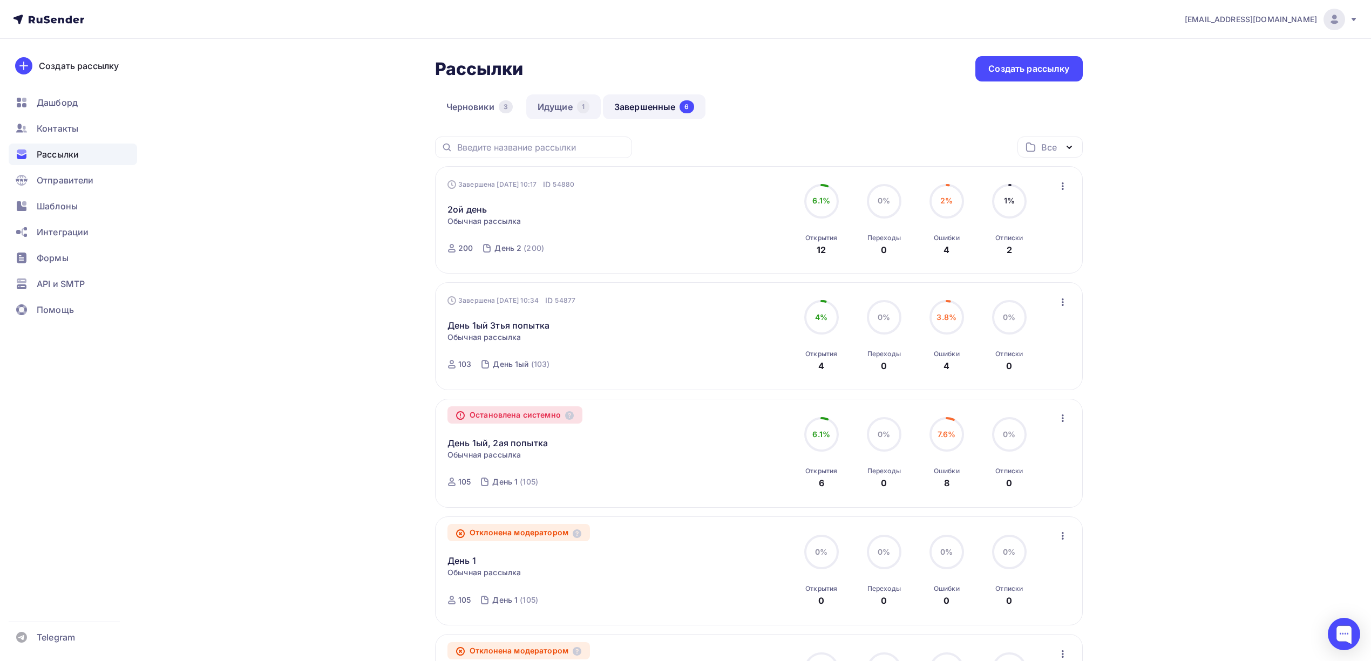
click at [560, 105] on link "Идущие 1" at bounding box center [563, 106] width 75 height 25
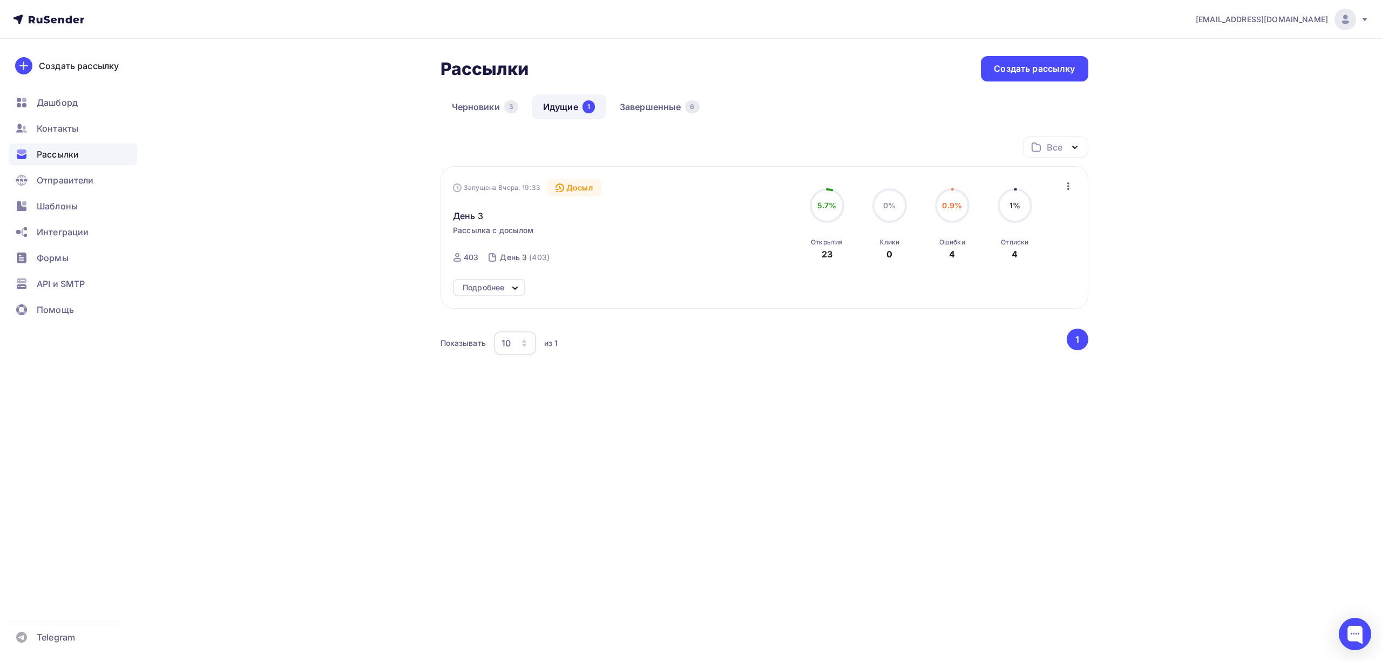
click at [883, 211] on div "0%" at bounding box center [889, 205] width 12 height 11
click at [895, 253] on div "Клики 0" at bounding box center [889, 246] width 20 height 29
click at [895, 203] on span "0%" at bounding box center [889, 205] width 12 height 9
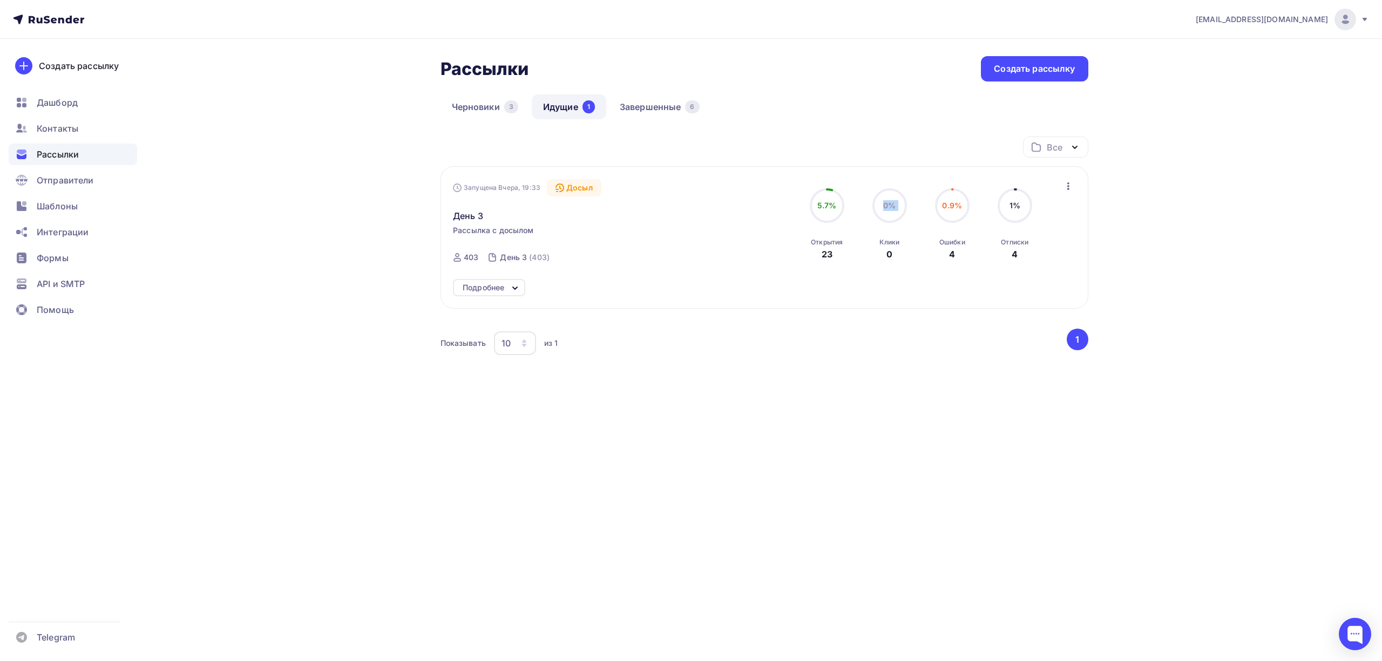
click at [895, 203] on span "0%" at bounding box center [889, 205] width 12 height 9
click at [843, 132] on div "Черновики 3 Идущие 1 Завершенные 6" at bounding box center [765, 115] width 648 height 42
click at [657, 117] on link "Завершенные 6" at bounding box center [659, 106] width 103 height 25
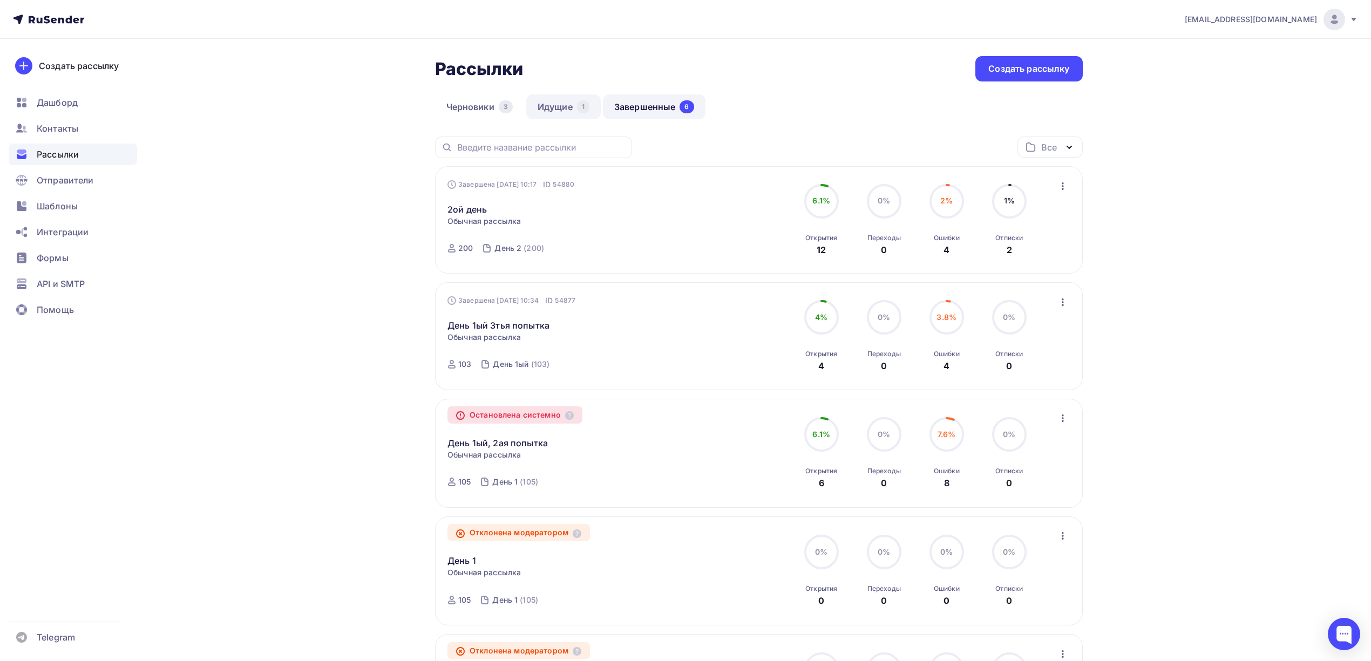
click at [571, 104] on link "Идущие 1" at bounding box center [563, 106] width 75 height 25
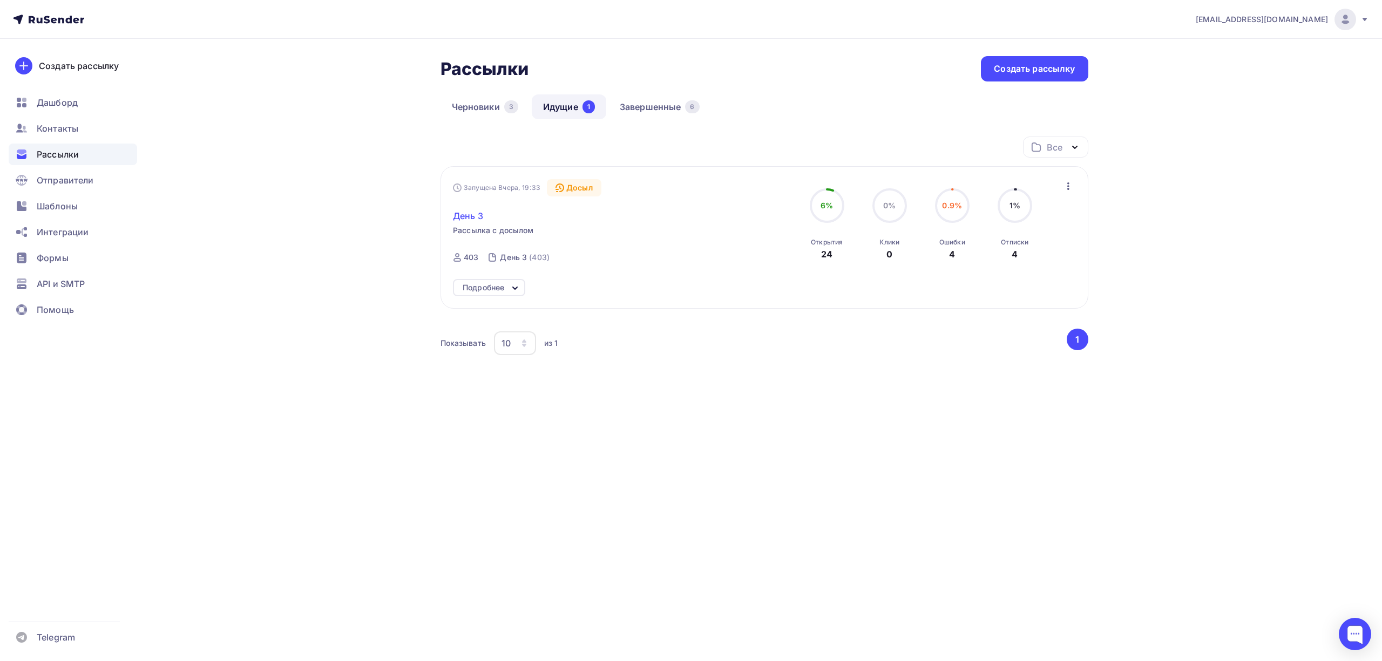
click at [466, 216] on span "День 3" at bounding box center [468, 215] width 30 height 13
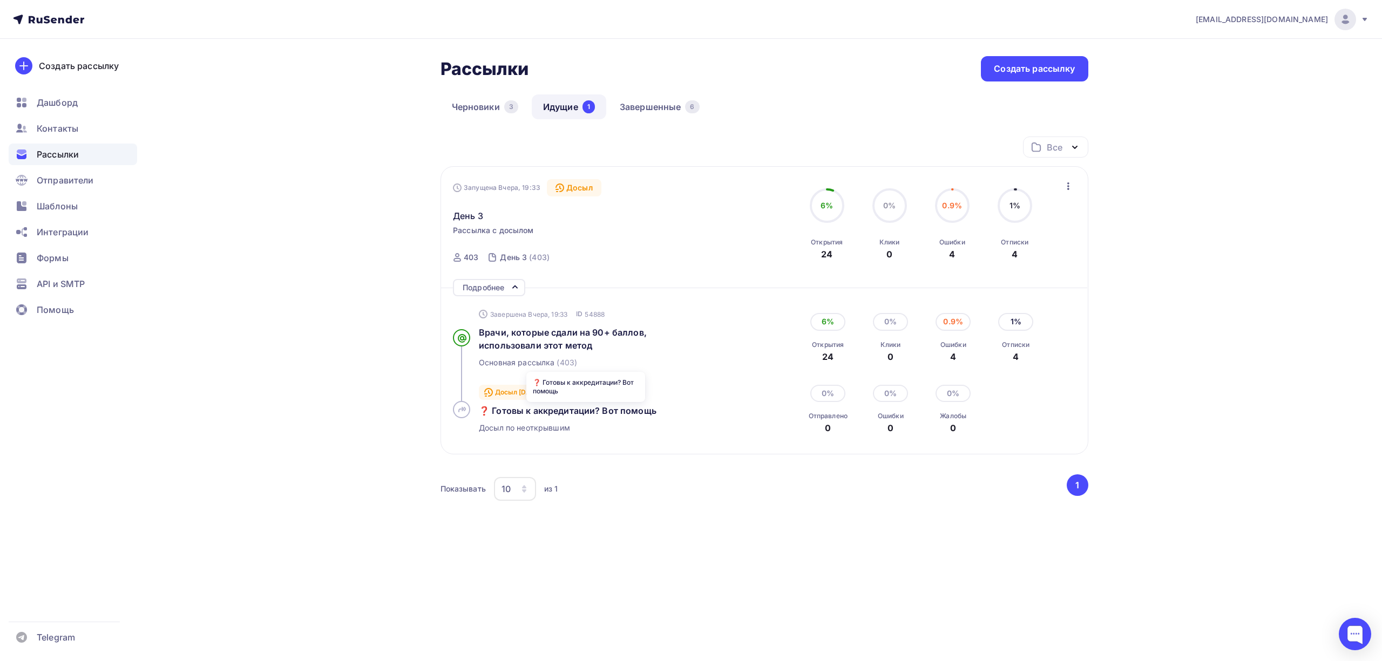
drag, startPoint x: 480, startPoint y: 411, endPoint x: 788, endPoint y: 426, distance: 308.6
click at [788, 426] on div "Досыл 15.08.2025, 19:33 ID 54892 ❓ Готовы к аккредитации? Вот помощь Досыл по н…" at bounding box center [764, 409] width 622 height 65
click at [574, 407] on span "❓ Готовы к аккредитации? Вот помощь" at bounding box center [568, 410] width 178 height 11
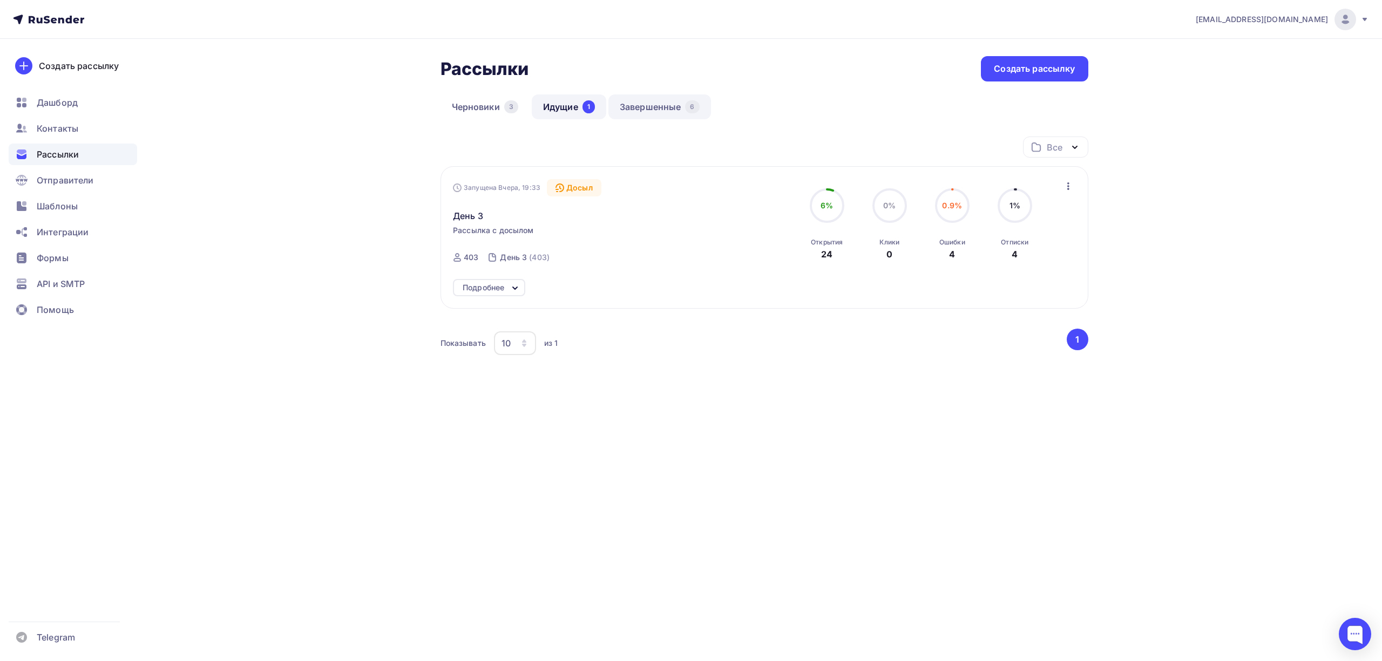
click at [664, 96] on link "Завершенные 6" at bounding box center [659, 106] width 103 height 25
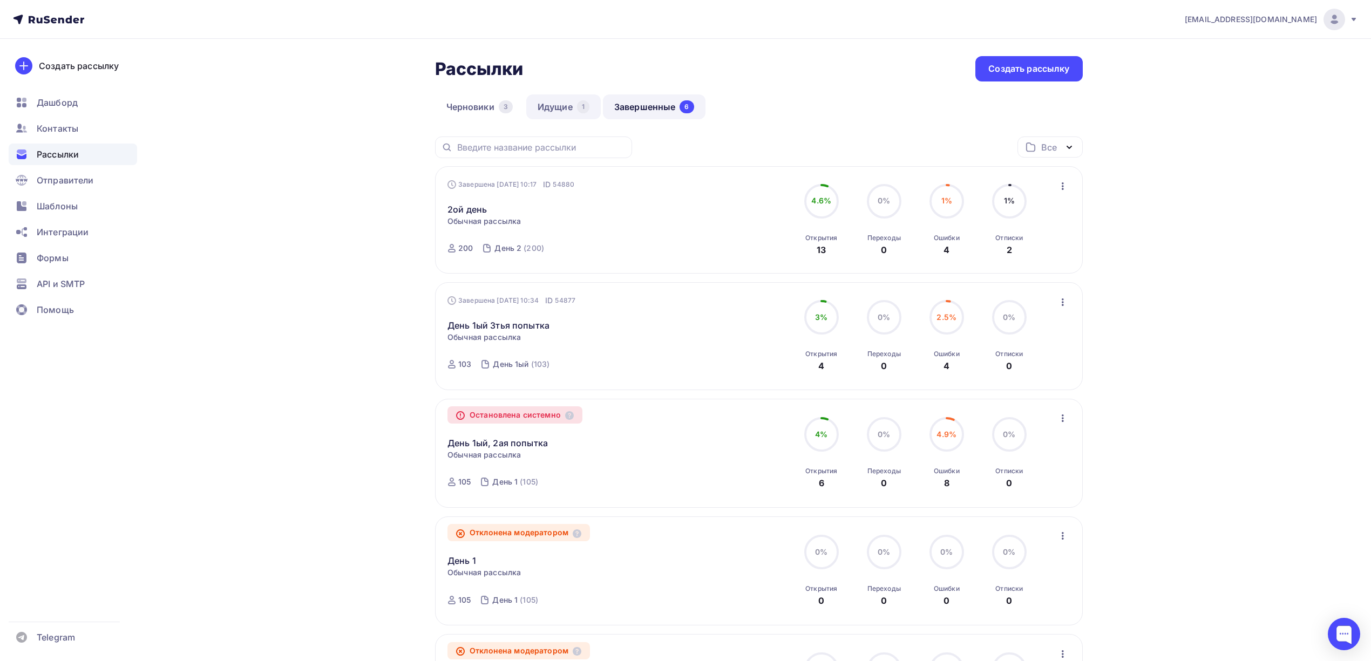
click at [541, 109] on link "Идущие 1" at bounding box center [563, 106] width 75 height 25
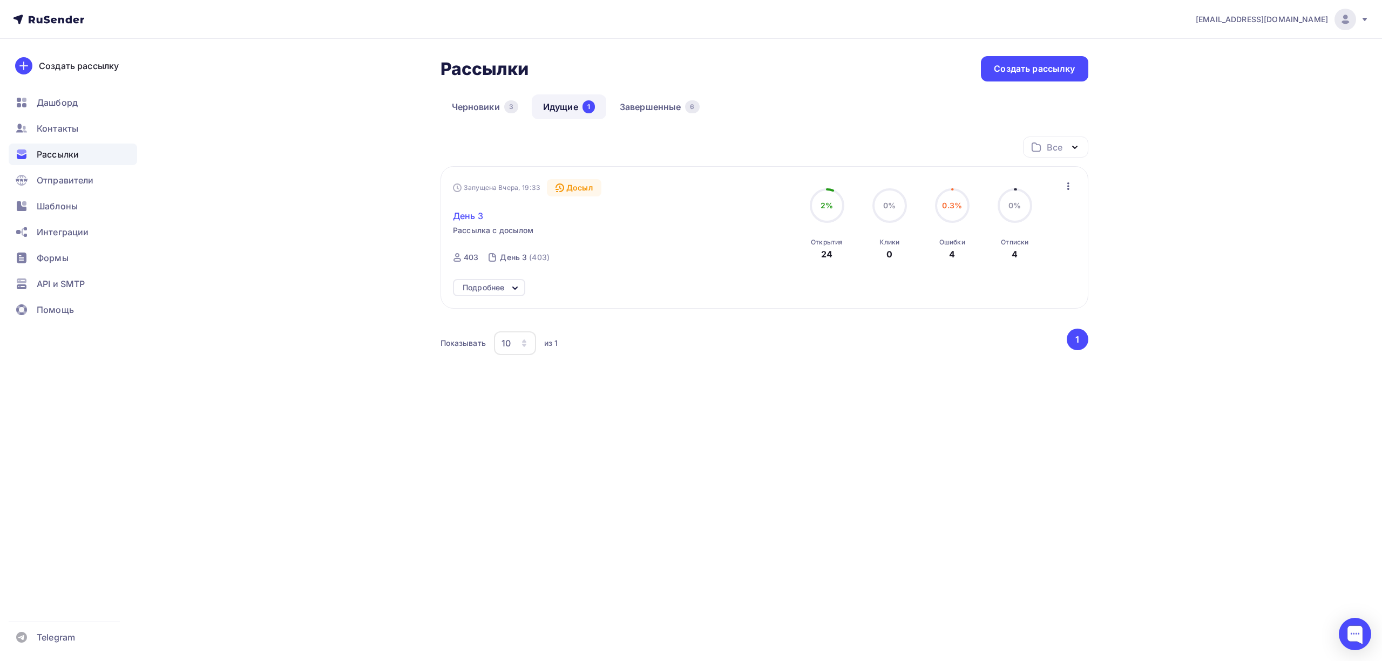
click at [475, 220] on span "День 3" at bounding box center [468, 215] width 30 height 13
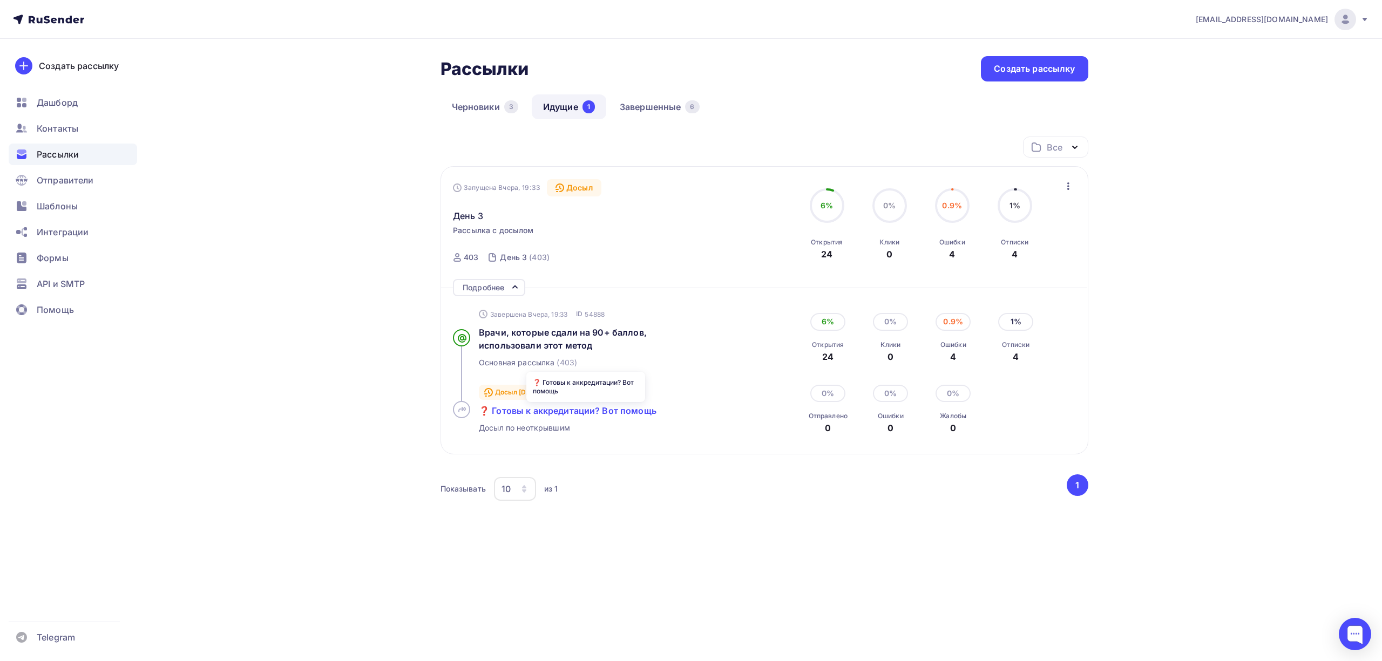
copy span "❓ Готовы к аккредитации? Вот помощь"
drag, startPoint x: 476, startPoint y: 411, endPoint x: 652, endPoint y: 409, distance: 176.0
click at [652, 409] on div "Досыл 15.08.2025, 19:33 ID 54892 ❓ Готовы к аккредитации? Вот помощь Досыл по н…" at bounding box center [606, 409] width 307 height 65
click at [1251, 376] on div "drongar89@gmail.com Аккаунт Тарифы Выйти Создать рассылку Дашборд Контакты Расс…" at bounding box center [691, 305] width 1382 height 611
click at [641, 106] on link "Завершенные 6" at bounding box center [659, 106] width 103 height 25
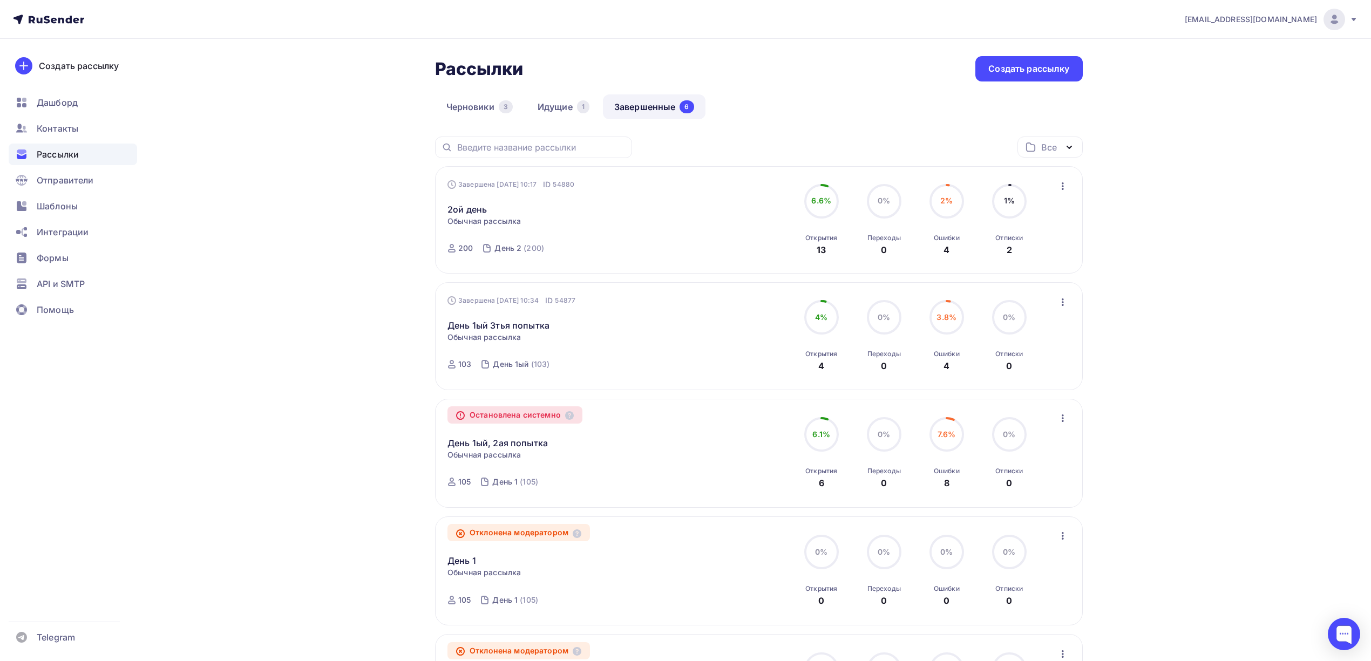
click at [1059, 187] on icon "button" at bounding box center [1063, 186] width 13 height 13
click at [1020, 258] on div "Копировать в новую" at bounding box center [1013, 257] width 111 height 13
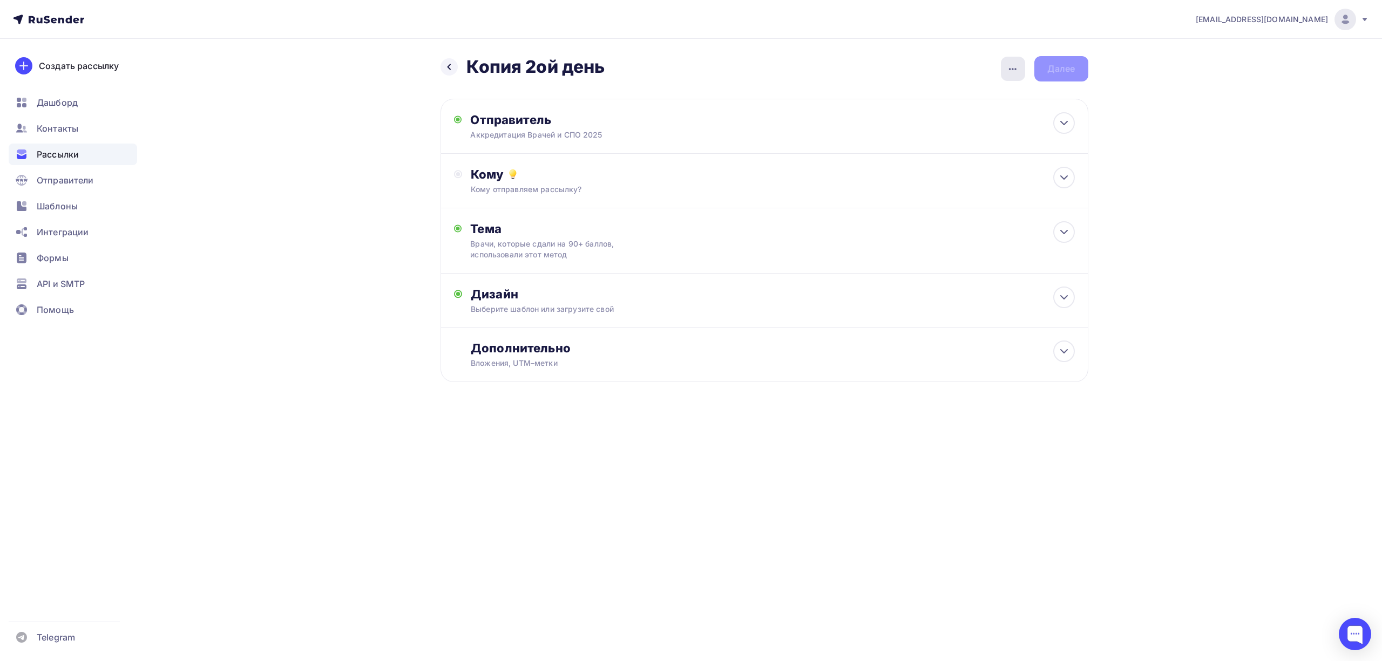
click at [1011, 66] on icon "button" at bounding box center [1012, 69] width 13 height 13
click at [939, 126] on div "Переименовать рассылку" at bounding box center [956, 124] width 134 height 13
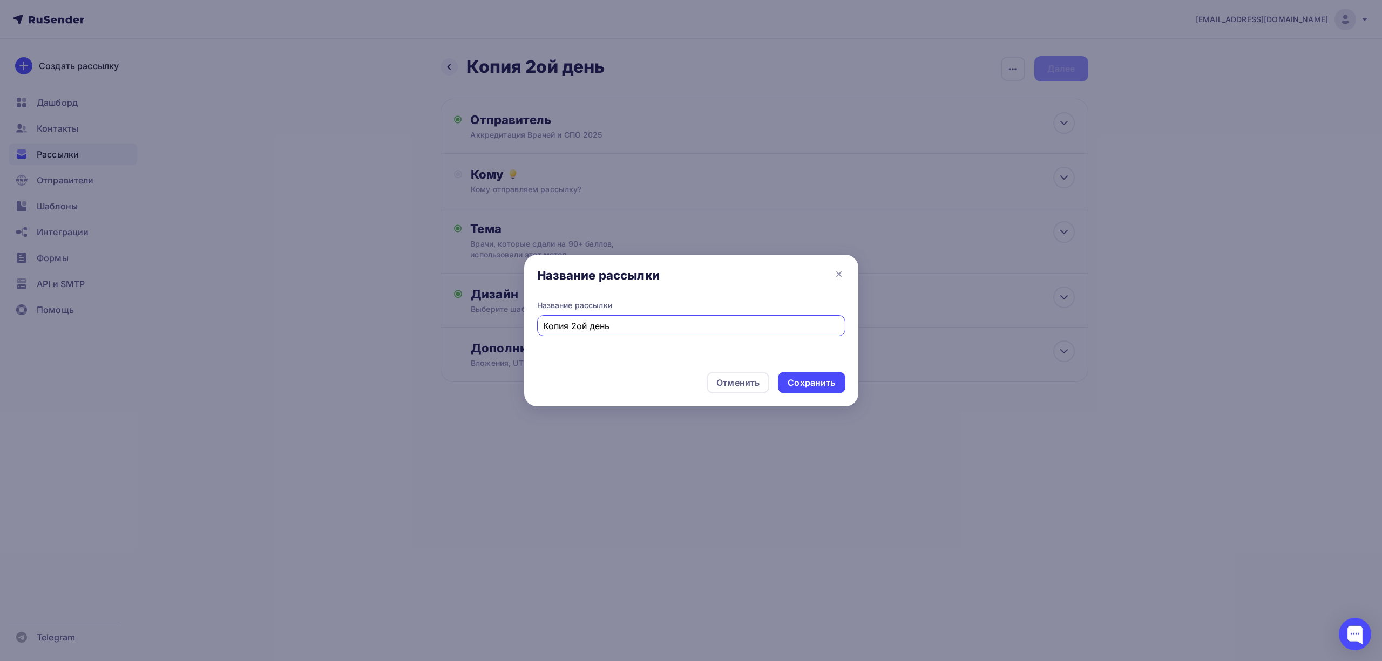
click at [612, 325] on input "Копия 2ой день" at bounding box center [691, 326] width 296 height 13
click at [612, 324] on input "Копия 2ой день" at bounding box center [691, 326] width 296 height 13
type input ";"
type input "5"
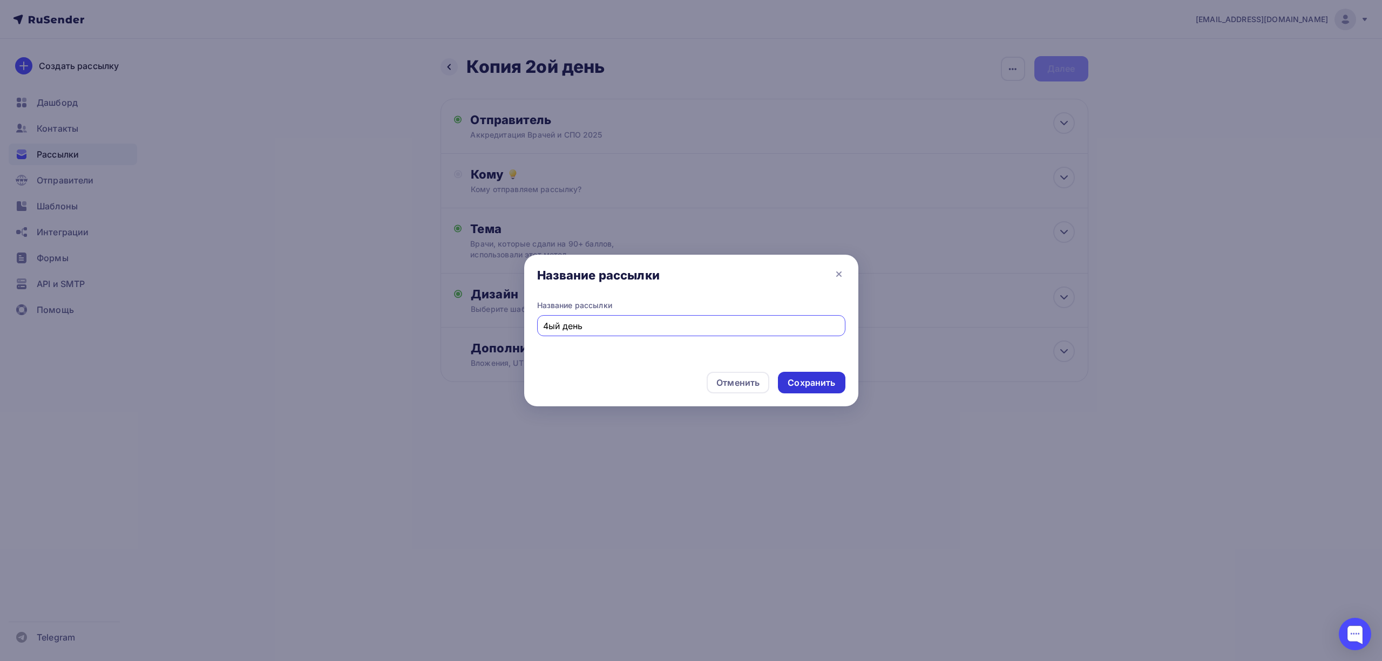
type input "4ый день"
click at [797, 383] on div "Сохранить" at bounding box center [812, 383] width 48 height 12
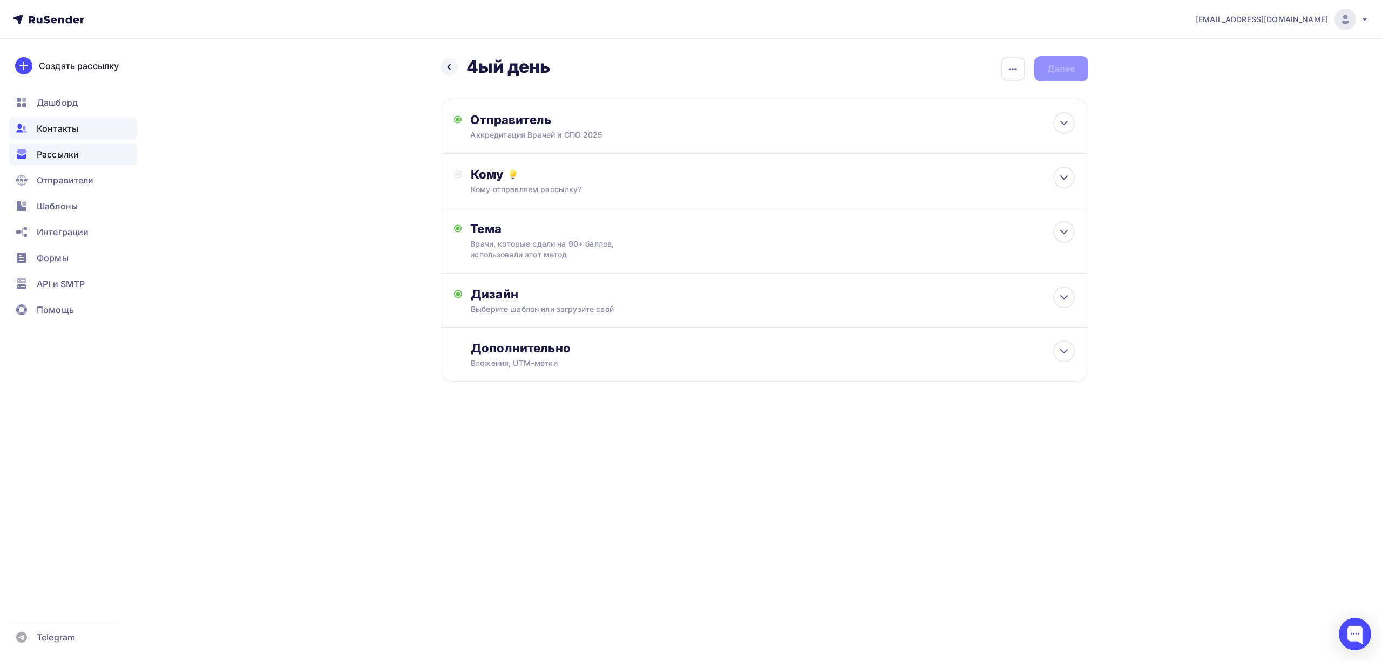
click at [66, 130] on span "Контакты" at bounding box center [58, 128] width 42 height 13
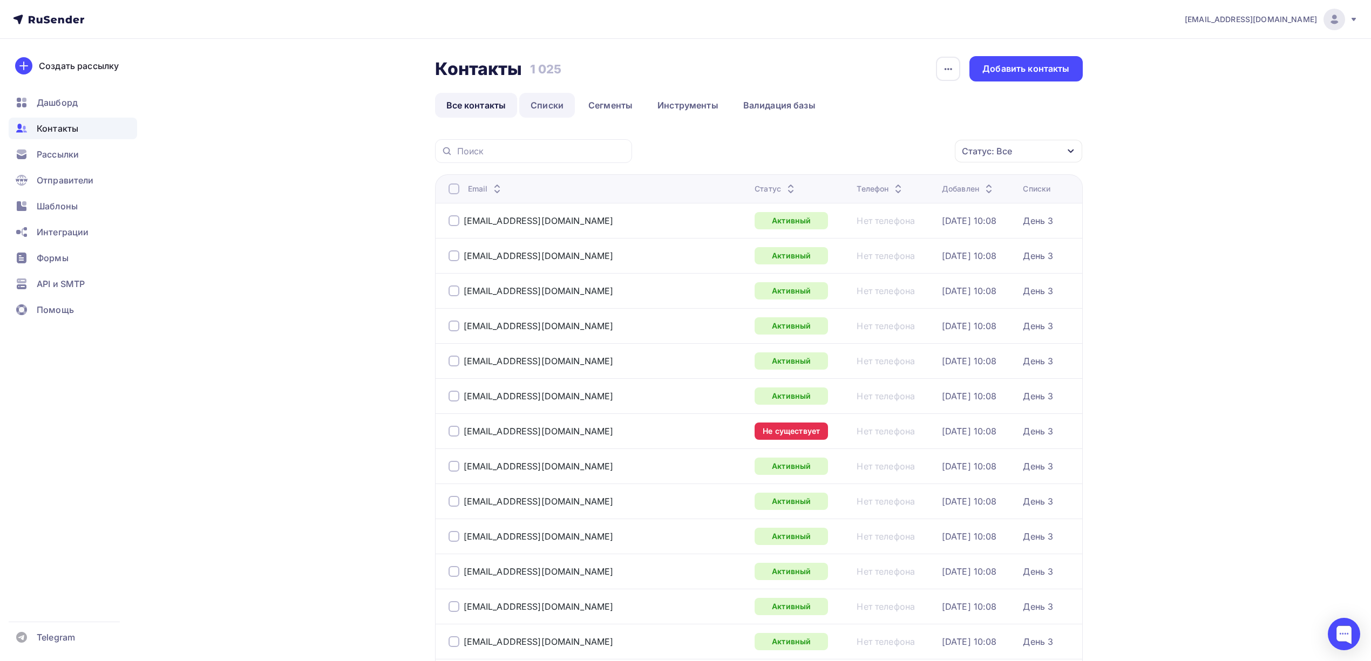
click at [549, 101] on link "Списки" at bounding box center [547, 105] width 56 height 25
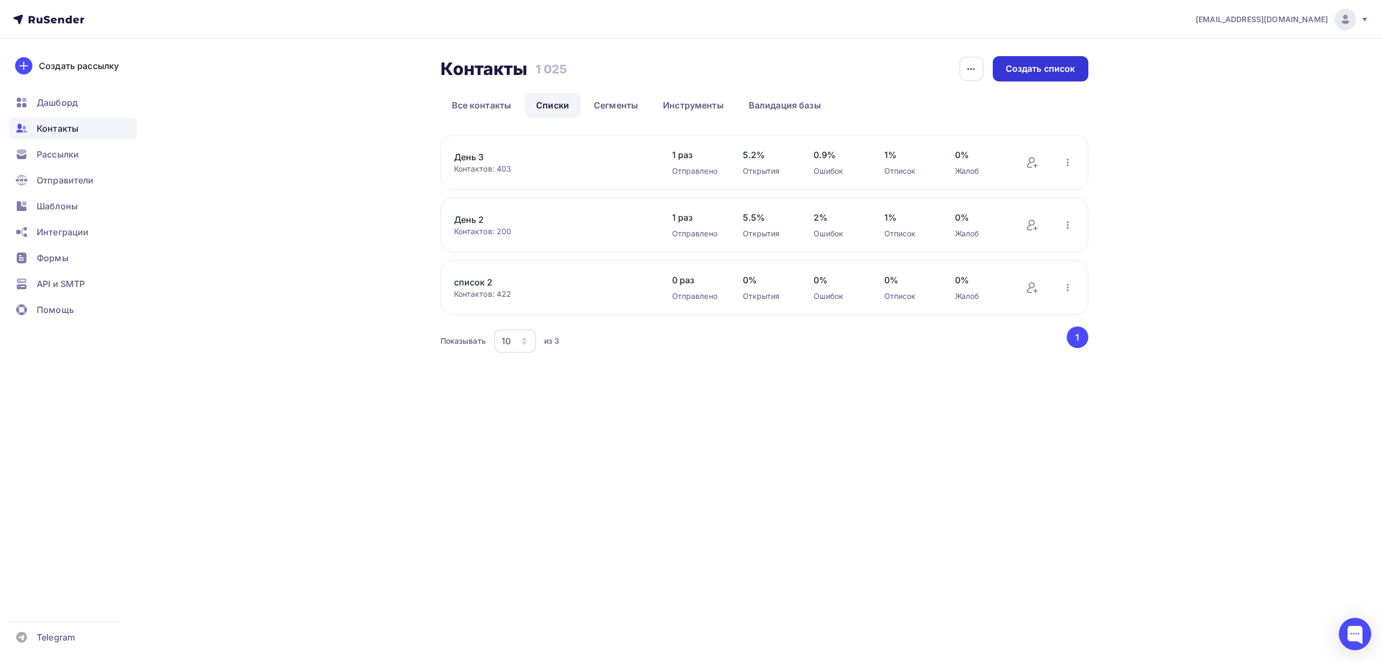
click at [1016, 71] on div "Создать список" at bounding box center [1041, 69] width 70 height 12
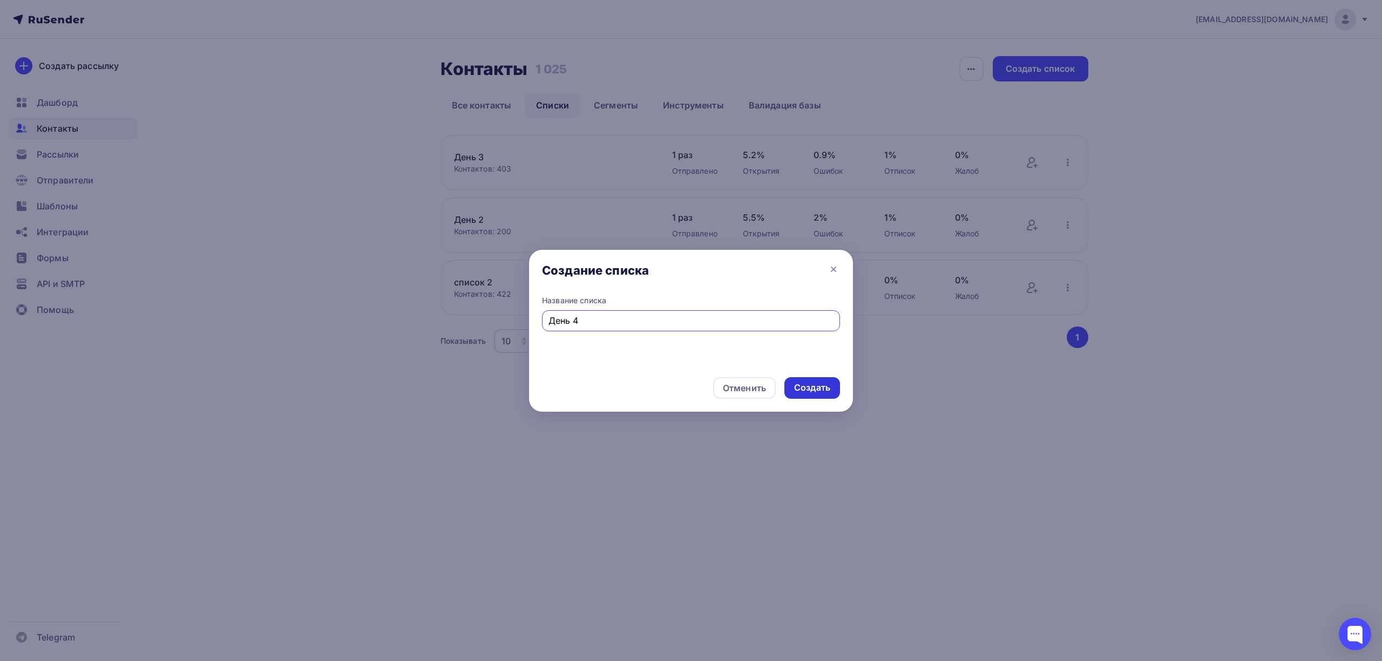
type input "День 4"
click at [821, 388] on div "Создать" at bounding box center [812, 388] width 36 height 12
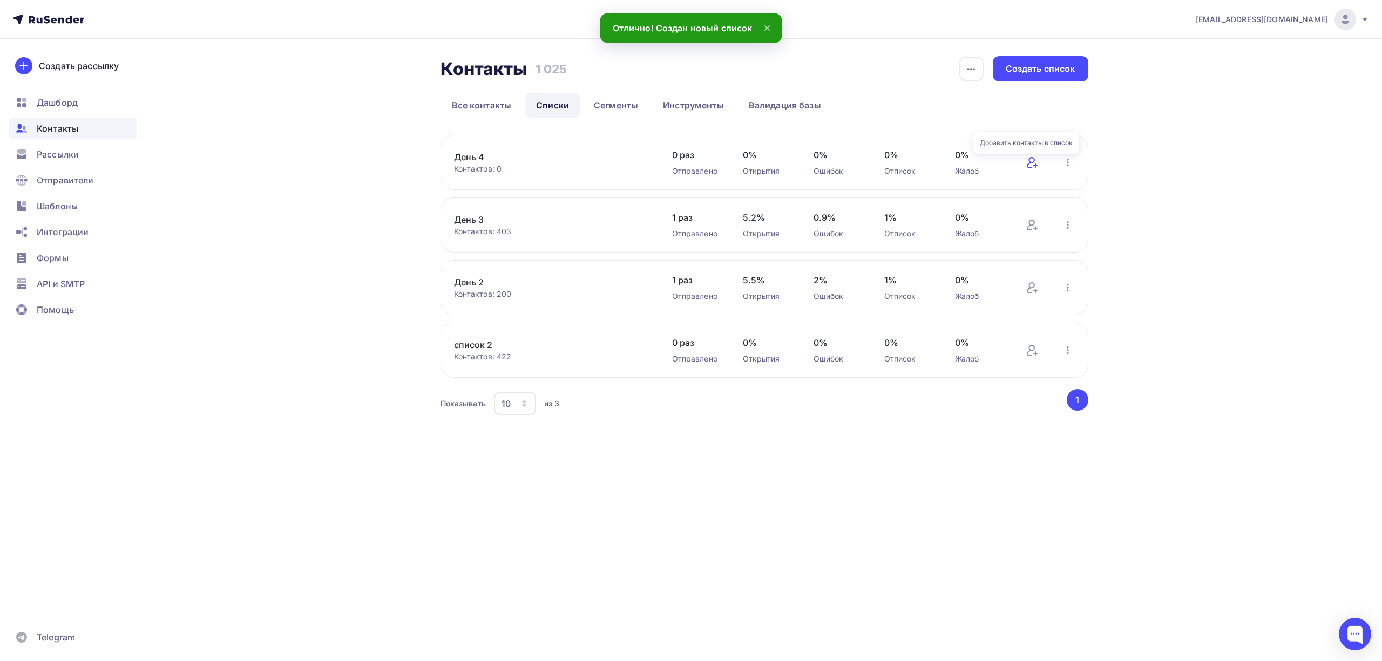
click at [1032, 163] on icon at bounding box center [1031, 162] width 8 height 11
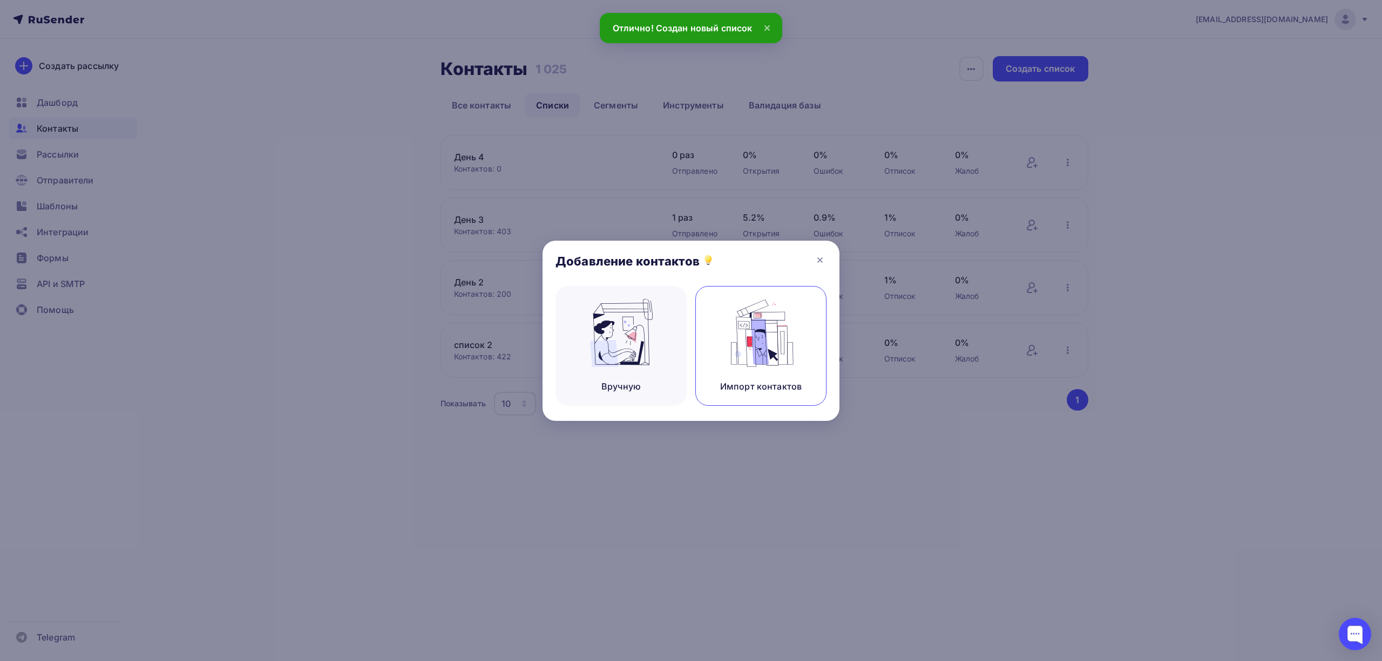
click at [730, 329] on img at bounding box center [761, 333] width 72 height 68
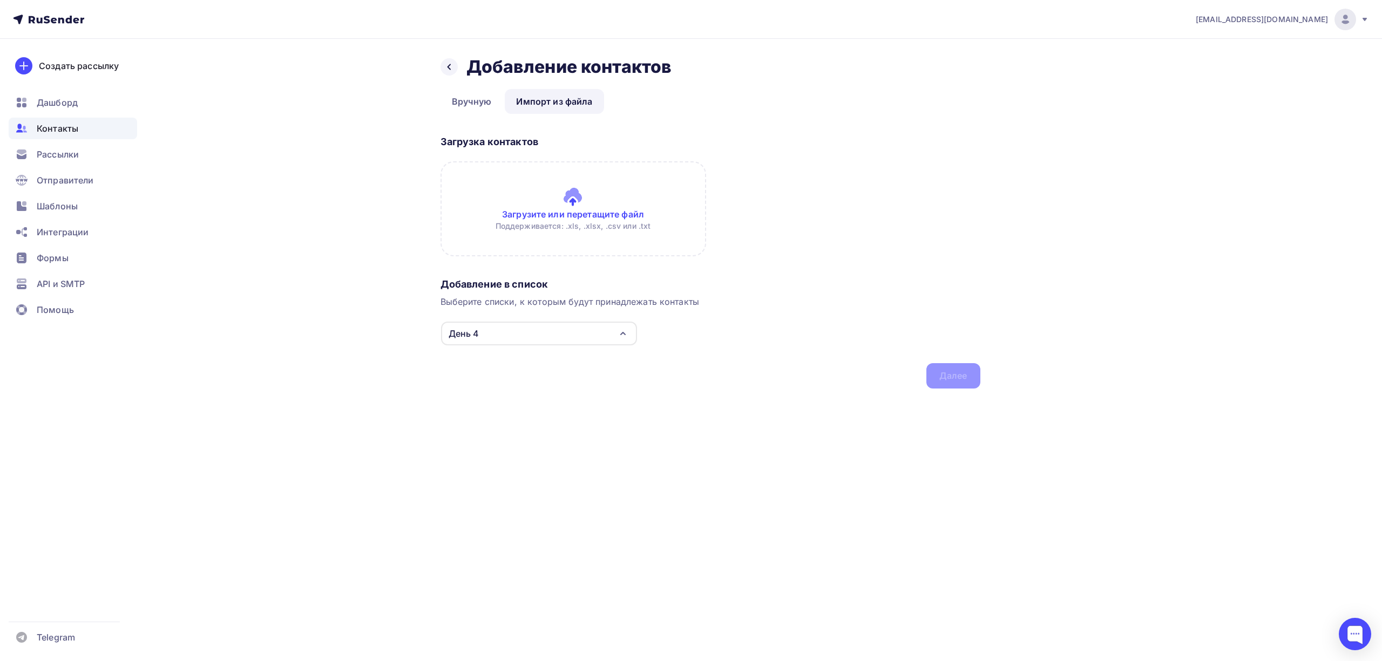
click at [569, 225] on input "file" at bounding box center [574, 208] width 266 height 95
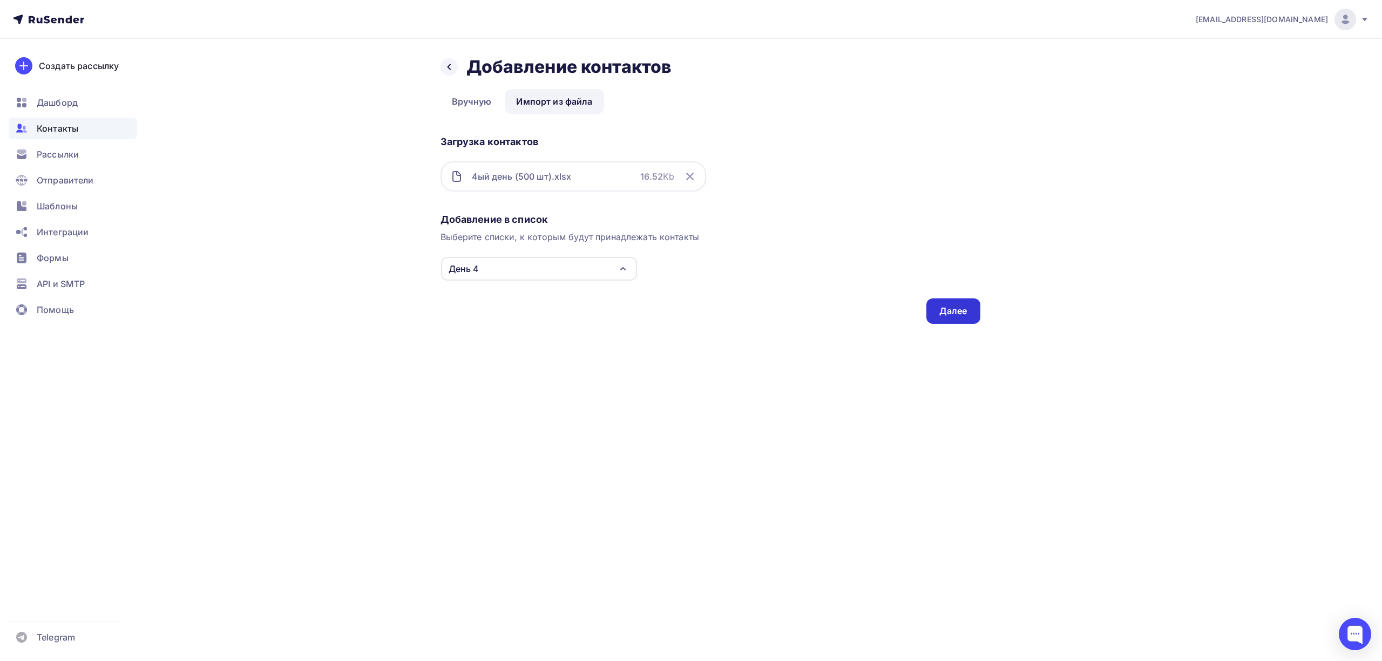
click at [962, 313] on div "Далее" at bounding box center [953, 311] width 28 height 12
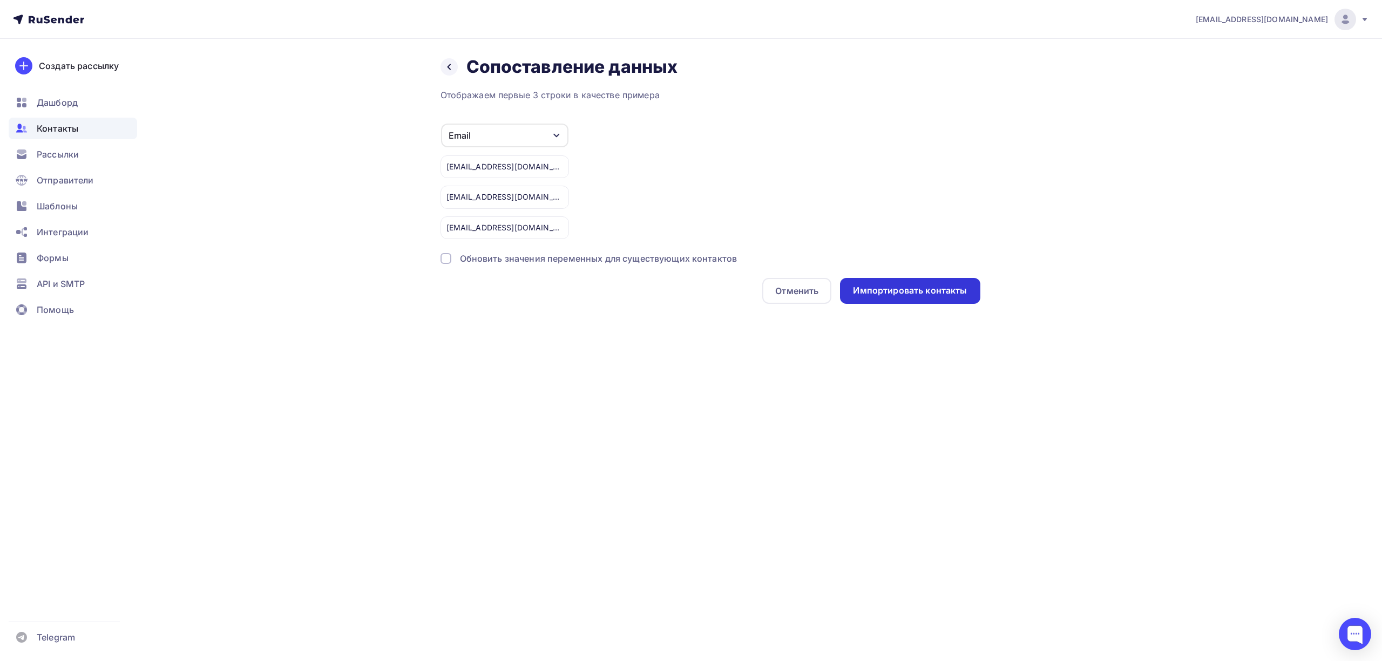
click at [938, 294] on div "Импортировать контакты" at bounding box center [910, 291] width 114 height 12
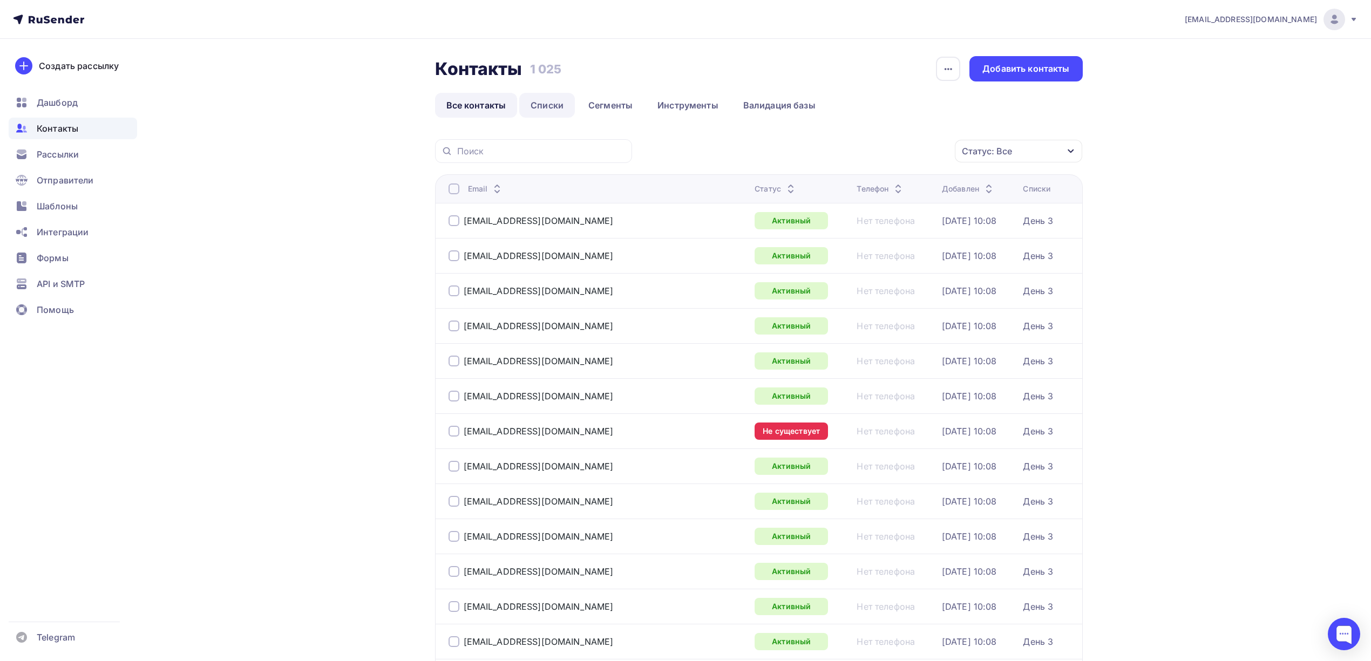
click at [561, 110] on link "Списки" at bounding box center [547, 105] width 56 height 25
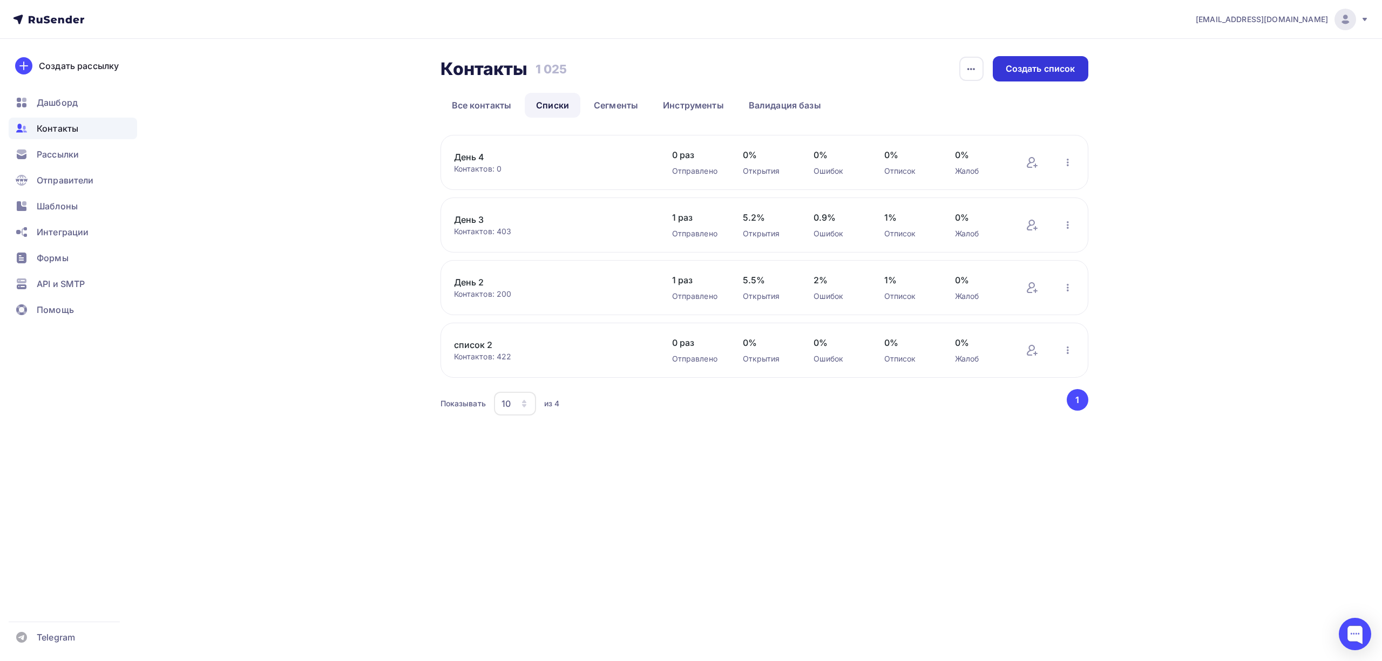
click at [1018, 69] on div "Создать список" at bounding box center [1041, 69] width 70 height 12
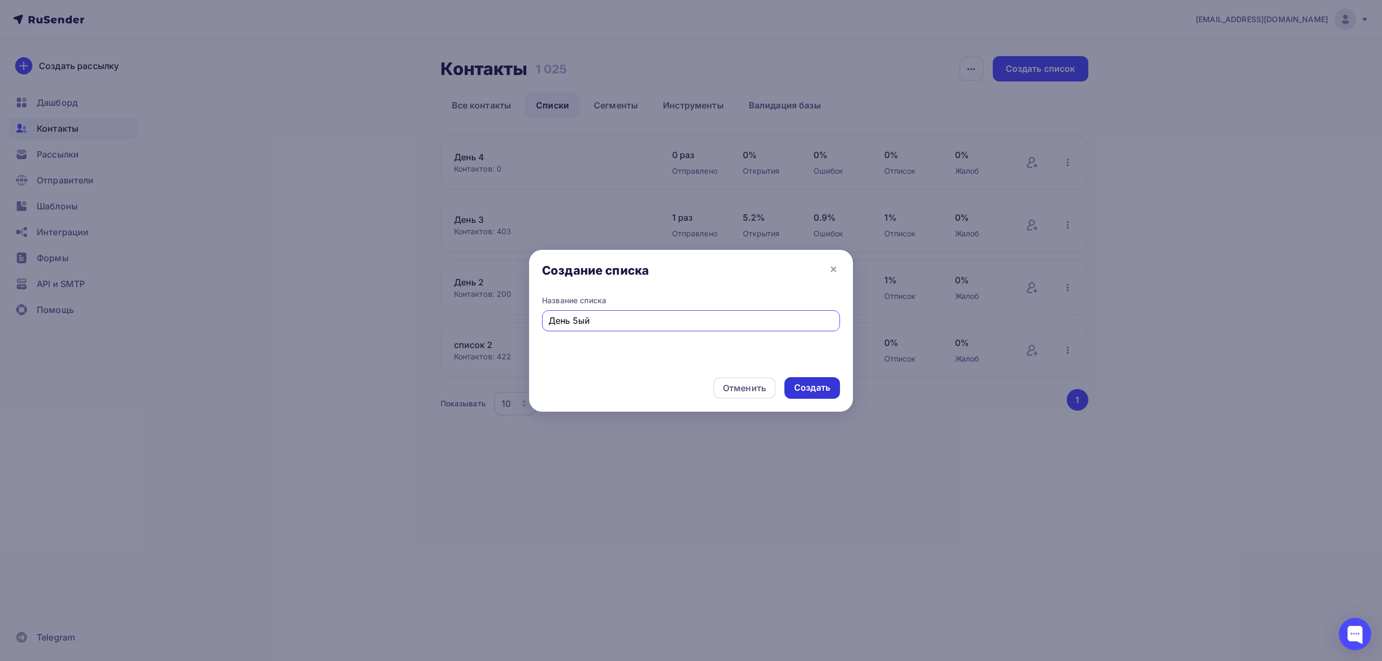
type input "День 5ый"
click at [813, 387] on div "Создать" at bounding box center [812, 388] width 36 height 12
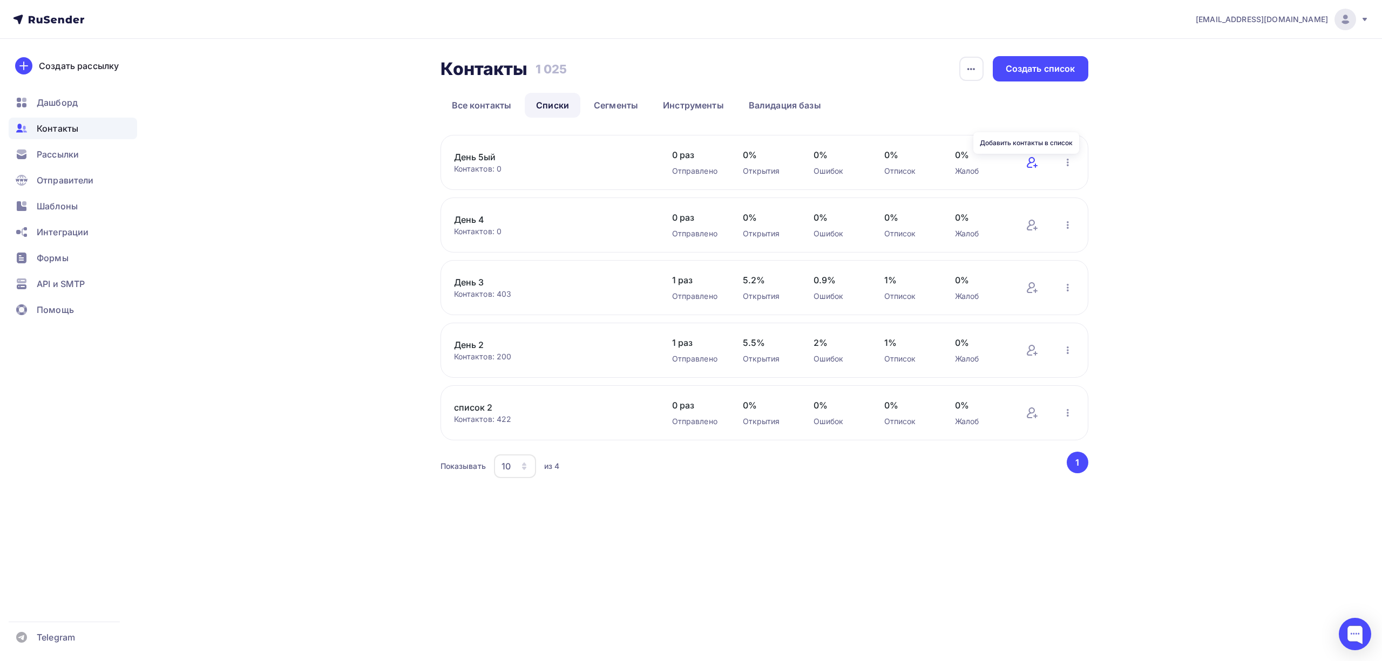
click at [1034, 161] on icon at bounding box center [1031, 162] width 8 height 11
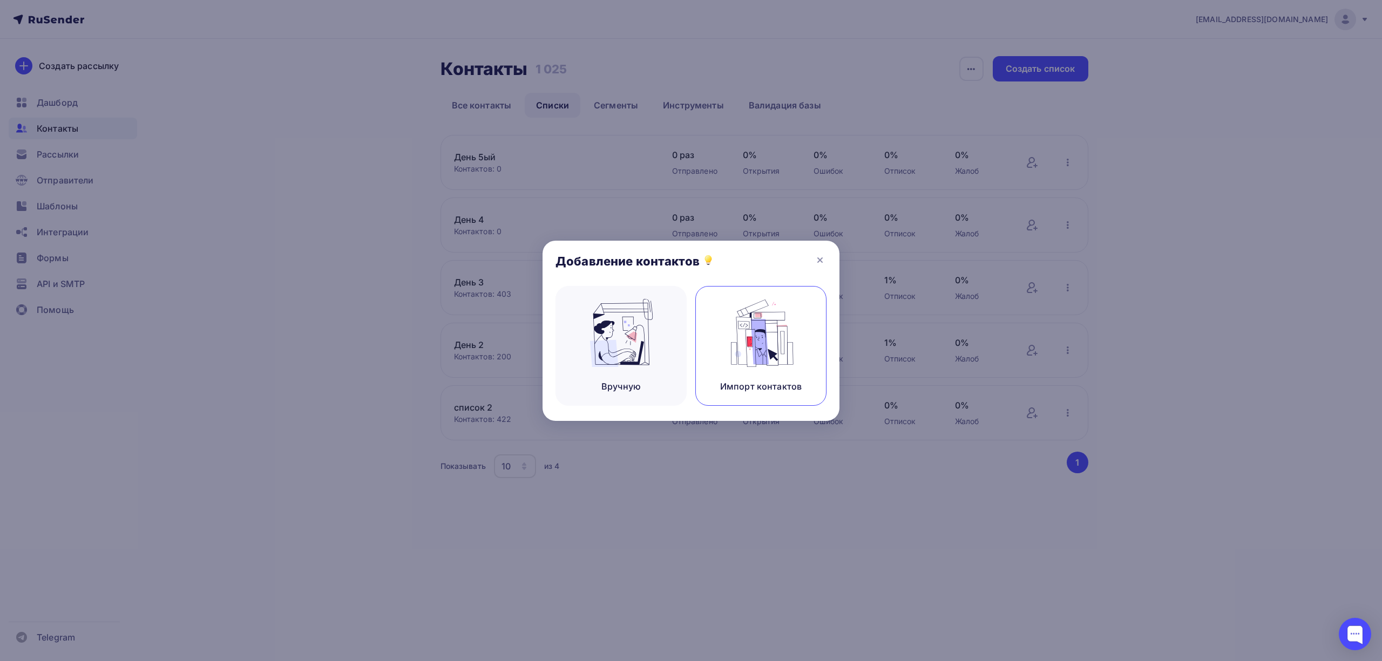
click at [773, 362] on img at bounding box center [761, 333] width 72 height 68
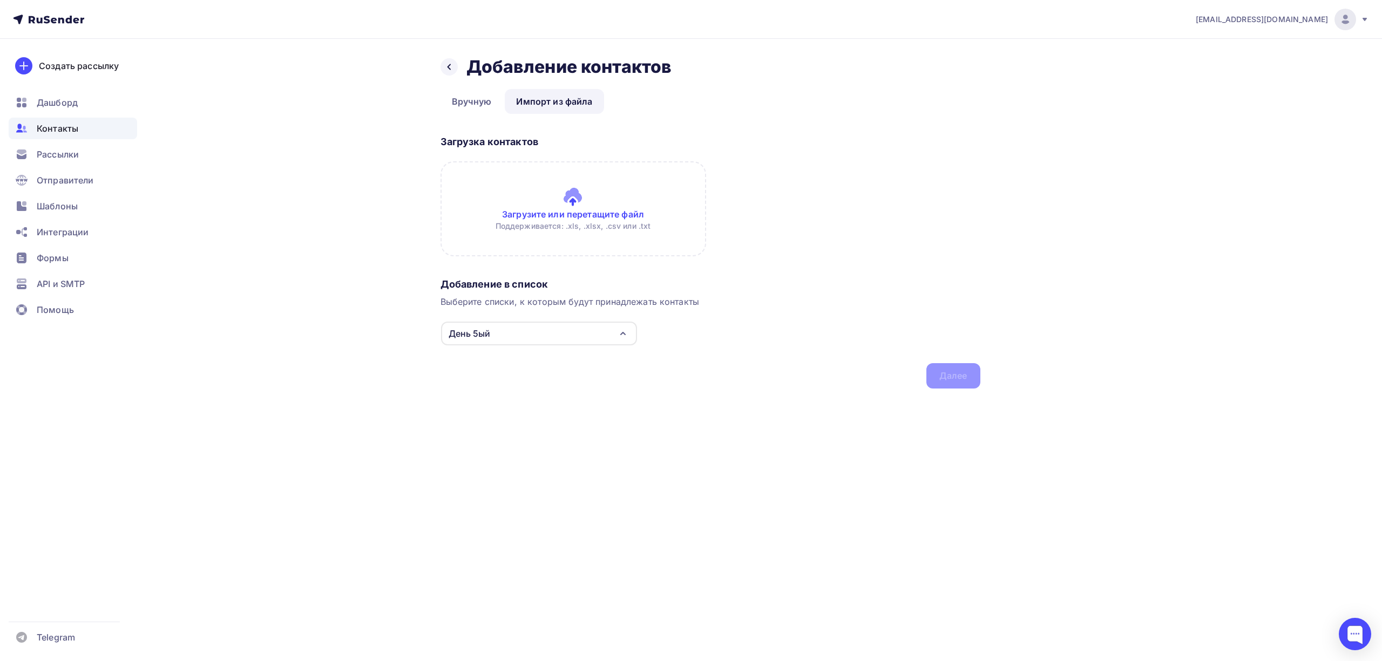
click at [588, 226] on input "file" at bounding box center [574, 208] width 266 height 95
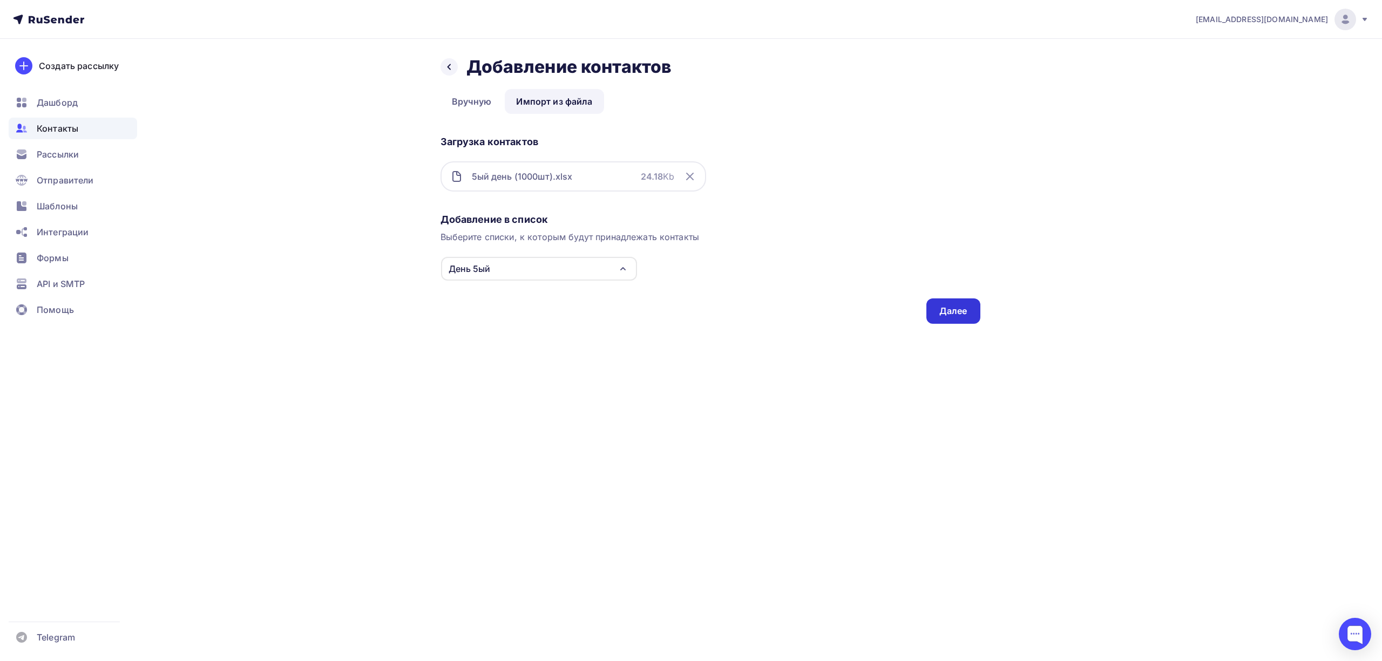
click at [949, 323] on div "Добавление в список Выберите списки, к которым будут принадлежать контакты День…" at bounding box center [711, 266] width 540 height 115
click at [953, 315] on div "Далее" at bounding box center [953, 311] width 28 height 12
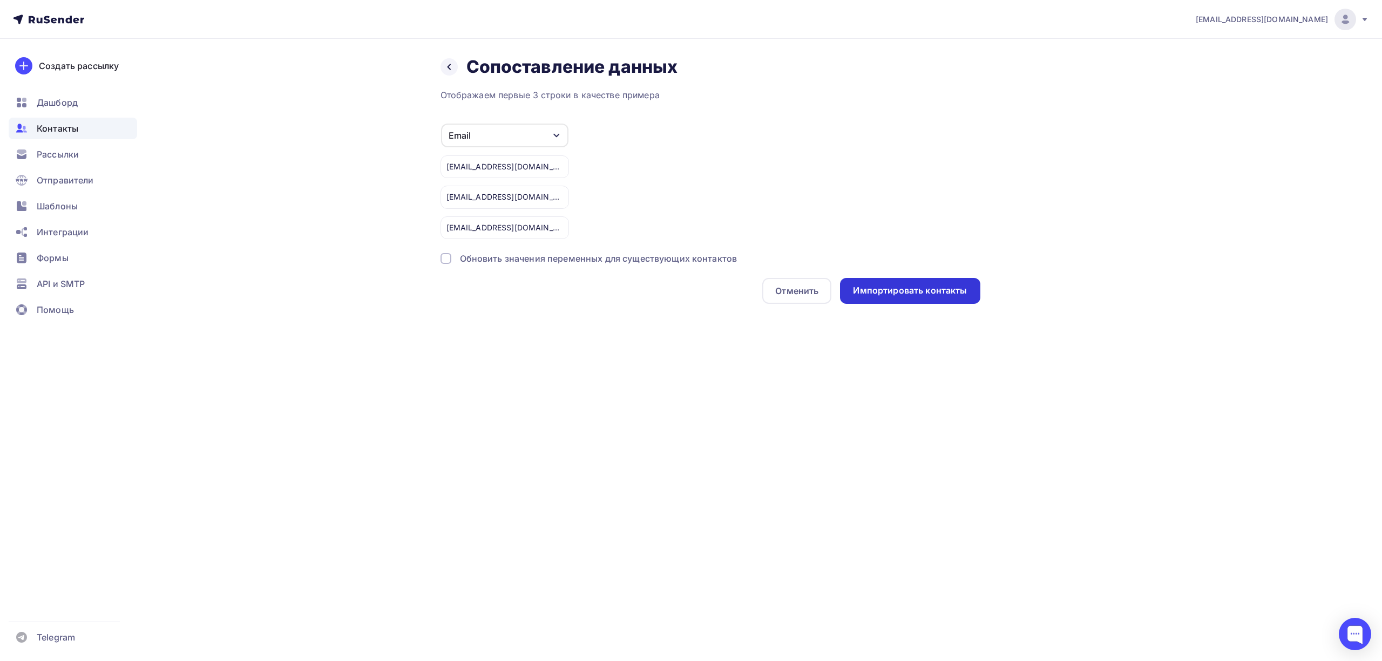
click at [938, 296] on div "Импортировать контакты" at bounding box center [910, 291] width 114 height 12
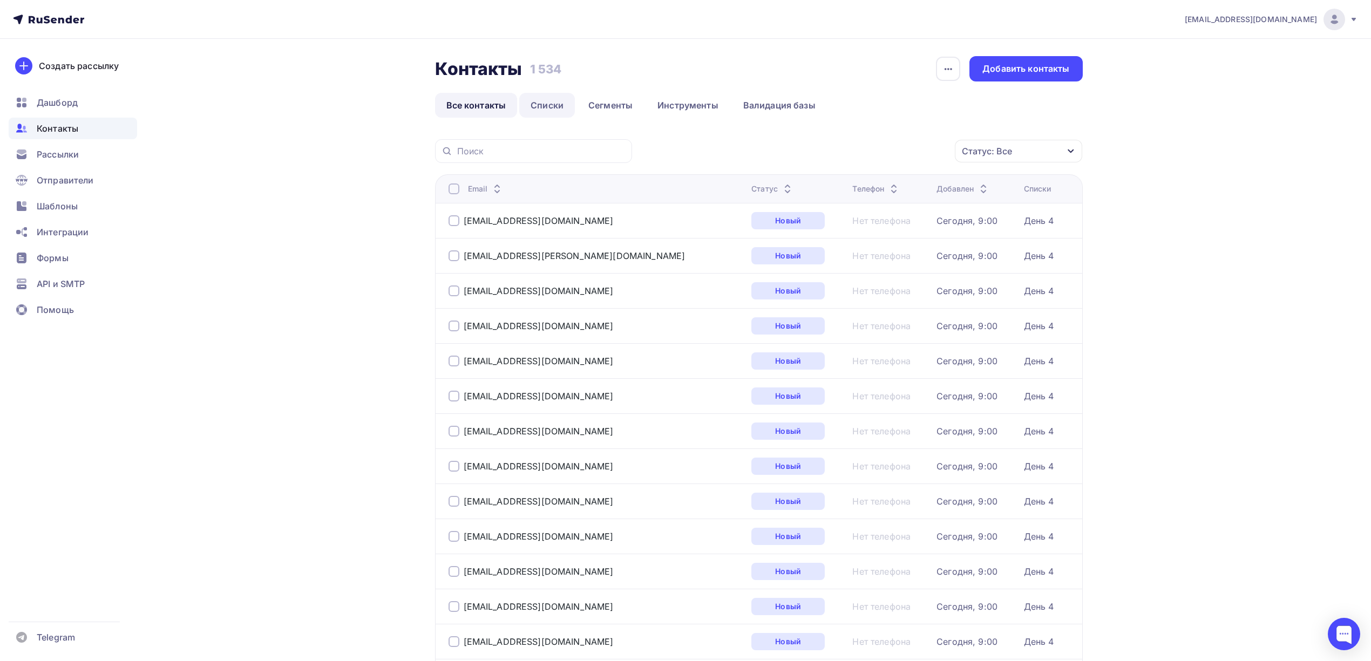
click at [551, 106] on link "Списки" at bounding box center [547, 105] width 56 height 25
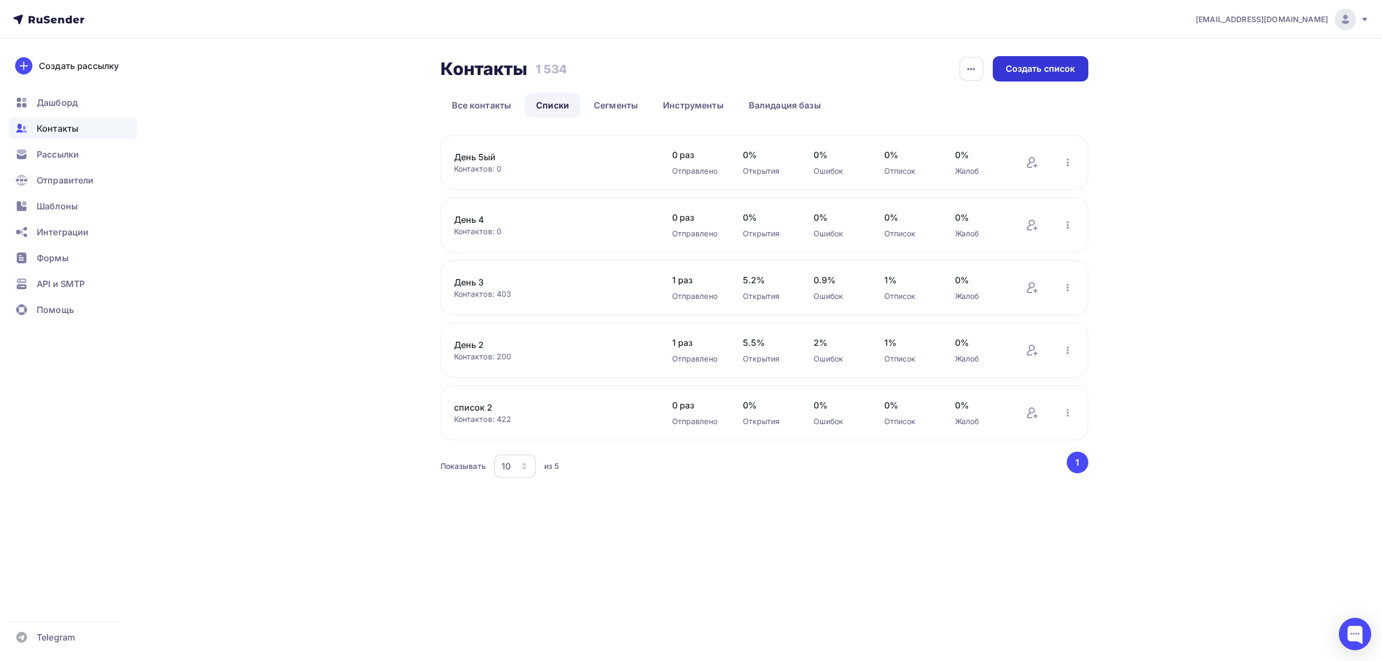
click at [1019, 72] on div "Создать список" at bounding box center [1041, 69] width 70 height 12
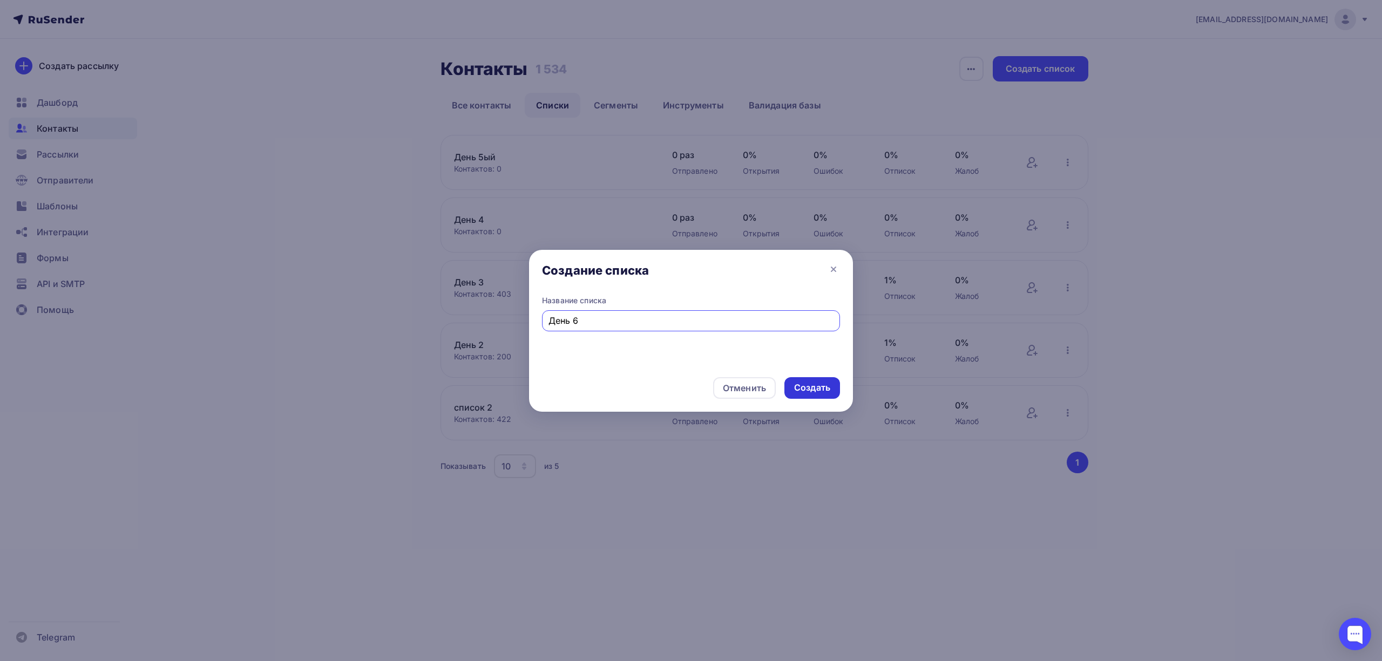
type input "День 6"
click at [810, 384] on div "Создать" at bounding box center [812, 388] width 36 height 12
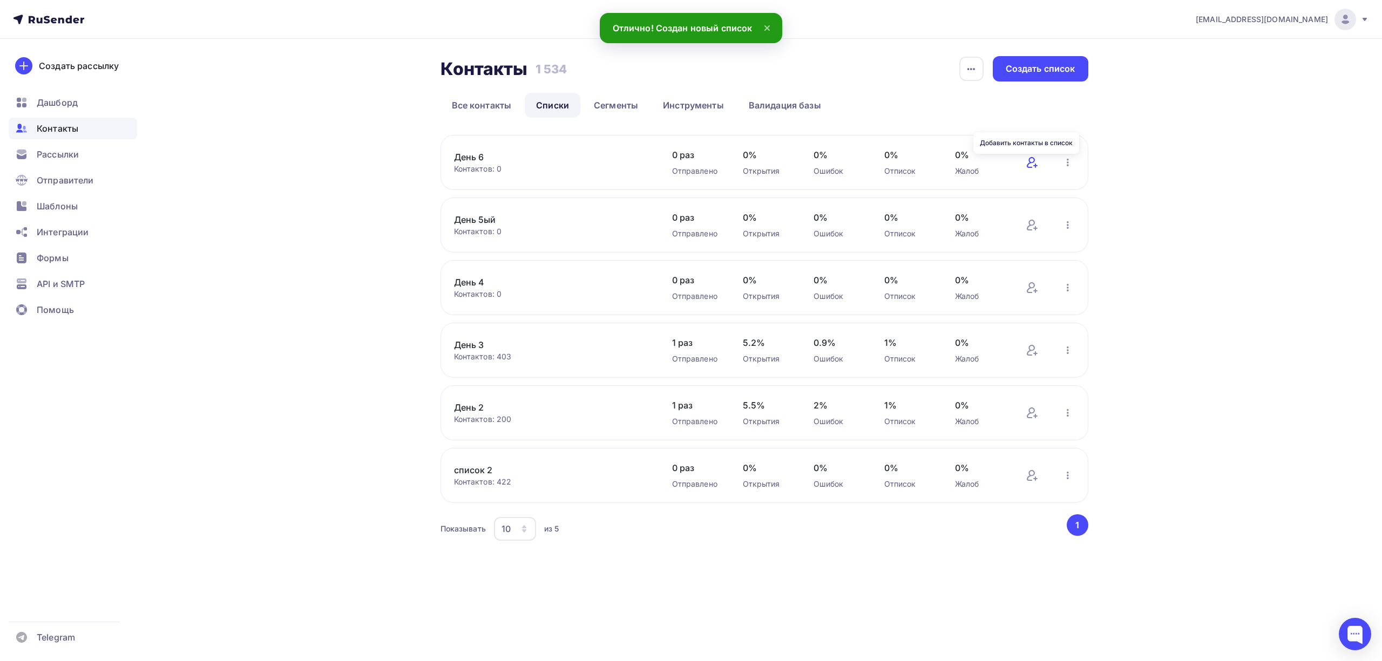
click at [1028, 167] on icon at bounding box center [1031, 162] width 8 height 11
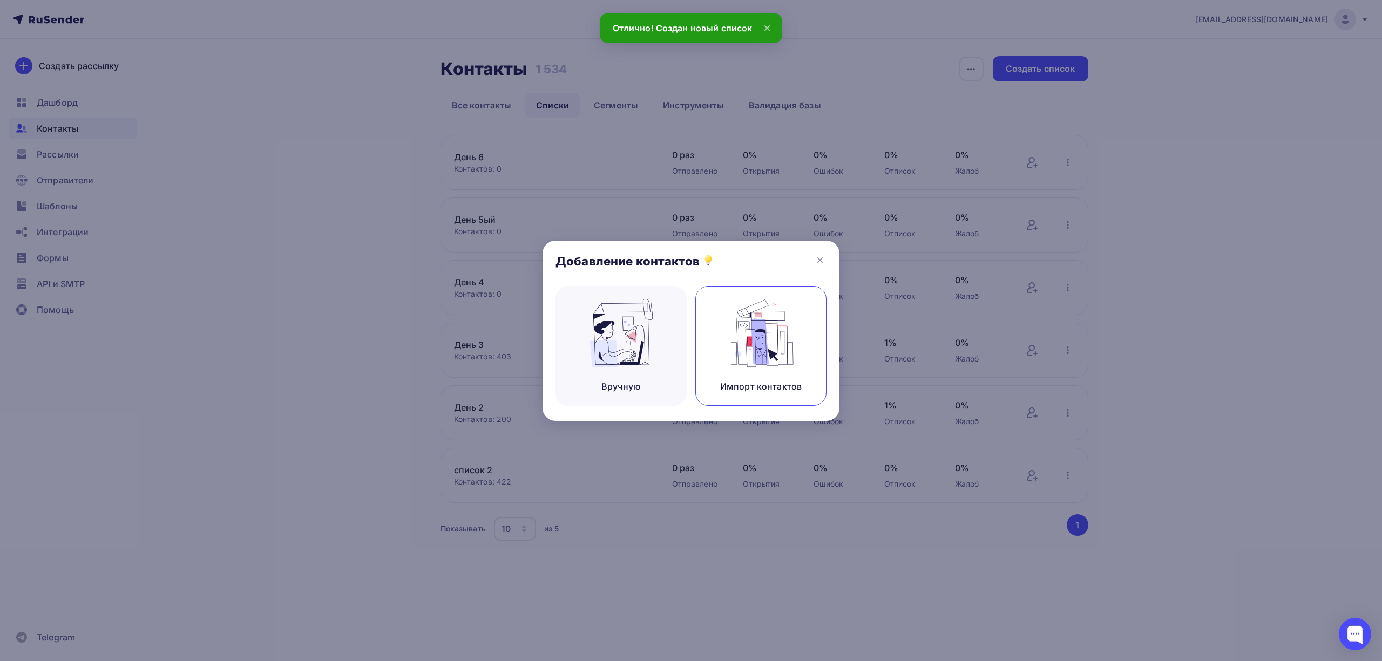
click at [761, 336] on img at bounding box center [761, 333] width 72 height 68
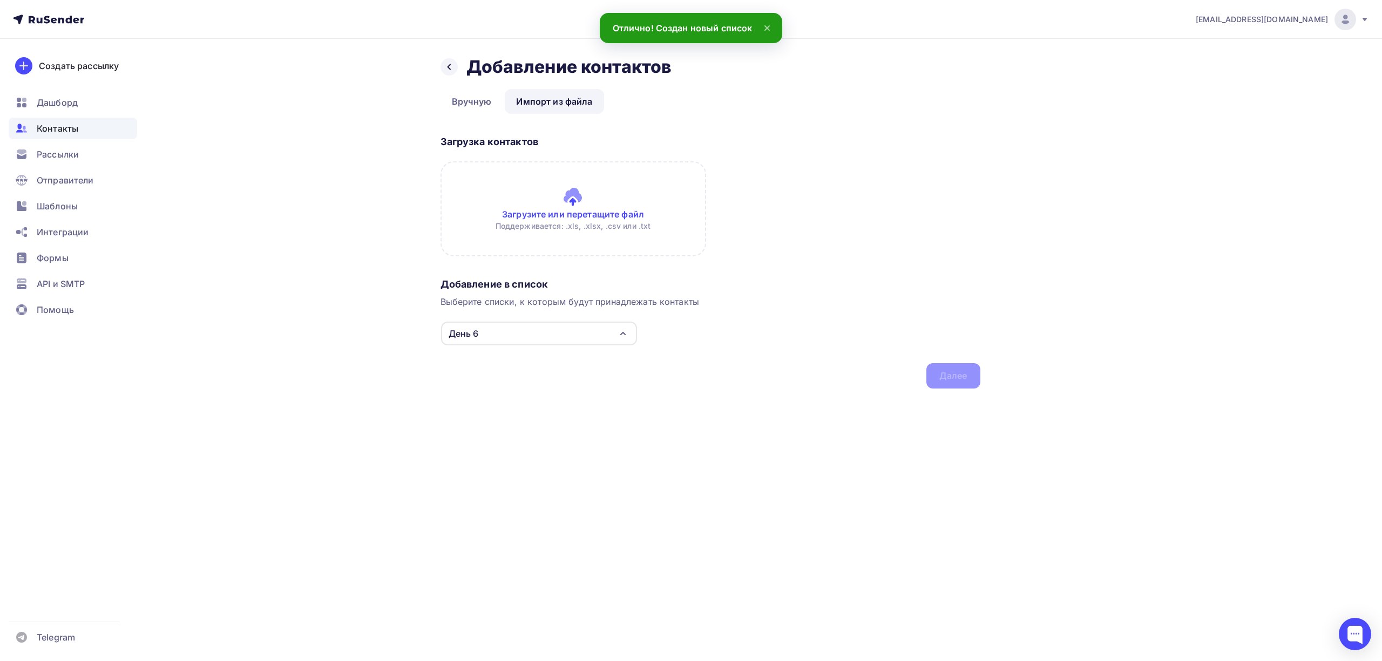
click at [590, 223] on input "file" at bounding box center [574, 208] width 266 height 95
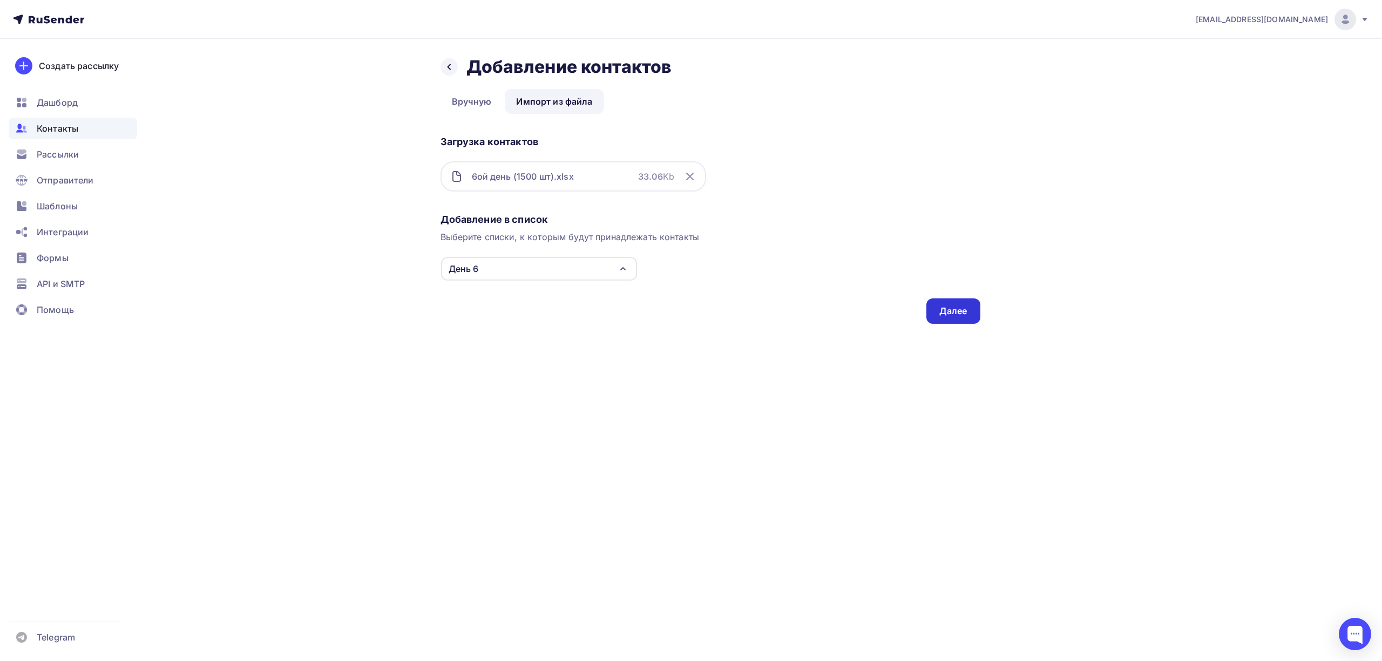
click at [965, 308] on div "Далее" at bounding box center [953, 311] width 28 height 12
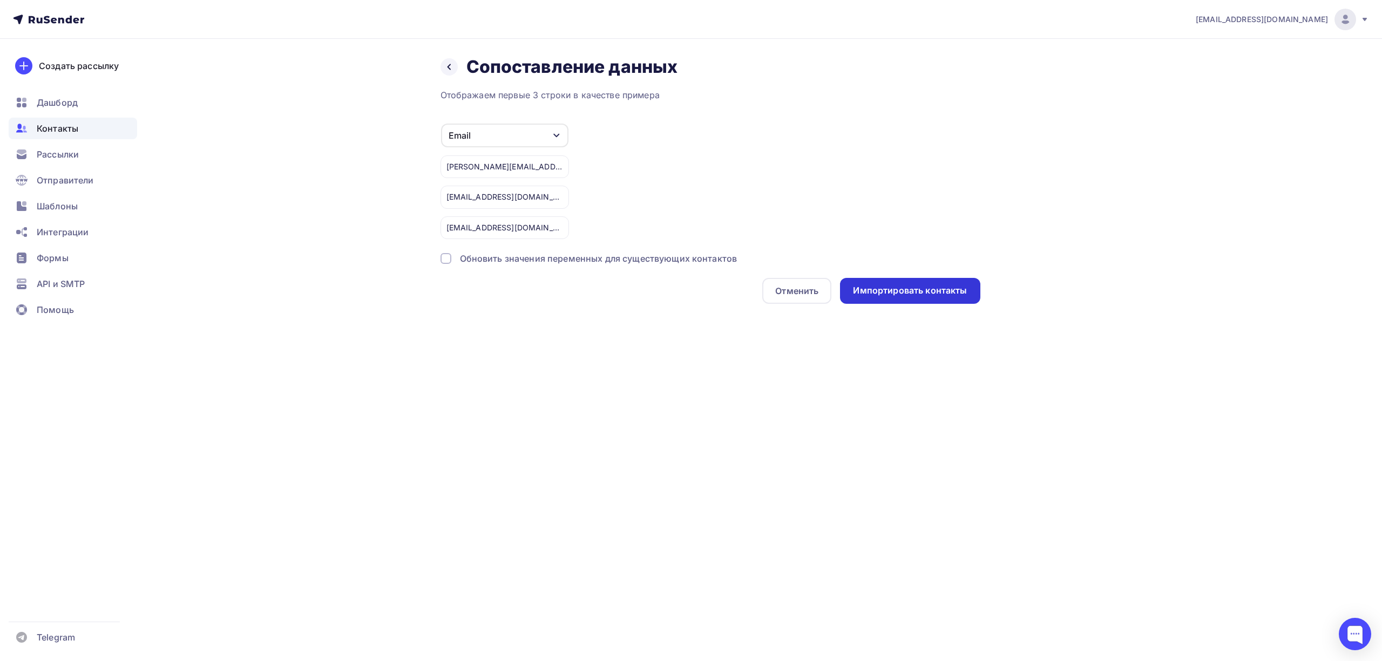
click at [930, 288] on div "Импортировать контакты" at bounding box center [910, 291] width 114 height 12
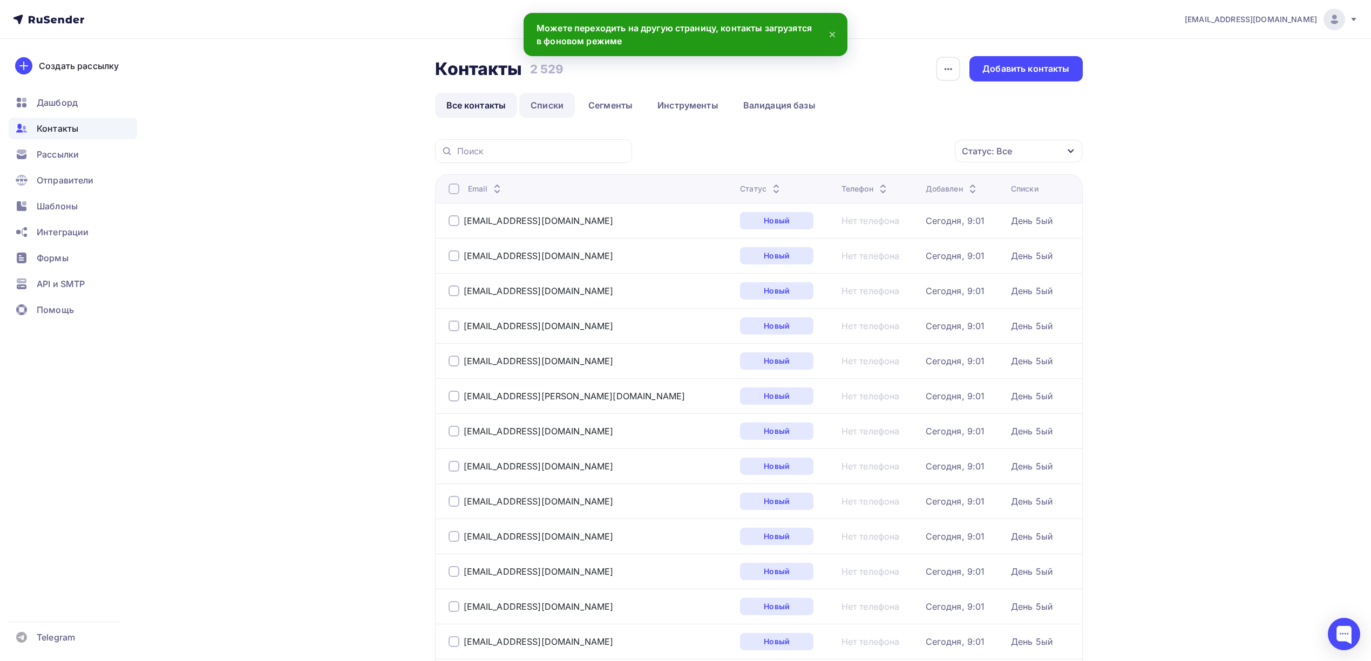
click at [540, 109] on link "Списки" at bounding box center [547, 105] width 56 height 25
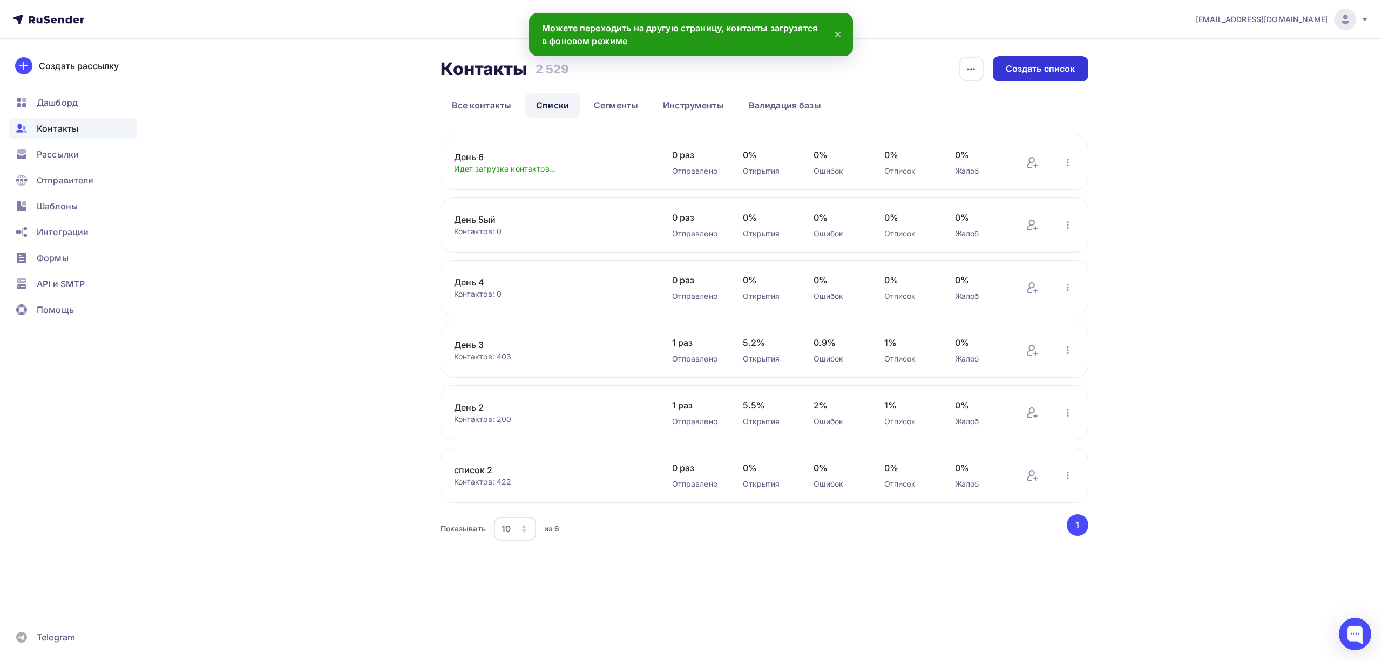
click at [1024, 62] on div "Создать список" at bounding box center [1041, 68] width 96 height 25
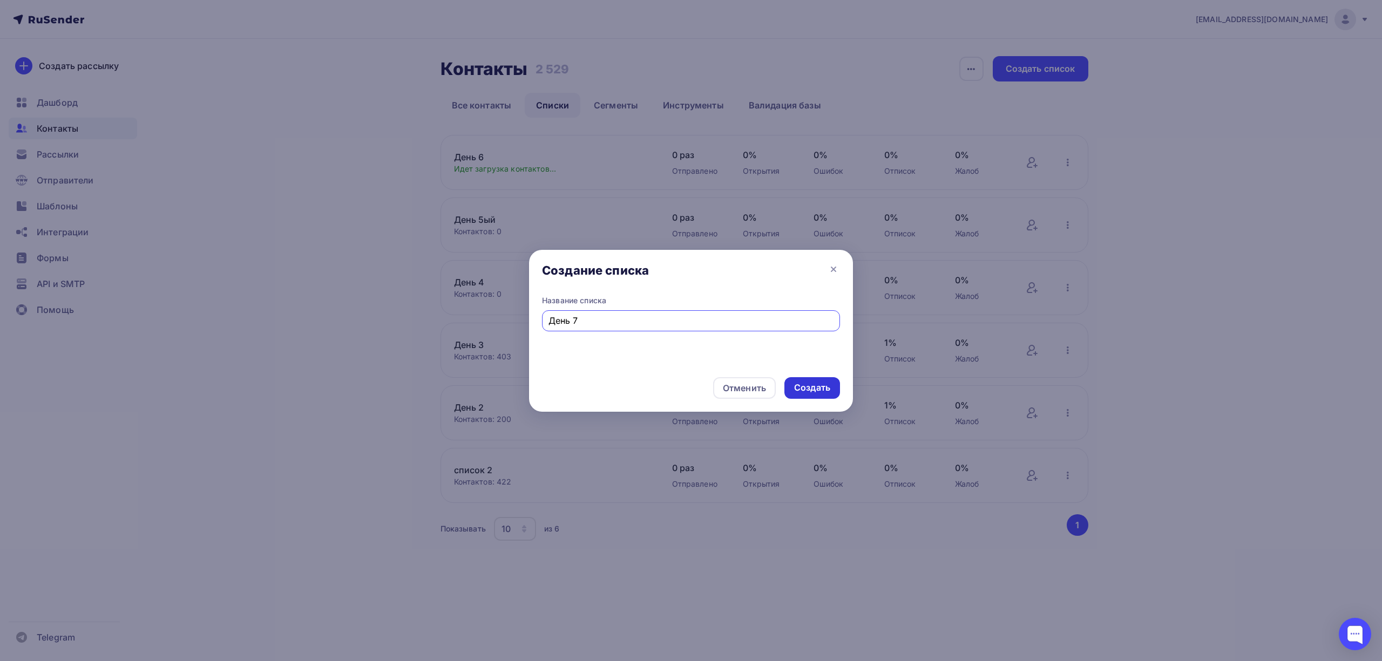
type input "День 7"
click at [818, 390] on div "Создать" at bounding box center [812, 388] width 36 height 12
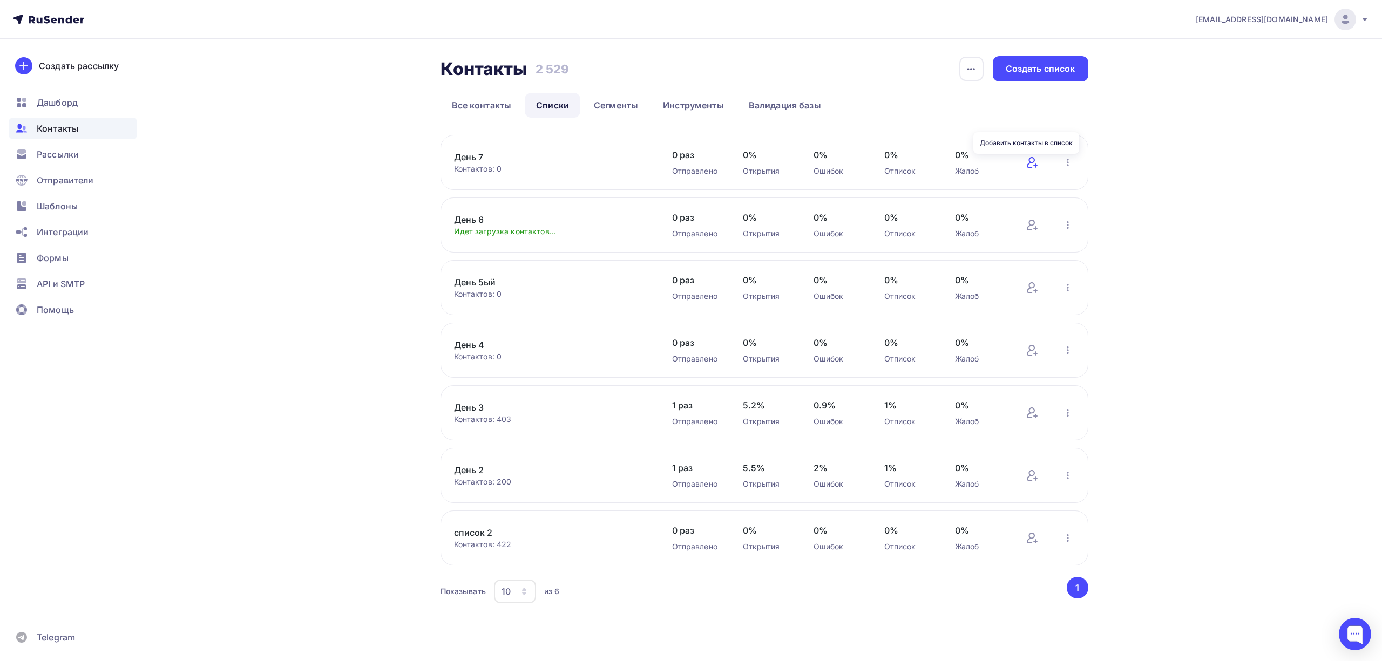
click at [1029, 164] on icon at bounding box center [1031, 162] width 8 height 11
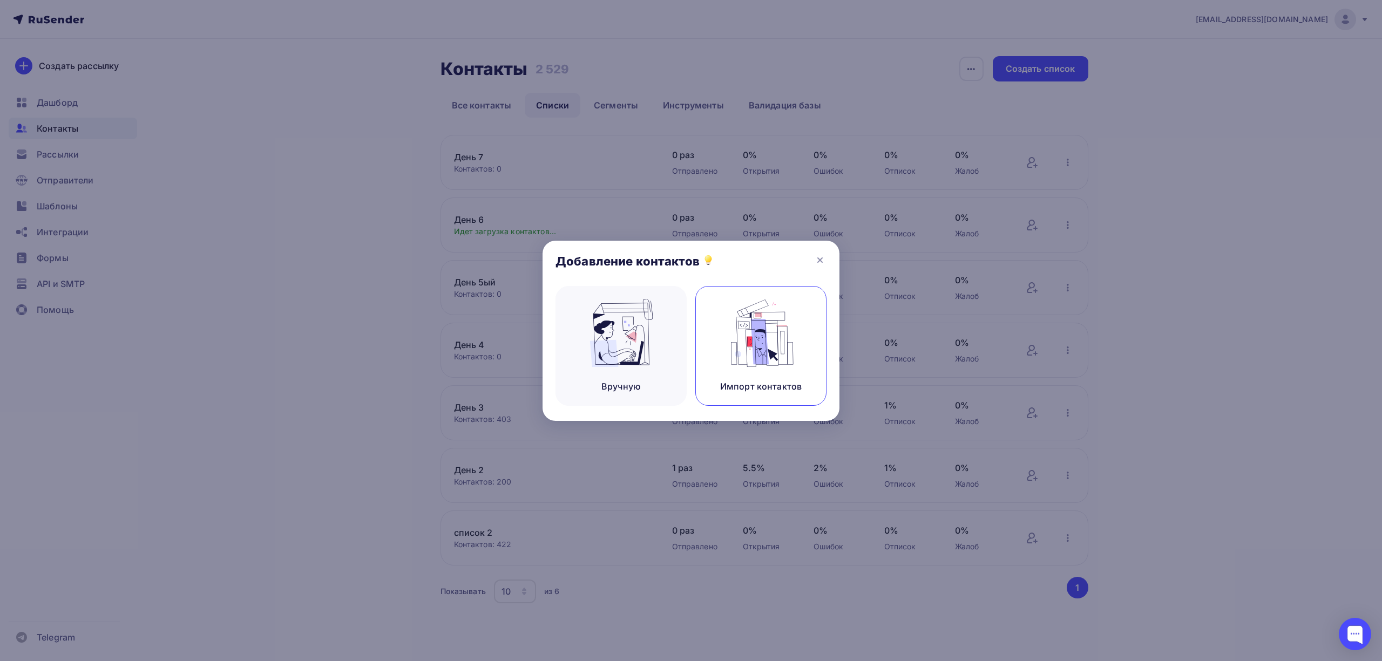
click at [754, 353] on img at bounding box center [761, 333] width 72 height 68
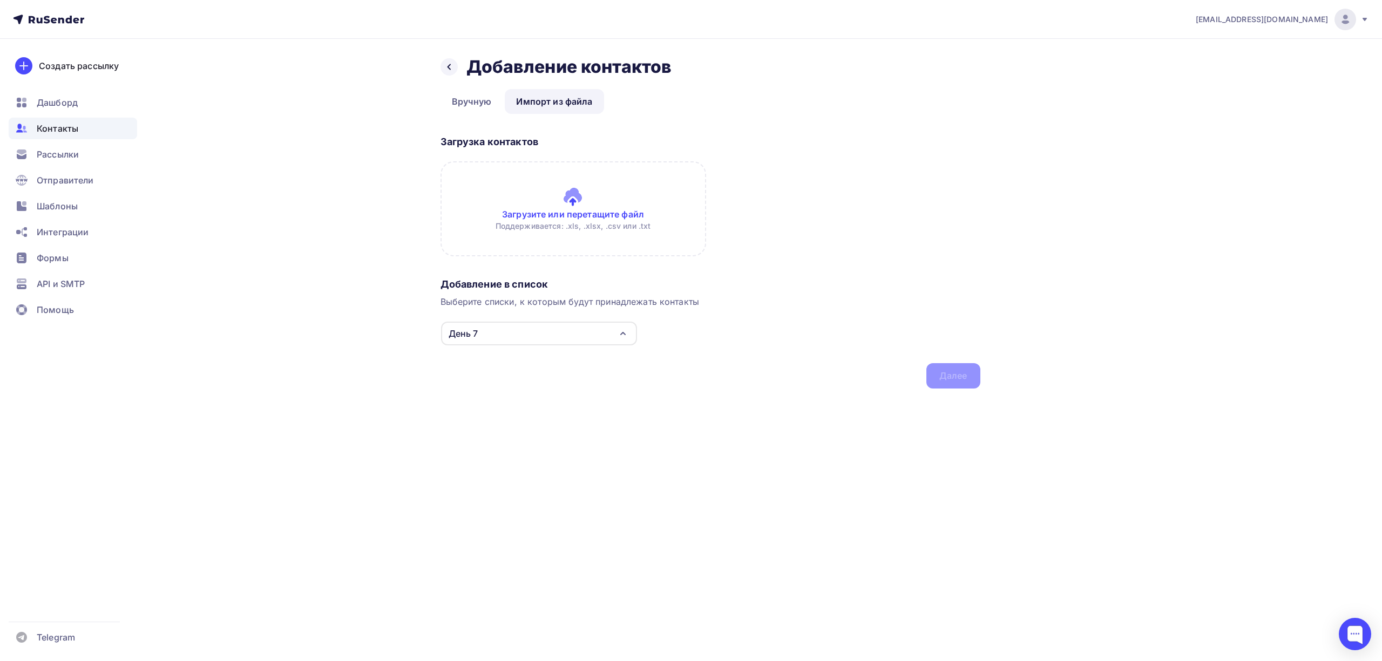
click at [601, 215] on input "file" at bounding box center [574, 208] width 266 height 95
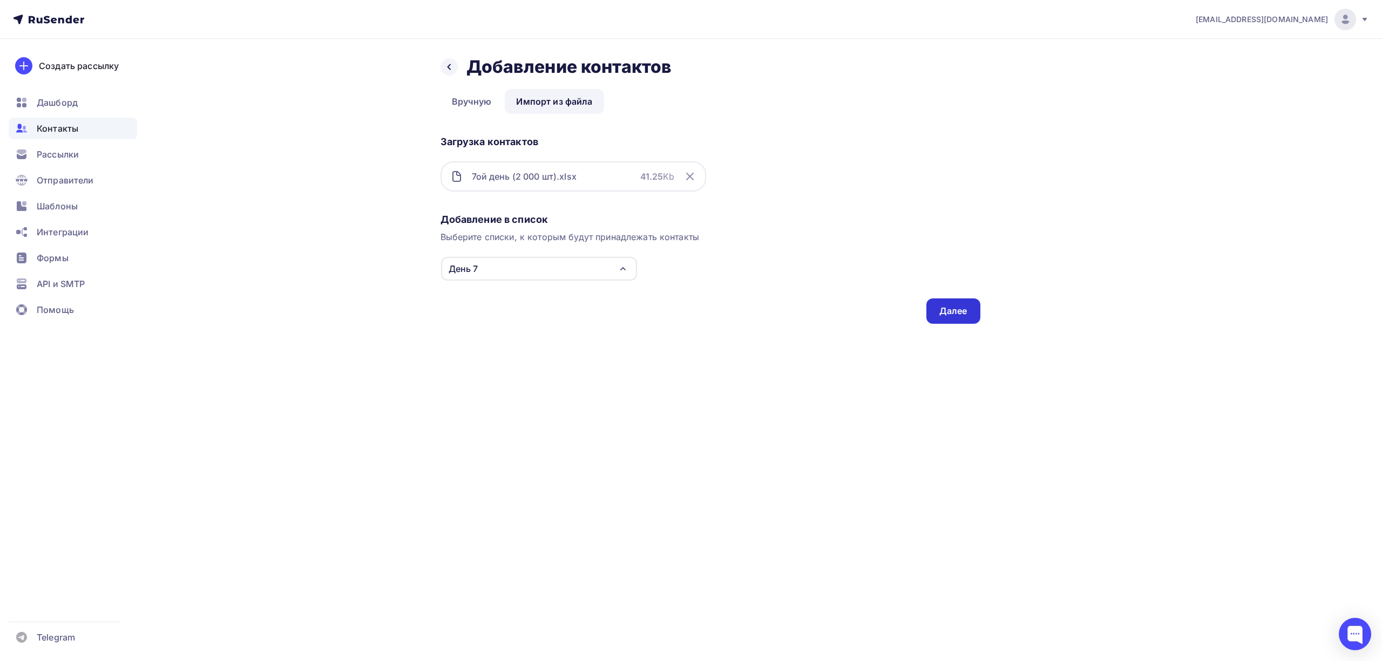
click at [962, 307] on div "Далее" at bounding box center [953, 311] width 28 height 12
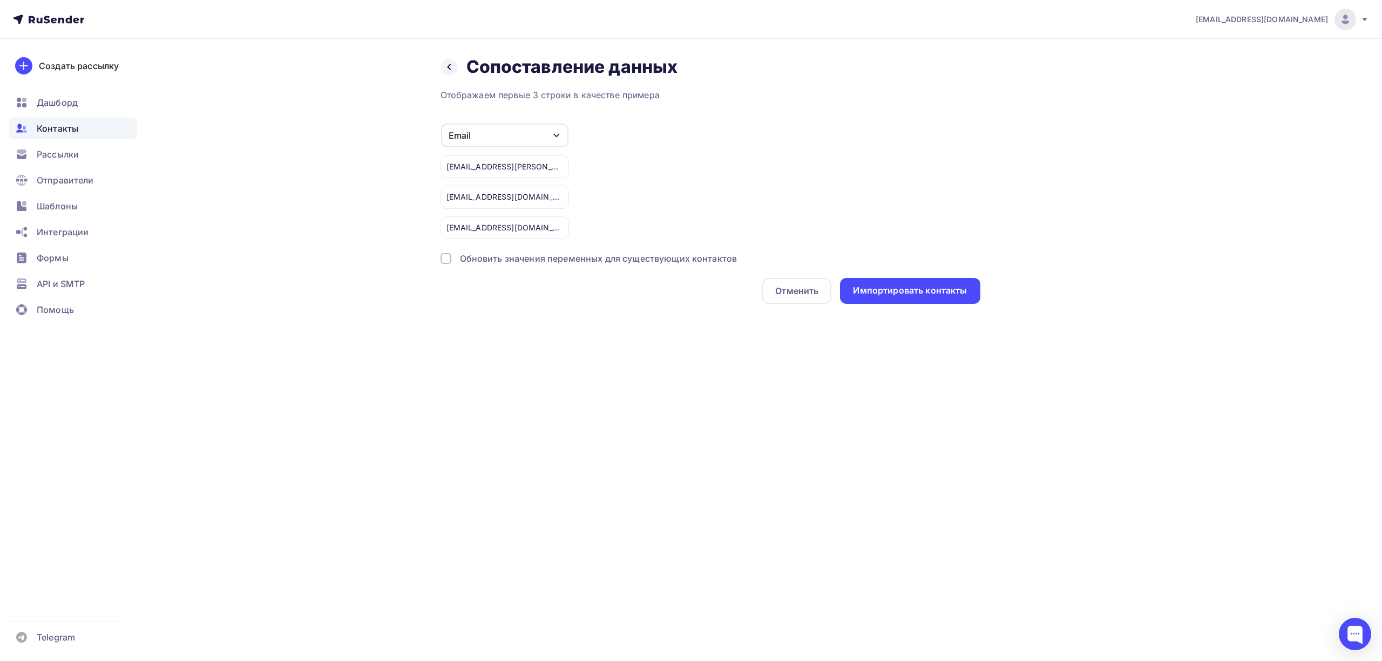
click at [962, 307] on div "Назад Сопоставление данных Сопоставление данных Отображаем первые 3 строки в ка…" at bounding box center [691, 193] width 885 height 308
click at [956, 292] on div "Импортировать контакты" at bounding box center [910, 291] width 114 height 12
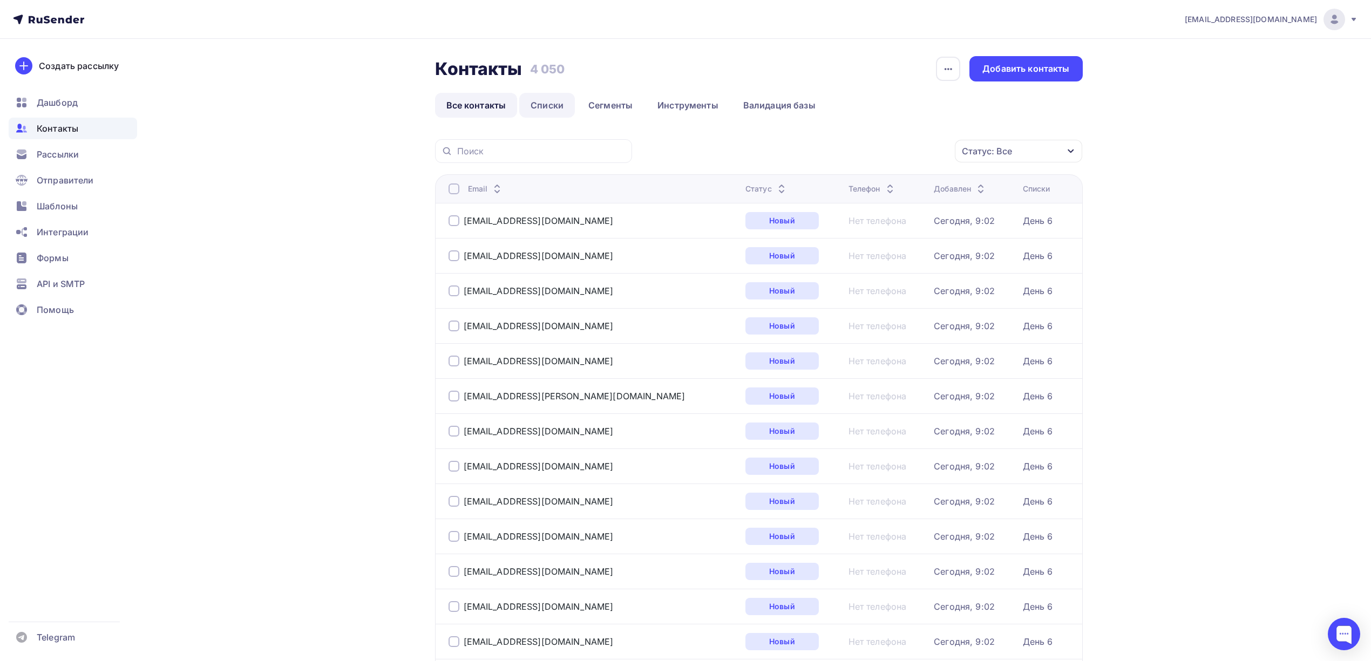
click at [554, 109] on link "Списки" at bounding box center [547, 105] width 56 height 25
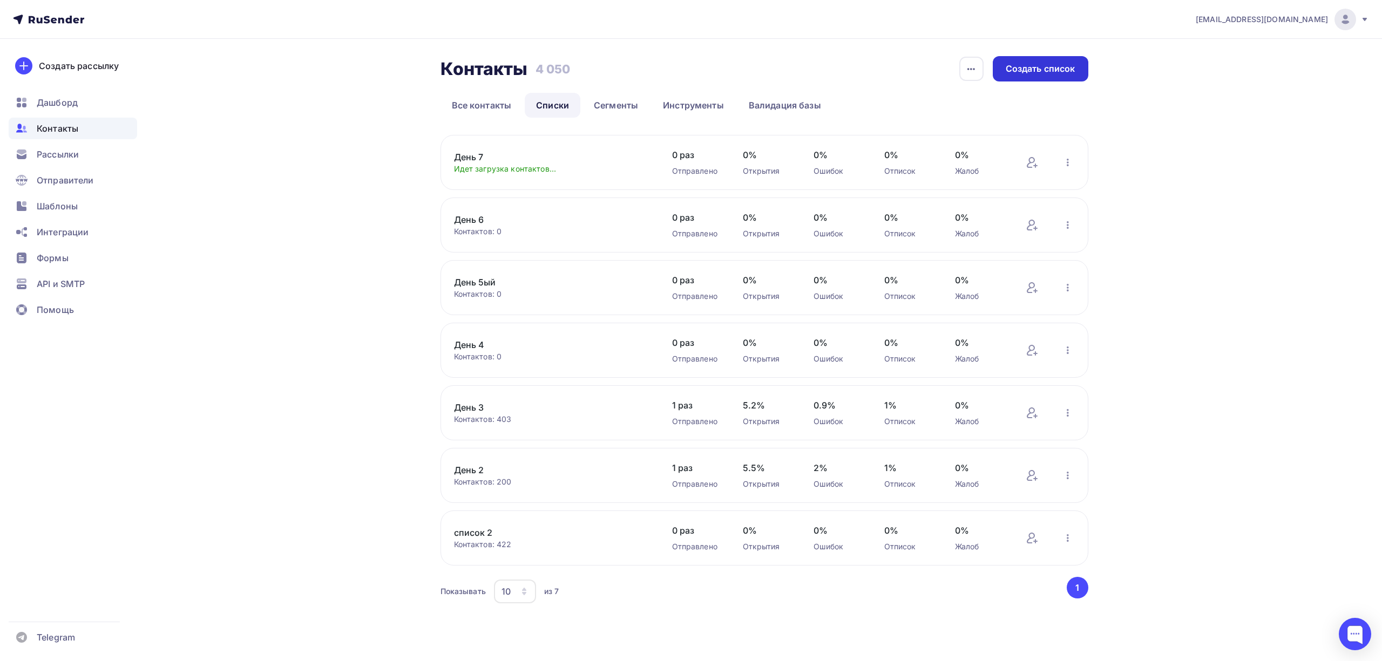
click at [1024, 65] on div "Создать список" at bounding box center [1041, 69] width 70 height 12
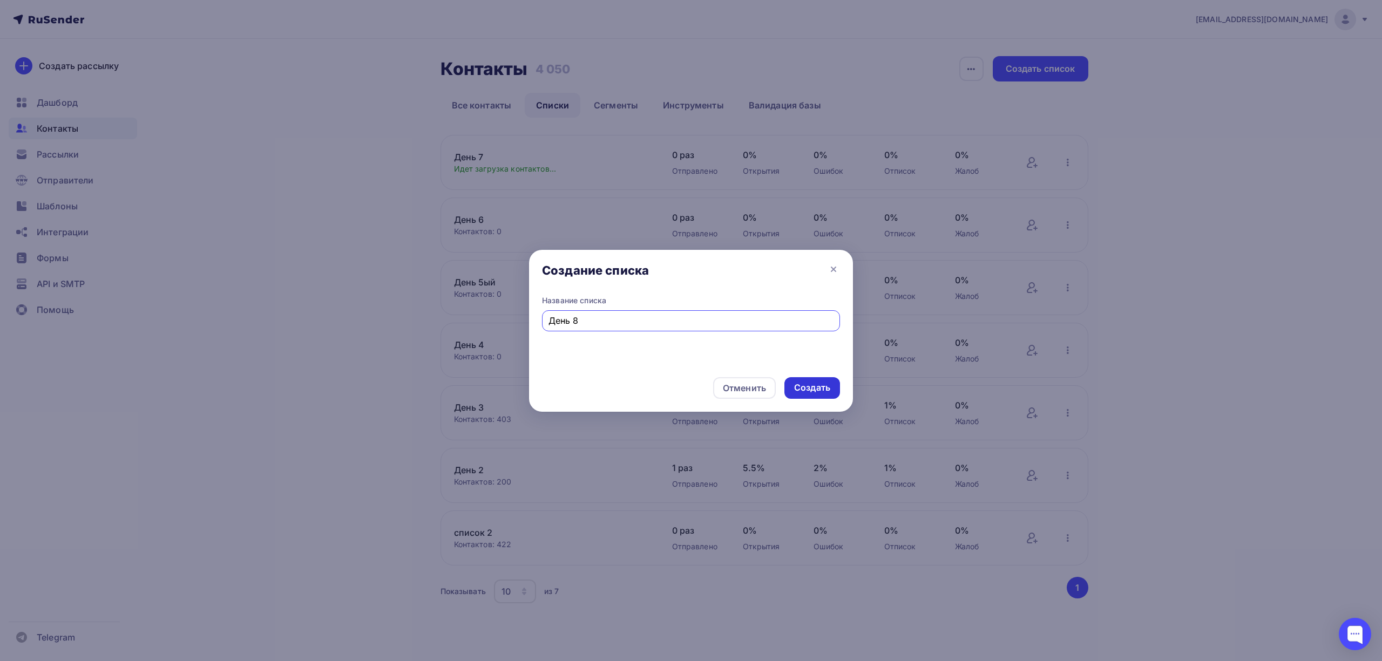
type input "День 8"
click at [810, 391] on div "Создать" at bounding box center [812, 388] width 36 height 12
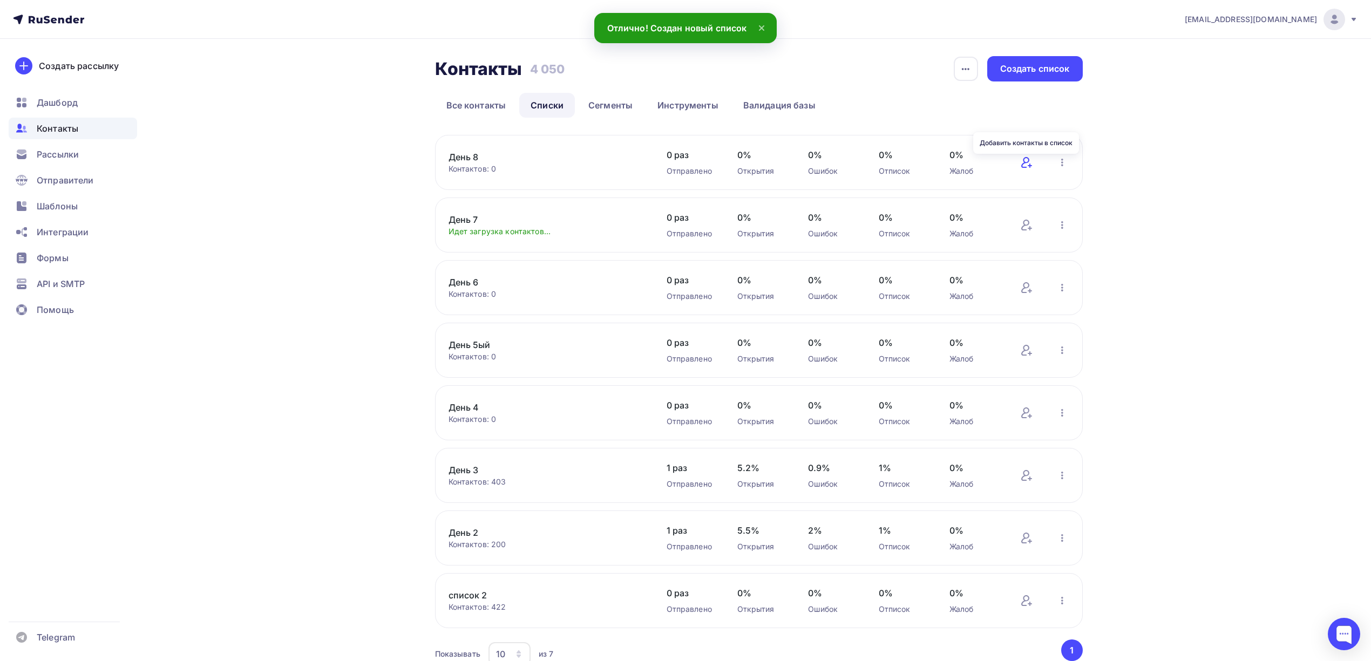
click at [1028, 165] on icon at bounding box center [1026, 162] width 13 height 13
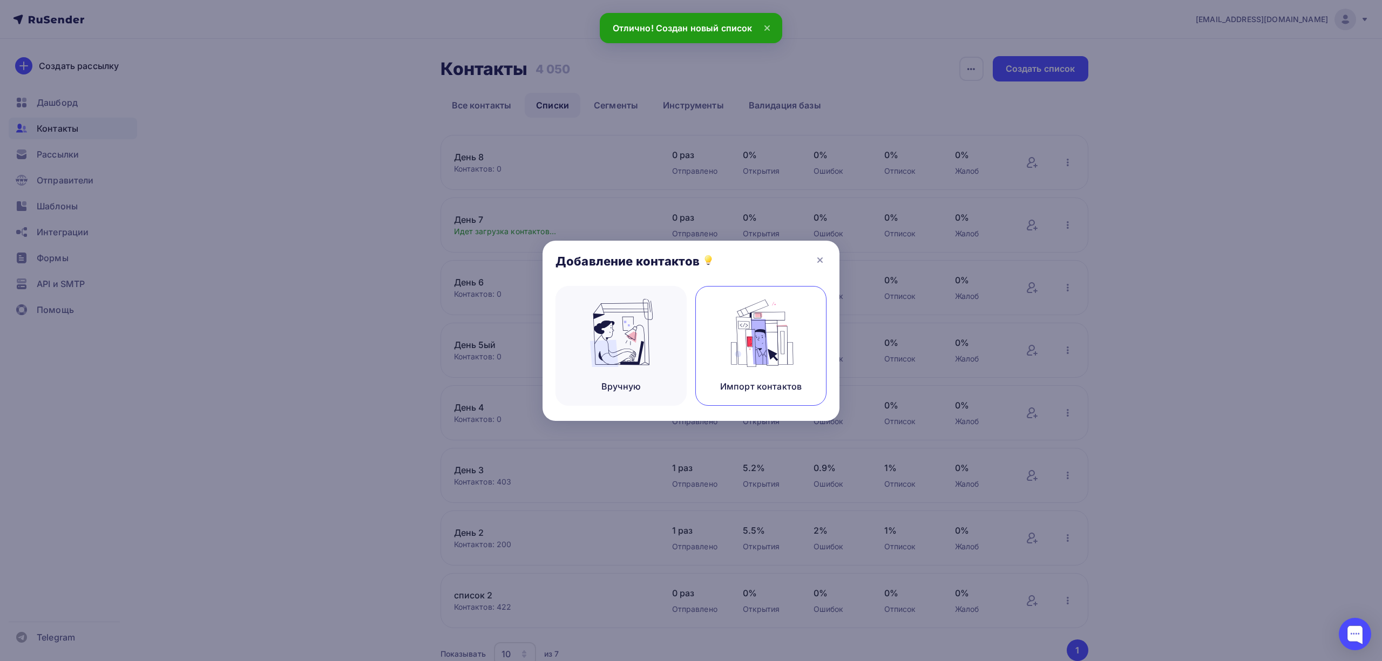
click at [781, 348] on img at bounding box center [761, 333] width 72 height 68
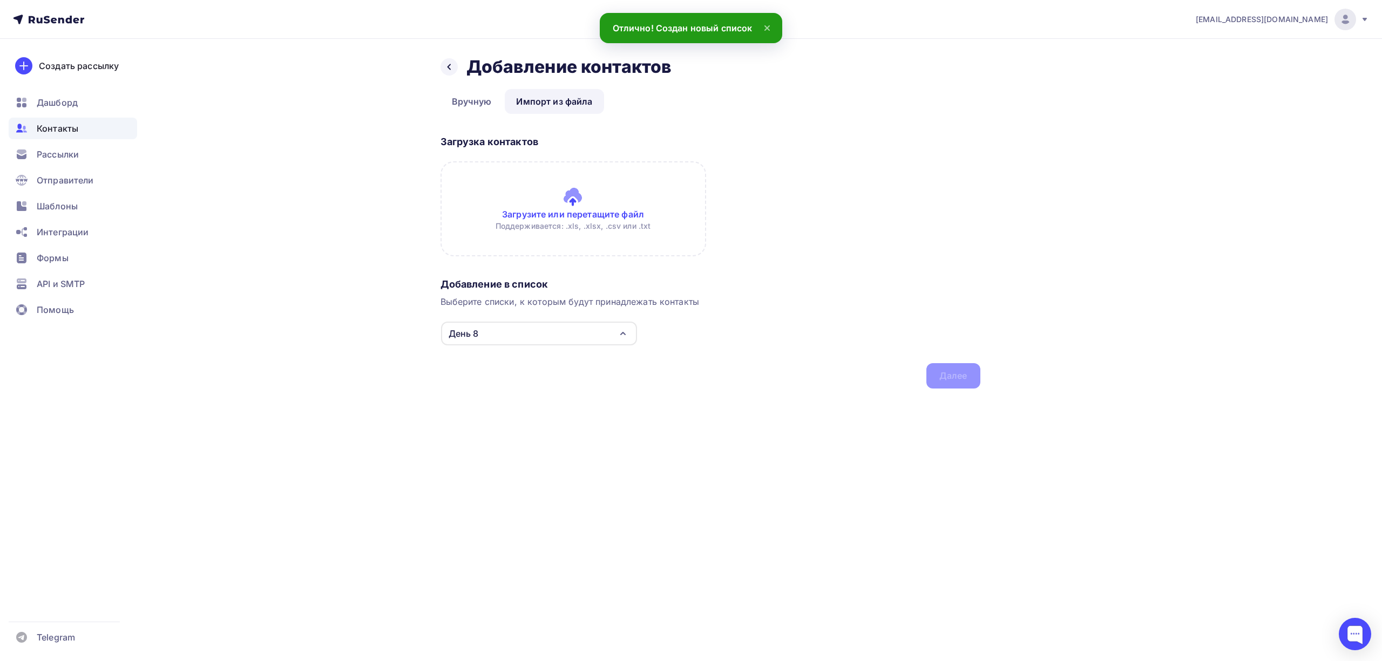
click at [588, 214] on input "file" at bounding box center [574, 208] width 266 height 95
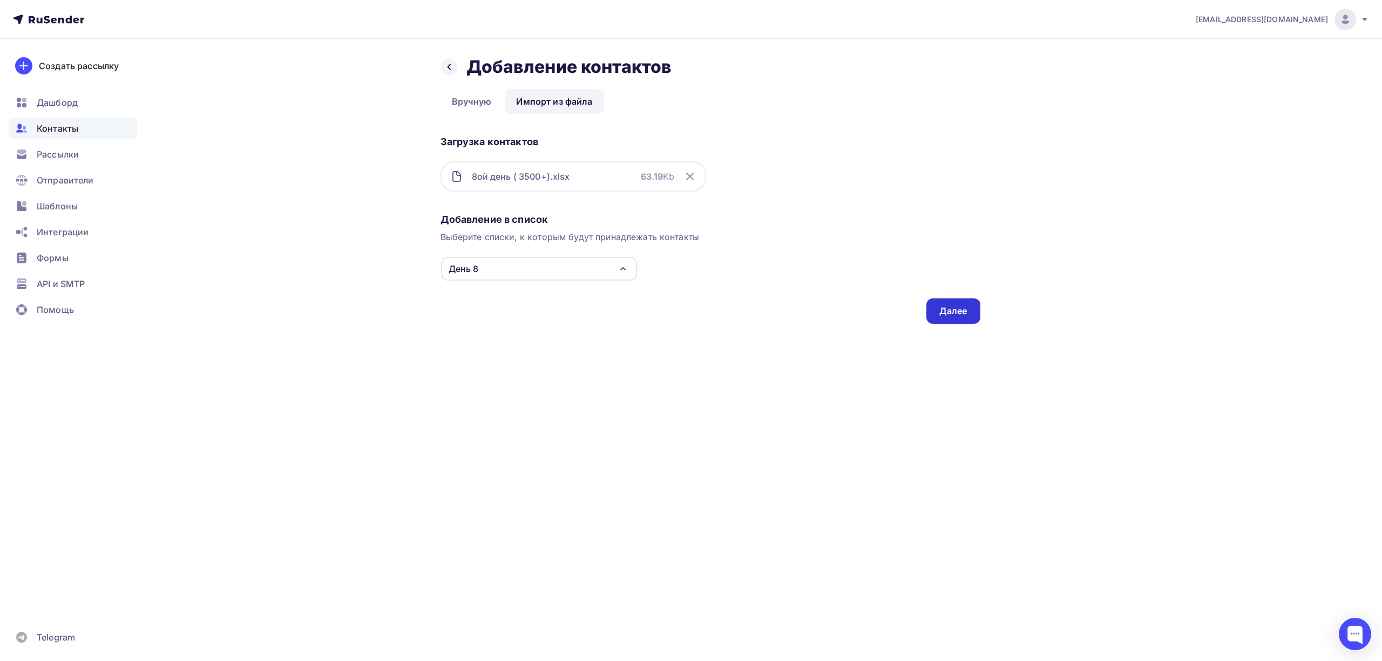
click at [944, 317] on div "Далее" at bounding box center [953, 311] width 54 height 25
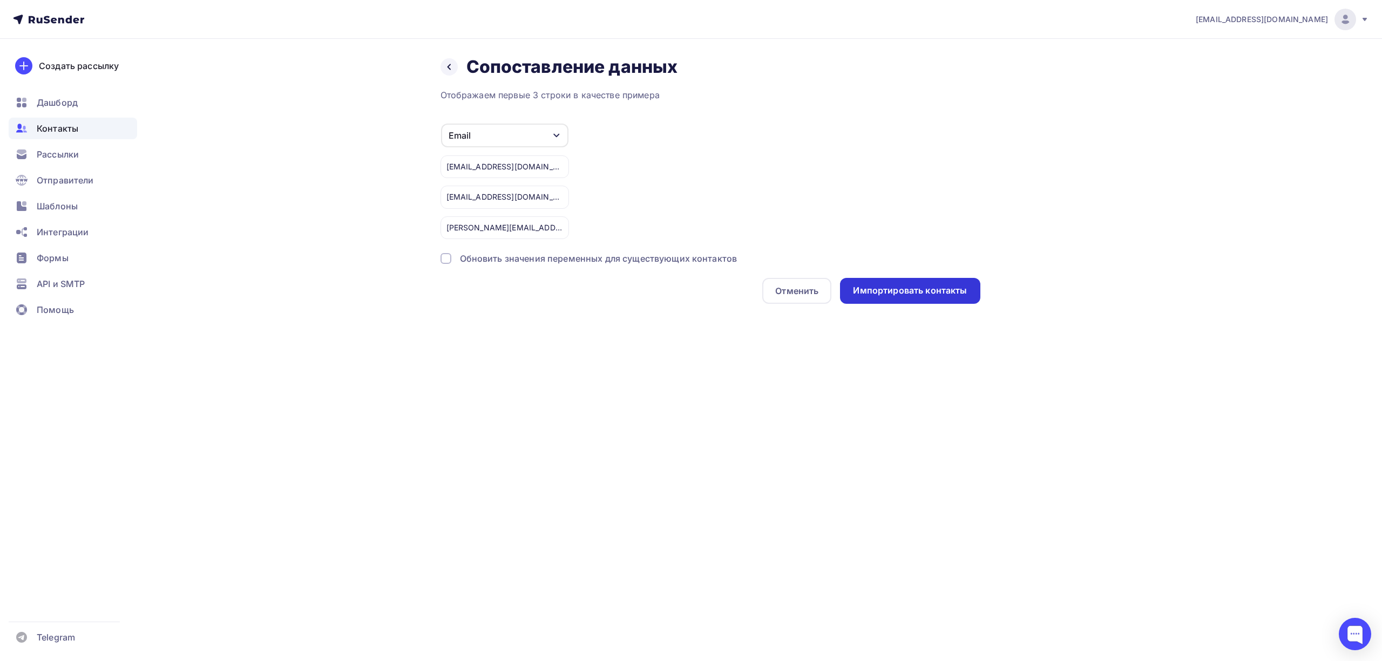
click at [942, 290] on div "Импортировать контакты" at bounding box center [910, 291] width 114 height 12
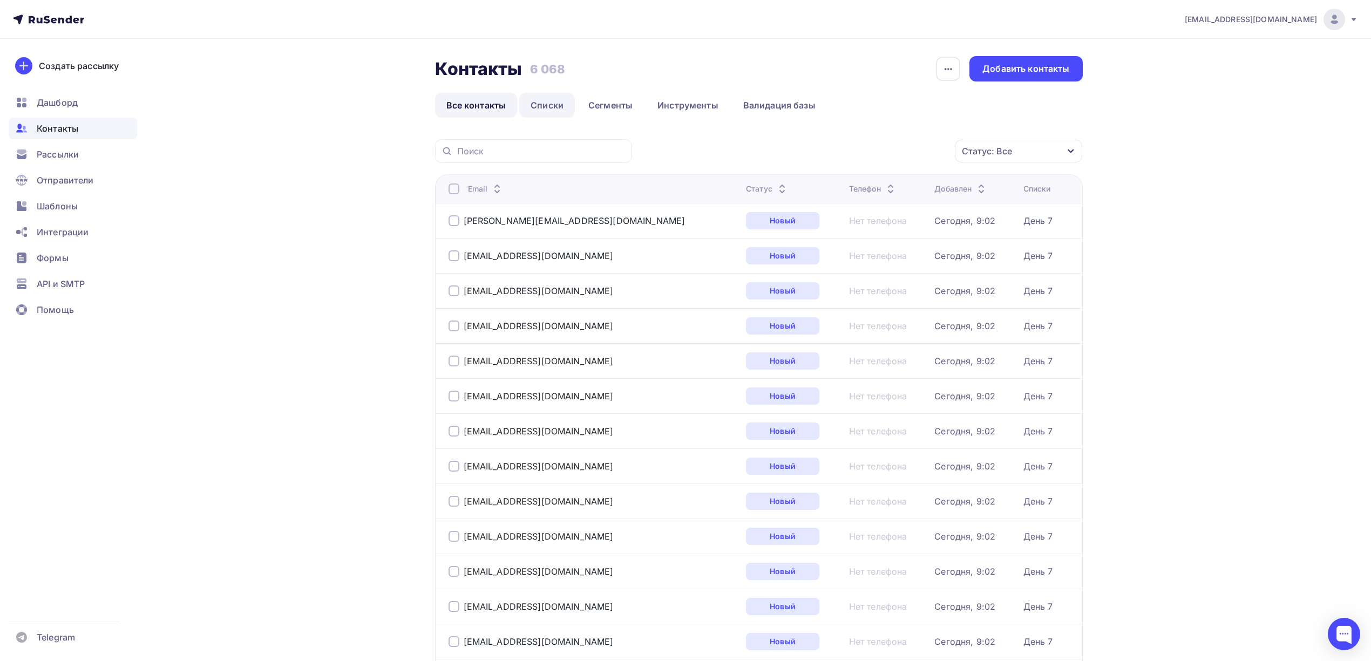
click at [554, 107] on link "Списки" at bounding box center [547, 105] width 56 height 25
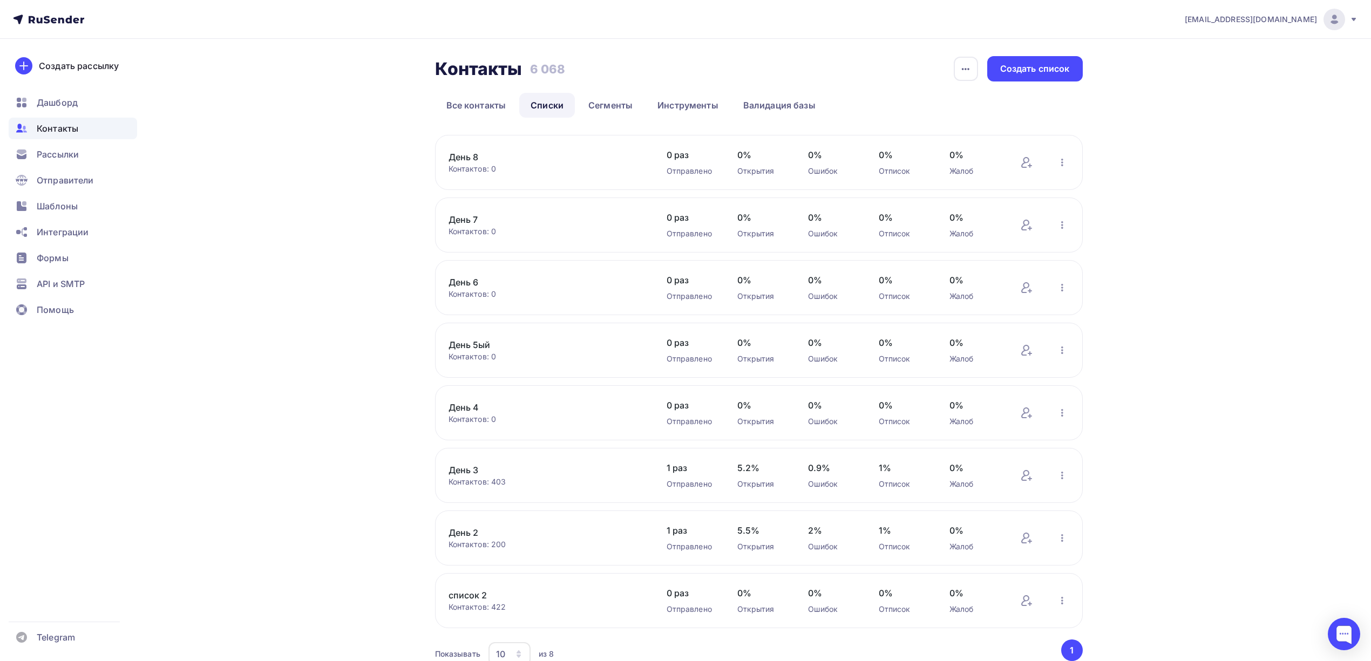
click at [482, 223] on link "День 7" at bounding box center [541, 219] width 184 height 13
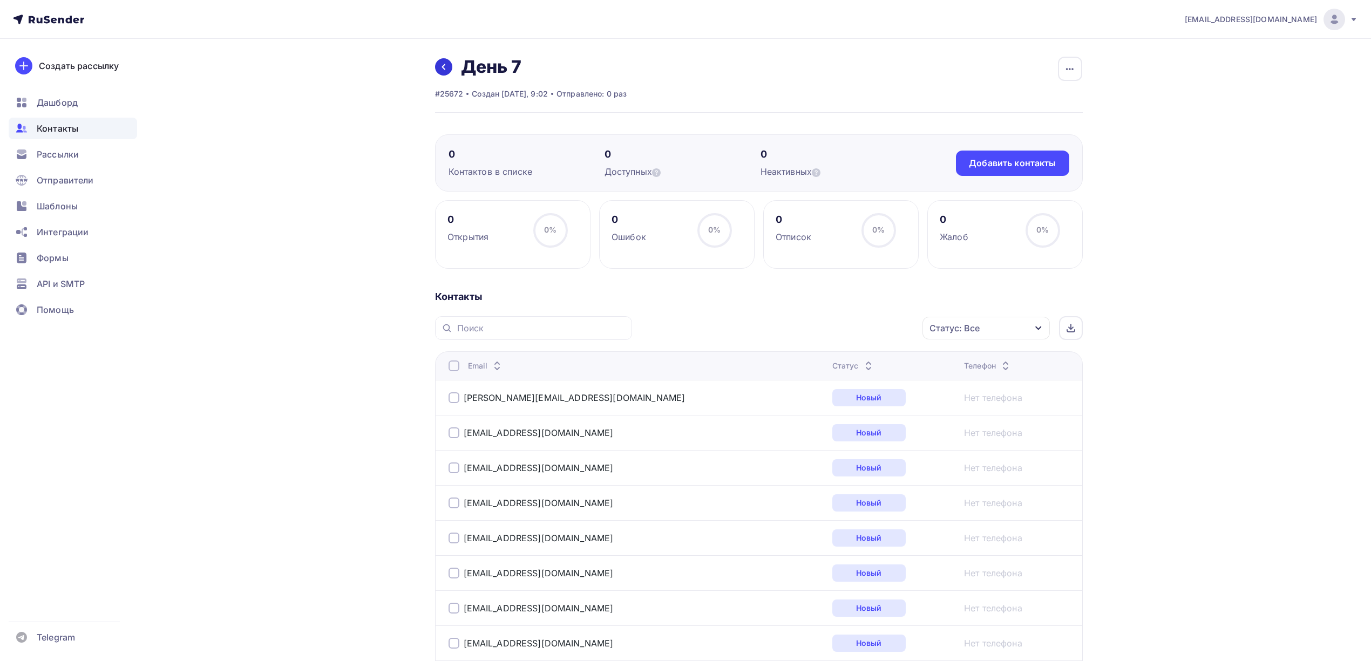
click at [438, 67] on link at bounding box center [443, 66] width 17 height 17
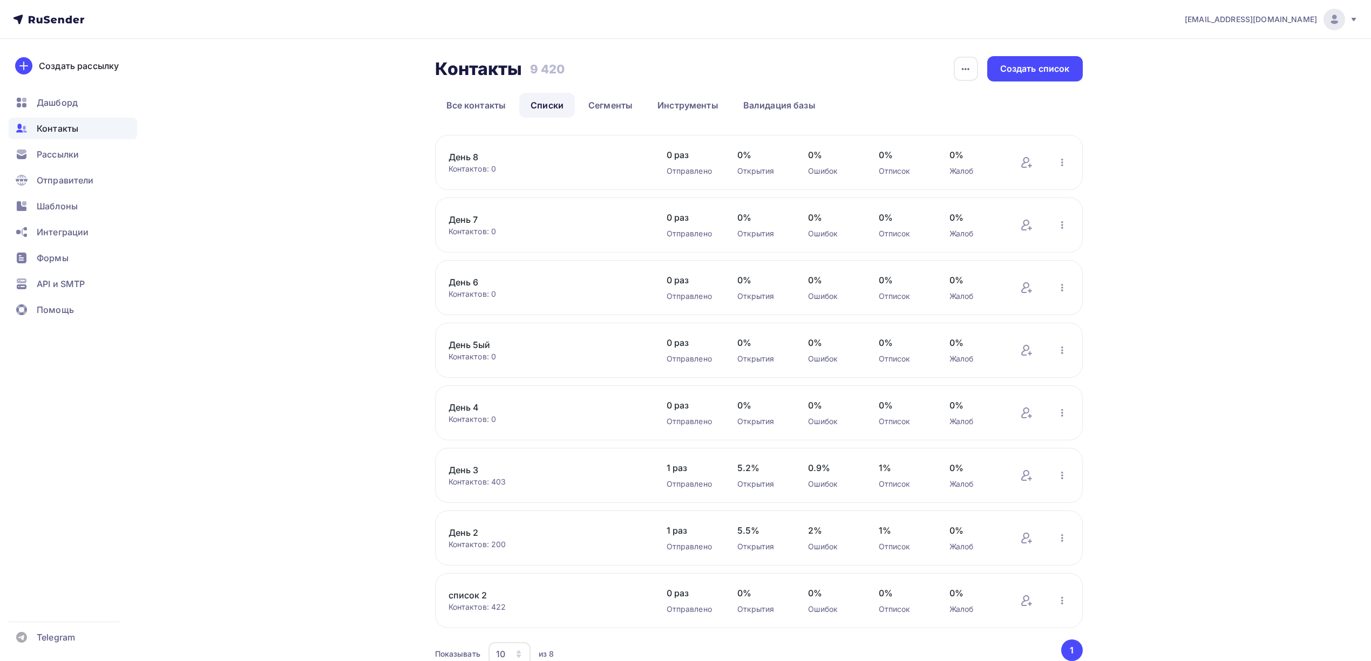
click at [466, 284] on link "День 6" at bounding box center [541, 282] width 184 height 13
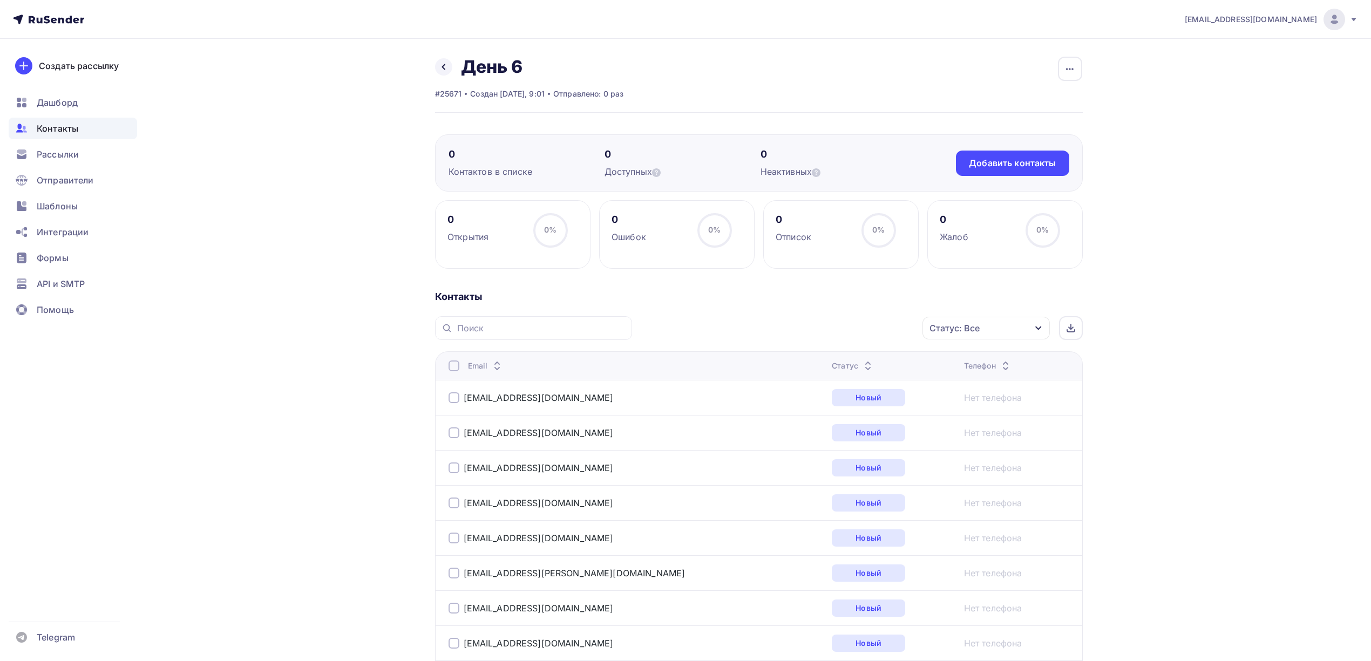
click at [46, 131] on span "Контакты" at bounding box center [58, 128] width 42 height 13
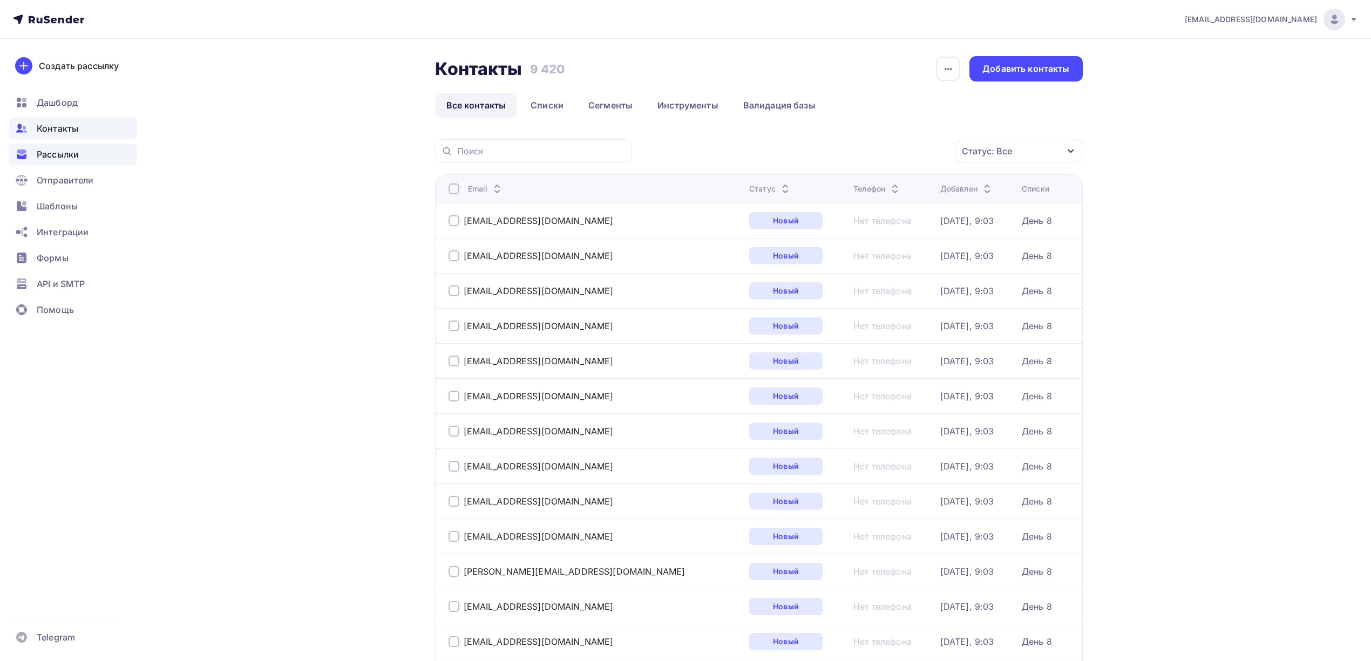
click at [82, 154] on div "Рассылки" at bounding box center [73, 155] width 128 height 22
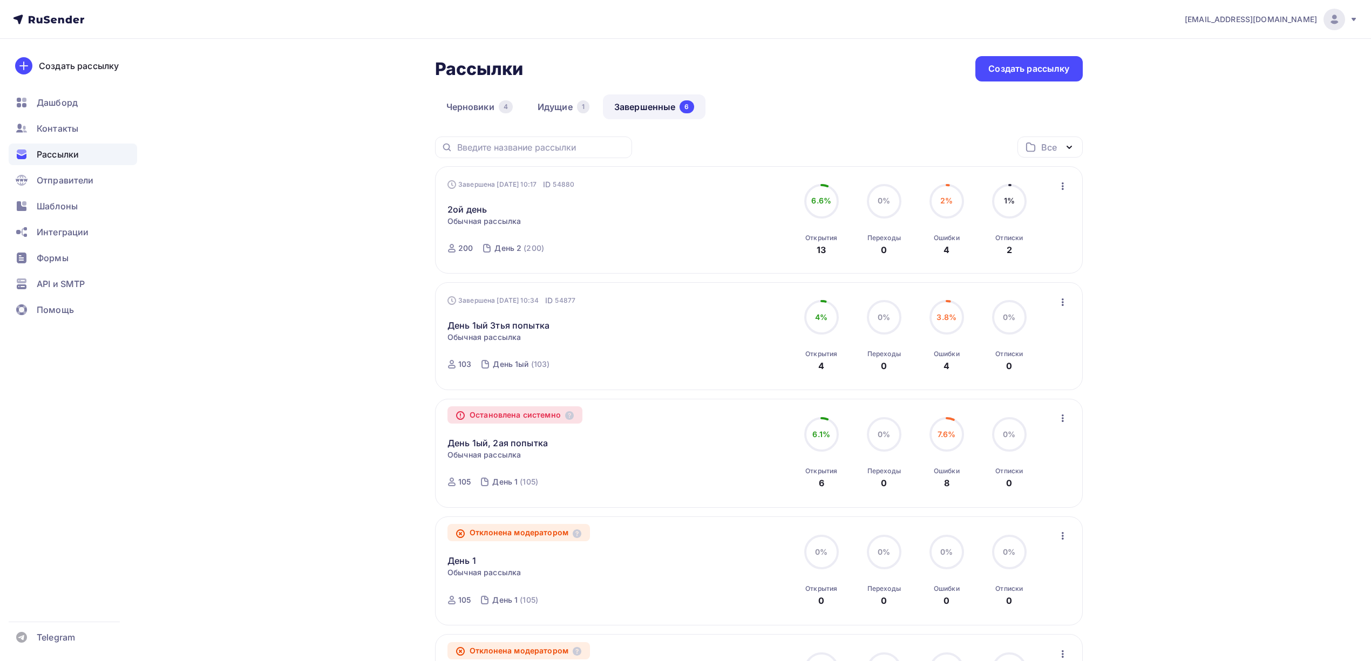
click at [1065, 192] on icon "button" at bounding box center [1063, 186] width 13 height 13
click at [1046, 257] on div "Копировать в новую" at bounding box center [1013, 257] width 111 height 13
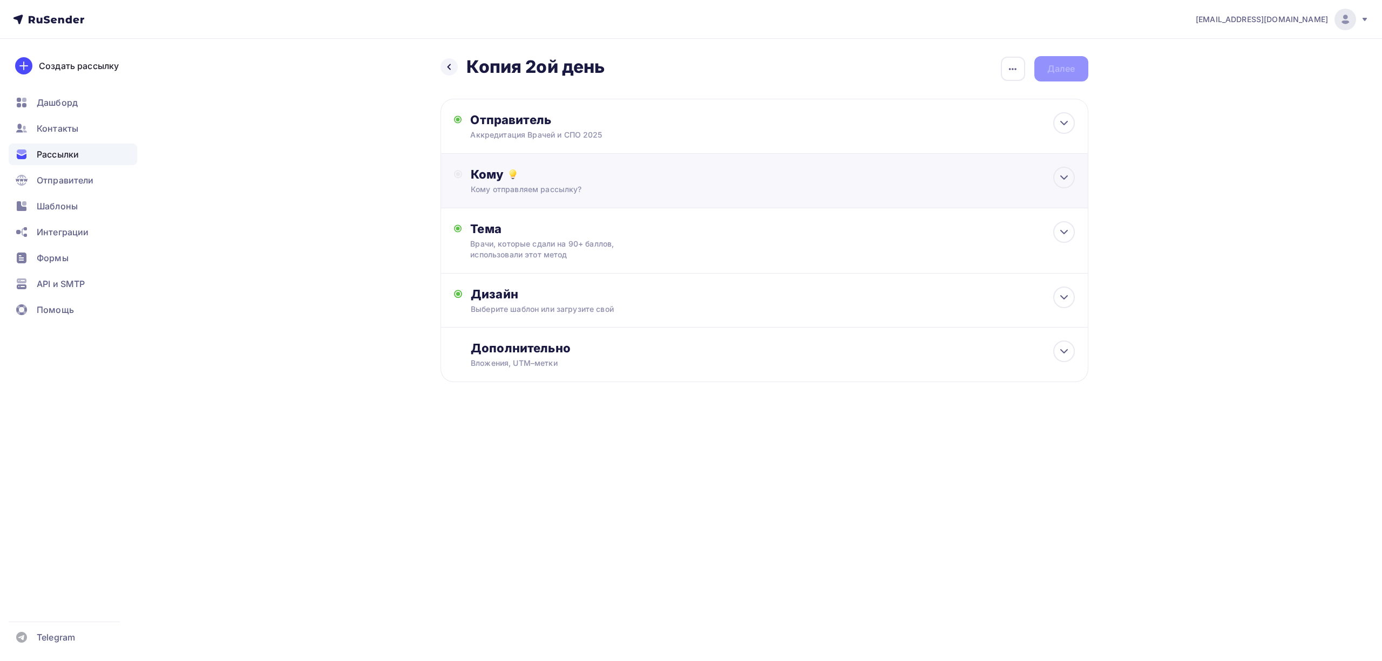
click at [663, 194] on div "Кому отправляем рассылку?" at bounding box center [743, 189] width 544 height 11
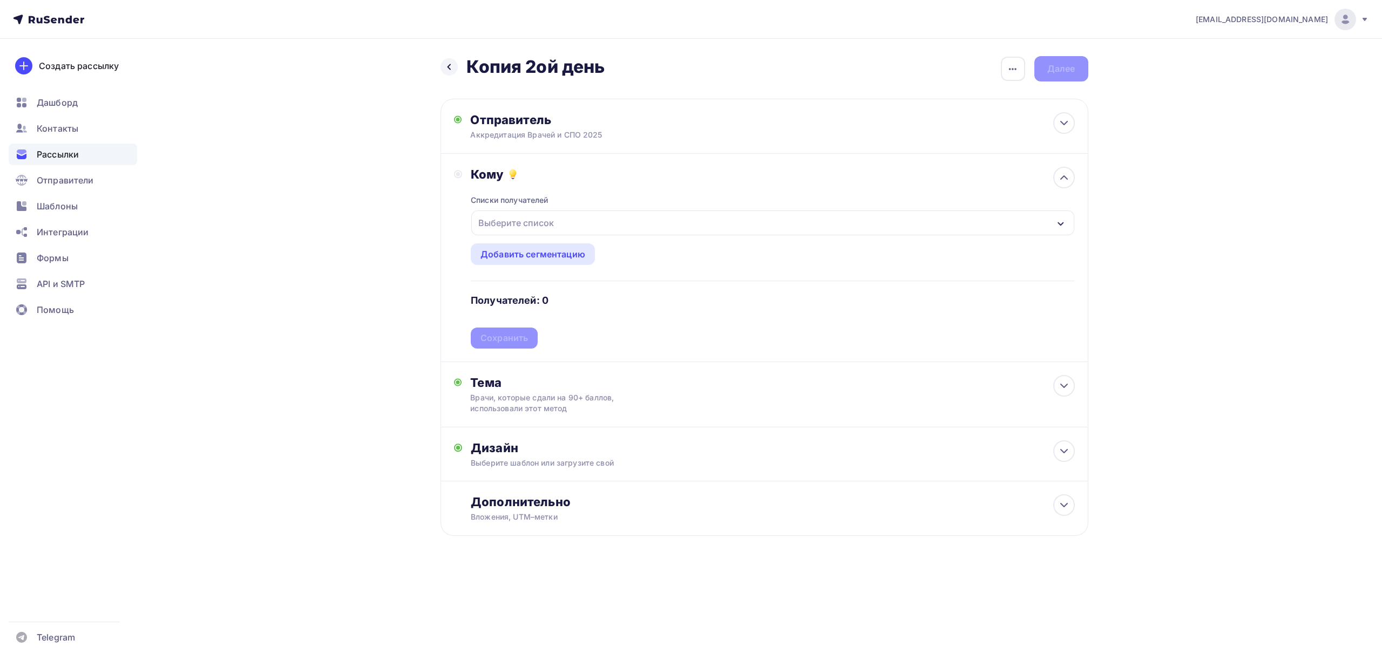
click at [522, 225] on div "Выберите список" at bounding box center [516, 222] width 84 height 19
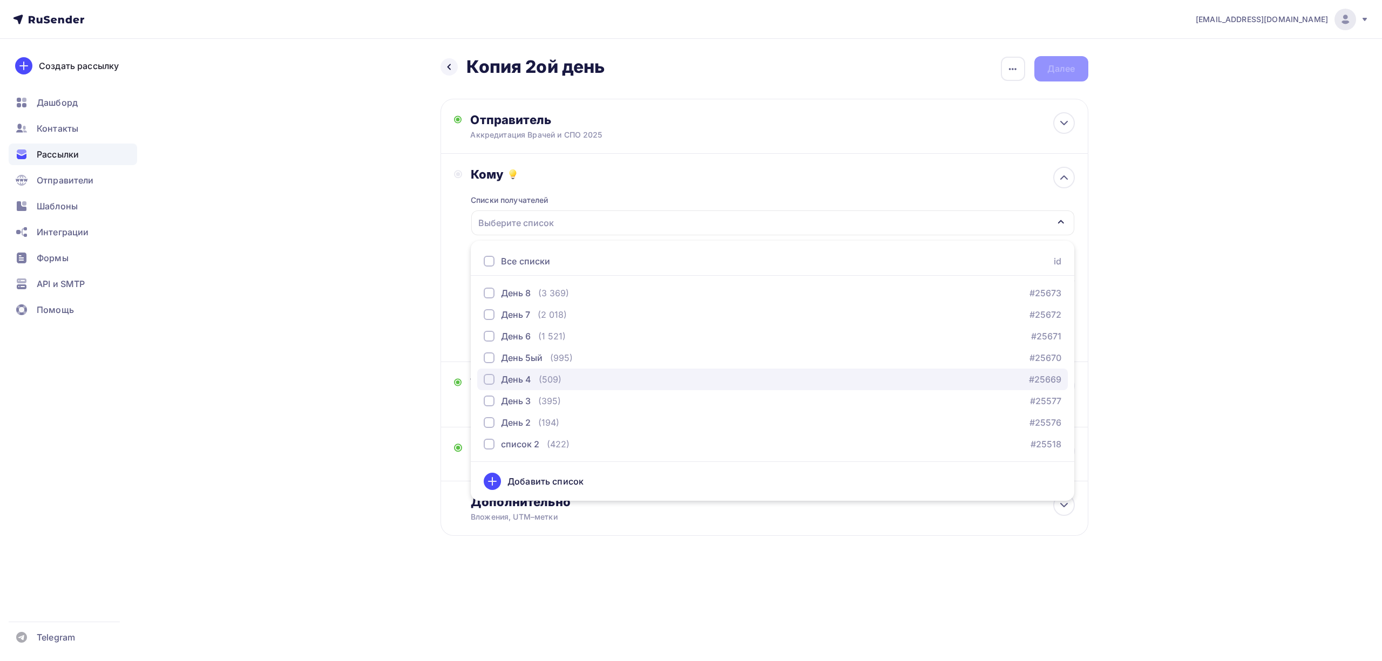
click at [506, 381] on div "День 4" at bounding box center [516, 379] width 30 height 13
click at [1189, 301] on div "drongar89@gmail.com Аккаунт Тарифы Выйти Создать рассылку Дашборд Контакты Расс…" at bounding box center [691, 303] width 1382 height 606
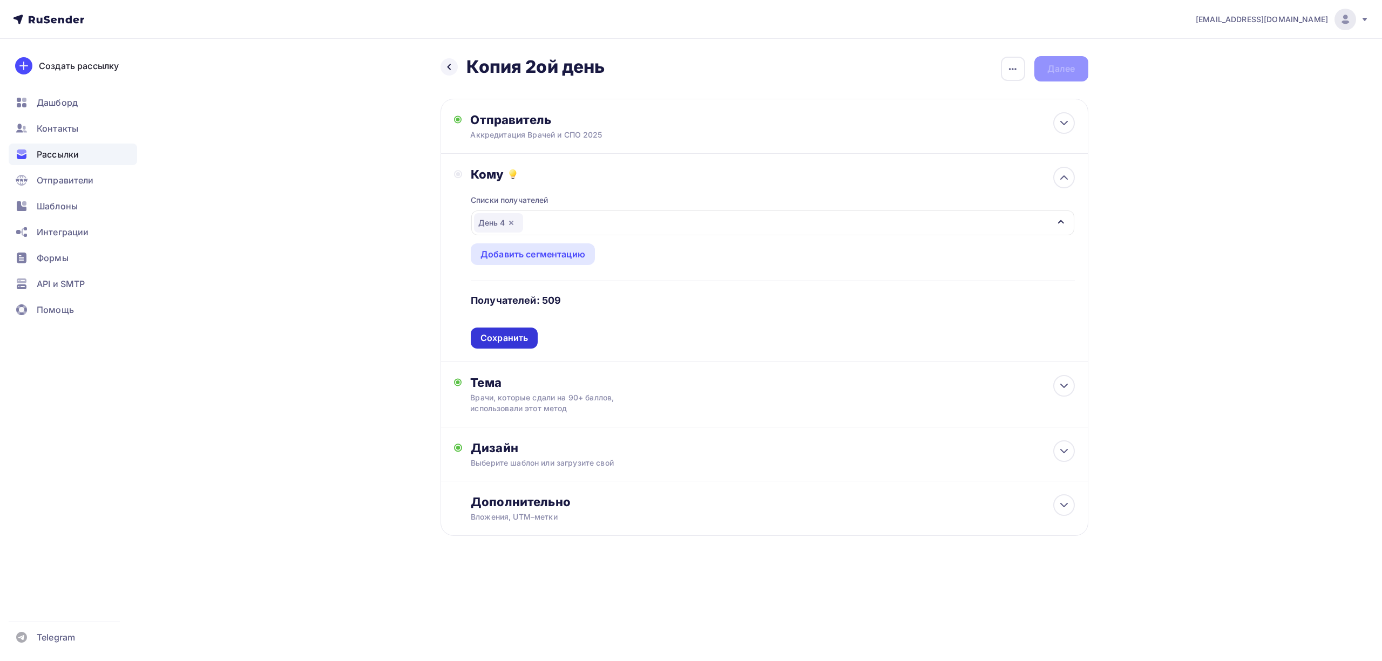
click at [507, 337] on div "Сохранить" at bounding box center [504, 338] width 48 height 12
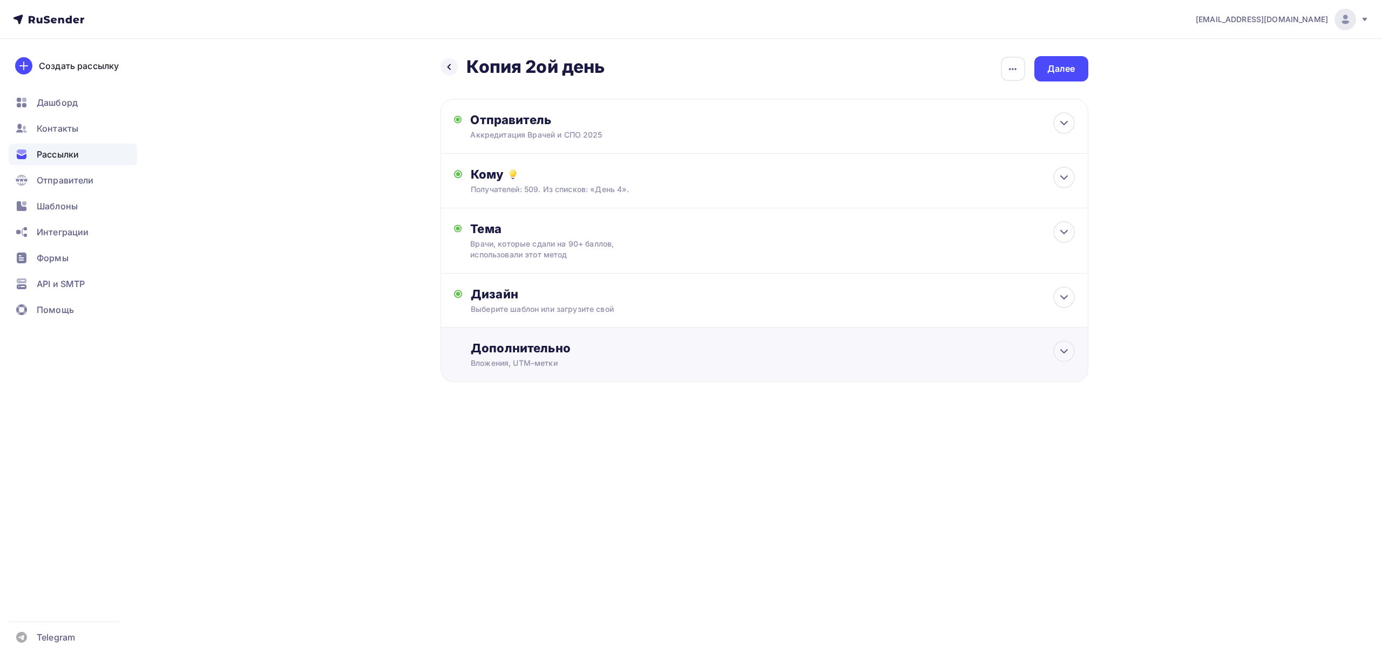
click at [658, 359] on div "Вложения, UTM–метки" at bounding box center [743, 363] width 544 height 11
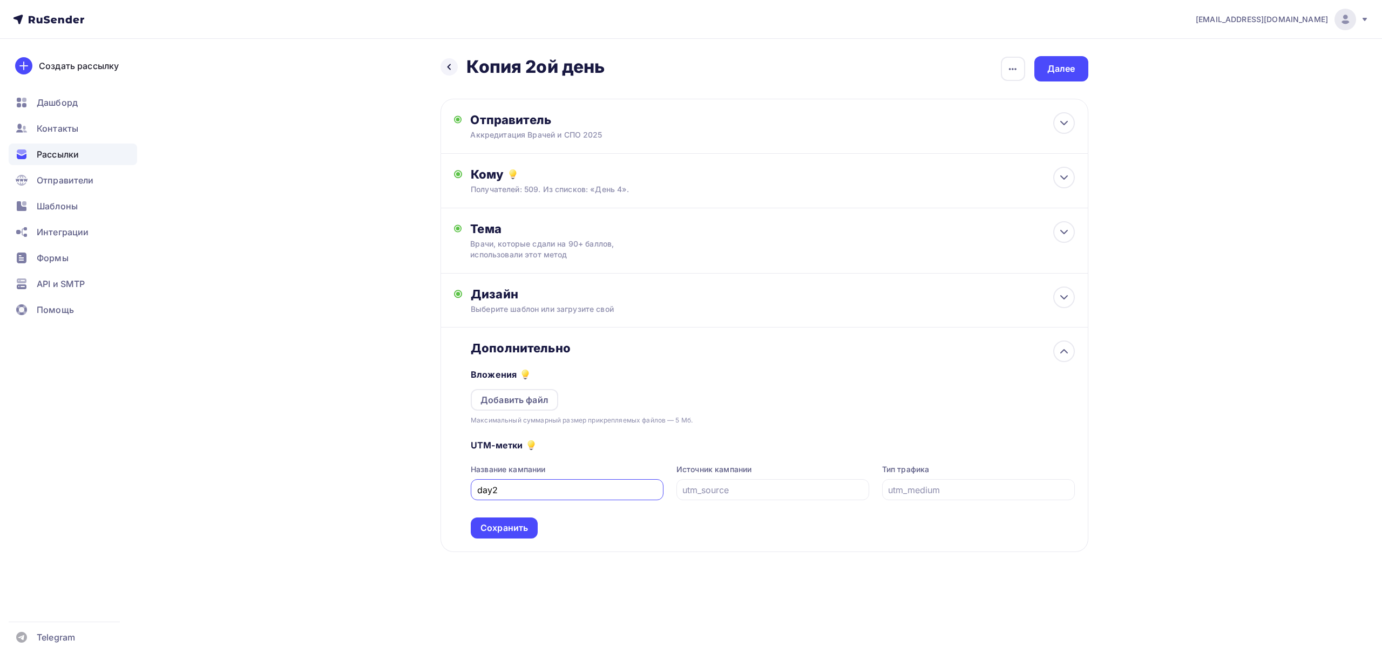
scroll to position [1, 0]
click at [536, 495] on input "day2" at bounding box center [567, 490] width 180 height 13
click at [1011, 63] on icon "button" at bounding box center [1012, 69] width 13 height 13
type input "day4"
click at [987, 122] on div "Переименовать рассылку" at bounding box center [956, 124] width 134 height 13
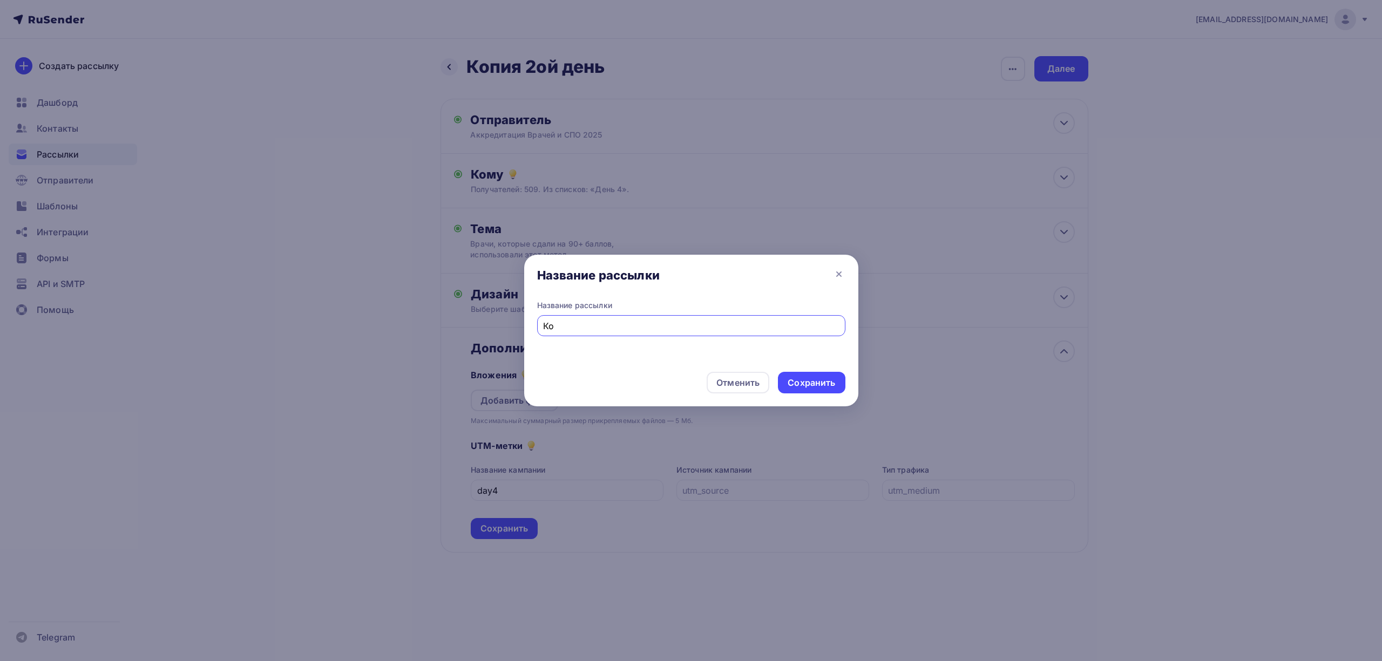
type input "К"
type input "День 4"
click at [808, 381] on div "Сохранить" at bounding box center [812, 383] width 48 height 12
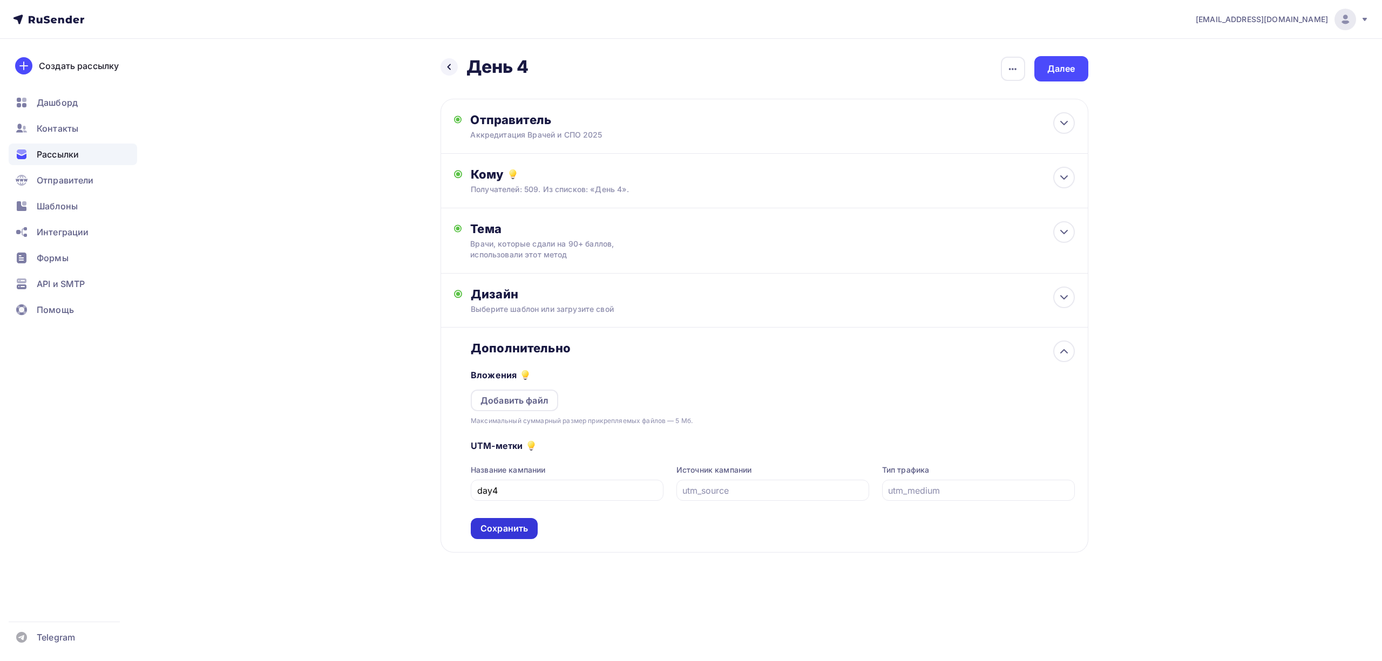
click at [515, 530] on div "Сохранить" at bounding box center [504, 529] width 48 height 12
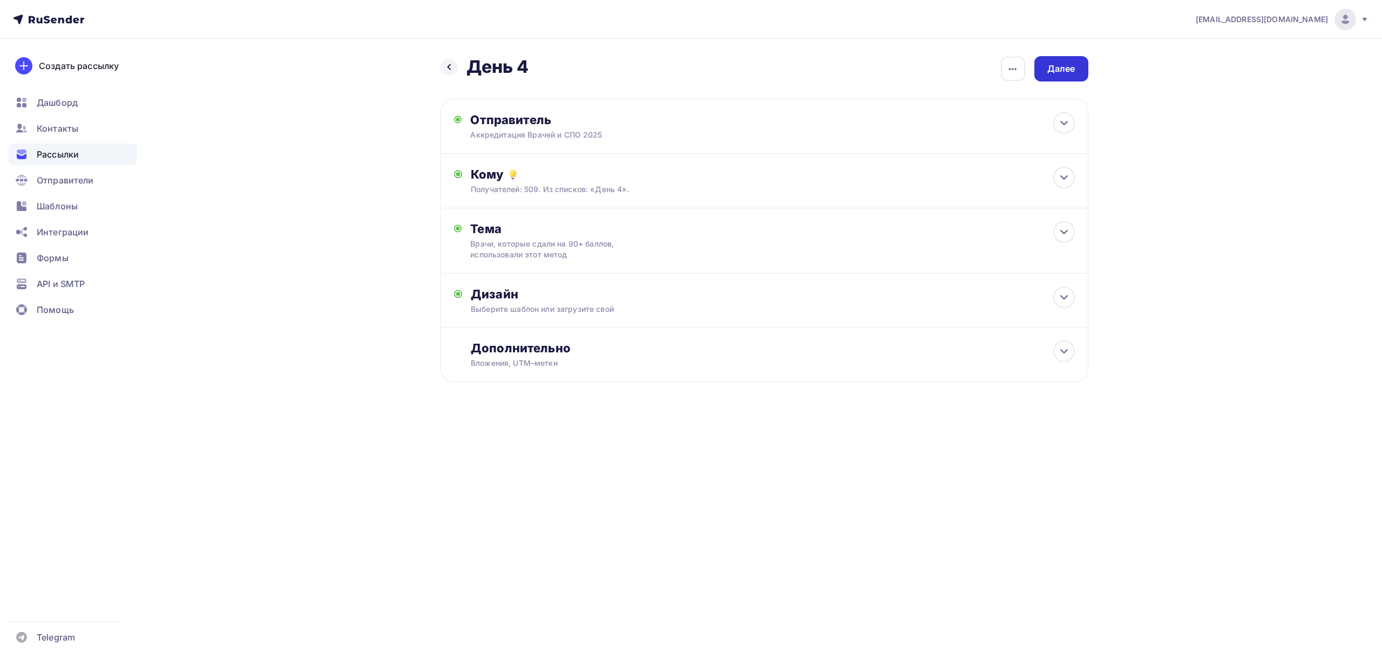
click at [1072, 70] on div "Далее" at bounding box center [1061, 69] width 28 height 12
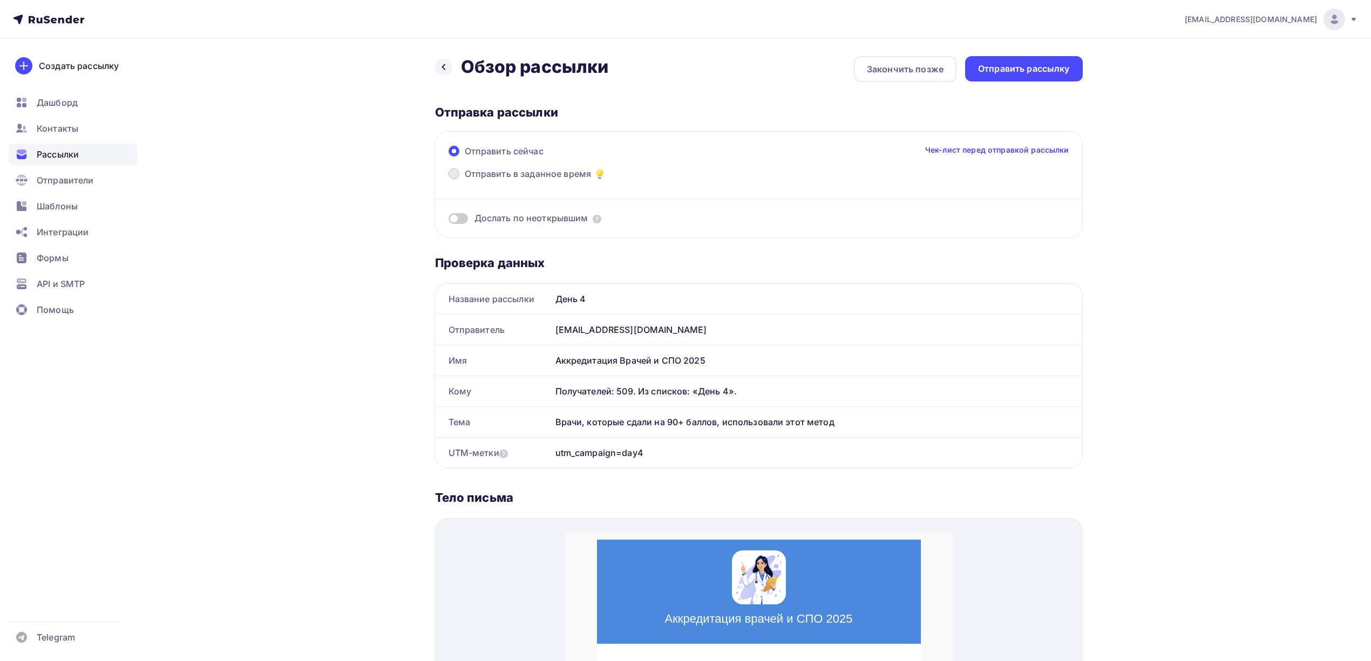
click at [519, 171] on span "Отправить в заданное время" at bounding box center [528, 173] width 127 height 13
click at [465, 180] on input "Отправить в заданное время" at bounding box center [465, 180] width 0 height 0
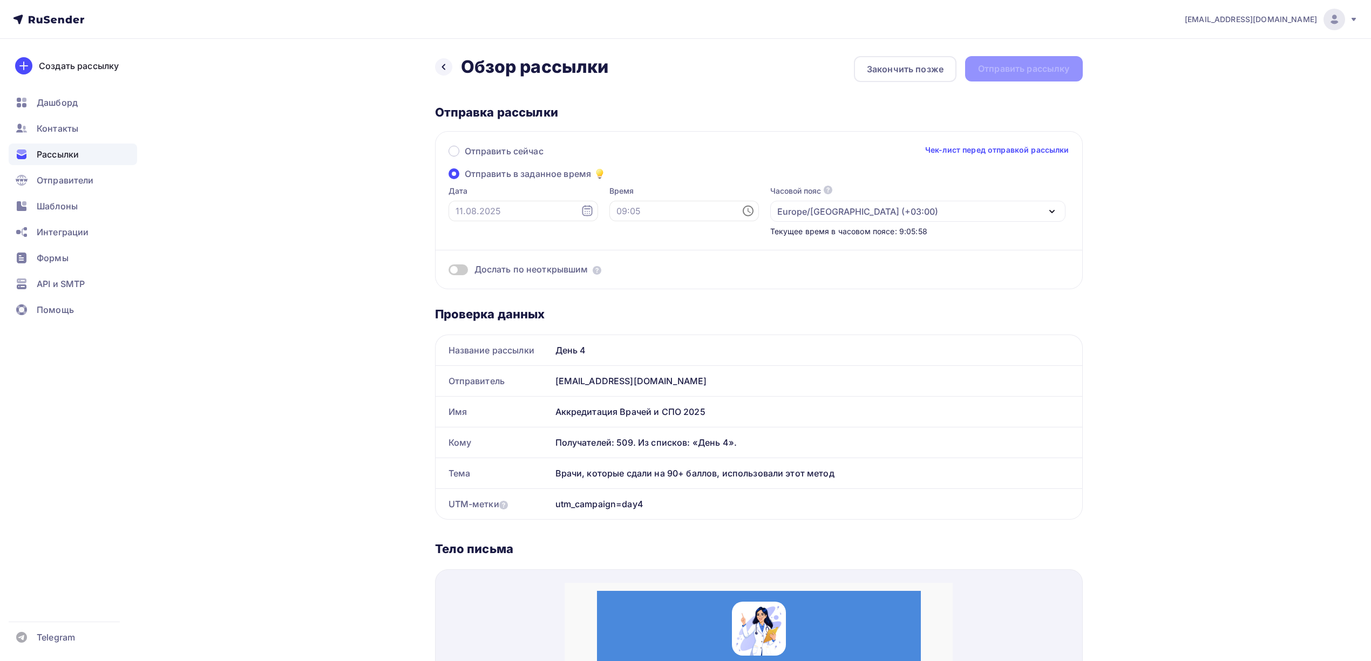
click at [465, 270] on span at bounding box center [458, 270] width 19 height 11
click at [449, 272] on input "checkbox" at bounding box center [449, 272] width 0 height 0
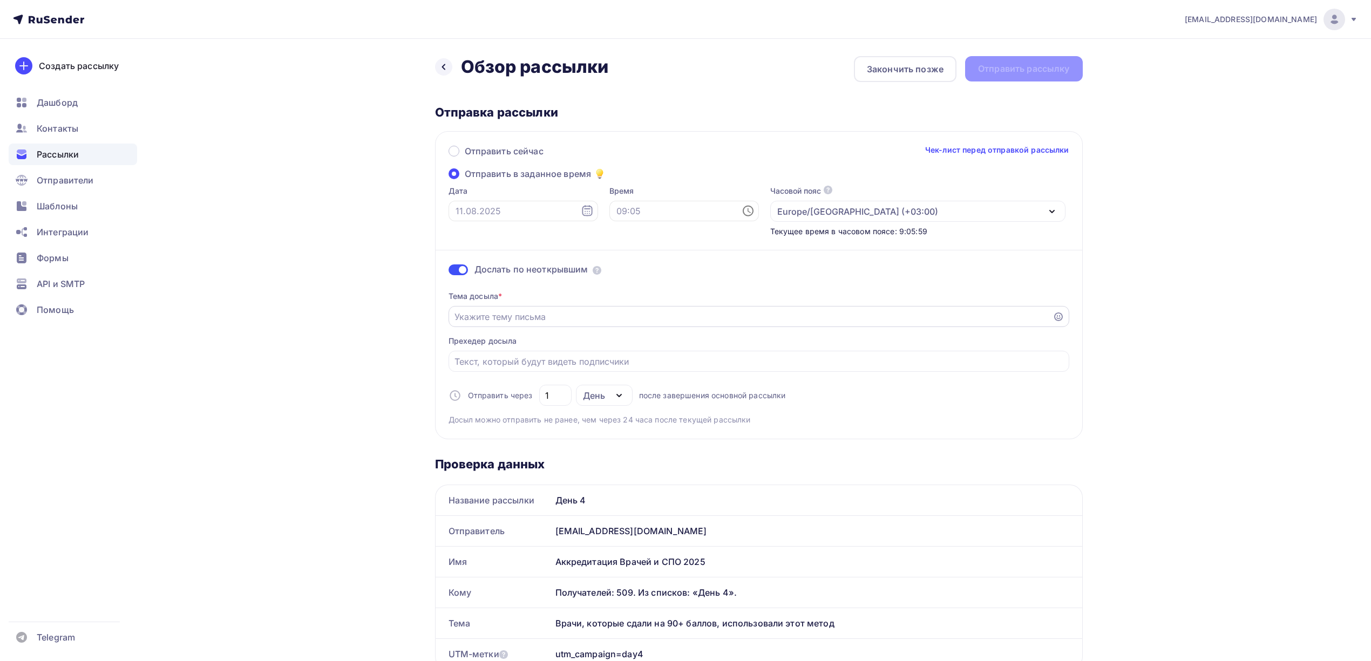
click at [553, 324] on div at bounding box center [759, 316] width 621 height 21
click at [558, 315] on input "Отправить в заданное время" at bounding box center [751, 316] width 592 height 13
paste input "❓ Готовы к аккредитации? Вот помощь"
type input "❓ Готовы к аккредитации? Вот помощь"
click at [607, 237] on div "Дослать по неоткрывшим Тема досыла * ❓ Готовы к аккредитации? Вот помощь Прехед…" at bounding box center [759, 331] width 621 height 188
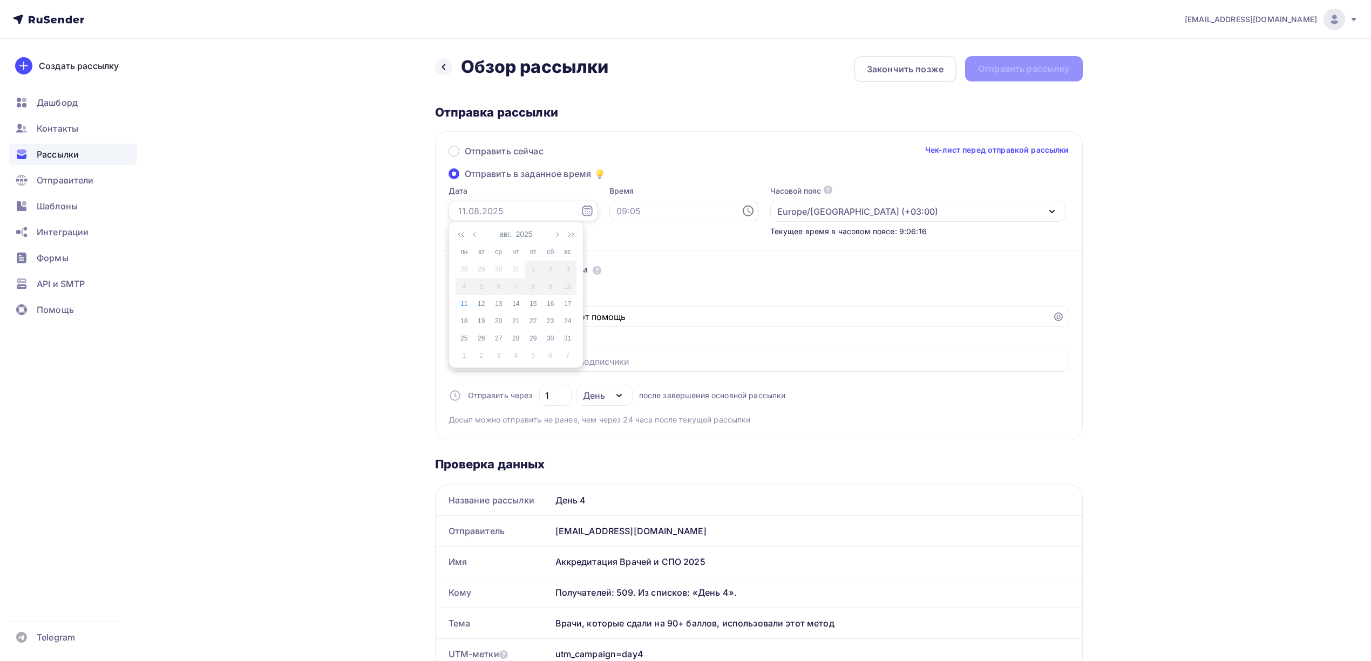
click at [523, 216] on input "text" at bounding box center [524, 211] width 150 height 21
click at [469, 301] on div "11" at bounding box center [464, 304] width 17 height 10
type input "11.08.2025"
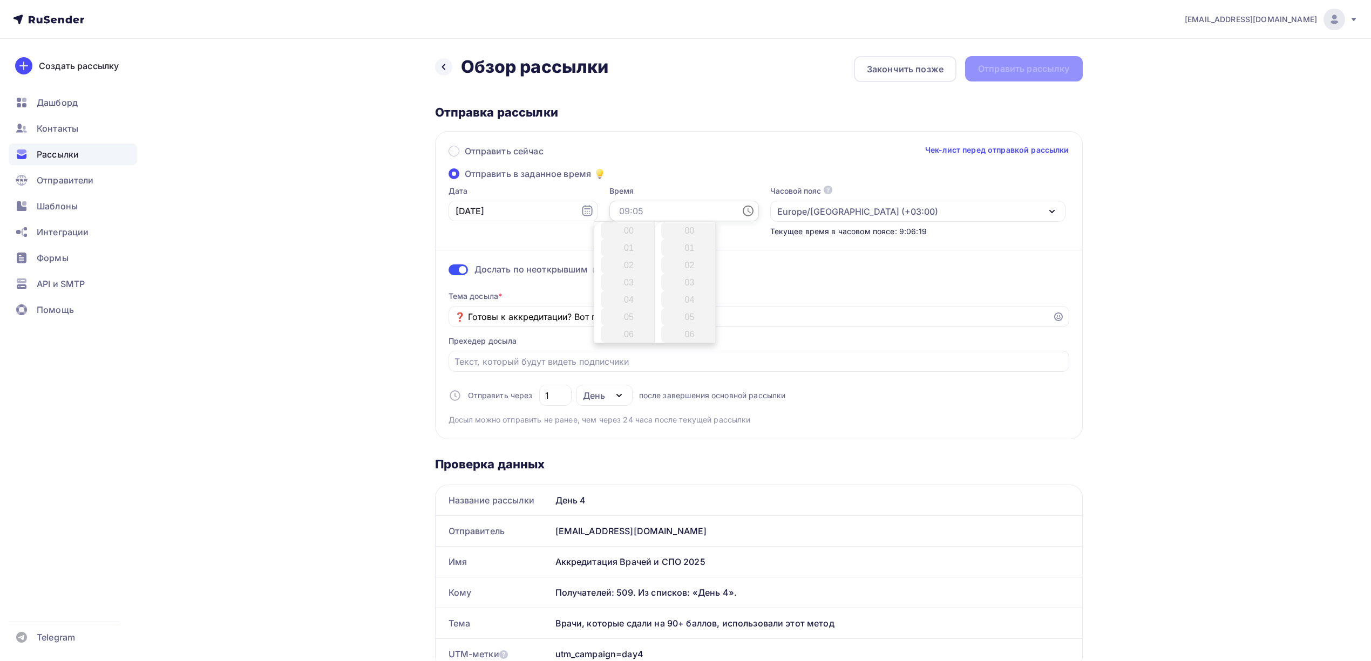
click at [624, 216] on input "text" at bounding box center [685, 211] width 150 height 21
click at [631, 261] on li "10" at bounding box center [630, 259] width 58 height 17
click at [689, 275] on li "15" at bounding box center [690, 273] width 58 height 17
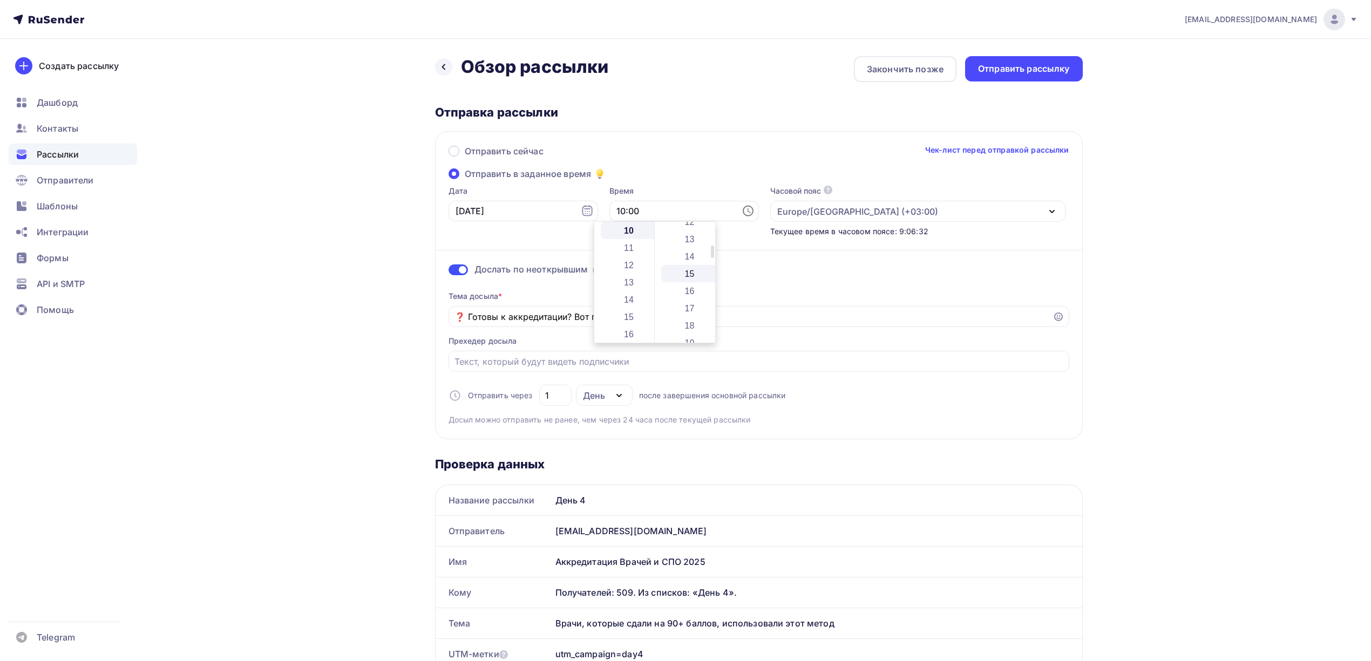
type input "10:15"
click at [794, 268] on div "Дослать по неоткрывшим" at bounding box center [759, 269] width 621 height 12
click at [561, 396] on input "1" at bounding box center [555, 395] width 20 height 13
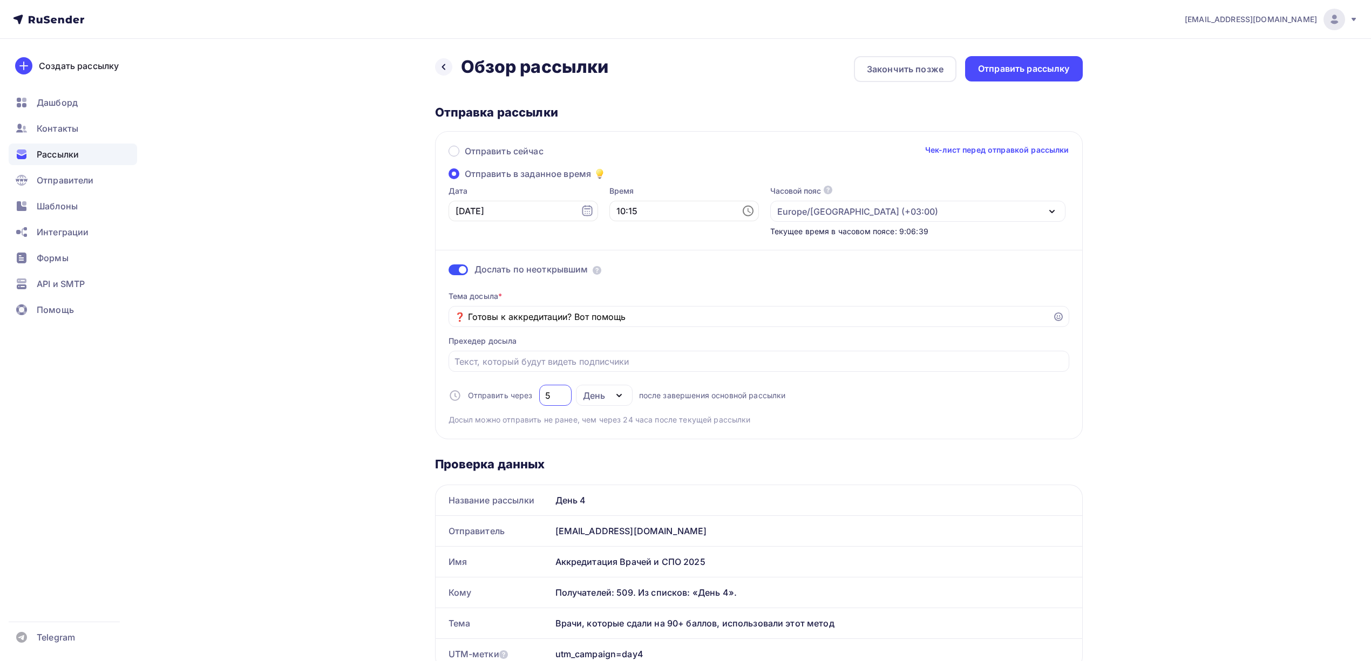
type input "5"
click at [815, 398] on div "Тема досыла * ❓ Готовы к аккредитации? Вот помощь Прехедер досыла Отправить чер…" at bounding box center [759, 353] width 621 height 143
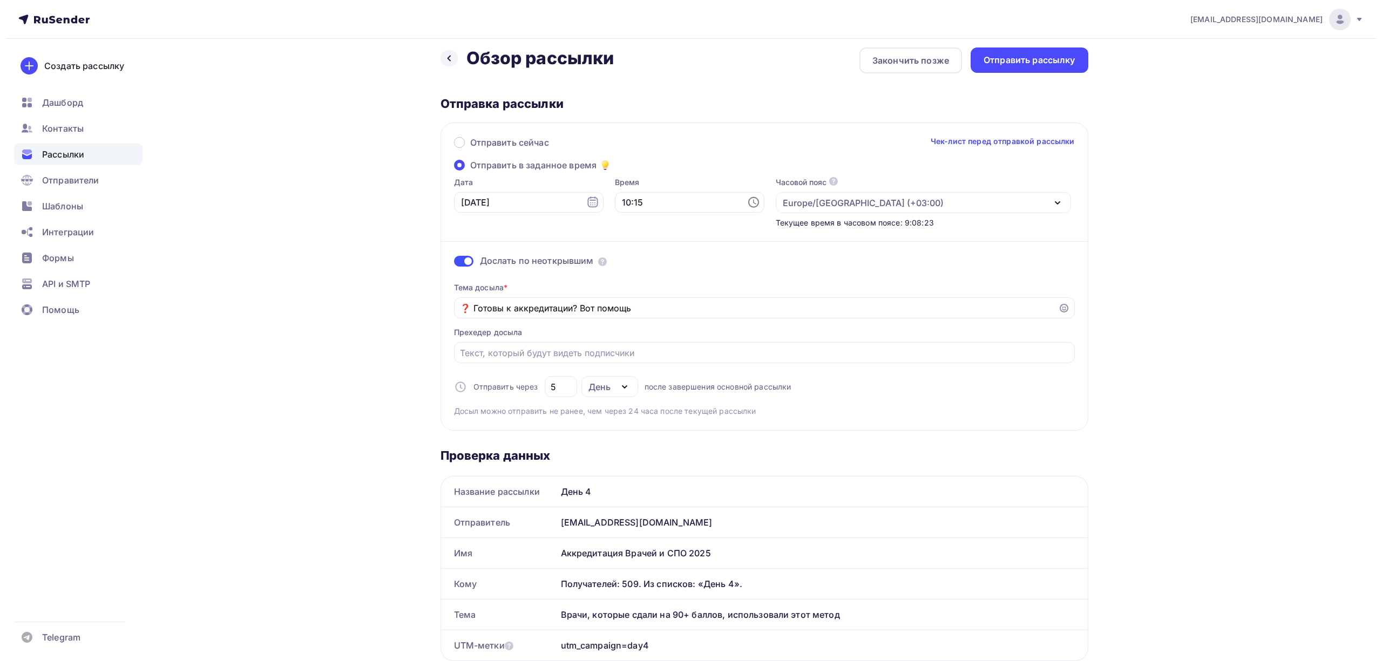
scroll to position [0, 0]
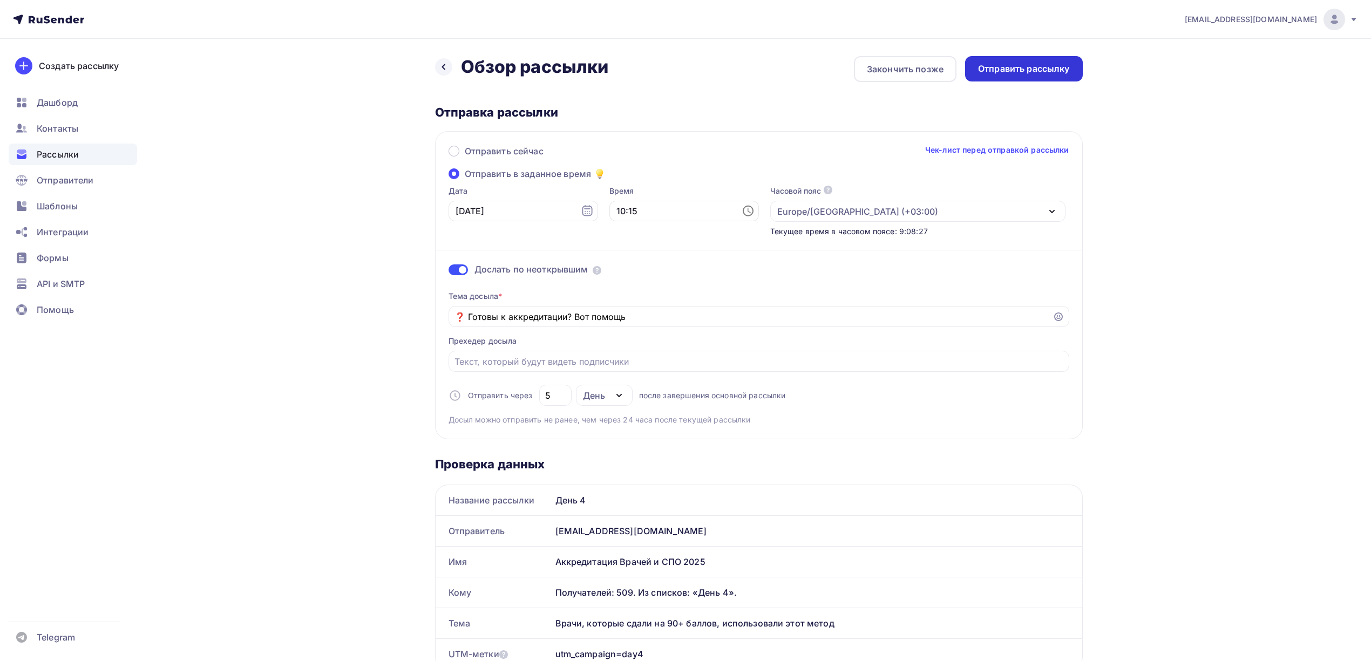
click at [1044, 65] on div "Отправить рассылку" at bounding box center [1024, 69] width 92 height 12
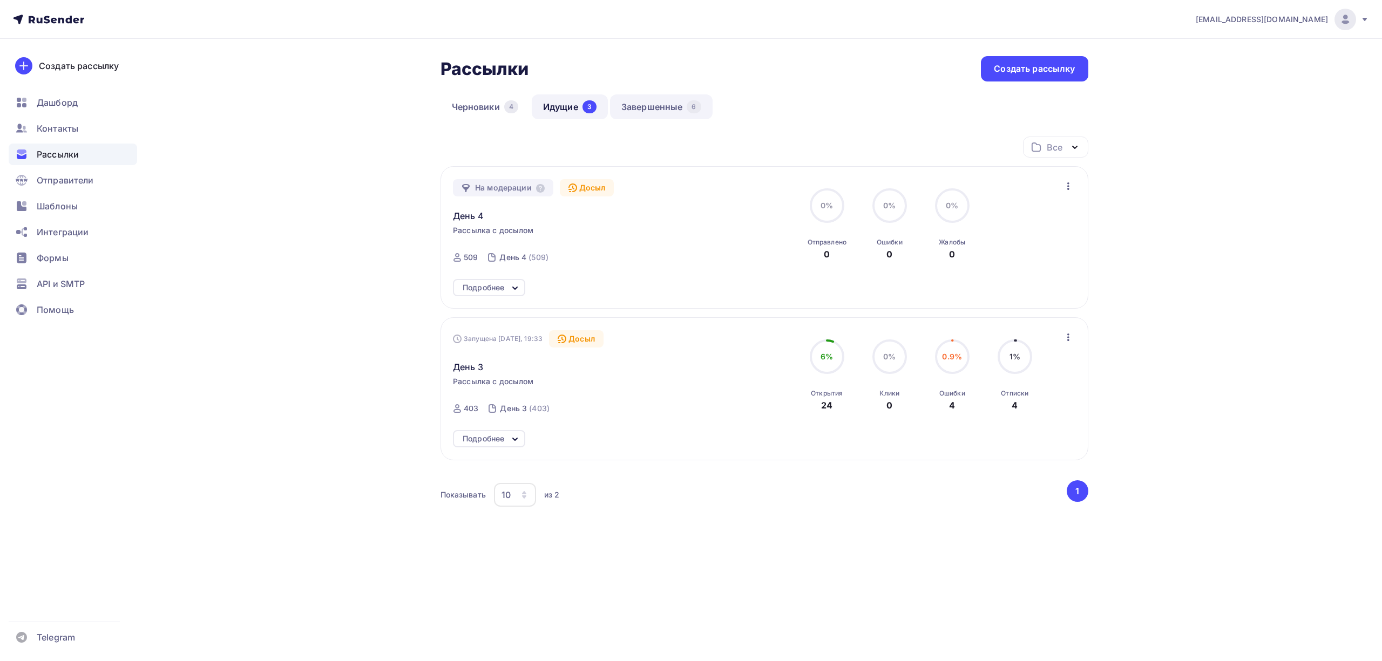
click at [642, 101] on link "Завершенные 6" at bounding box center [661, 106] width 103 height 25
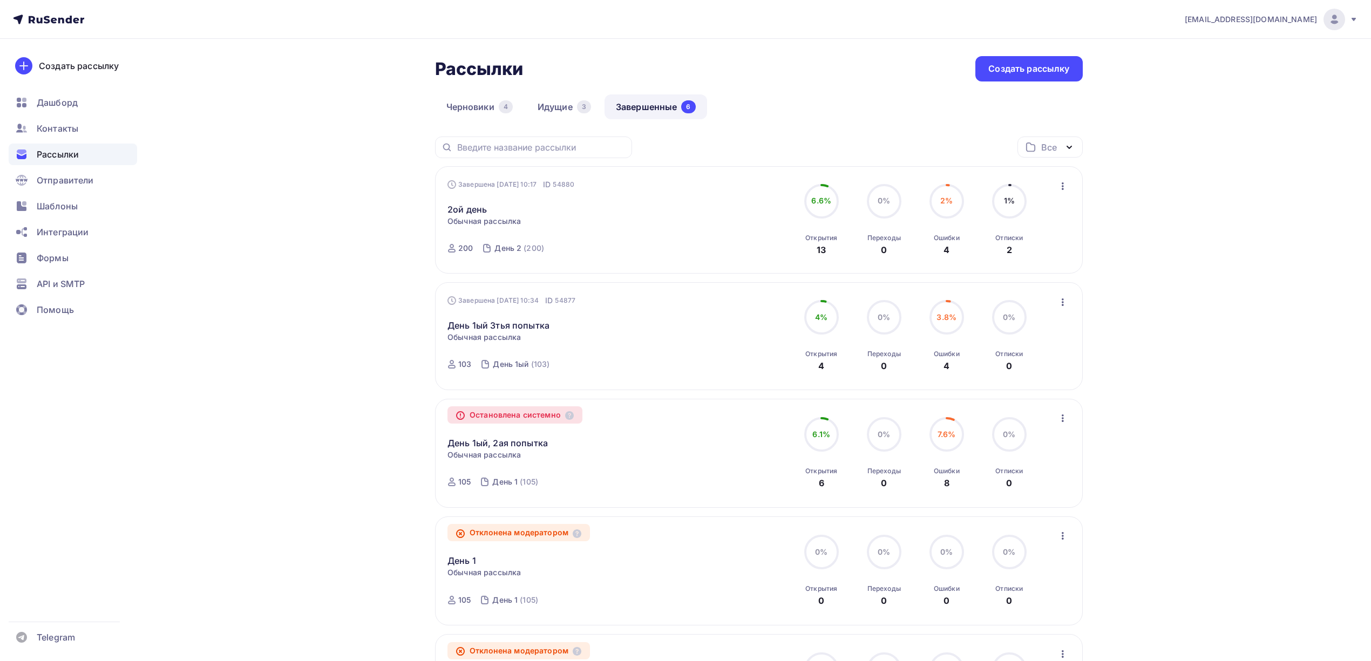
click at [1059, 186] on icon "button" at bounding box center [1063, 186] width 13 height 13
click at [1033, 261] on div "Копировать в новую" at bounding box center [1013, 257] width 111 height 13
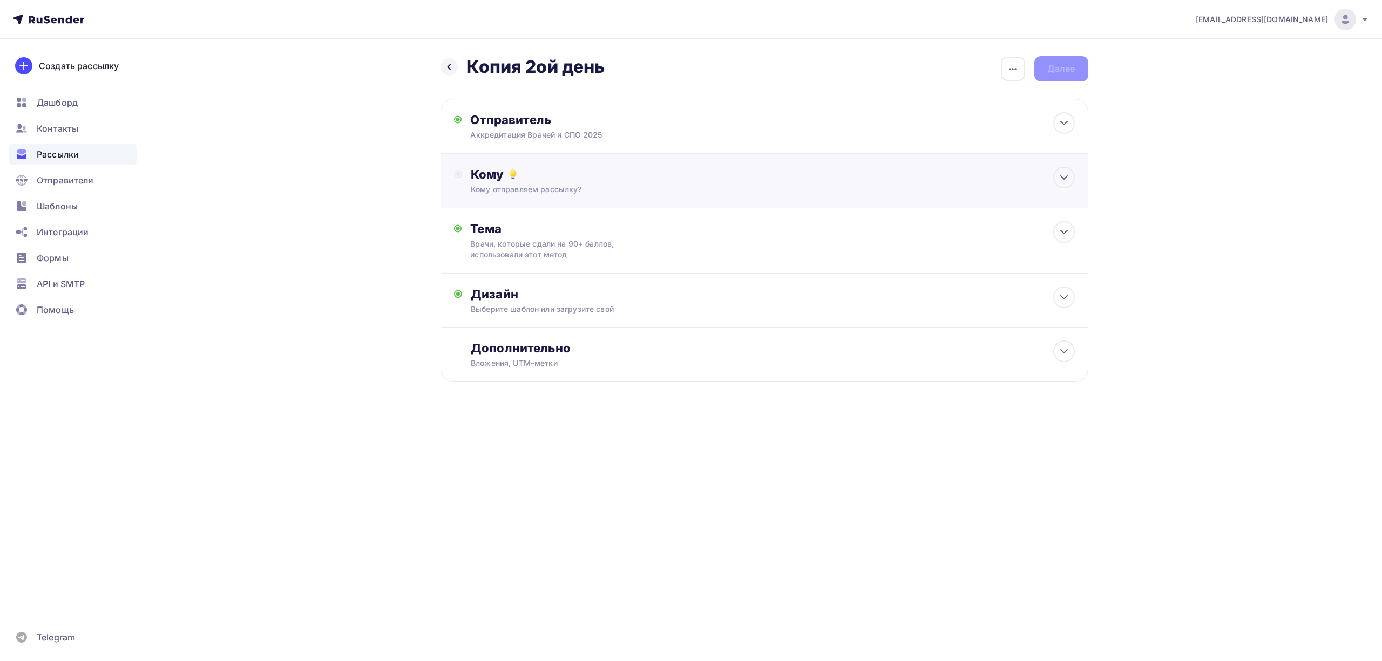
click at [601, 180] on div "Кому" at bounding box center [773, 174] width 604 height 15
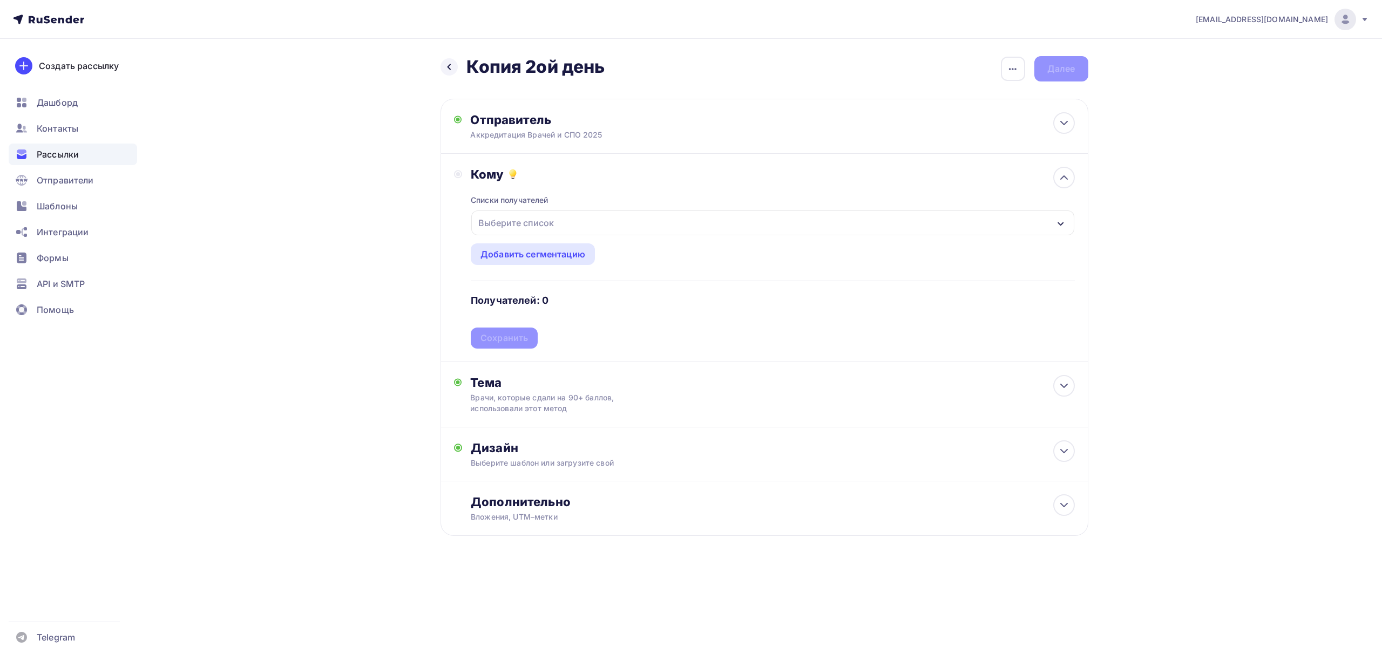
click at [575, 222] on div "Выберите список" at bounding box center [772, 223] width 603 height 25
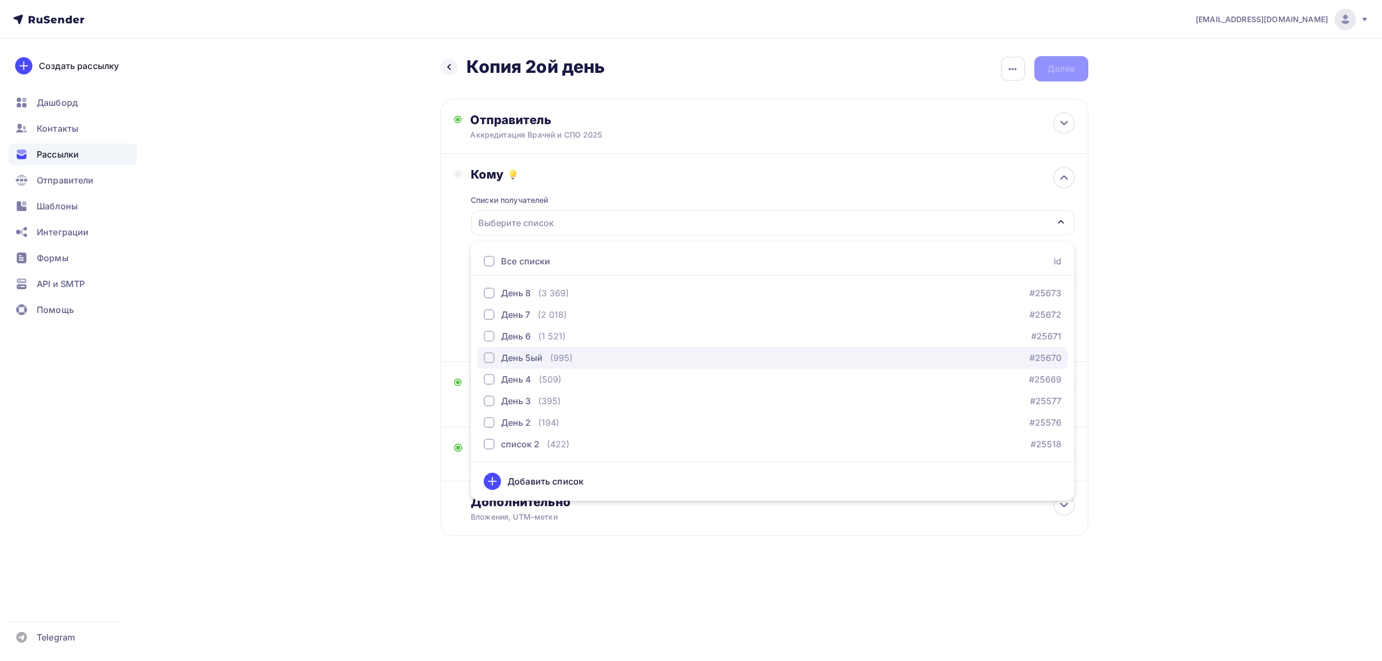
click at [532, 363] on div "День 5ый" at bounding box center [522, 357] width 42 height 13
click at [1197, 307] on div "drongar89@gmail.com Аккаунт Тарифы Выйти Создать рассылку Дашборд Контакты Расс…" at bounding box center [691, 303] width 1382 height 606
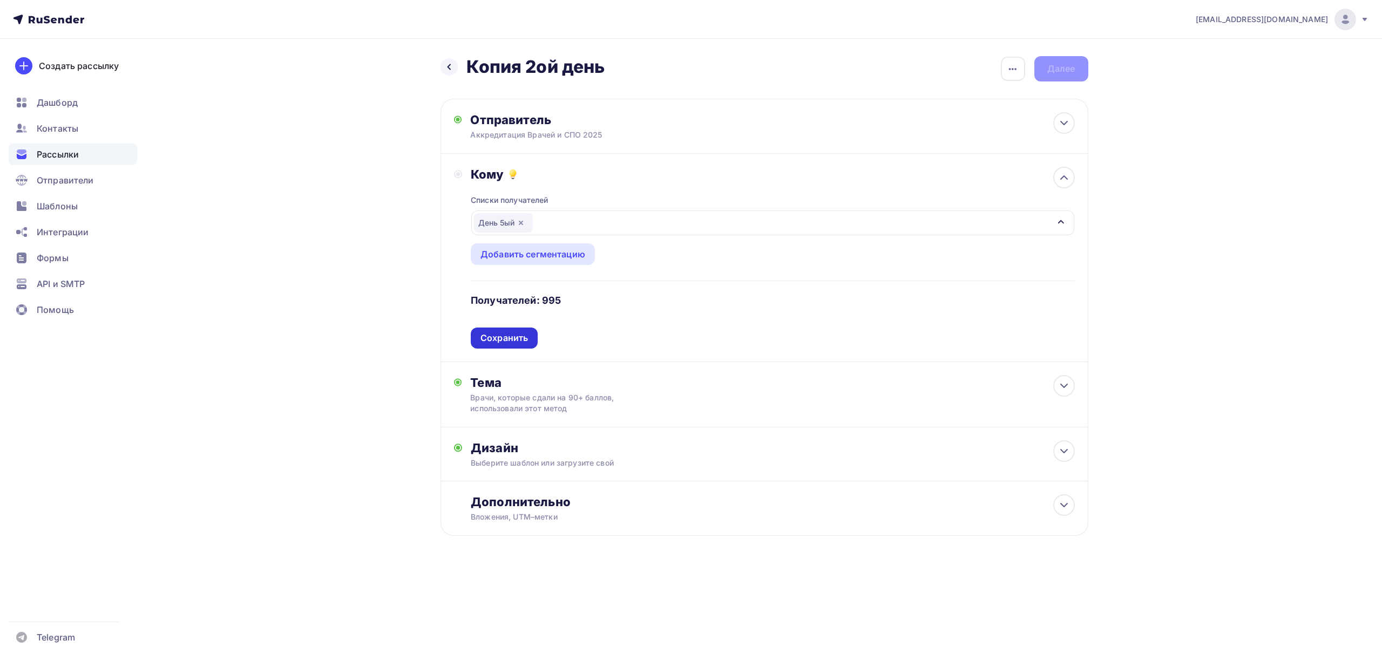
click at [527, 334] on div "Сохранить" at bounding box center [504, 338] width 48 height 12
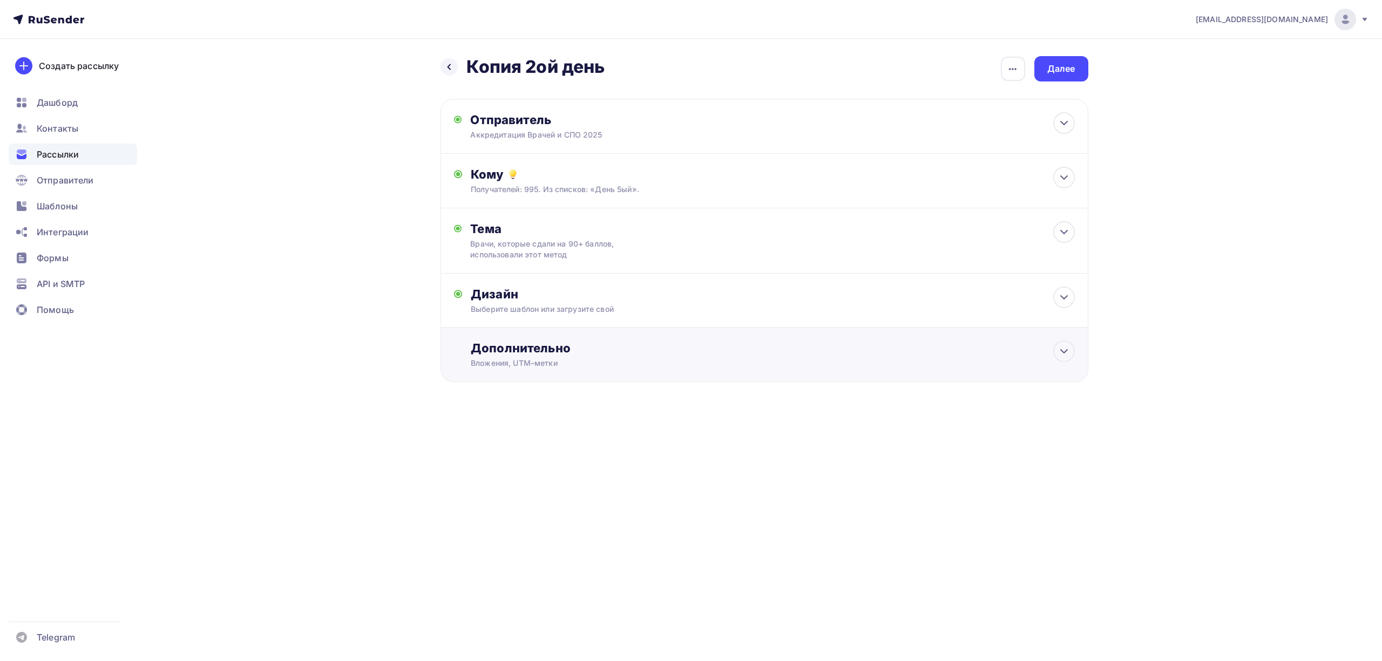
click at [605, 363] on div "Вложения, UTM–метки" at bounding box center [743, 363] width 544 height 11
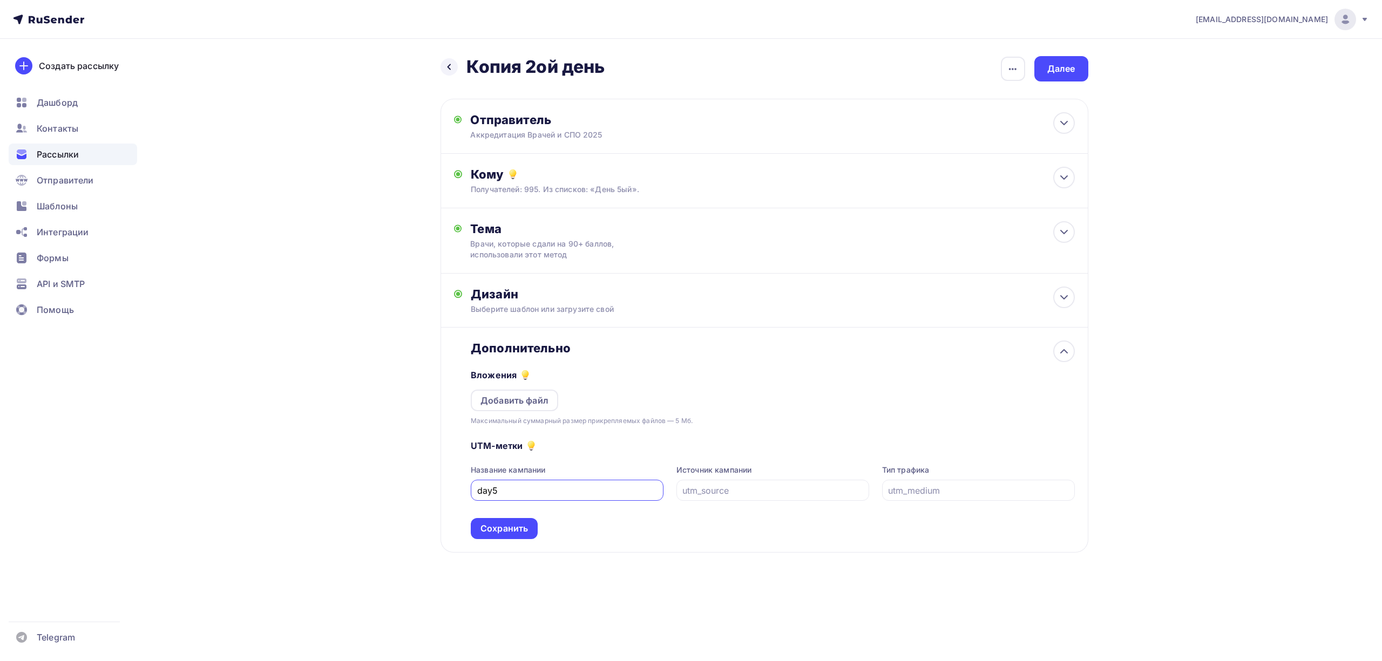
type input "day5"
click at [1136, 408] on div "drongar89@gmail.com Аккаунт Тарифы Выйти Создать рассылку Дашборд Контакты Расс…" at bounding box center [691, 311] width 1382 height 622
click at [491, 530] on div "Сохранить" at bounding box center [504, 529] width 48 height 12
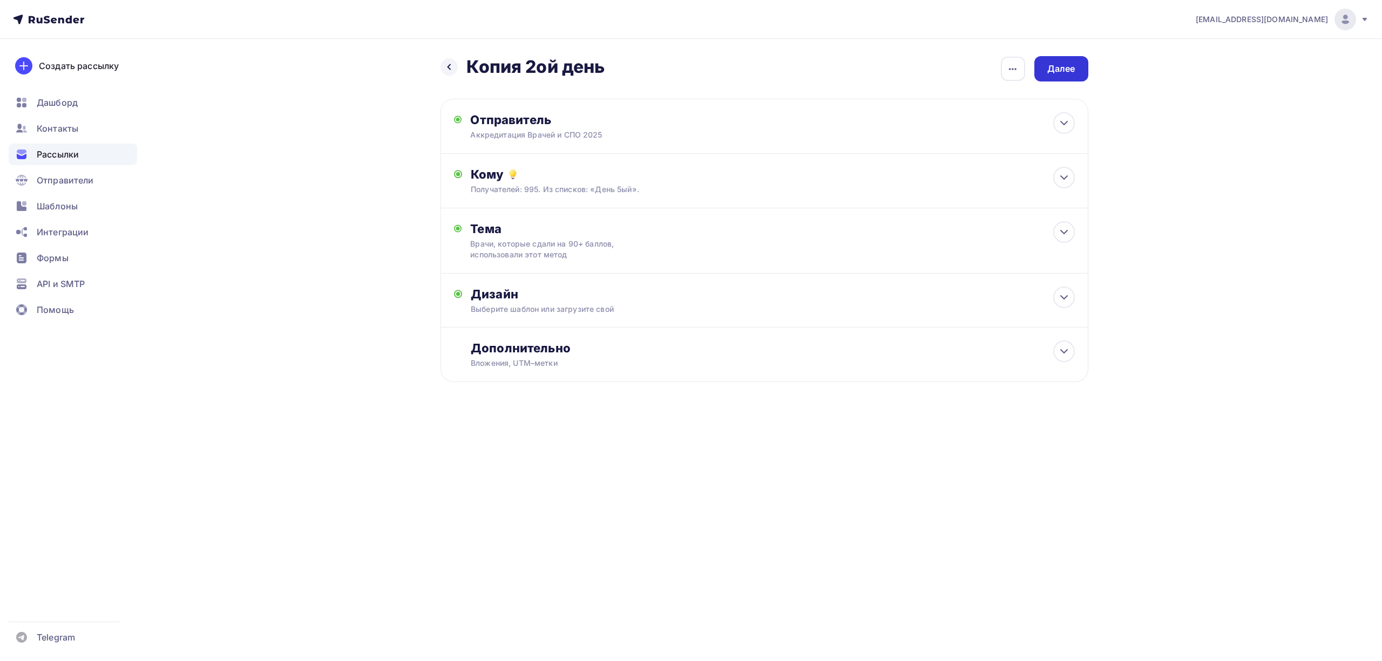
click at [1057, 66] on div "Далее" at bounding box center [1061, 69] width 28 height 12
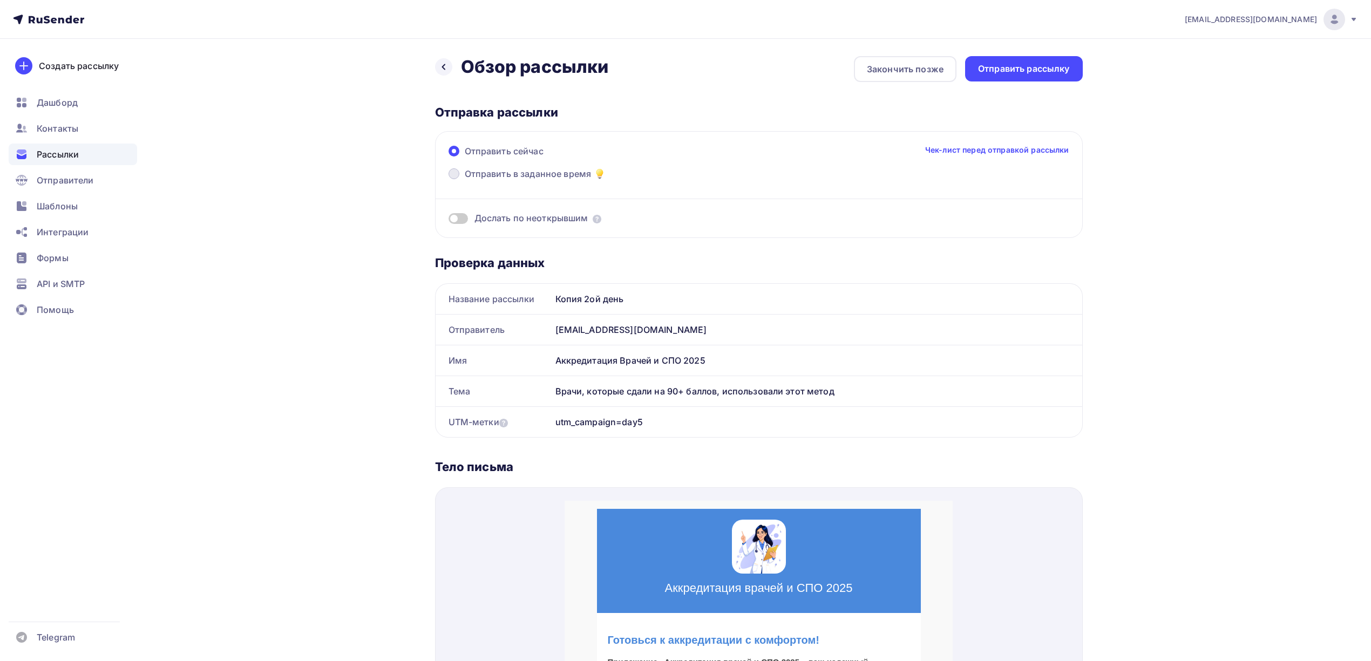
click at [519, 173] on span "Отправить в заданное время" at bounding box center [528, 173] width 127 height 13
click at [465, 180] on input "Отправить в заданное время" at bounding box center [465, 180] width 0 height 0
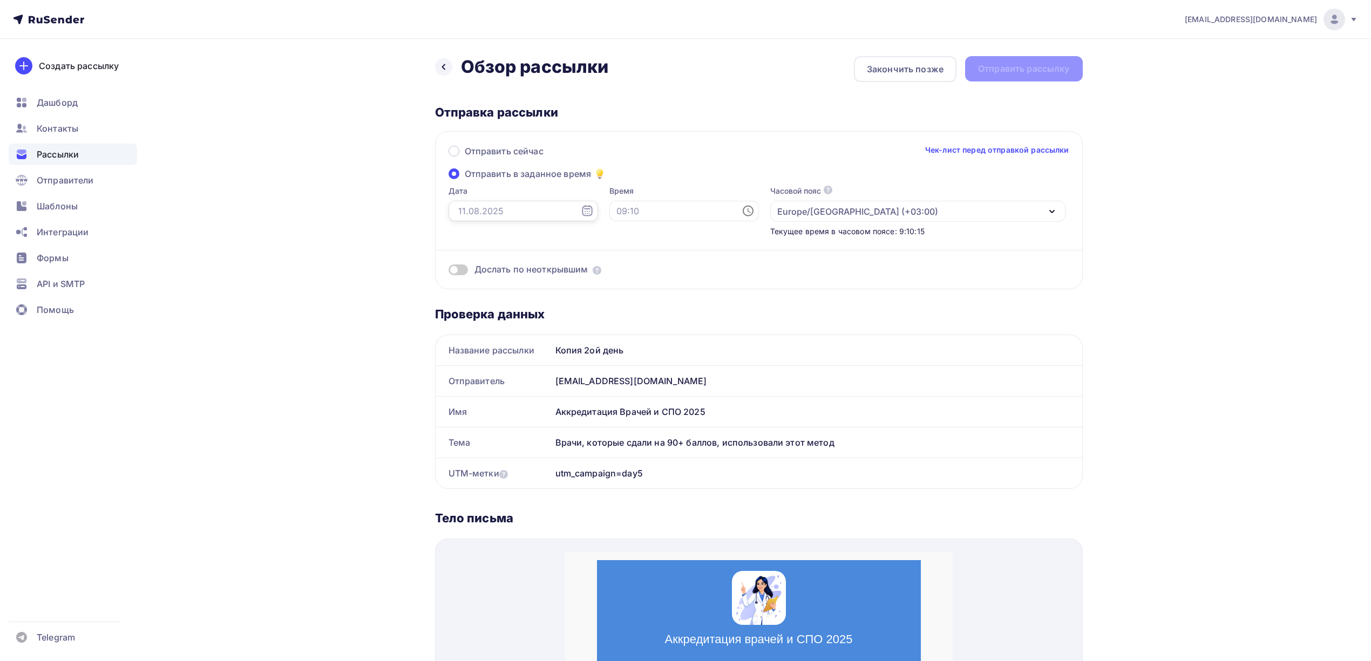
click at [542, 211] on input "text" at bounding box center [524, 211] width 150 height 21
click at [483, 304] on div "12" at bounding box center [481, 304] width 17 height 10
type input "12.08.2025"
click at [646, 211] on input "text" at bounding box center [685, 211] width 150 height 21
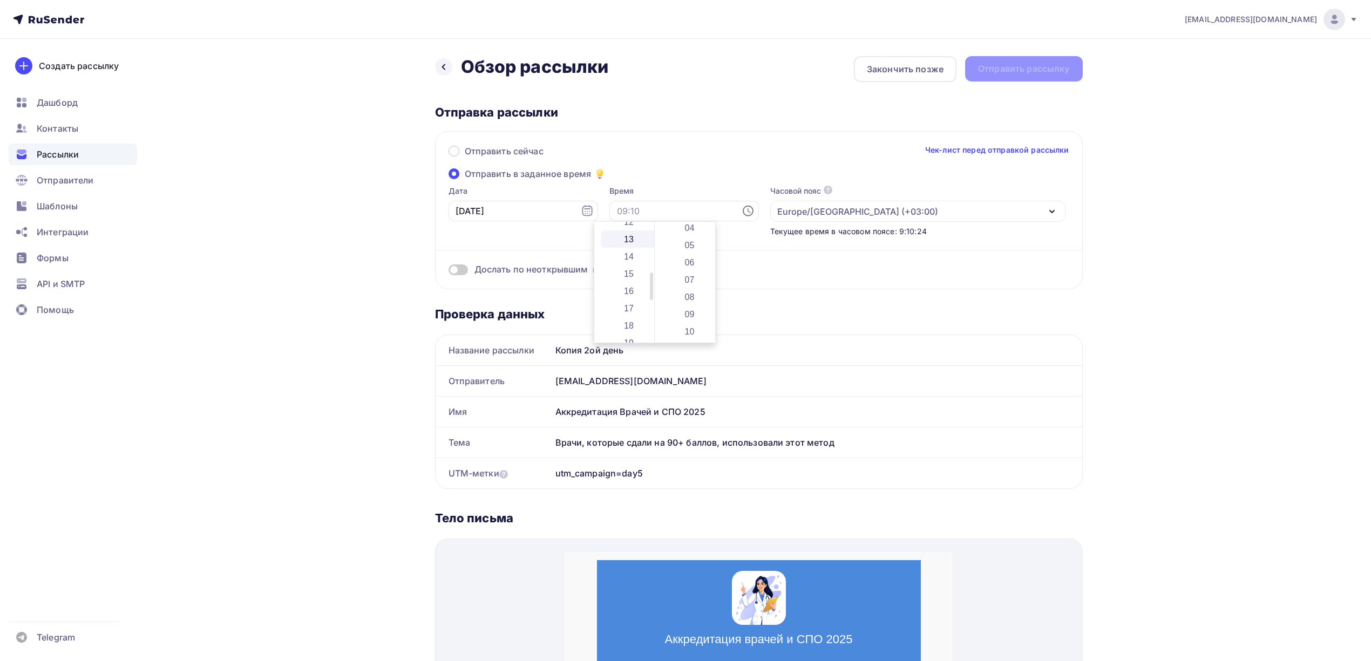
click at [633, 235] on li "13" at bounding box center [630, 239] width 58 height 17
click at [690, 280] on li "11" at bounding box center [690, 276] width 58 height 17
type input "13:11"
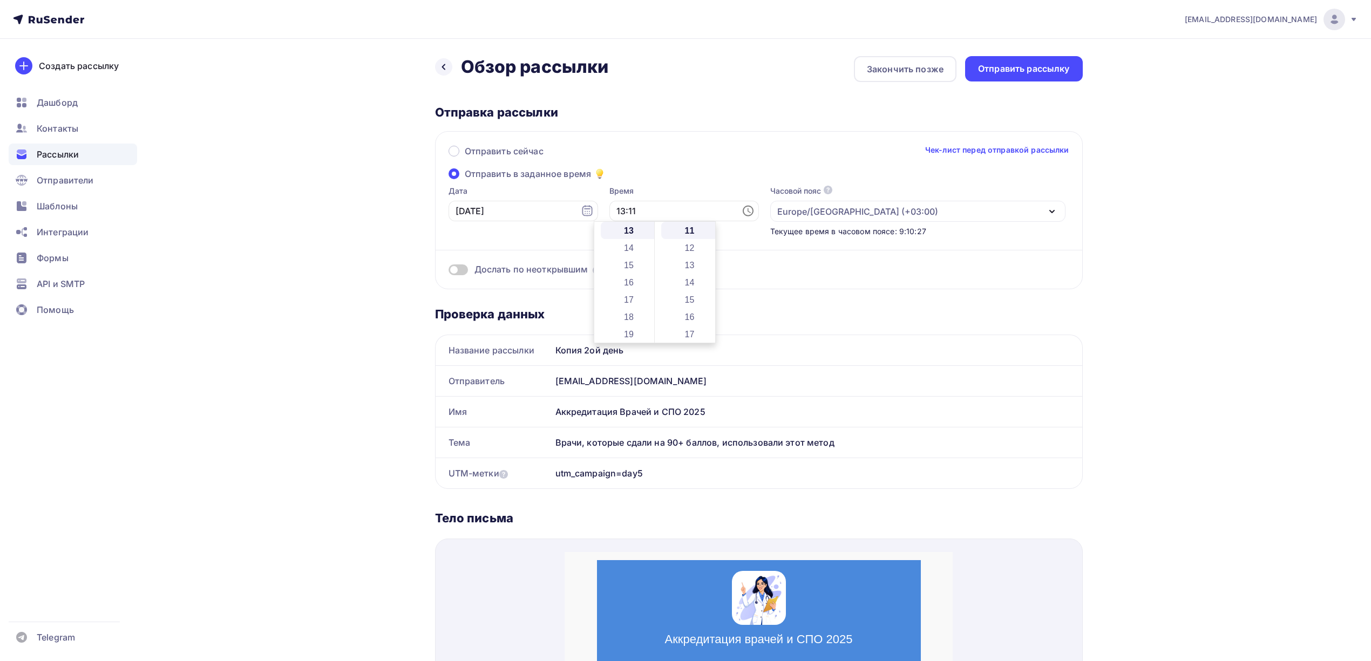
click at [1134, 272] on div "drongar89@gmail.com Аккаунт Тарифы Выйти Создать рассылку Дашборд Контакты Расс…" at bounding box center [685, 583] width 1371 height 1166
click at [463, 270] on span at bounding box center [458, 270] width 19 height 11
click at [449, 272] on input "checkbox" at bounding box center [449, 272] width 0 height 0
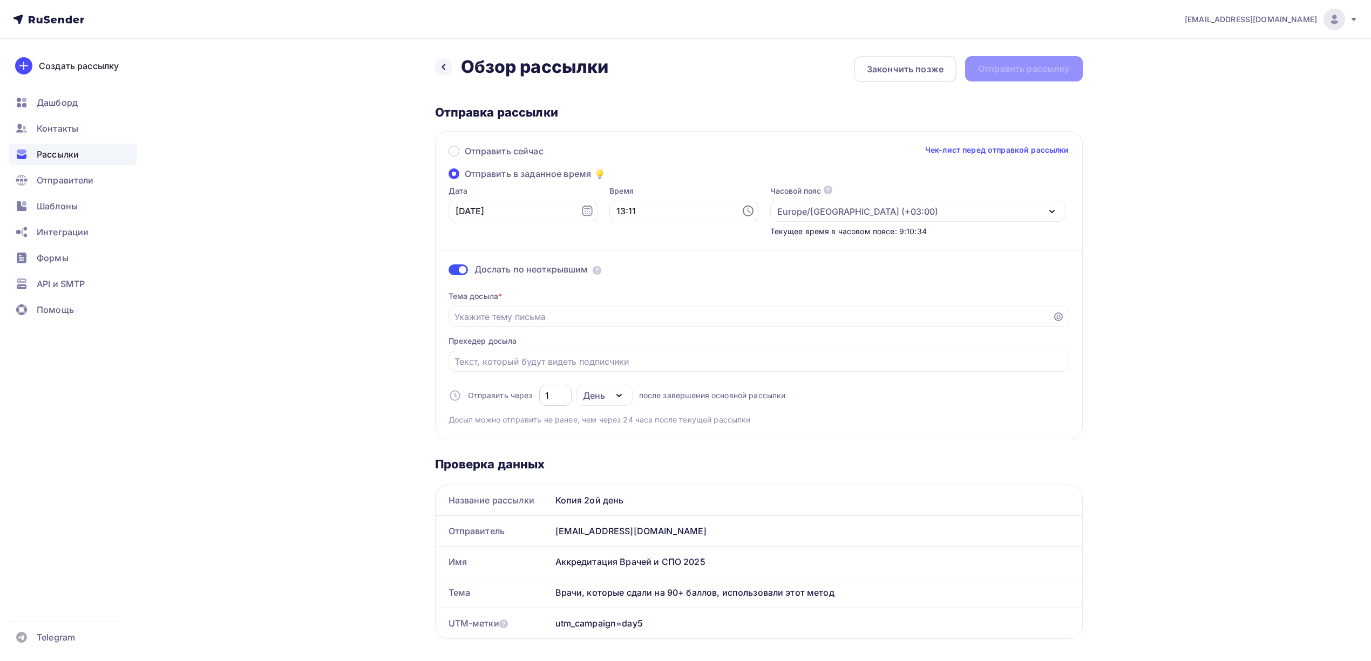
click at [569, 394] on div "1" at bounding box center [555, 395] width 32 height 21
click at [563, 396] on input "1" at bounding box center [555, 395] width 20 height 13
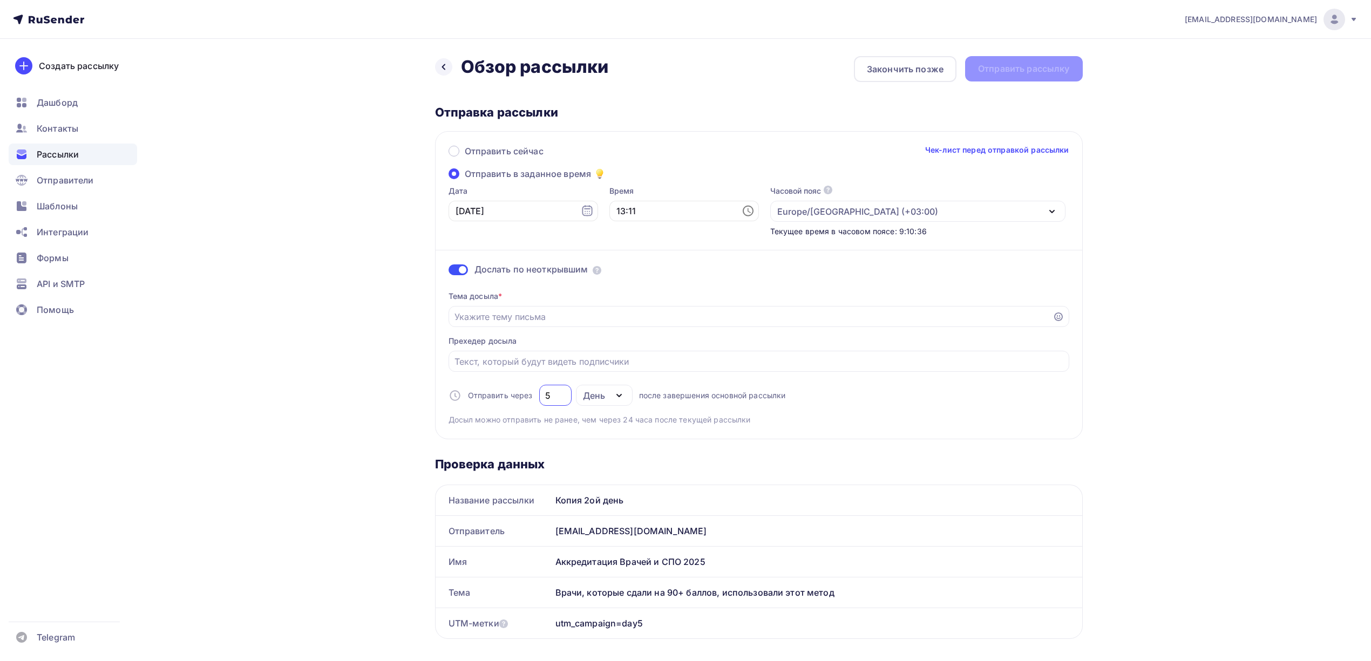
type input "5"
click at [966, 390] on div "Тема досыла * Прехедер досыла Отправить через 5 День День Часы после завершения…" at bounding box center [759, 353] width 621 height 143
click at [651, 316] on input "Отправить в заданное время" at bounding box center [751, 316] width 592 height 13
paste input "Готовы к аккредитации? Вот помощь"
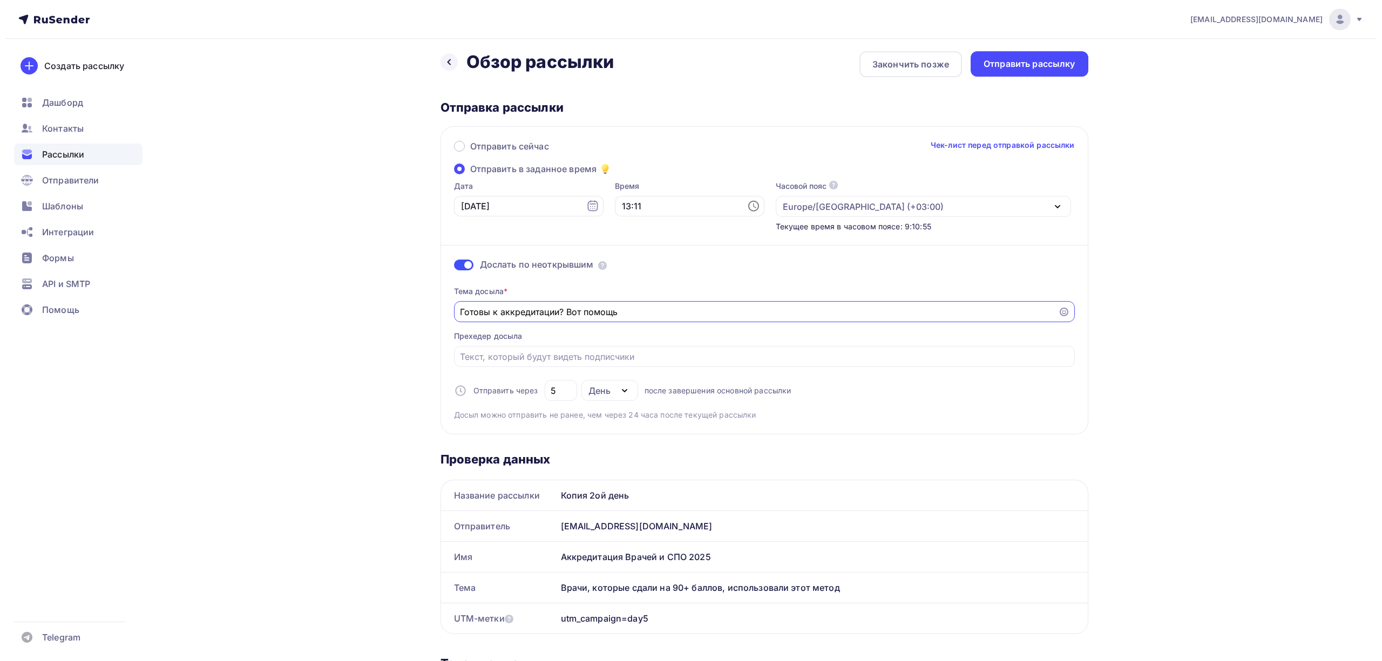
scroll to position [0, 0]
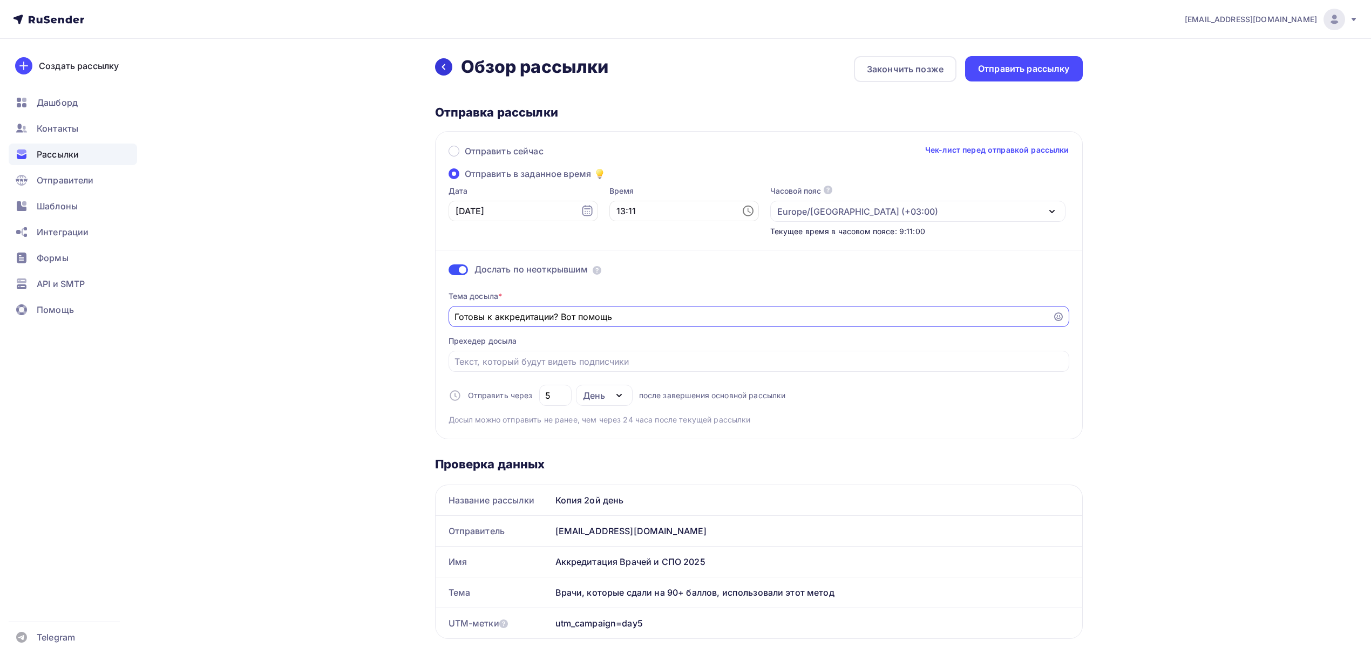
type input "Готовы к аккредитации? Вот помощь"
click at [446, 68] on icon at bounding box center [443, 67] width 9 height 9
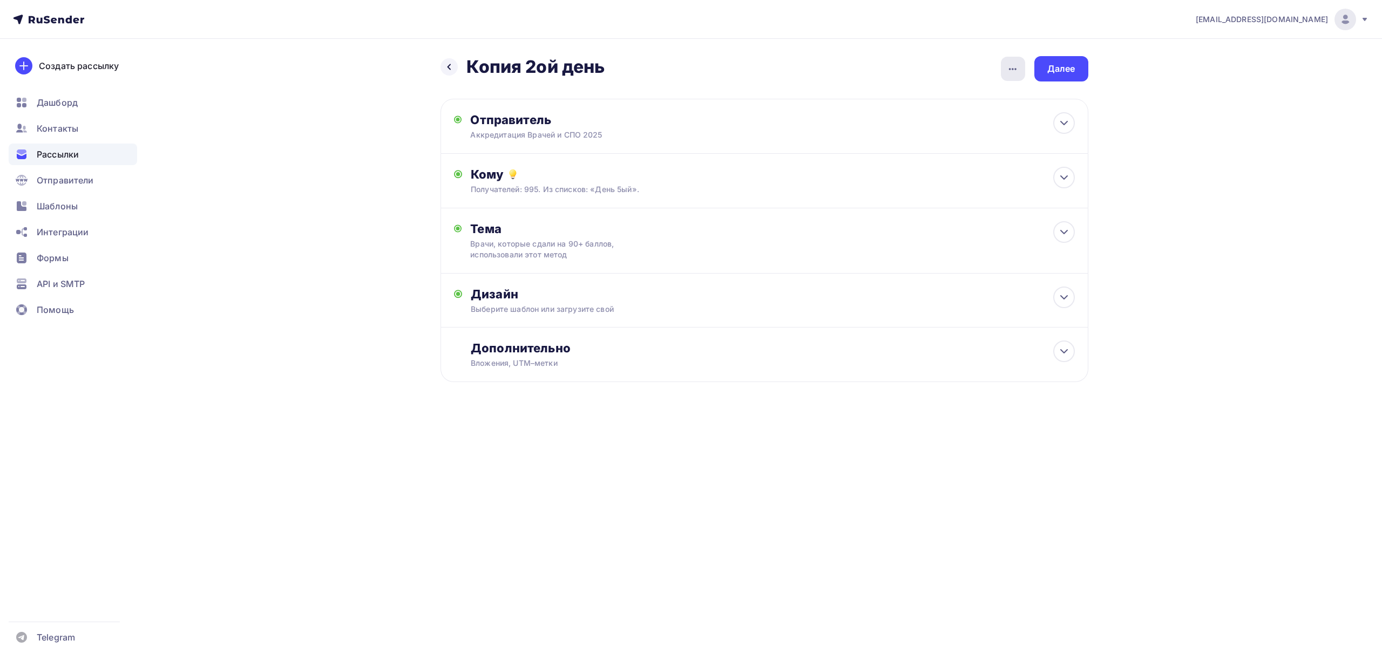
click at [1006, 65] on icon "button" at bounding box center [1012, 69] width 13 height 13
click at [931, 119] on div "Переименовать рассылку" at bounding box center [956, 124] width 134 height 13
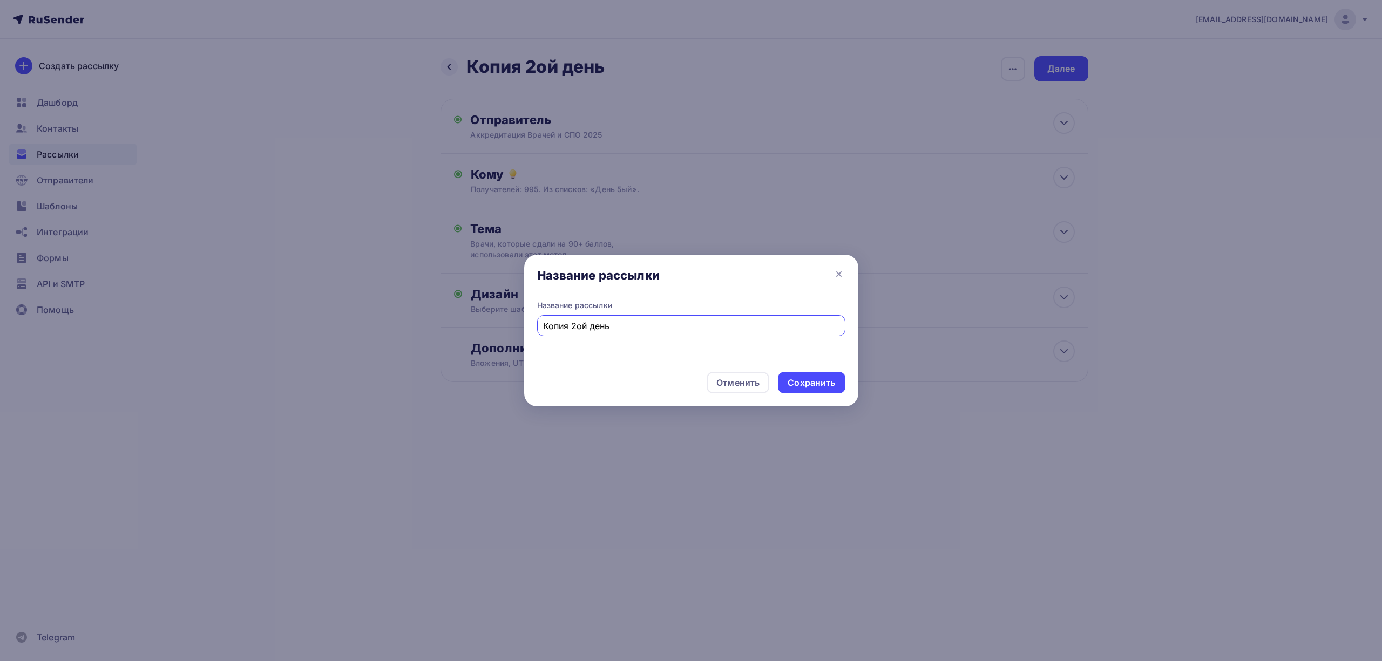
drag, startPoint x: 621, startPoint y: 326, endPoint x: 493, endPoint y: 316, distance: 127.8
click at [493, 316] on div "Название рассылки Название рассылки Копия 2ой день Отменить Сохранить" at bounding box center [691, 330] width 1382 height 661
type input "l"
type input "L"
type input "День 5ый"
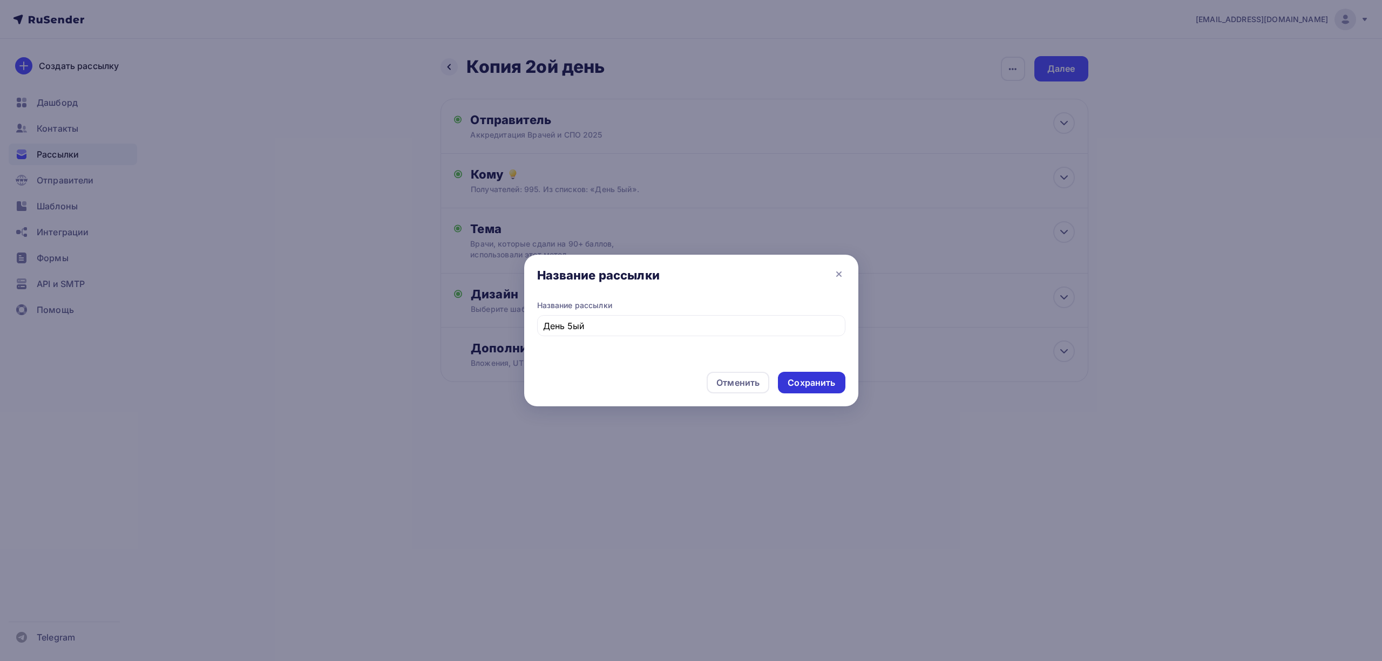
click at [800, 382] on div "Сохранить" at bounding box center [812, 383] width 48 height 12
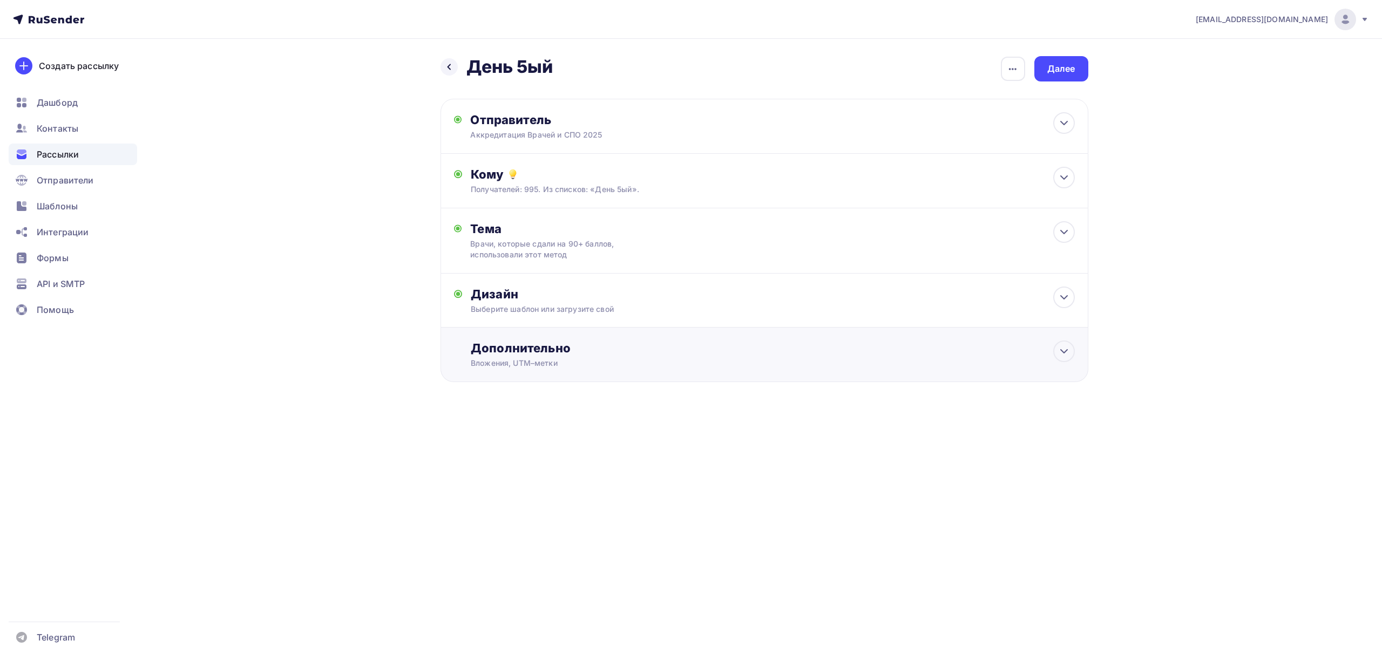
click at [920, 368] on div "Вложения, UTM–метки" at bounding box center [743, 363] width 544 height 11
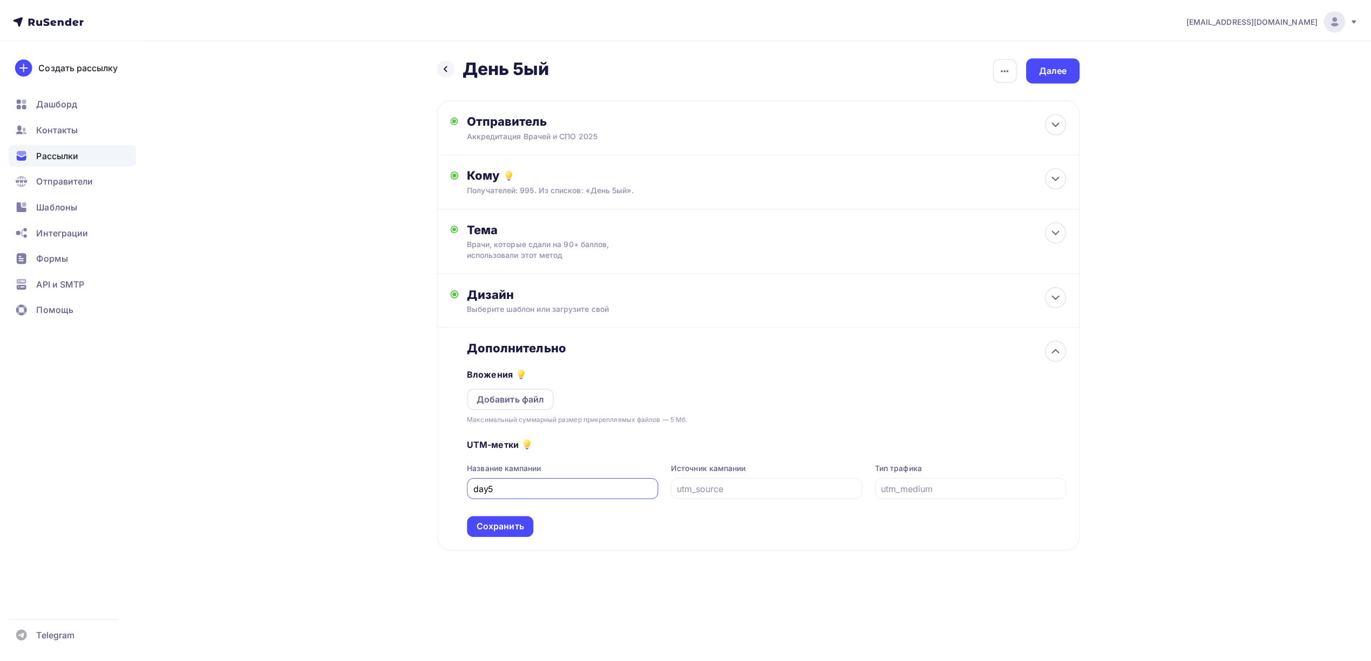
scroll to position [1, 0]
click at [1078, 68] on div "Далее" at bounding box center [1061, 68] width 54 height 25
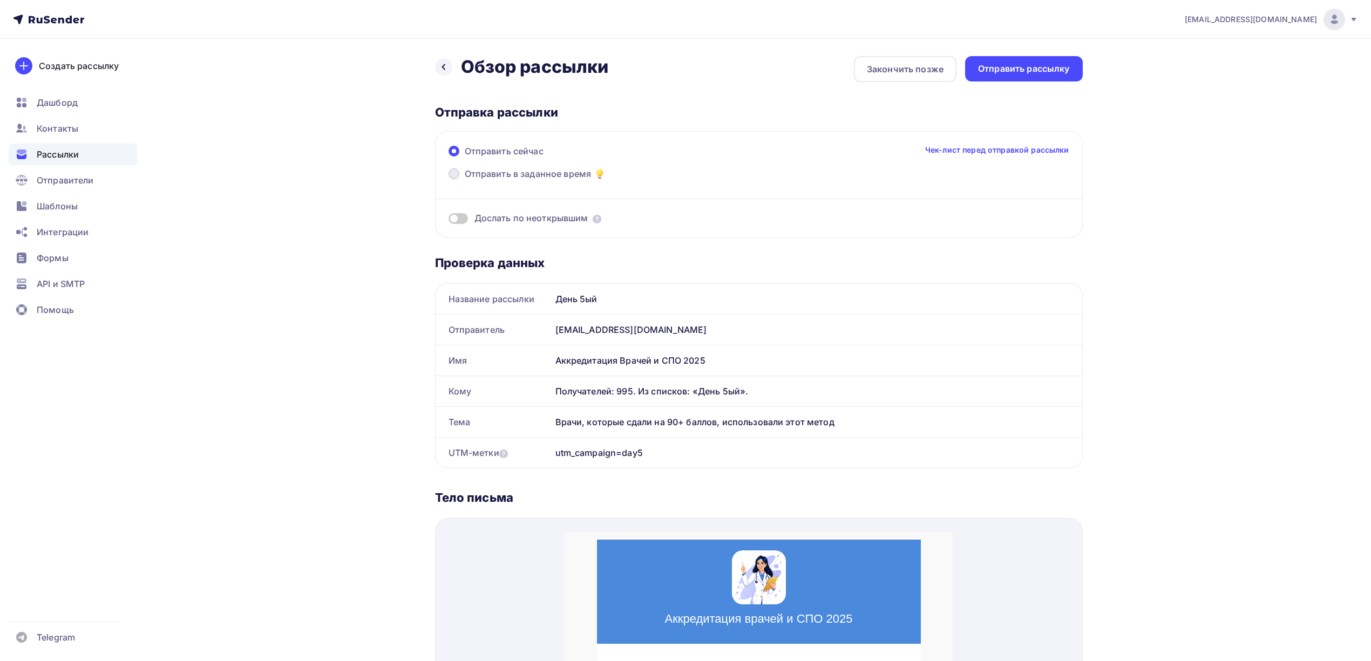
click at [540, 174] on span "Отправить в заданное время" at bounding box center [528, 173] width 127 height 13
click at [465, 180] on input "Отправить в заданное время" at bounding box center [465, 180] width 0 height 0
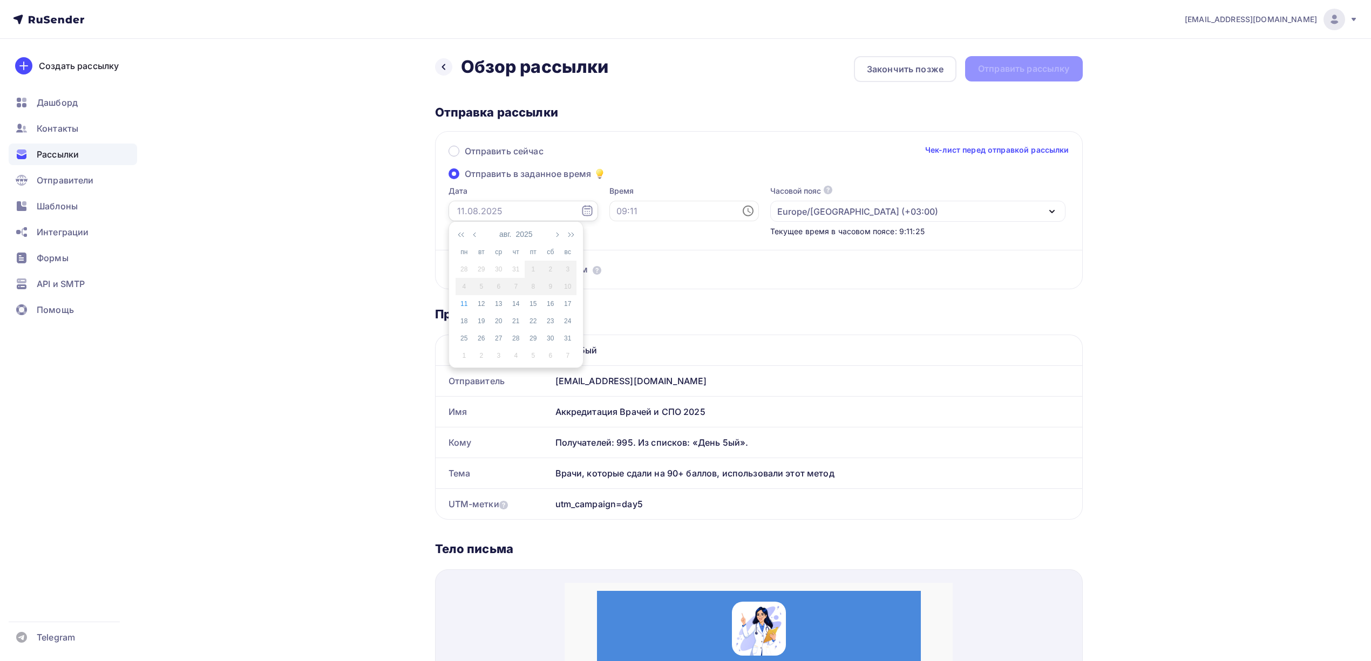
click at [498, 209] on input "text" at bounding box center [524, 211] width 150 height 21
click at [482, 303] on div "12" at bounding box center [481, 304] width 17 height 10
type input "12.08.2025"
click at [642, 211] on input "text" at bounding box center [685, 211] width 150 height 21
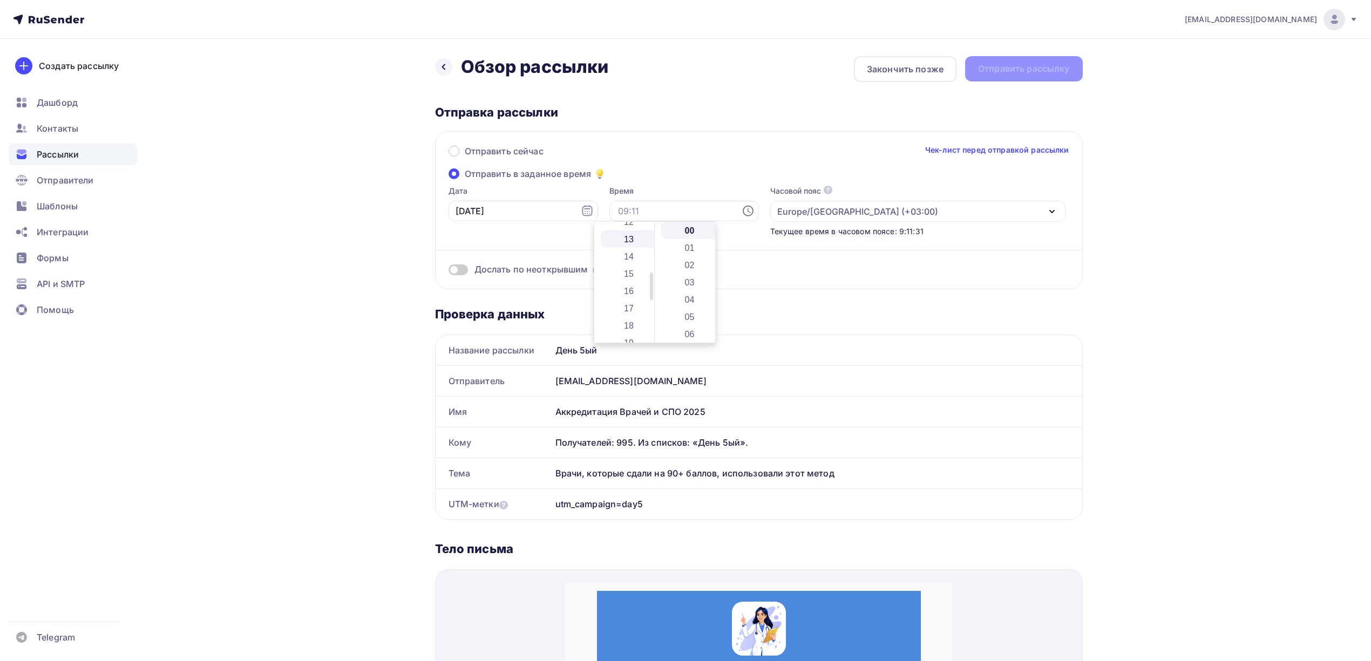
click at [631, 242] on li "13" at bounding box center [630, 239] width 58 height 17
click at [692, 292] on li "12" at bounding box center [690, 294] width 58 height 17
type input "13:12"
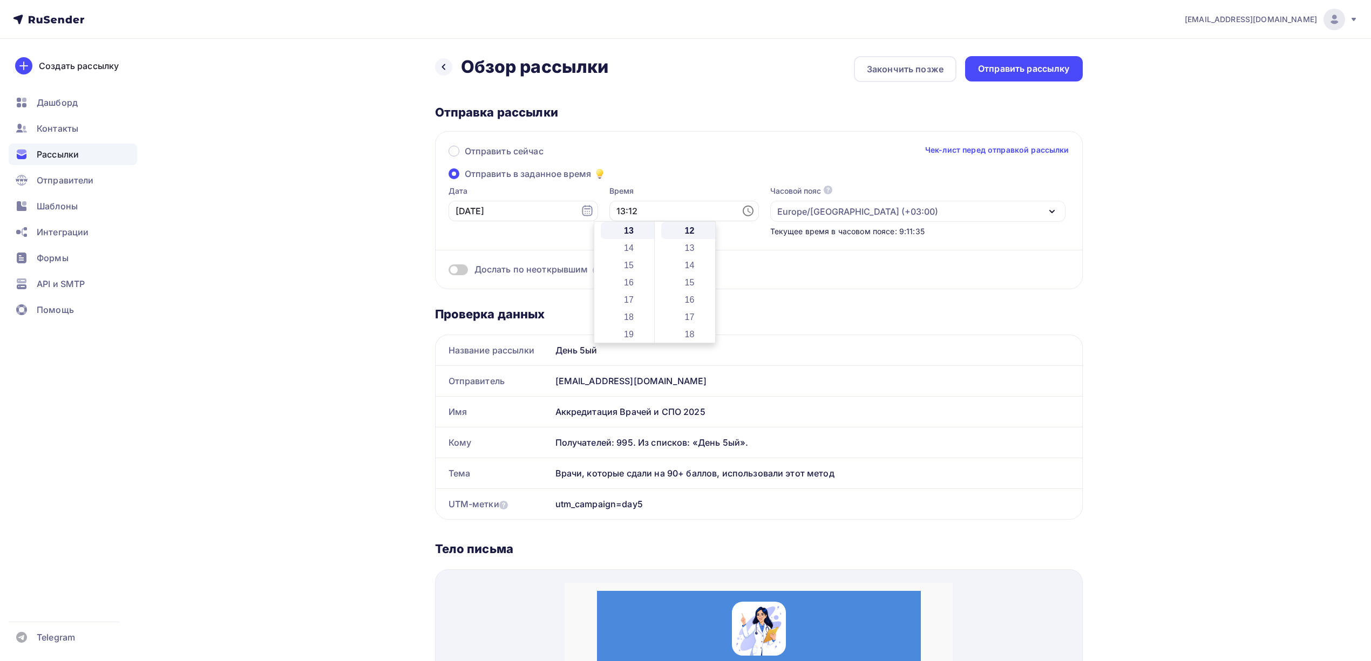
click at [1119, 262] on div "Назад Обзор рассылки Обзор рассылки Закончить позже Отправить рассылку Отправка…" at bounding box center [685, 618] width 885 height 1158
click at [526, 270] on span "Дослать по неоткрывшим" at bounding box center [532, 269] width 114 height 12
click at [457, 269] on span at bounding box center [458, 270] width 19 height 11
click at [449, 272] on input "checkbox" at bounding box center [449, 272] width 0 height 0
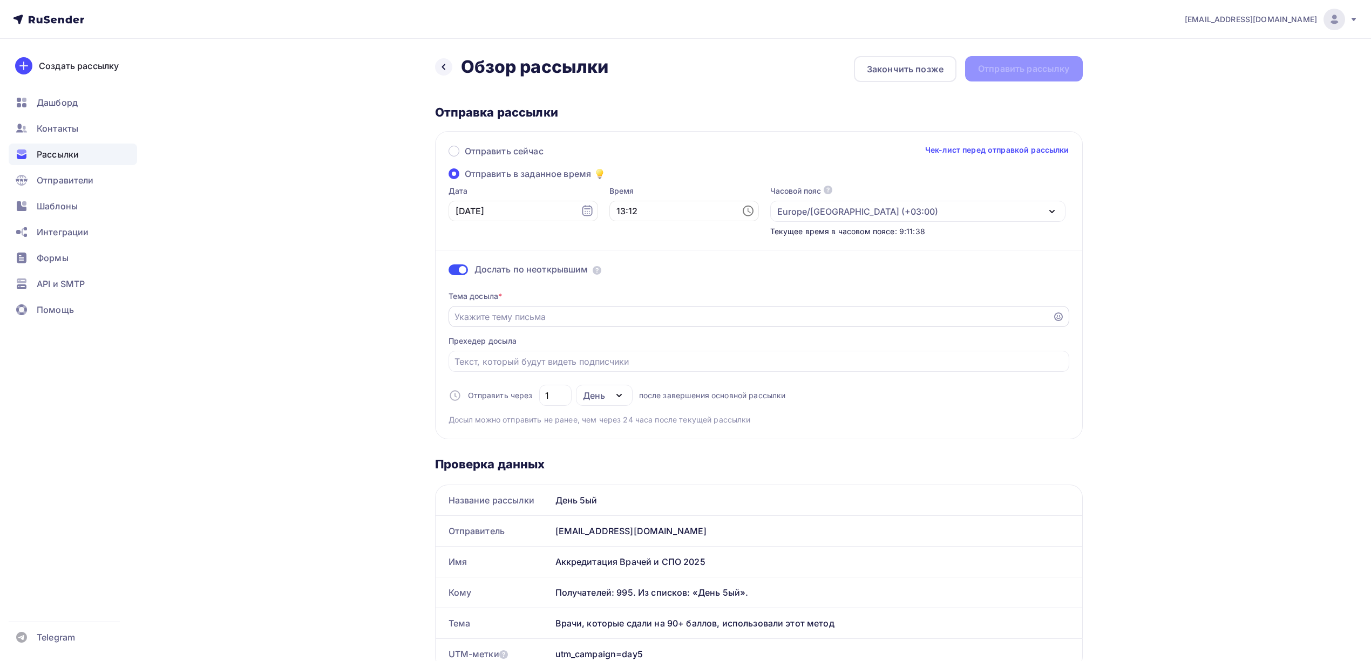
click at [566, 306] on div at bounding box center [759, 316] width 621 height 21
click at [568, 314] on input "Отправить в заданное время" at bounding box center [751, 316] width 592 height 13
paste input "Готовы к аккредитации? Вот помощь"
type input "Готовы к аккредитации? Вот помощь"
drag, startPoint x: 561, startPoint y: 398, endPoint x: 532, endPoint y: 394, distance: 29.5
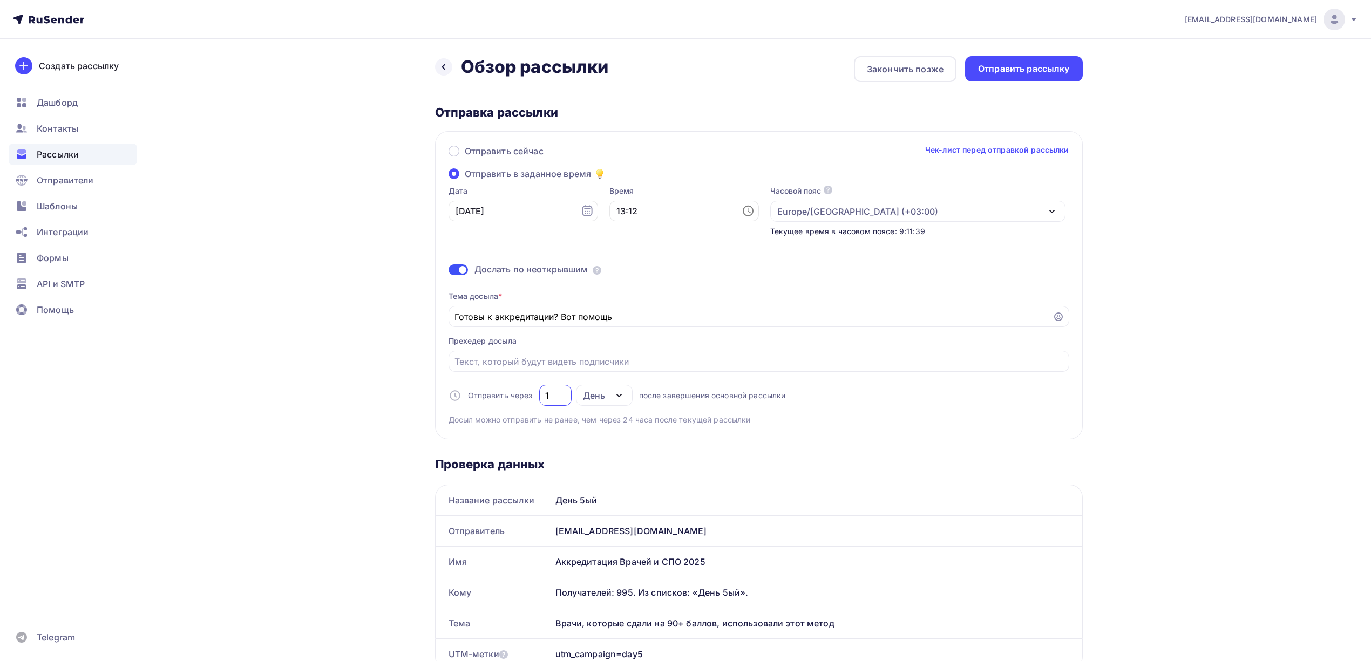
click at [532, 394] on div "Отправить через 1 День День Часы после завершения основной рассылки" at bounding box center [617, 395] width 337 height 21
type input "5"
click at [1165, 349] on div "drongar89@gmail.com Аккаунт Тарифы Выйти Создать рассылку Дашборд Контакты Расс…" at bounding box center [685, 673] width 1371 height 1346
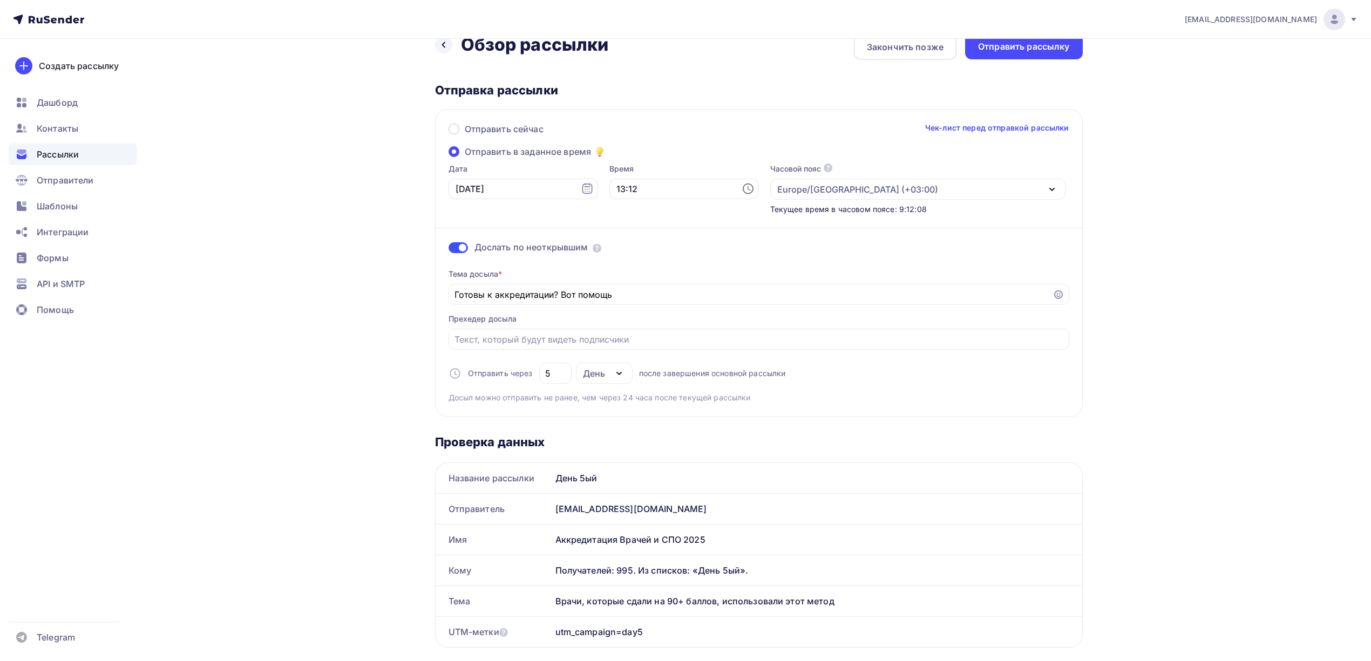
scroll to position [0, 0]
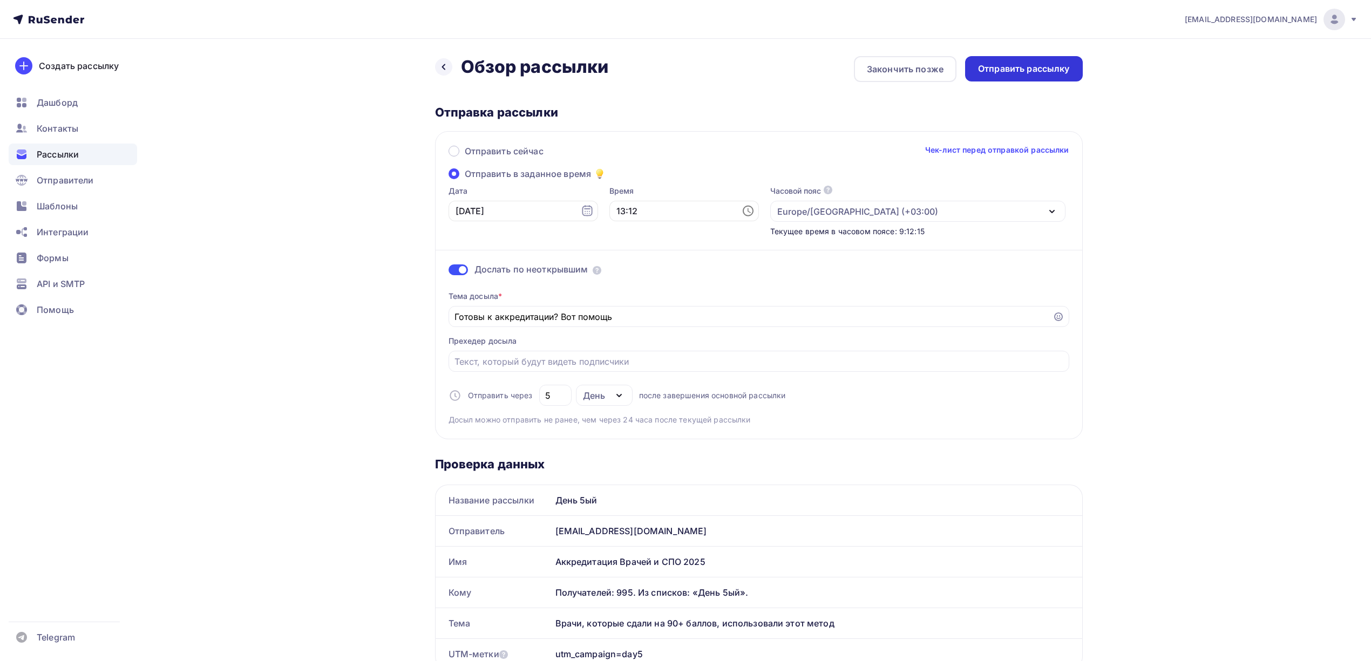
click at [1033, 69] on div "Отправить рассылку" at bounding box center [1024, 69] width 92 height 12
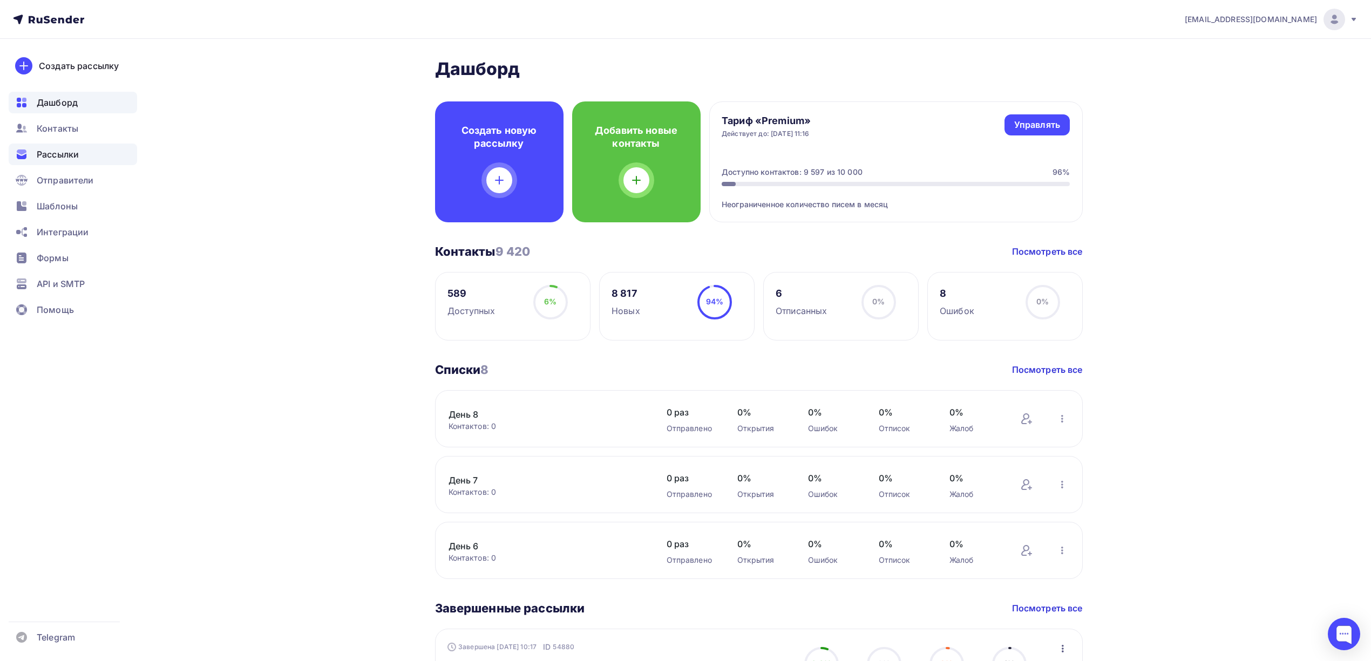
click at [48, 151] on span "Рассылки" at bounding box center [58, 154] width 42 height 13
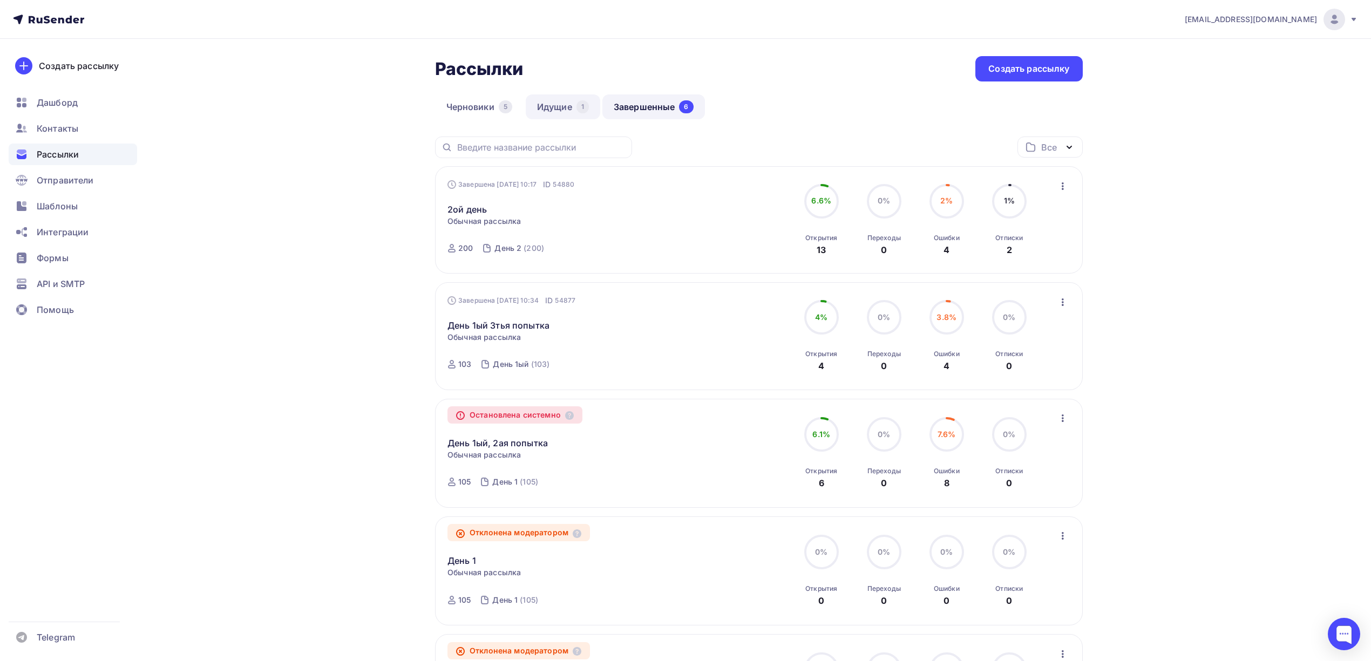
click at [547, 106] on link "Идущие 1" at bounding box center [563, 106] width 75 height 25
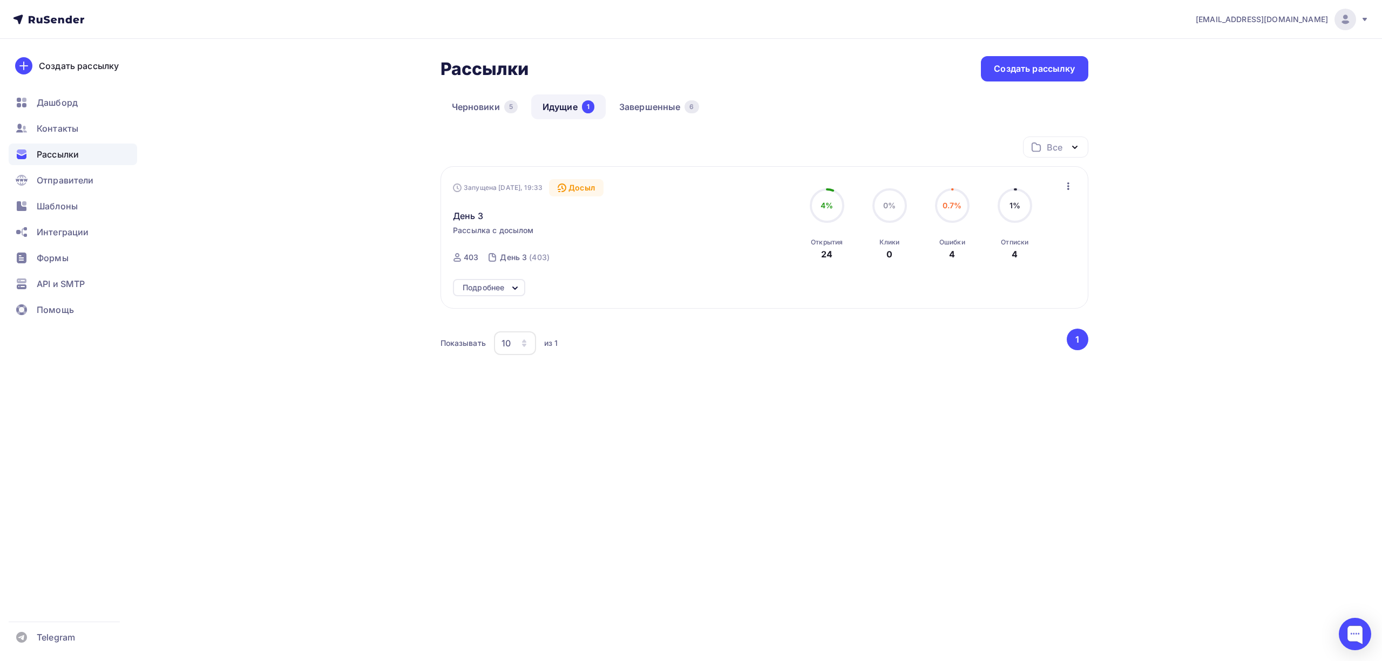
click at [484, 216] on div "День 3" at bounding box center [576, 210] width 246 height 26
click at [474, 216] on span "День 3" at bounding box center [468, 215] width 30 height 13
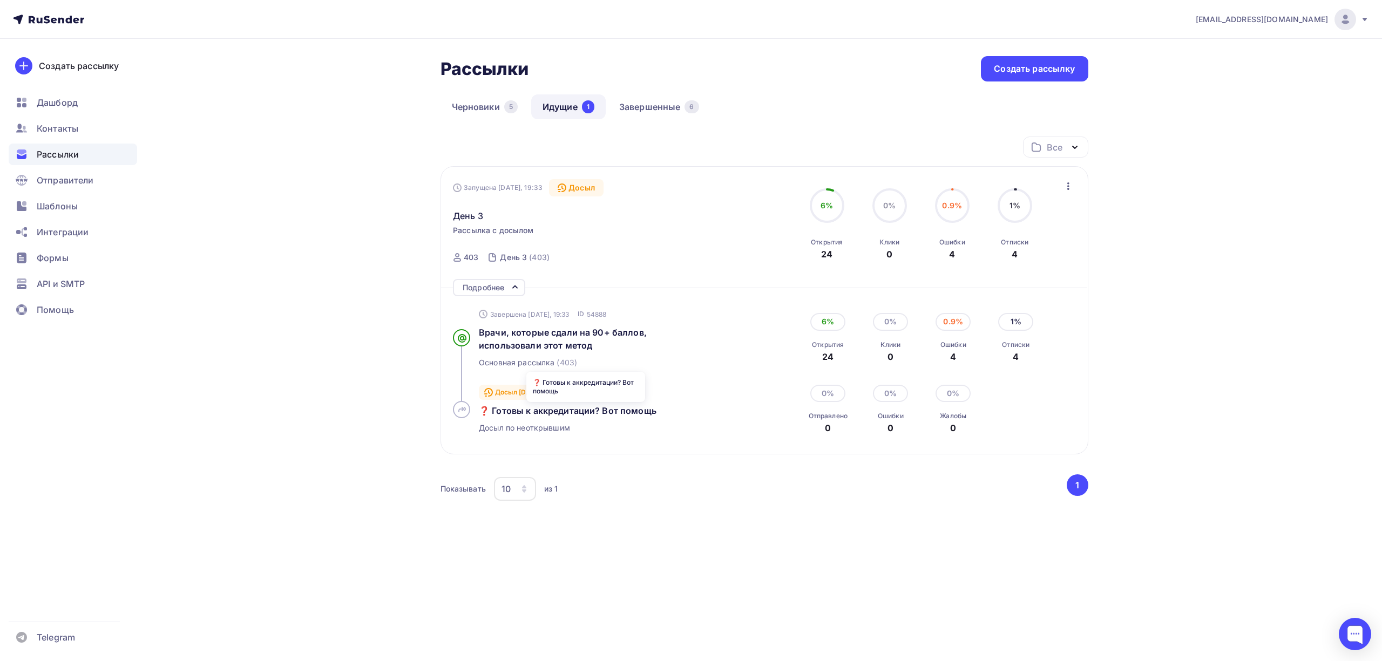
drag, startPoint x: 476, startPoint y: 409, endPoint x: 655, endPoint y: 411, distance: 179.3
click at [655, 411] on div "Досыл 15.08.2025, 19:33 ID 54892 ❓ Готовы к аккредитации? Вот помощь Досыл по н…" at bounding box center [606, 409] width 307 height 65
copy span "❓ Готовы к аккредитации? Вот помощь"
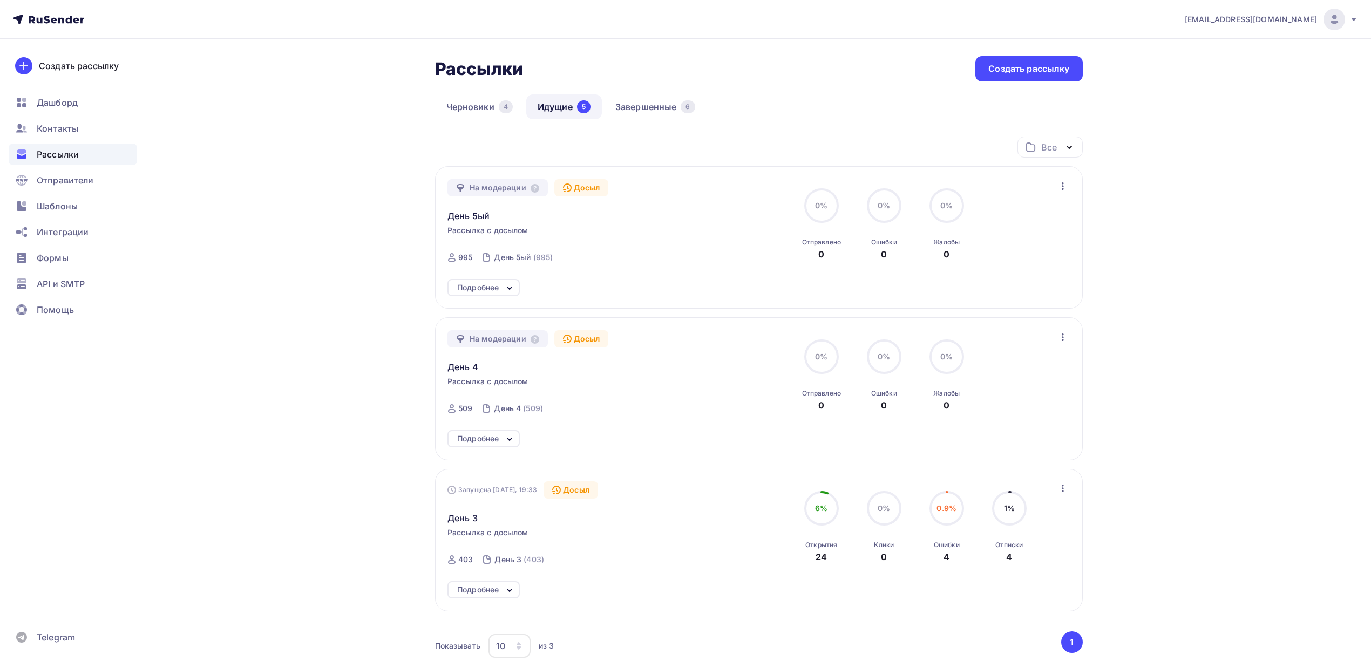
click at [566, 491] on div "Досыл" at bounding box center [571, 490] width 55 height 17
click at [1057, 184] on icon "button" at bounding box center [1063, 186] width 13 height 13
click at [888, 148] on div "Все Все папки Создать новую папку" at bounding box center [759, 152] width 648 height 30
click at [638, 111] on link "Завершенные 6" at bounding box center [655, 106] width 103 height 25
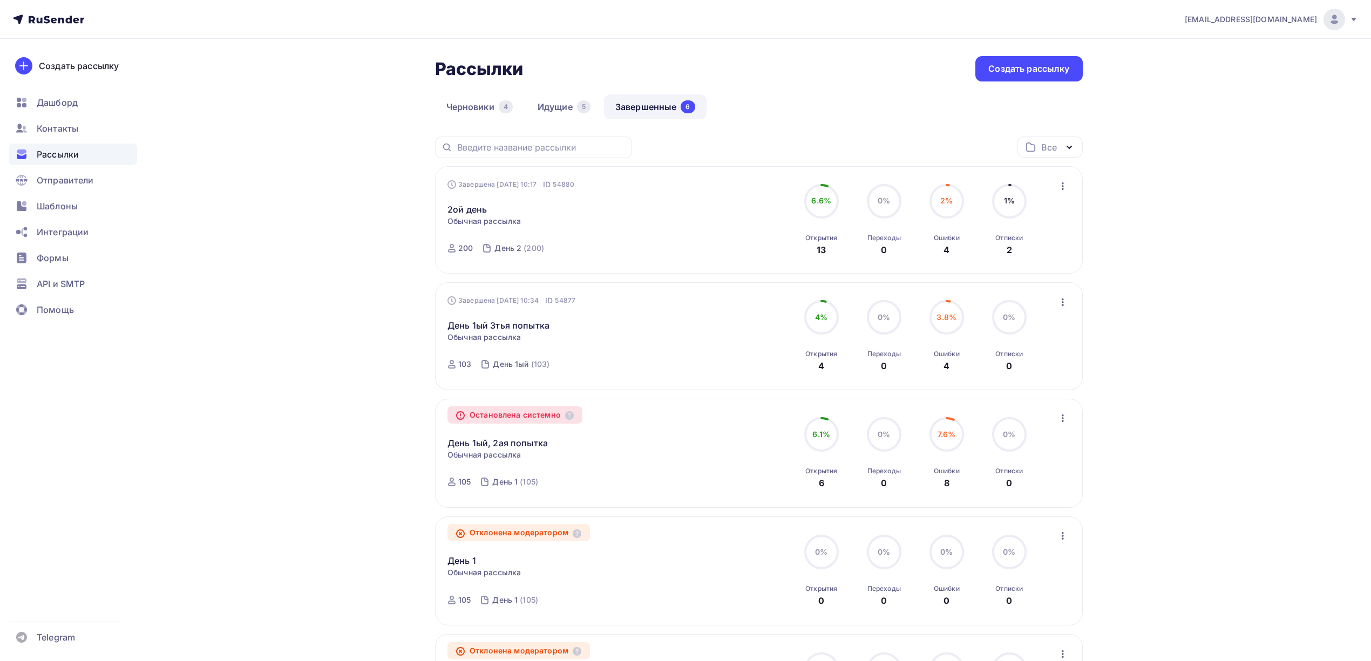
click at [1063, 188] on icon "button" at bounding box center [1063, 186] width 13 height 13
click at [1026, 257] on div "Копировать в новую" at bounding box center [1013, 257] width 111 height 13
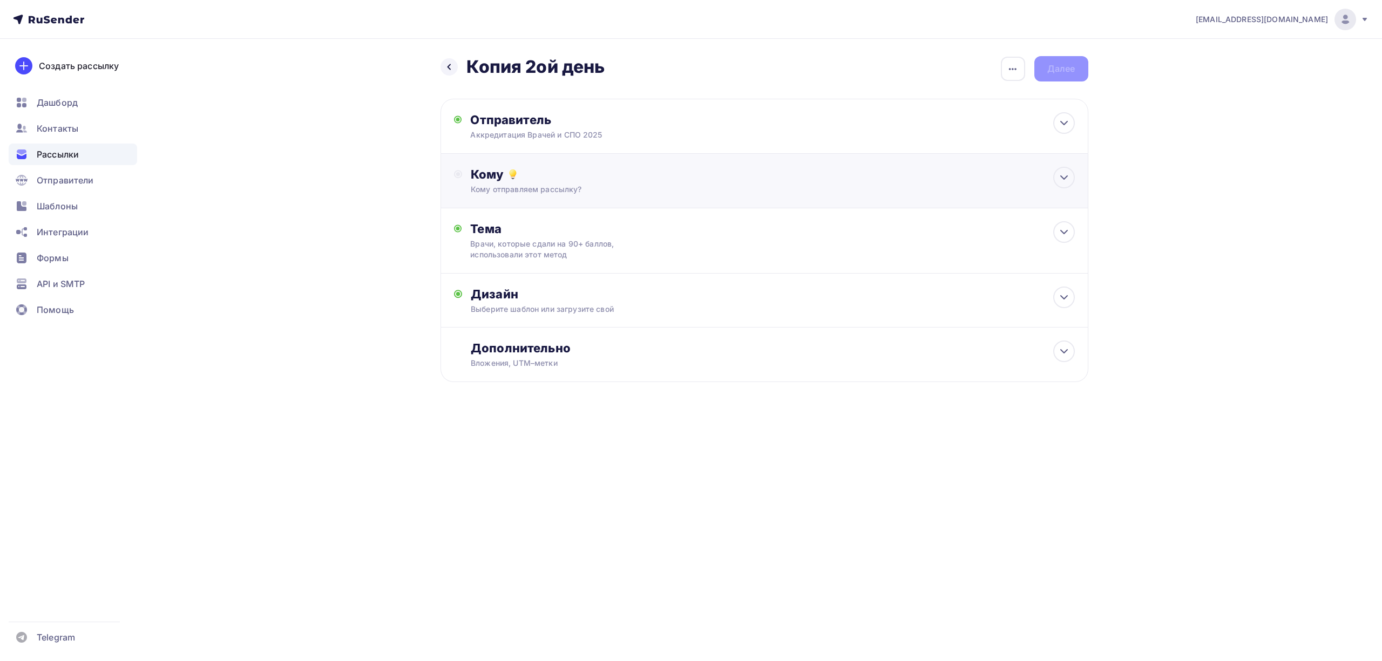
click at [628, 192] on div "Кому отправляем рассылку?" at bounding box center [743, 189] width 544 height 11
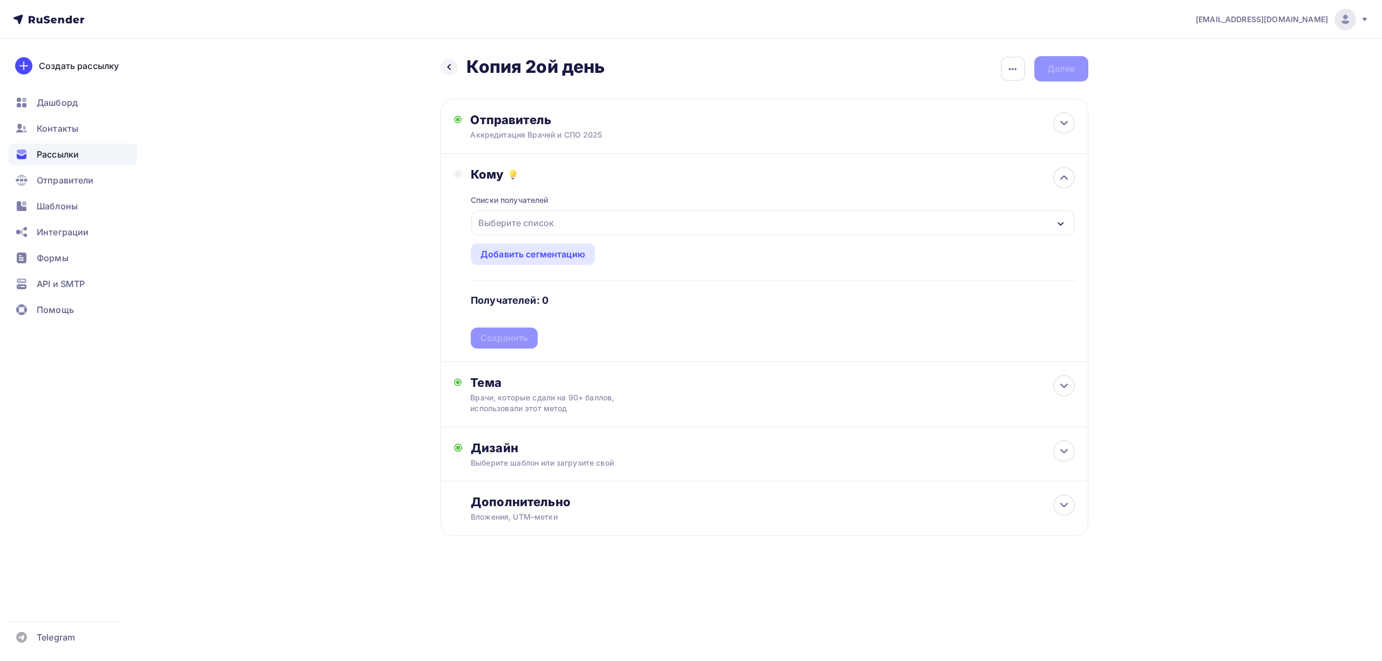
click at [618, 225] on div "Выберите список" at bounding box center [772, 223] width 603 height 25
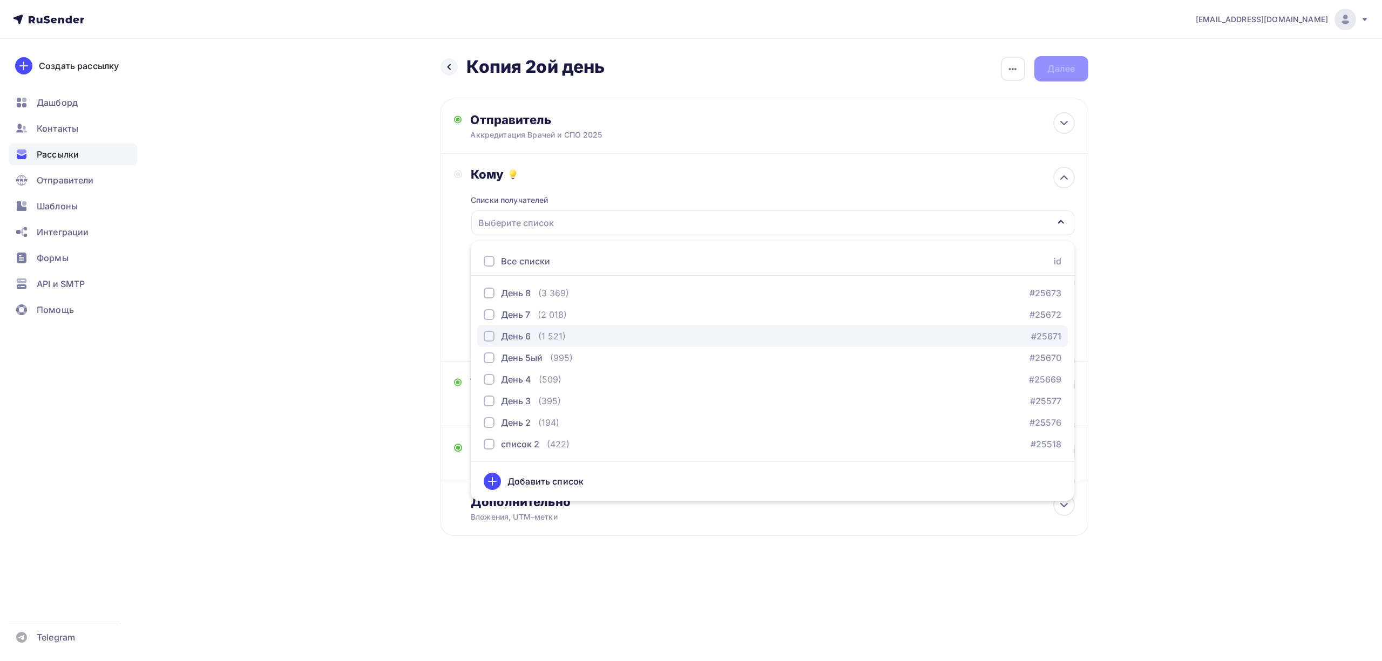
click at [558, 336] on div "(1 521)" at bounding box center [552, 336] width 28 height 13
click at [1111, 252] on div "Назад Копия 2ой день Копия 2ой день Закончить позже Переименовать рассылку Удал…" at bounding box center [691, 322] width 885 height 567
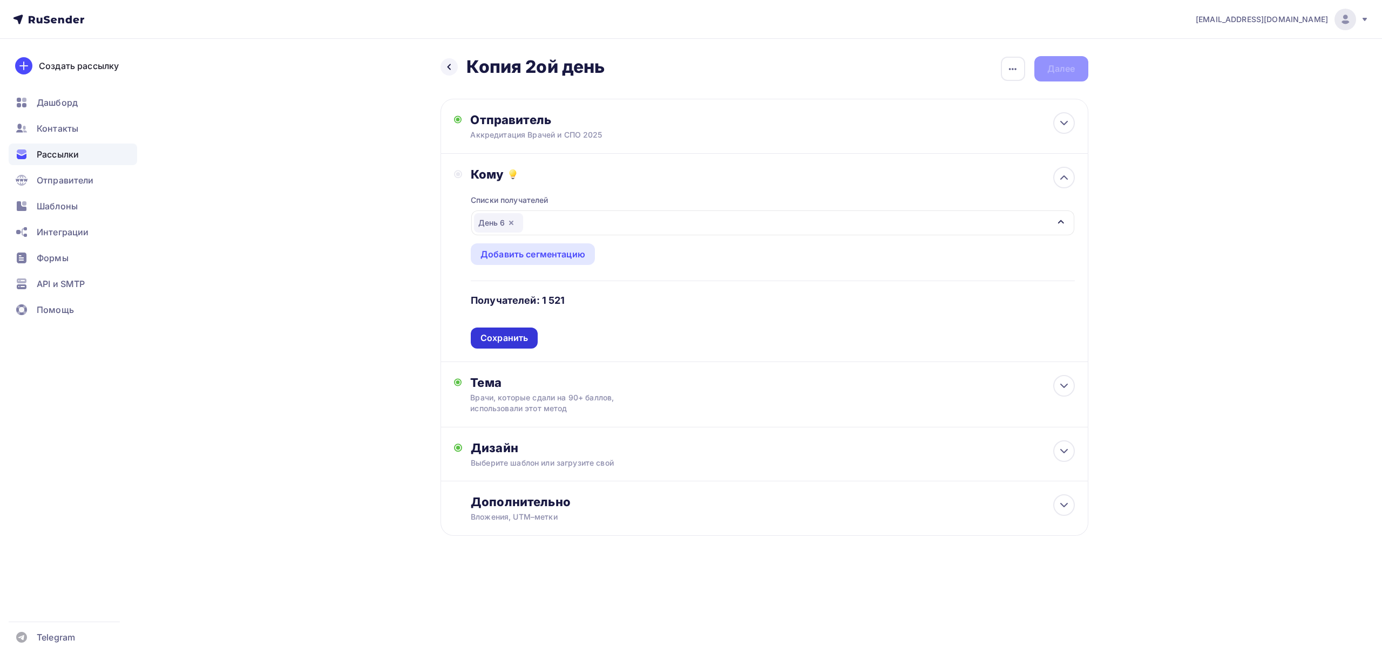
click at [491, 338] on div "Сохранить" at bounding box center [504, 338] width 48 height 12
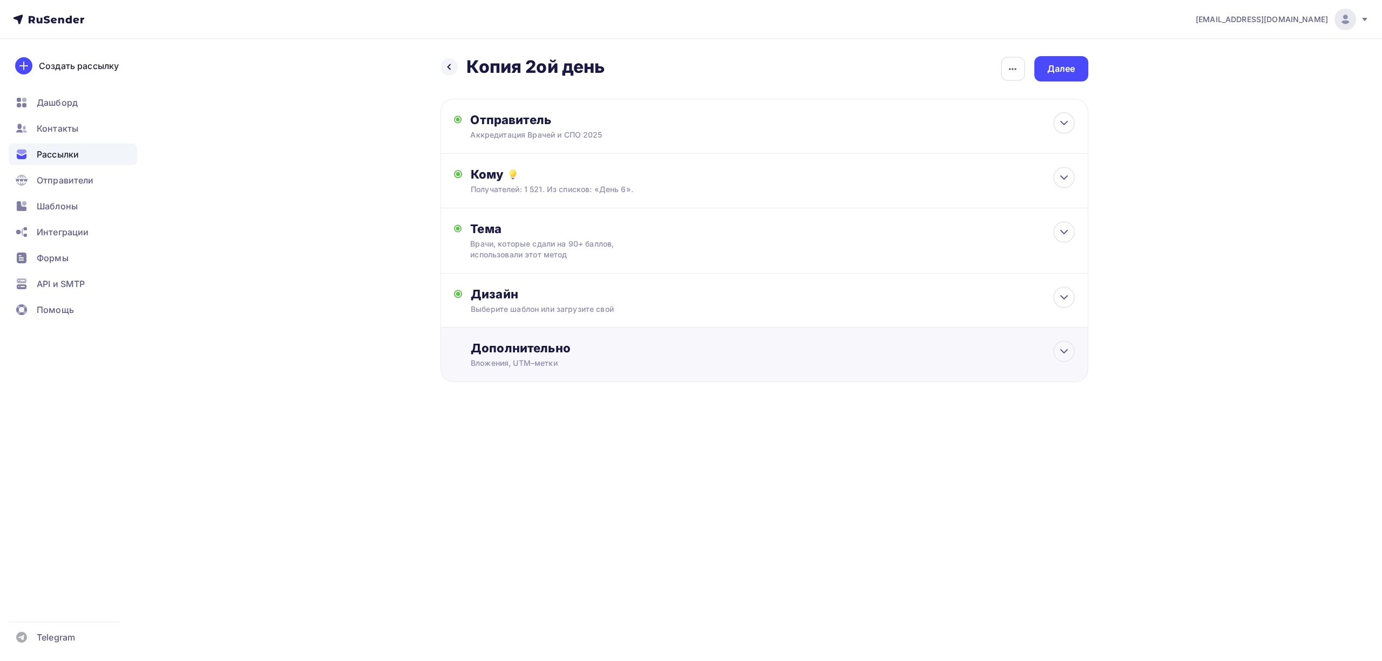
click at [662, 348] on div "Дополнительно" at bounding box center [773, 348] width 604 height 15
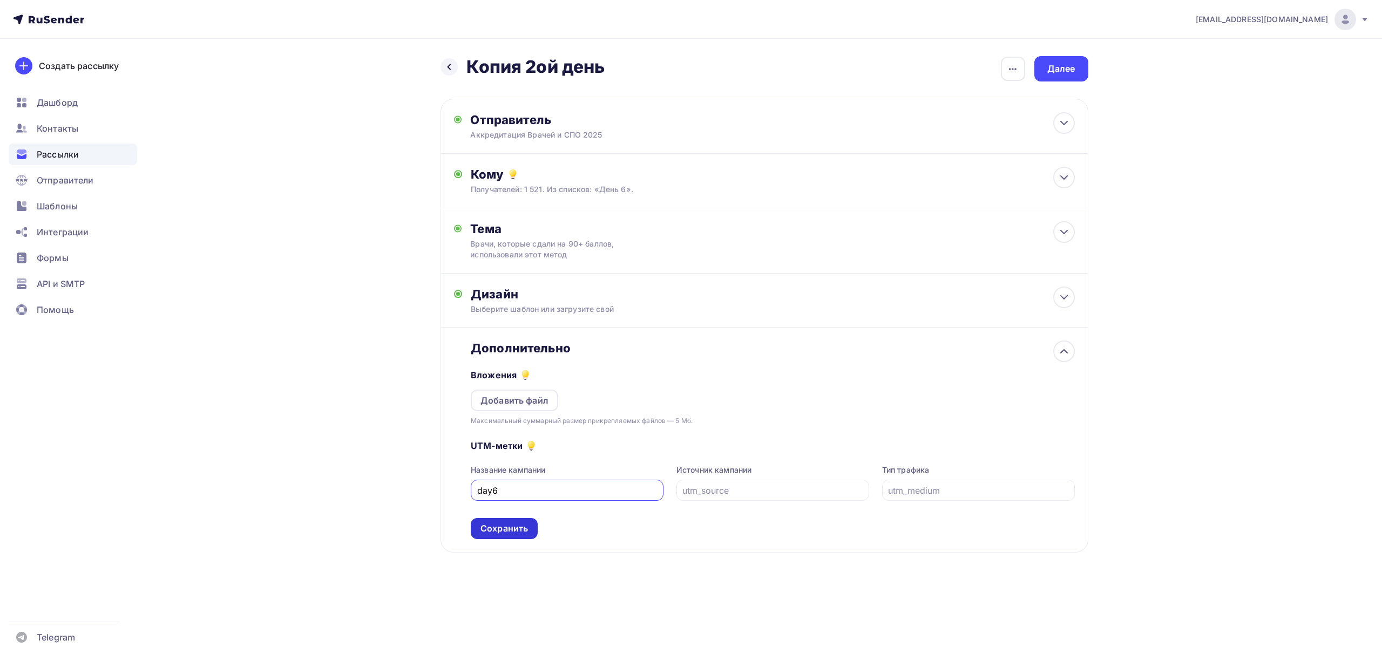
type input "day6"
click at [502, 526] on div "Сохранить" at bounding box center [504, 529] width 48 height 12
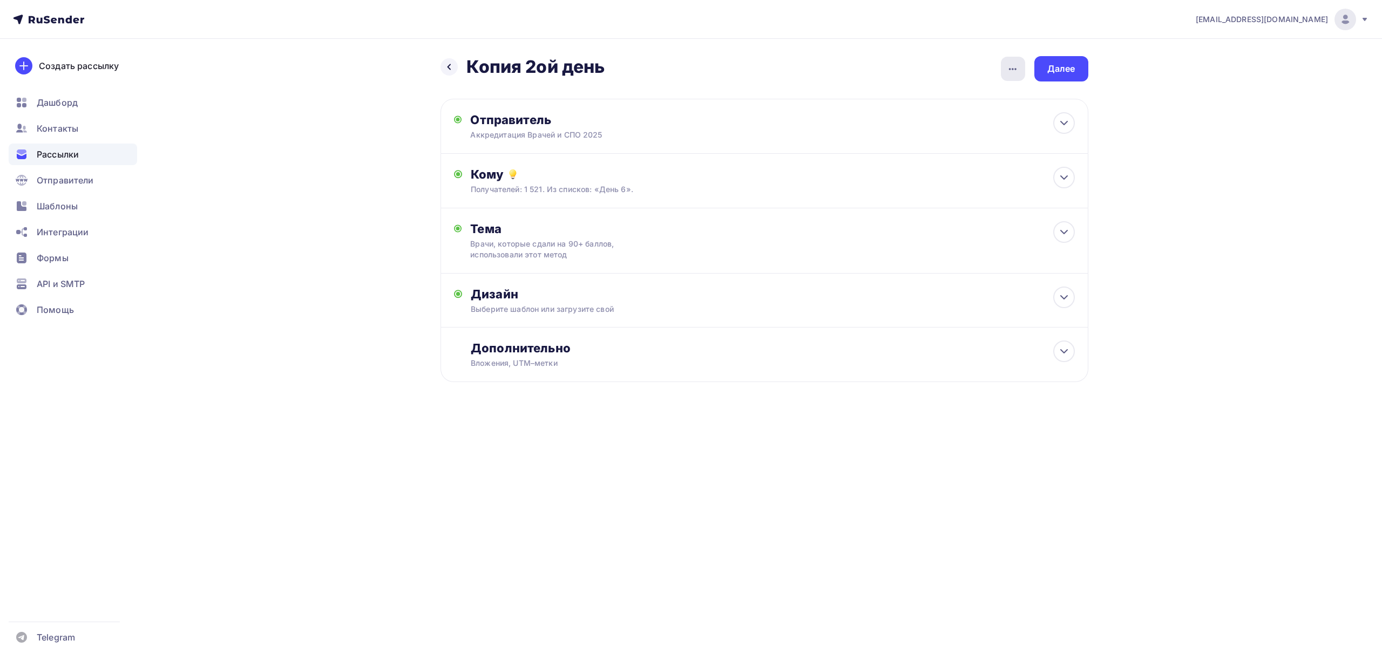
click at [1016, 67] on icon "button" at bounding box center [1012, 69] width 13 height 13
click at [946, 121] on div "Переименовать рассылку" at bounding box center [956, 124] width 134 height 13
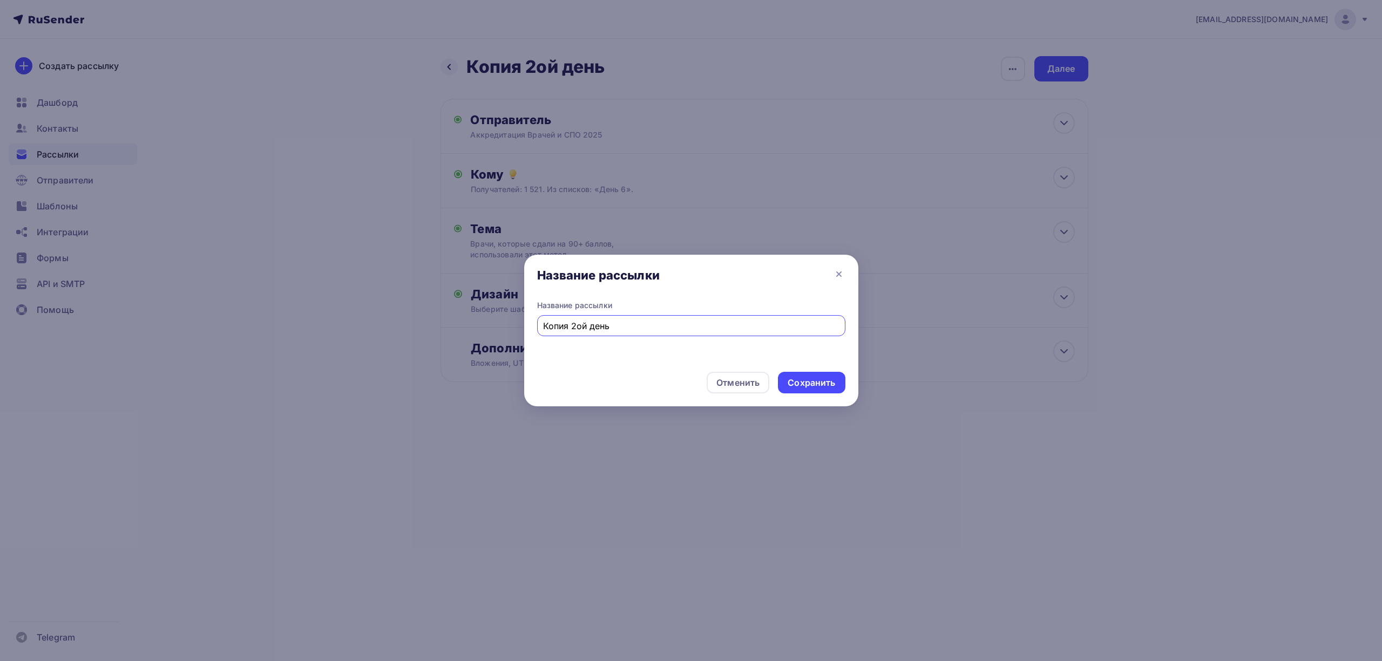
drag, startPoint x: 622, startPoint y: 330, endPoint x: 471, endPoint y: 346, distance: 151.9
click at [471, 346] on div "Название рассылки Название рассылки Копия 2ой день Отменить Сохранить" at bounding box center [691, 330] width 1382 height 661
type input "День 6"
click at [797, 381] on div "Сохранить" at bounding box center [812, 383] width 48 height 12
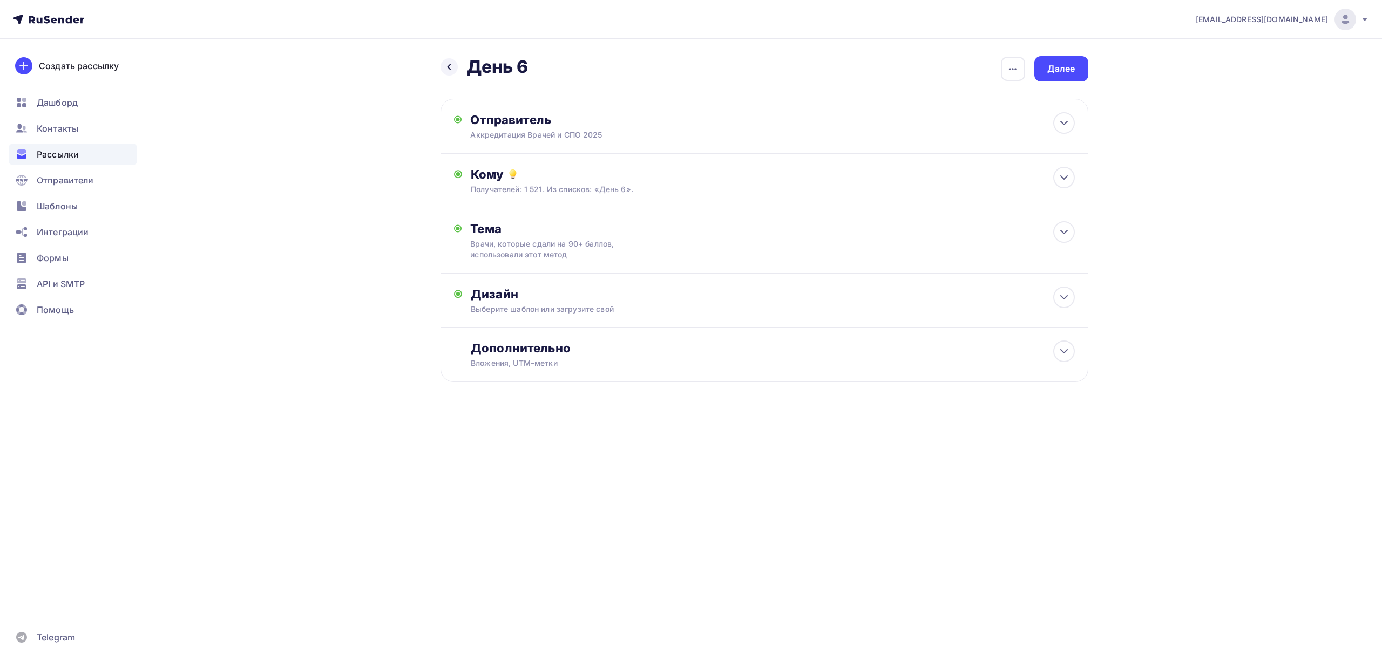
drag, startPoint x: 1061, startPoint y: 67, endPoint x: 1219, endPoint y: 165, distance: 185.8
click at [1219, 165] on div "drongar89@gmail.com Аккаунт Тарифы Выйти Создать рассылку Дашборд Контакты Расс…" at bounding box center [691, 226] width 1382 height 452
click at [1074, 70] on div "Далее" at bounding box center [1061, 69] width 28 height 12
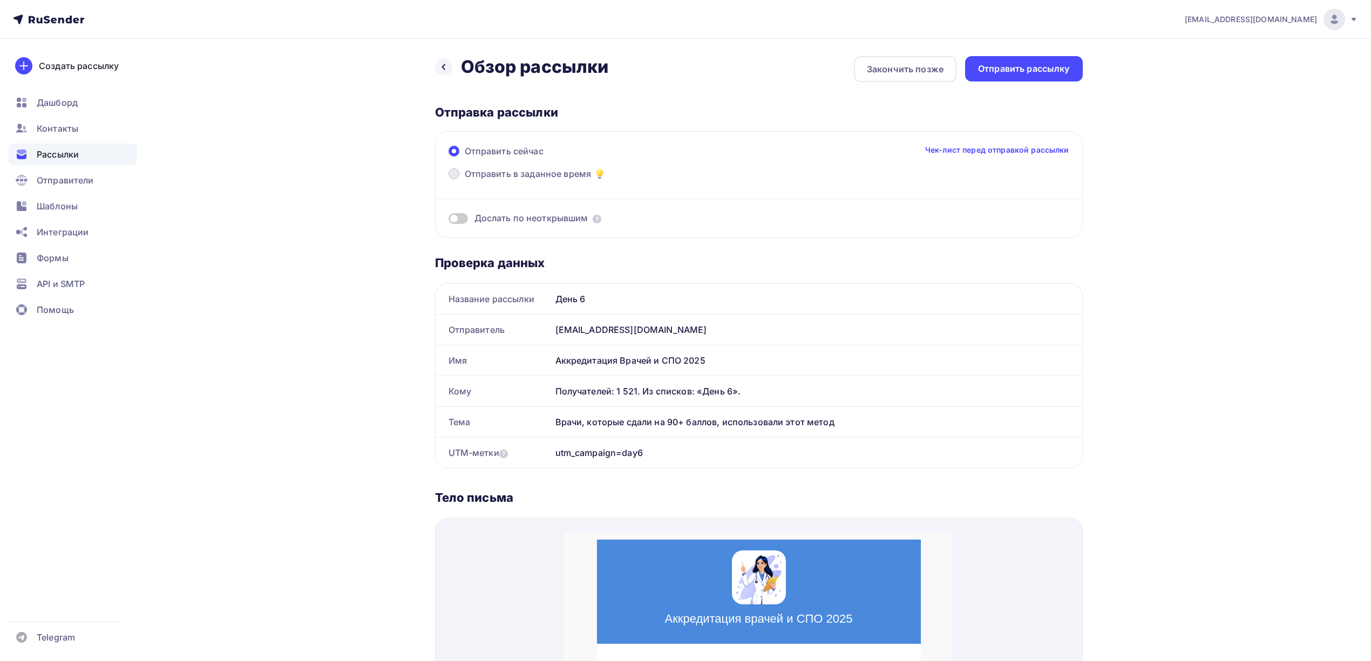
click at [540, 176] on span "Отправить в заданное время" at bounding box center [528, 173] width 127 height 13
click at [465, 180] on input "Отправить в заданное время" at bounding box center [465, 180] width 0 height 0
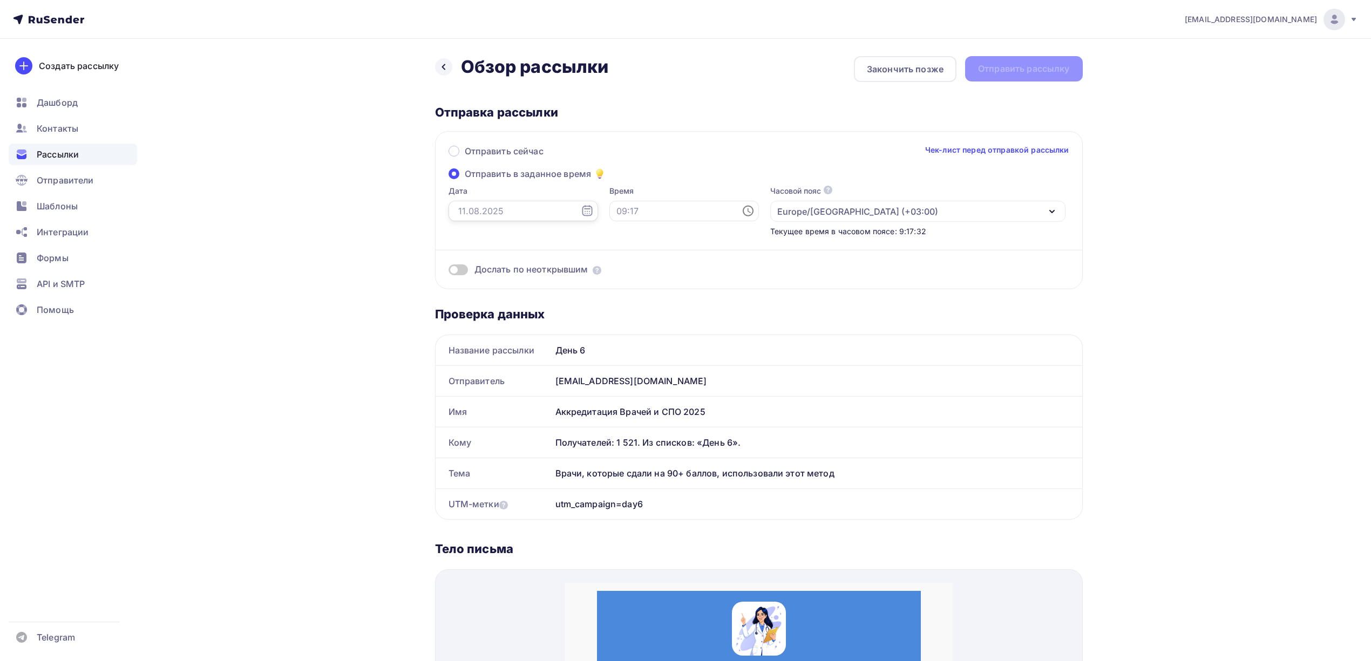
click at [547, 204] on input "text" at bounding box center [524, 211] width 150 height 21
click at [1163, 190] on div "[EMAIL_ADDRESS][DOMAIN_NAME] Аккаунт Тарифы Выйти Создать рассылку [GEOGRAPHIC_…" at bounding box center [685, 598] width 1371 height 1196
click at [502, 208] on input "text" at bounding box center [524, 211] width 150 height 21
click at [504, 303] on div "13" at bounding box center [498, 304] width 17 height 10
type input "13.08.2025"
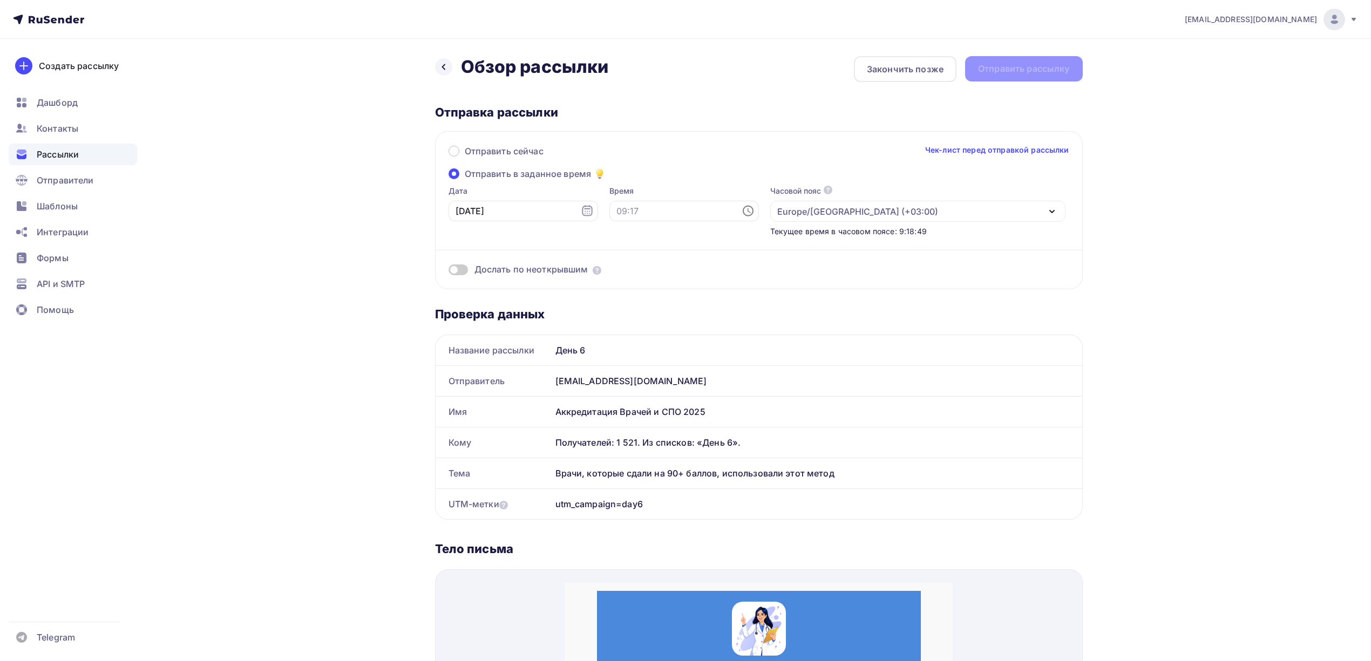
click at [560, 270] on span "Дослать по неоткрывшим" at bounding box center [532, 269] width 114 height 12
click at [466, 268] on span at bounding box center [458, 270] width 19 height 11
click at [449, 272] on input "checkbox" at bounding box center [449, 272] width 0 height 0
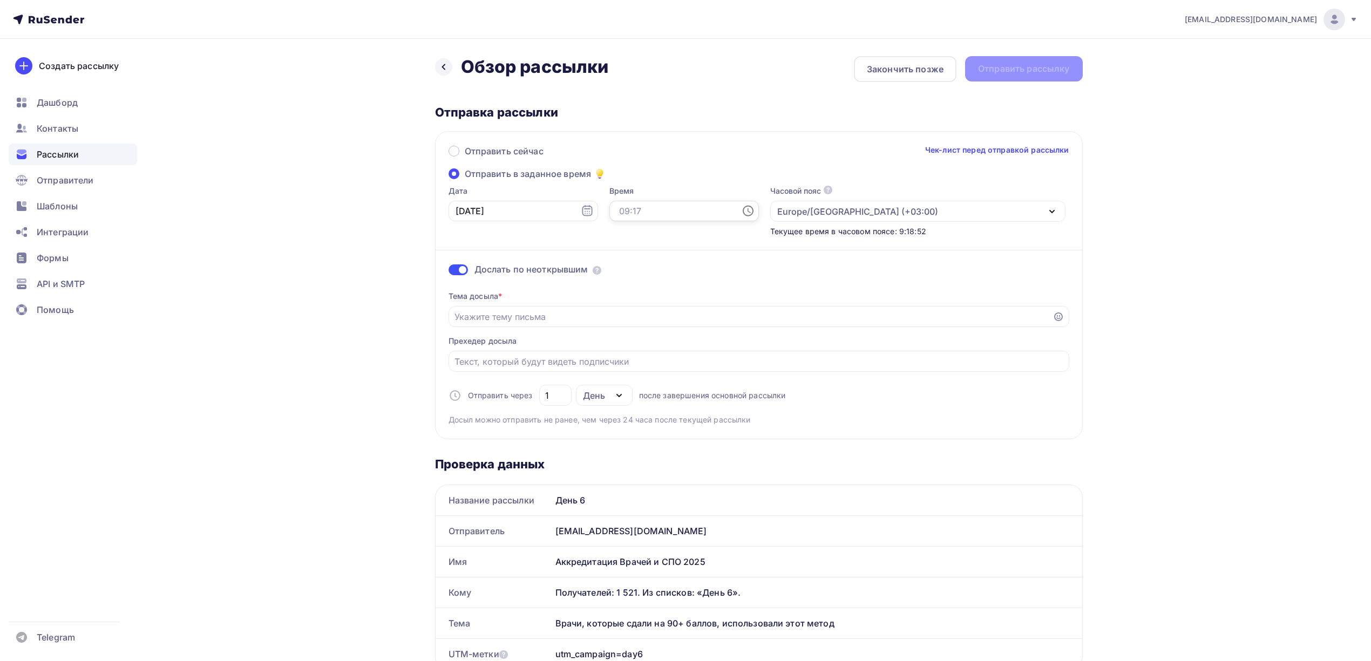
click at [672, 212] on input "text" at bounding box center [685, 211] width 150 height 21
click at [632, 304] on li "19" at bounding box center [630, 305] width 58 height 17
click at [696, 279] on li "07" at bounding box center [690, 279] width 58 height 17
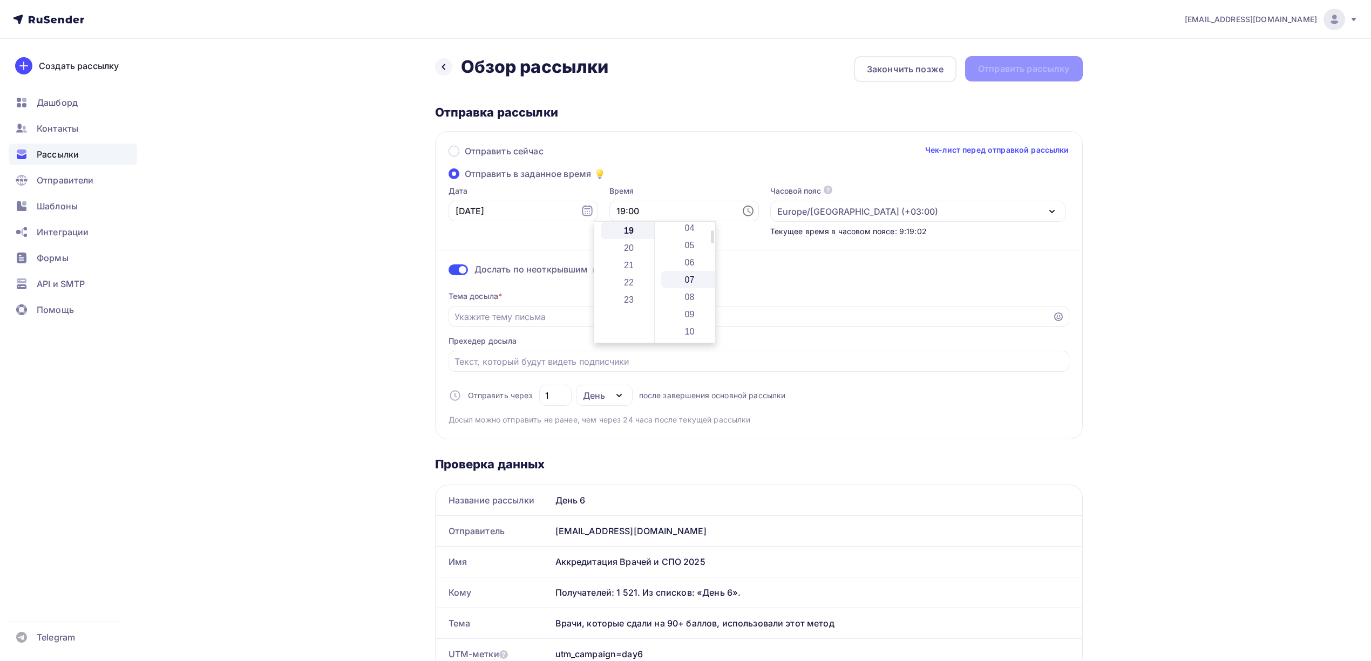
type input "19:07"
click at [1149, 236] on div "[EMAIL_ADDRESS][DOMAIN_NAME] Аккаунт Тарифы Выйти Создать рассылку [GEOGRAPHIC_…" at bounding box center [685, 673] width 1371 height 1346
click at [579, 313] on input "Отправить в заданное время" at bounding box center [751, 316] width 592 height 13
paste input "❓ Готовы к аккредитации? Вот помощь"
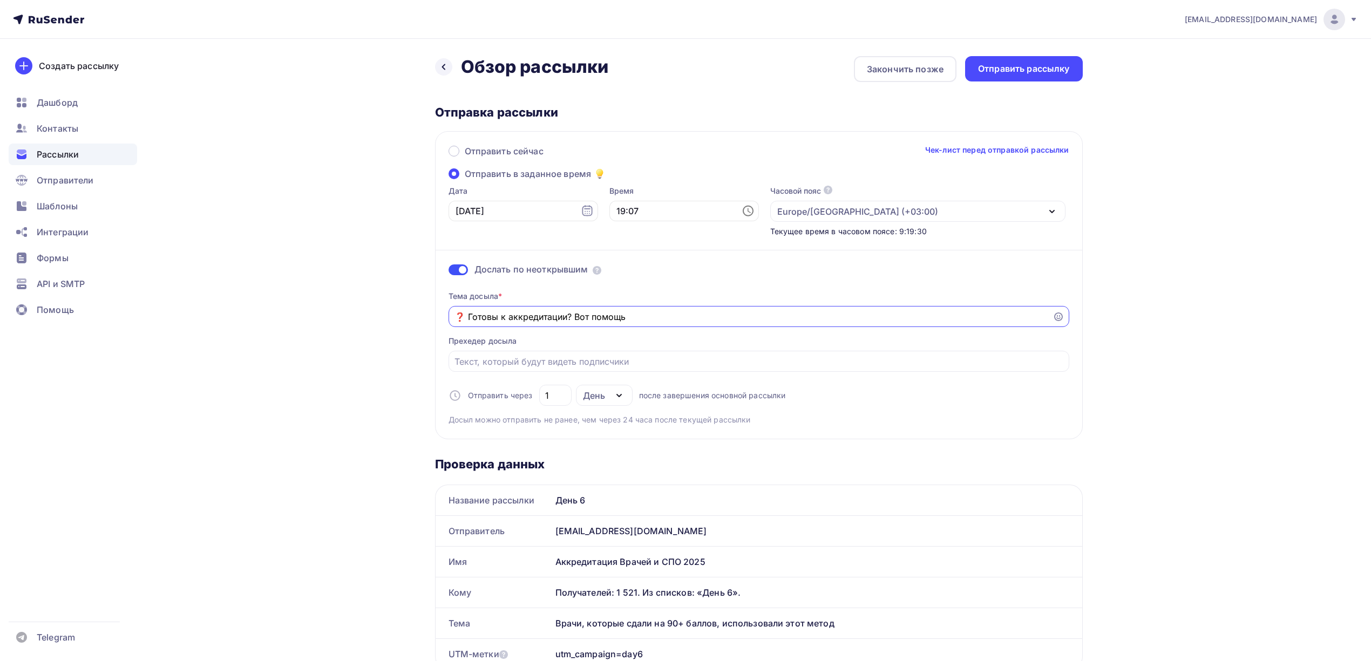
type input "❓ Готовы к аккредитации? Вот помощь"
click at [1182, 301] on div "[EMAIL_ADDRESS][DOMAIN_NAME] Аккаунт Тарифы Выйти Создать рассылку [GEOGRAPHIC_…" at bounding box center [685, 673] width 1371 height 1346
drag, startPoint x: 555, startPoint y: 398, endPoint x: 542, endPoint y: 398, distance: 13.0
click at [542, 398] on div "1" at bounding box center [555, 395] width 32 height 21
type input "5"
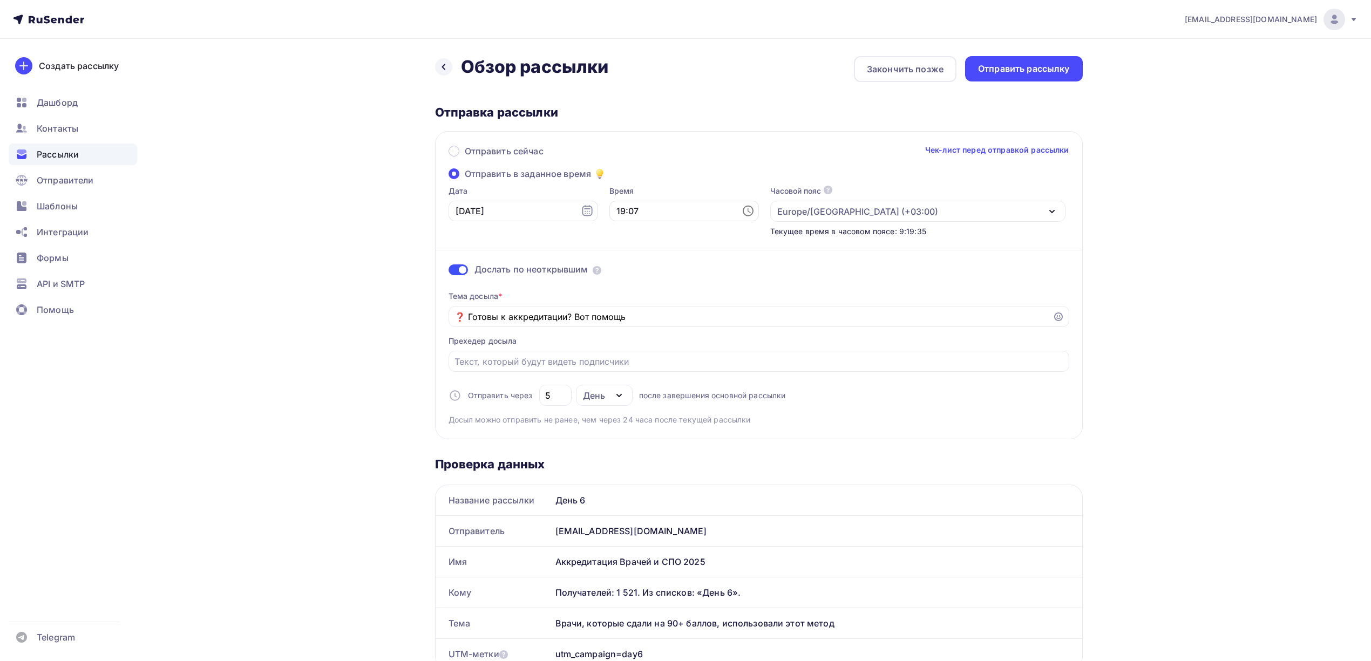
click at [1147, 381] on div "[EMAIL_ADDRESS][DOMAIN_NAME] Аккаунт Тарифы Выйти Создать рассылку [GEOGRAPHIC_…" at bounding box center [685, 673] width 1371 height 1346
click at [1024, 68] on div "Отправить рассылку" at bounding box center [1024, 69] width 92 height 12
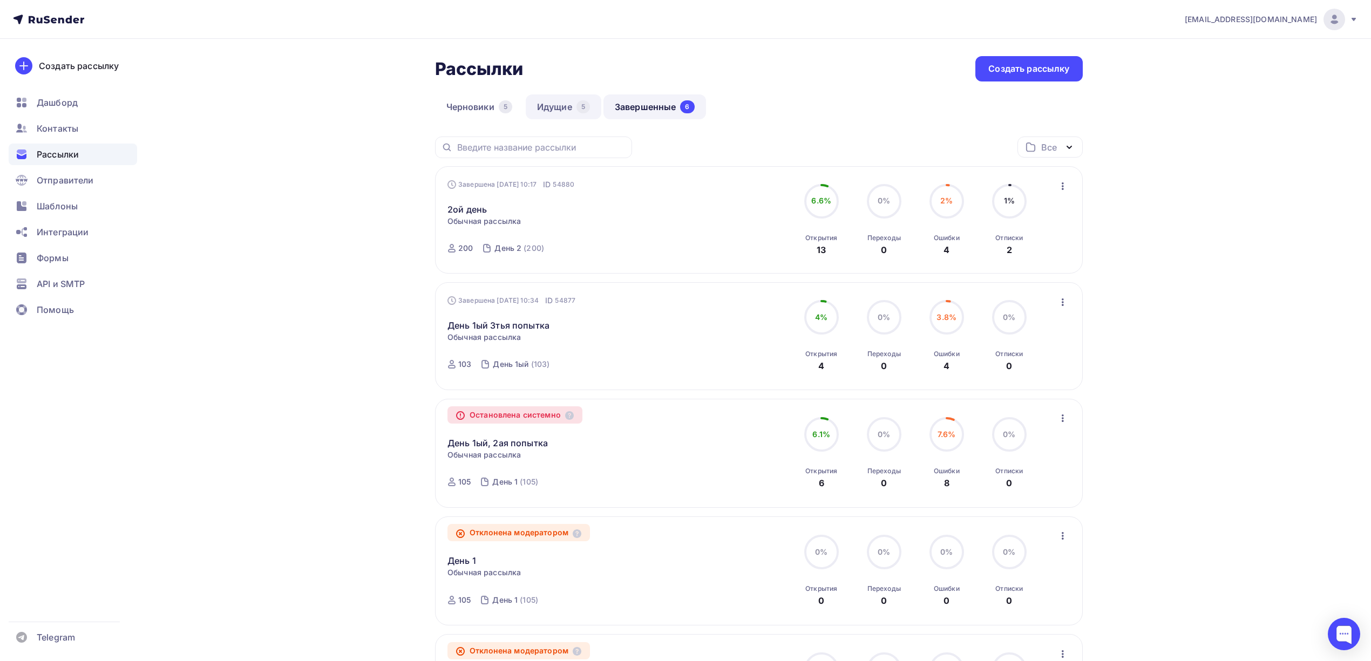
click at [570, 109] on link "Идущие 5" at bounding box center [564, 106] width 76 height 25
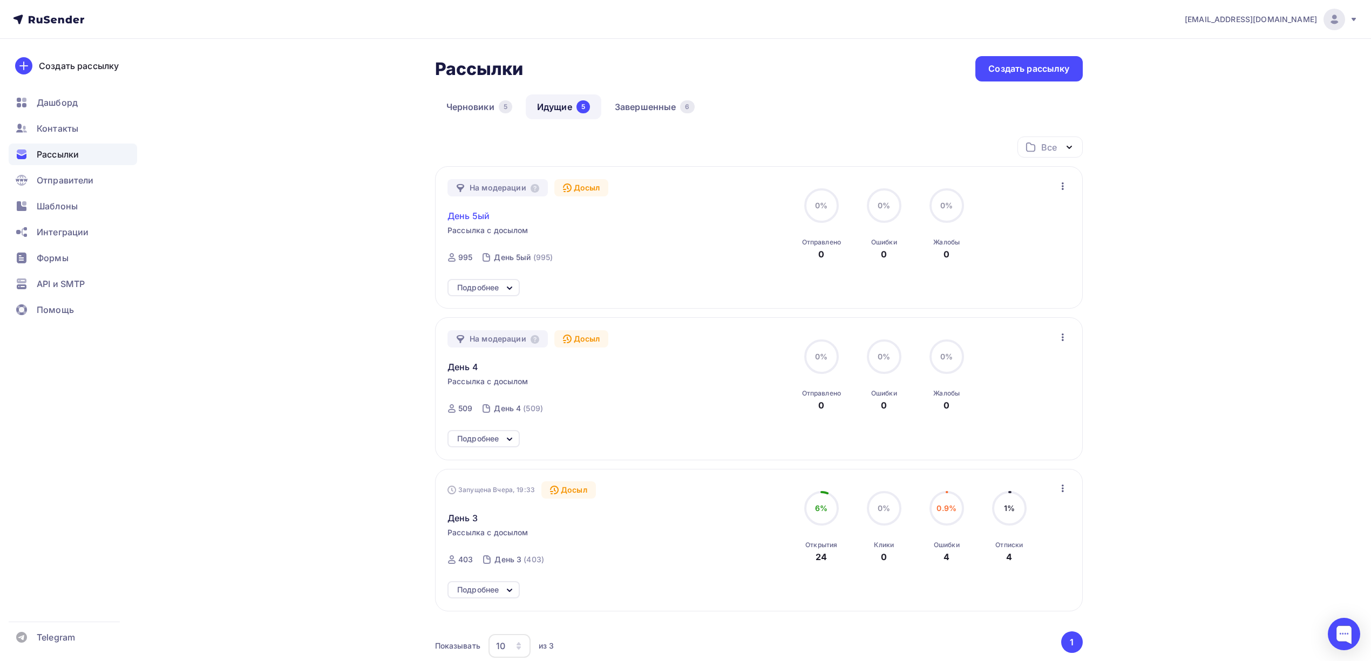
click at [480, 221] on span "День 5ый" at bounding box center [469, 215] width 42 height 13
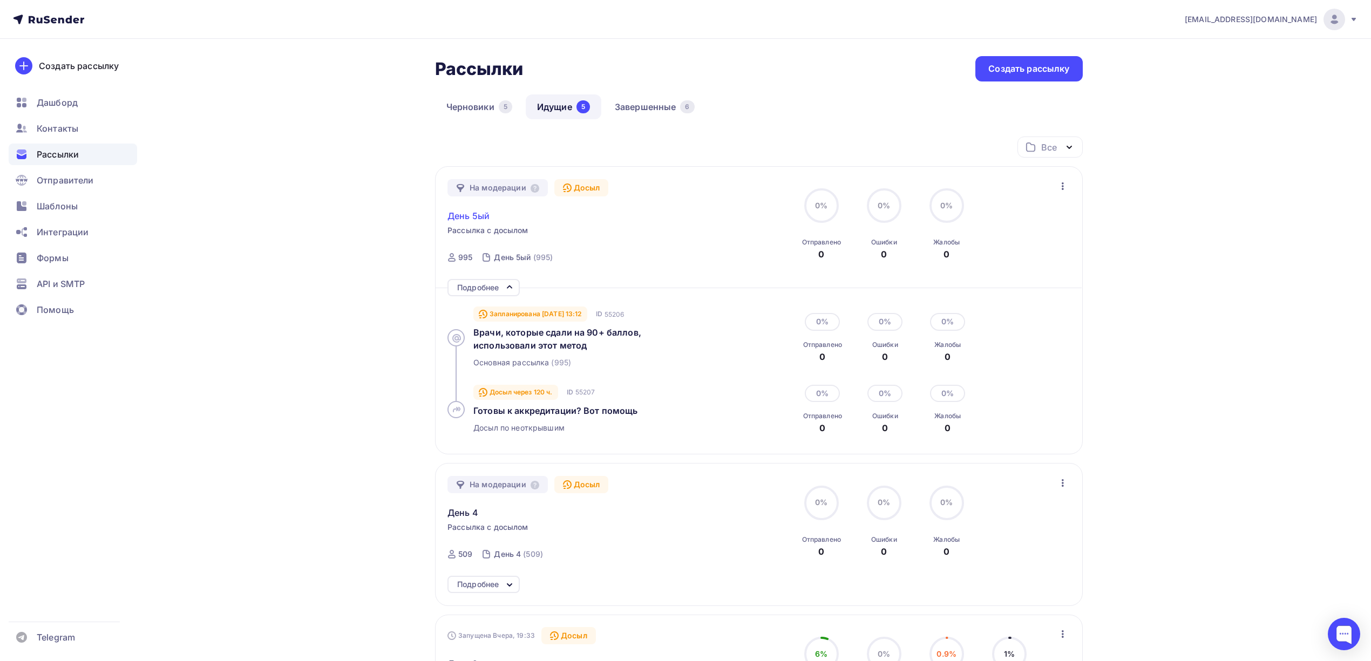
click at [480, 221] on span "День 5ый" at bounding box center [469, 215] width 42 height 13
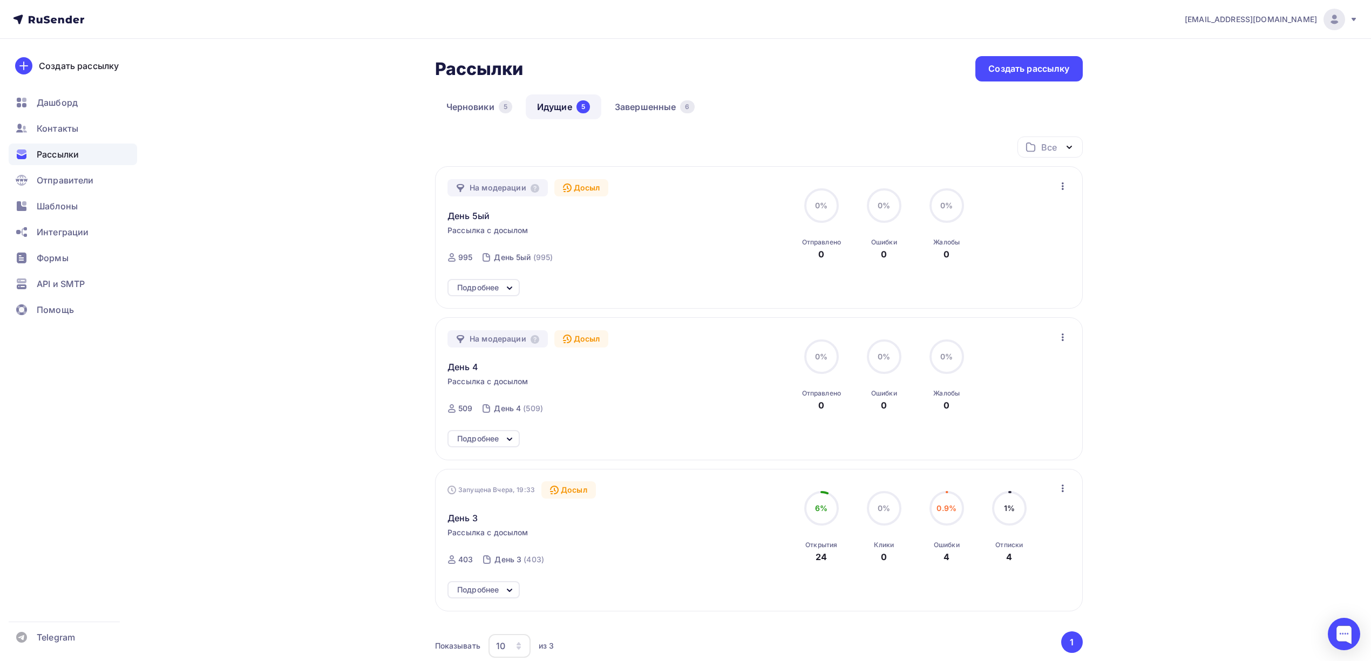
click at [477, 223] on div "На модерации Досыл День 5ый Рассылка с досылом Отправка [DATE] 13:12 ID 995 Ден…" at bounding box center [571, 224] width 246 height 91
click at [477, 216] on span "День 5ый" at bounding box center [469, 215] width 42 height 13
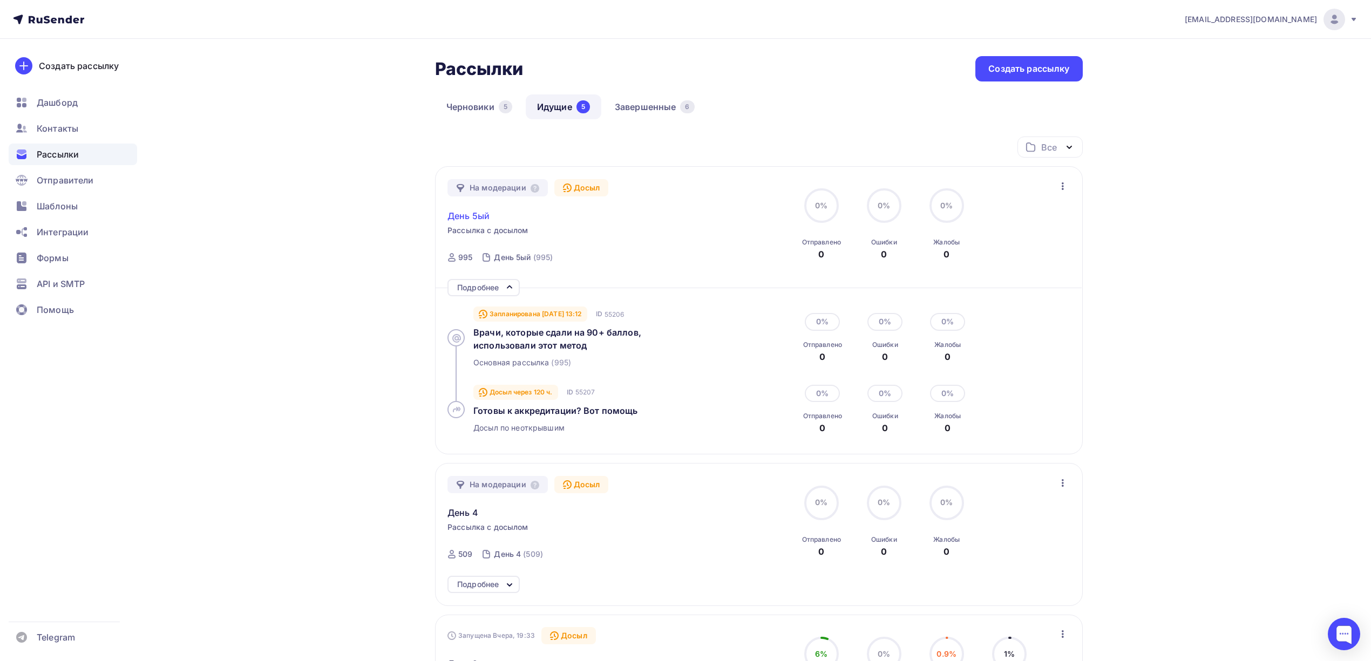
click at [477, 216] on span "День 5ый" at bounding box center [469, 215] width 42 height 13
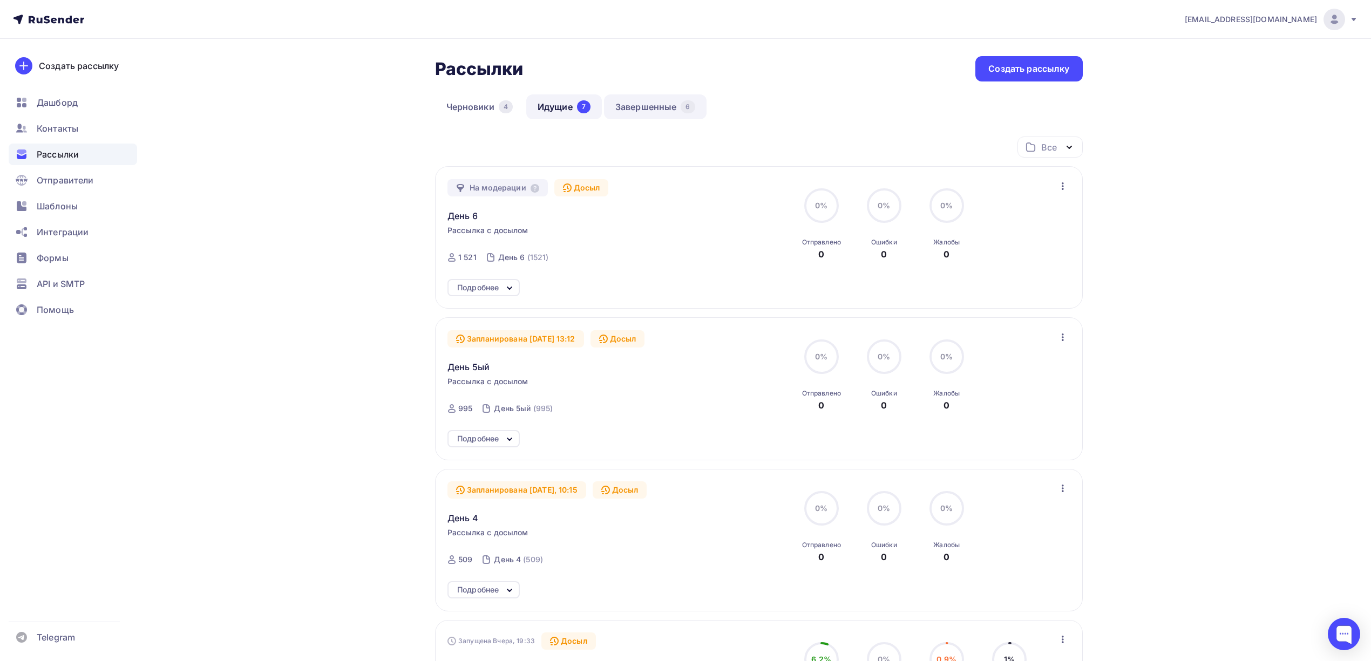
click at [635, 106] on link "Завершенные 6" at bounding box center [655, 106] width 103 height 25
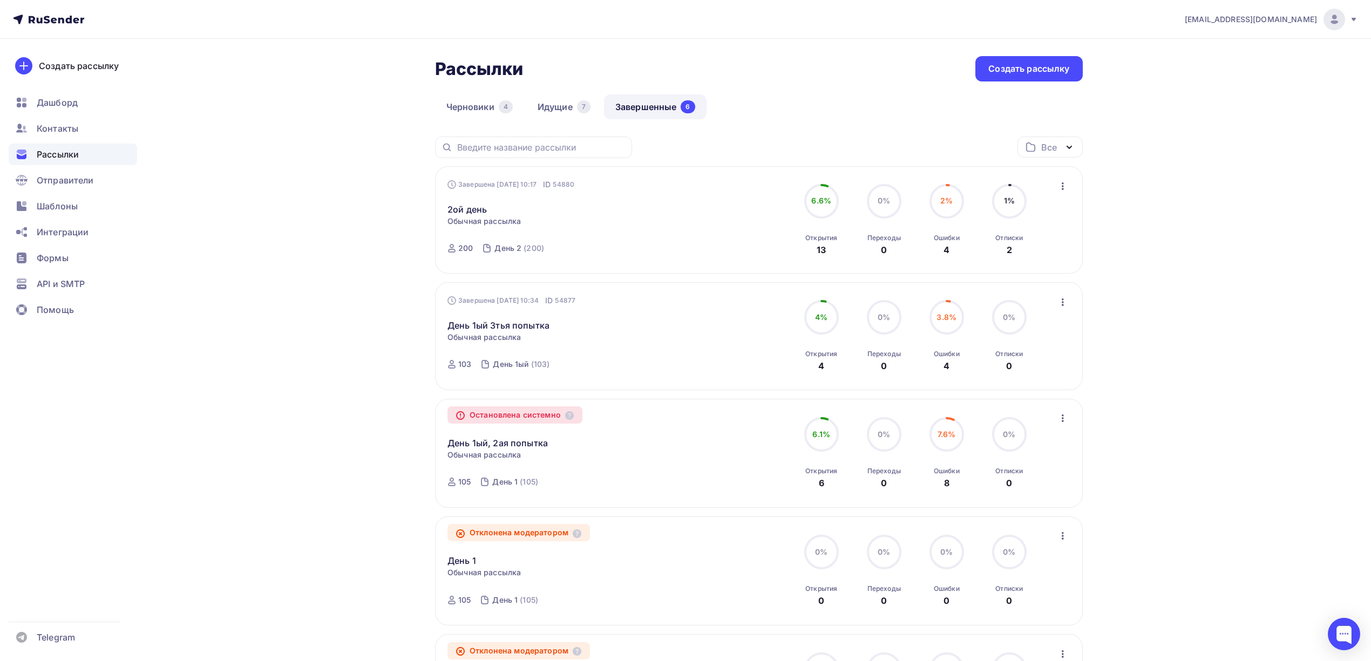
click at [1070, 184] on button "button" at bounding box center [1063, 186] width 14 height 14
click at [1013, 264] on div "Копировать в новую" at bounding box center [1013, 257] width 111 height 13
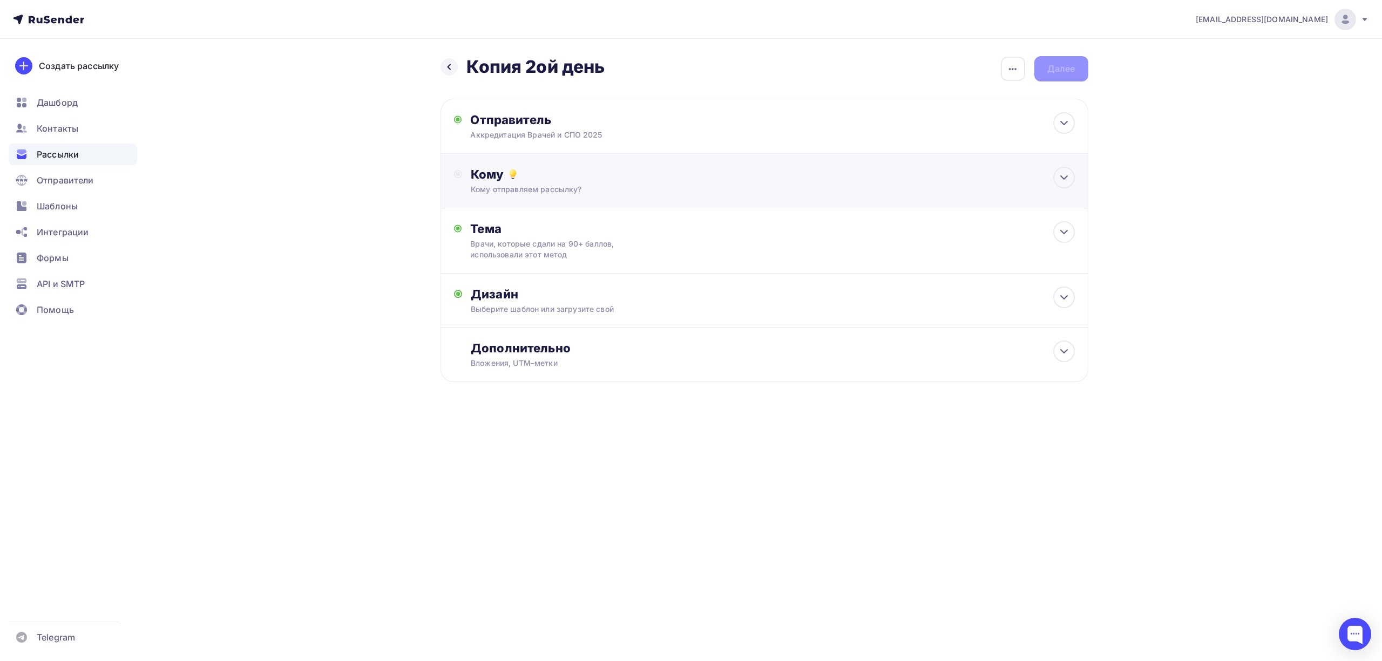
click at [649, 157] on div "Кому Кому отправляем рассылку? Списки получателей Выберите список Все списки id…" at bounding box center [765, 181] width 648 height 55
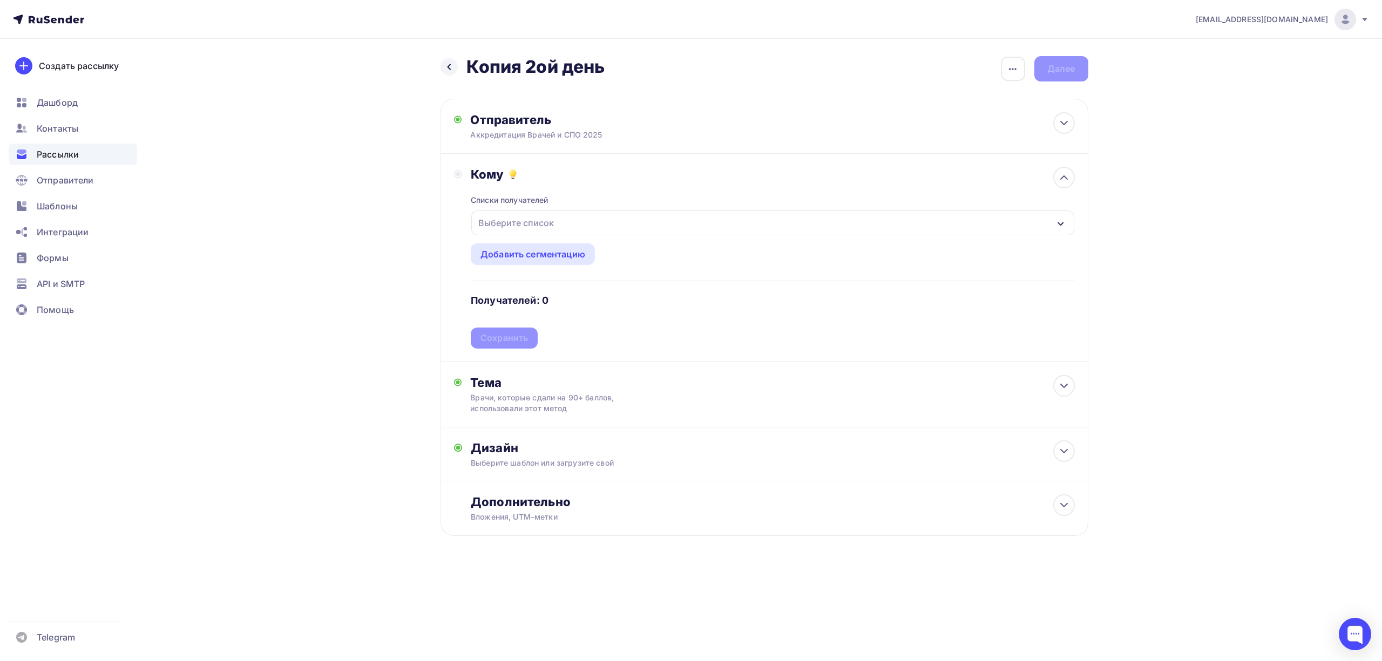
click at [591, 219] on div "Выберите список" at bounding box center [772, 223] width 603 height 25
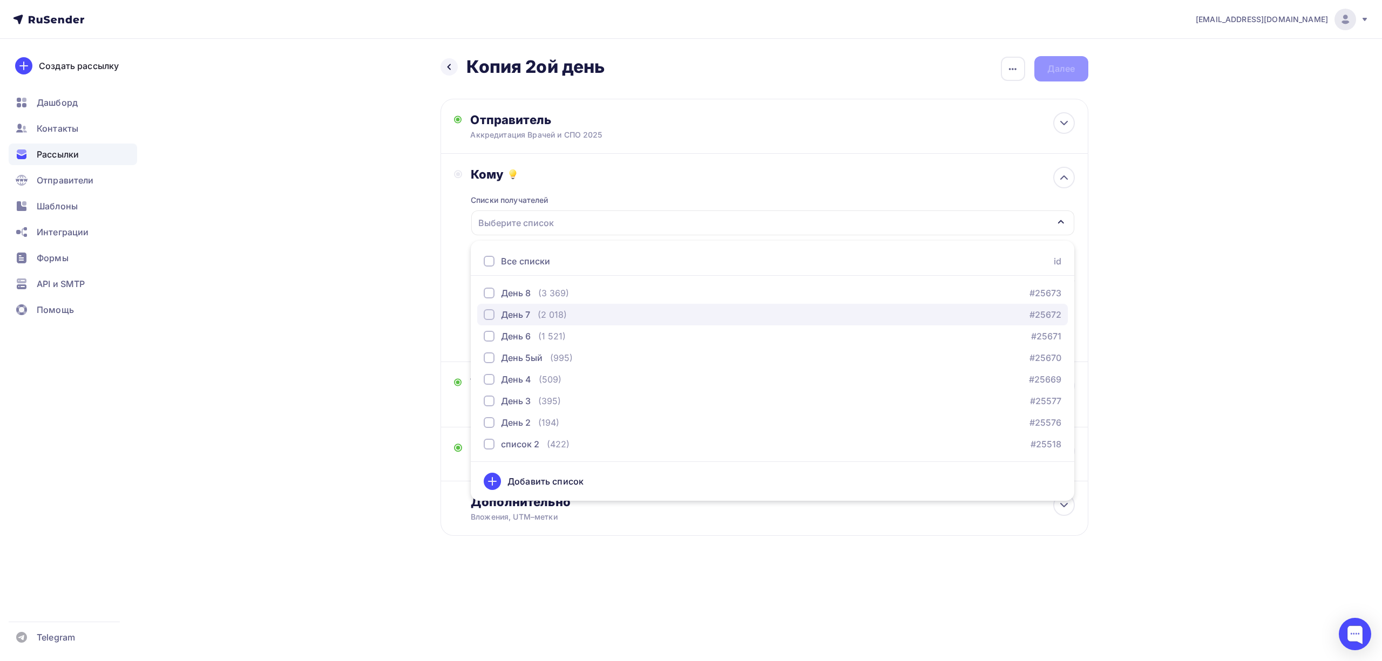
click at [532, 316] on div "День 7 (2 018)" at bounding box center [525, 314] width 83 height 13
click at [1177, 242] on div "[EMAIL_ADDRESS][DOMAIN_NAME] Аккаунт Тарифы Выйти Создать рассылку [GEOGRAPHIC_…" at bounding box center [691, 303] width 1382 height 606
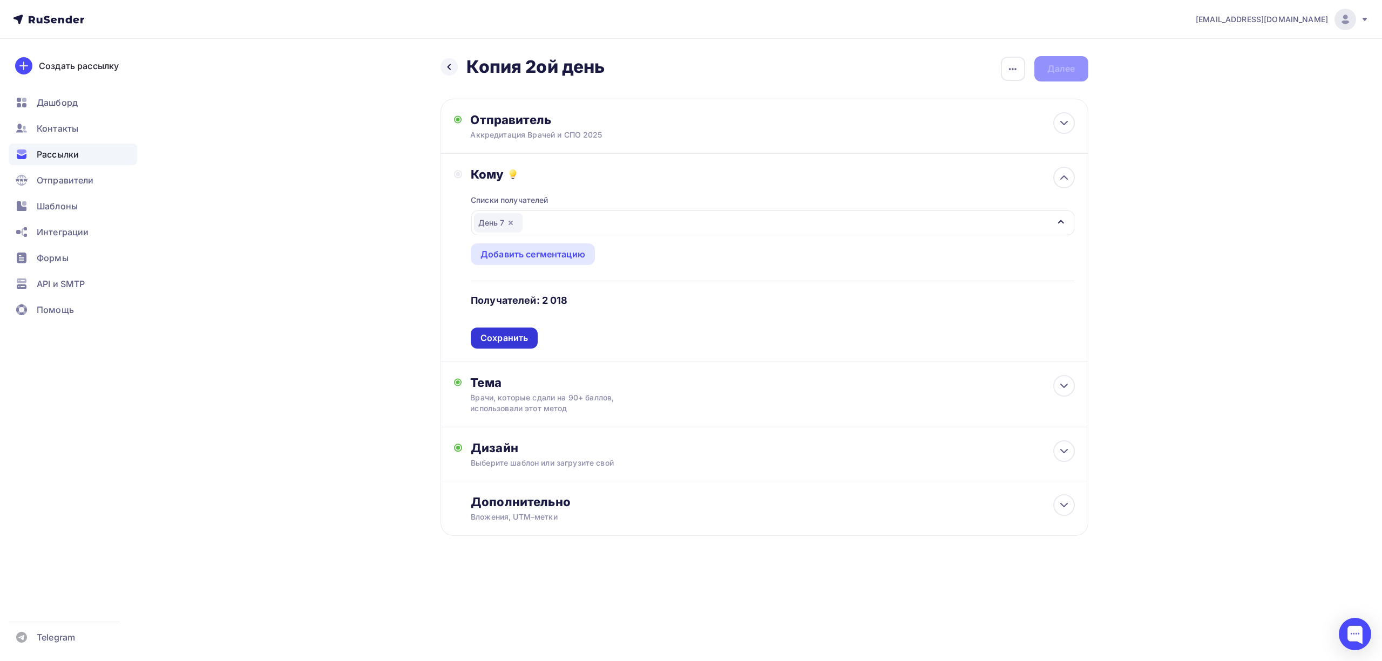
click at [508, 336] on div "Сохранить" at bounding box center [504, 338] width 48 height 12
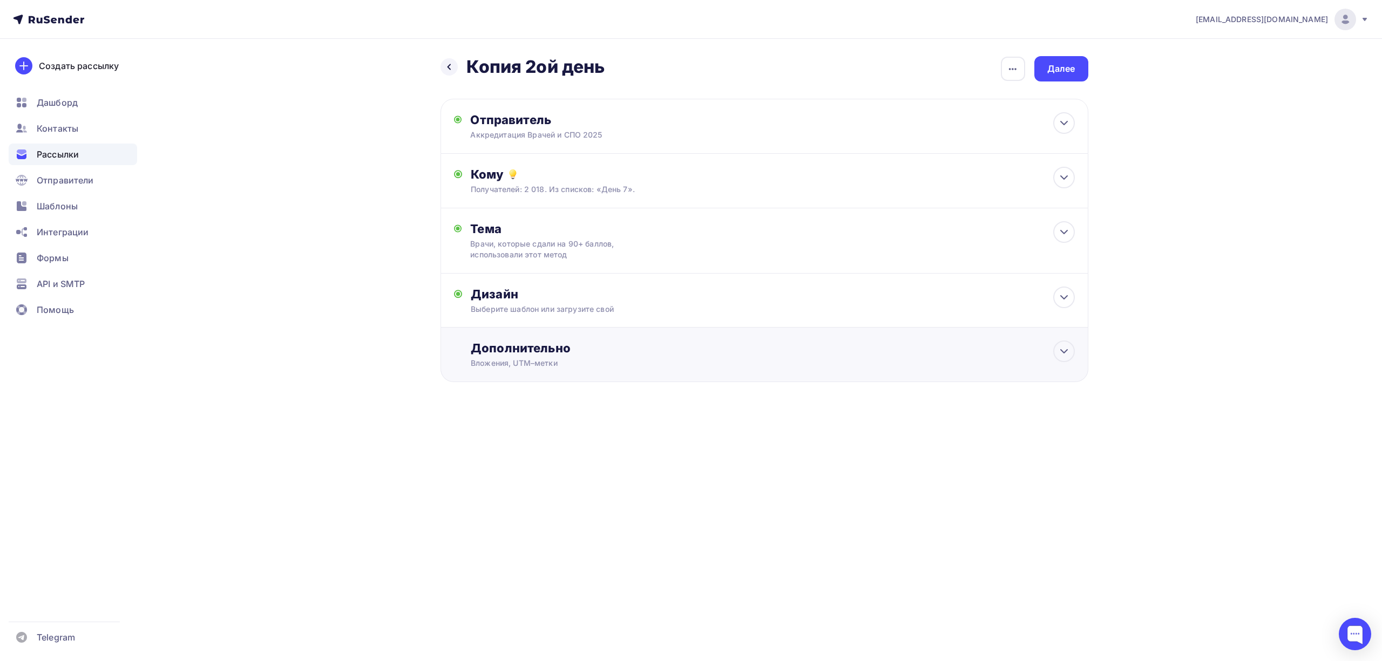
click at [536, 367] on div "Вложения, UTM–метки" at bounding box center [743, 363] width 544 height 11
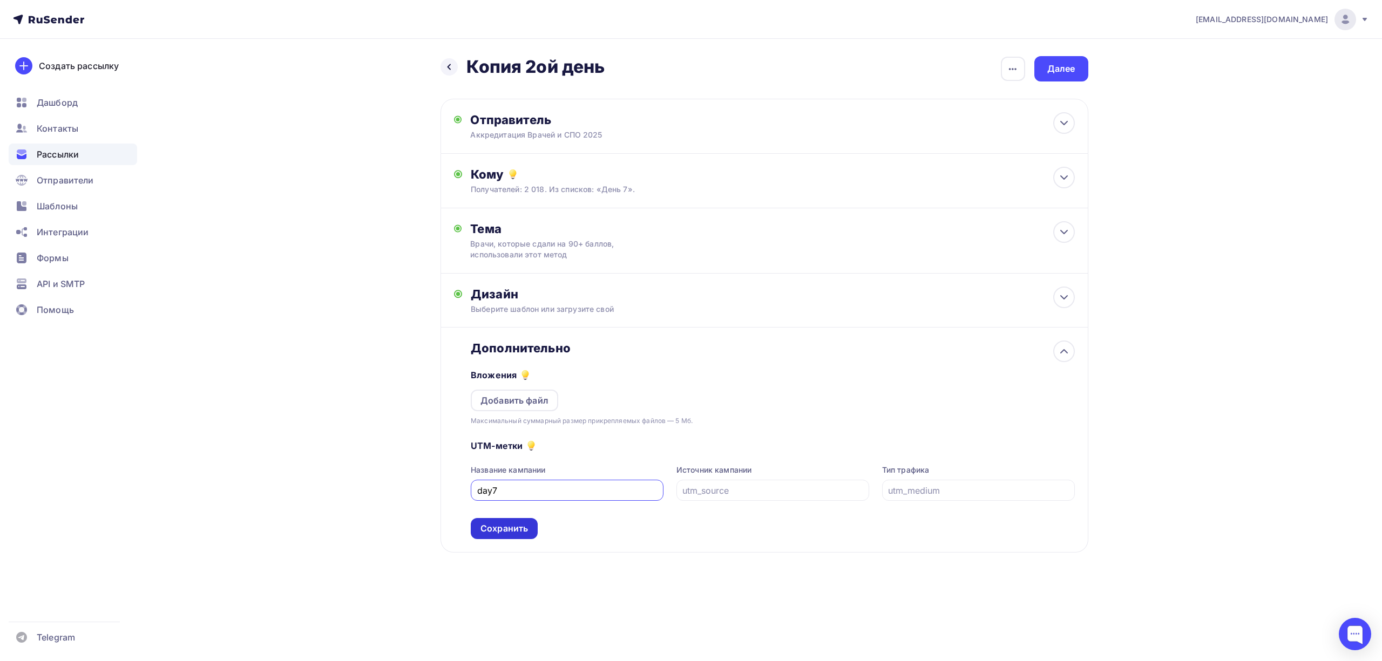
type input "day7"
click at [519, 526] on div "Сохранить" at bounding box center [504, 529] width 48 height 12
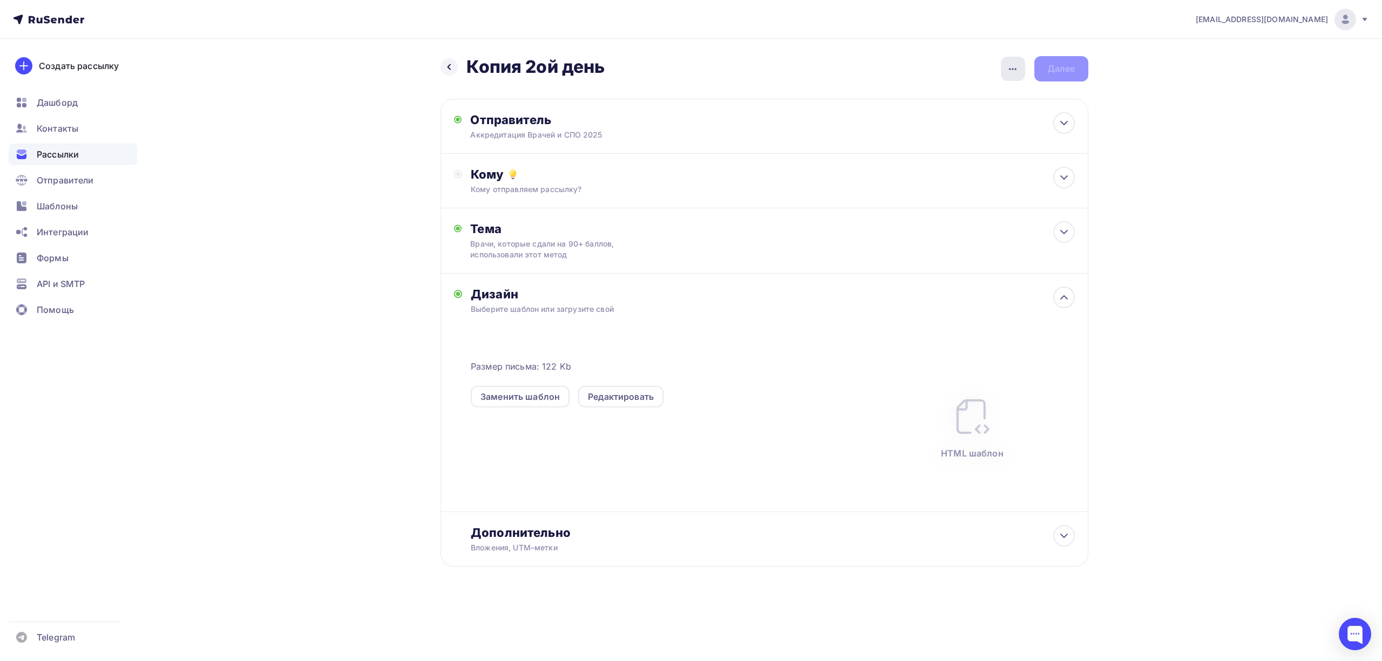
click at [1005, 63] on div "button" at bounding box center [1013, 69] width 24 height 24
click at [939, 130] on div "Переименовать рассылку" at bounding box center [956, 124] width 134 height 13
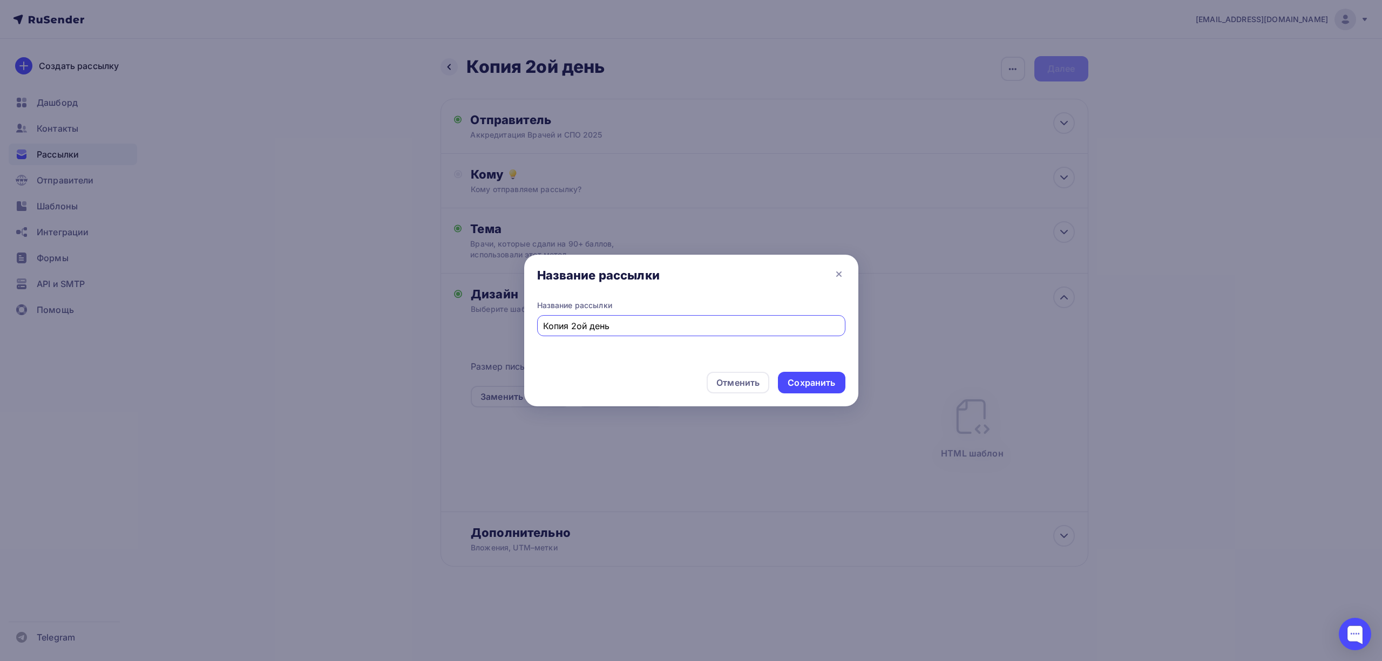
drag, startPoint x: 618, startPoint y: 327, endPoint x: 534, endPoint y: 327, distance: 83.7
click at [534, 327] on div "Название рассылки Копия 2ой день" at bounding box center [691, 331] width 334 height 63
type input "е"
type input "День 7"
click at [813, 381] on div "Сохранить" at bounding box center [812, 383] width 48 height 12
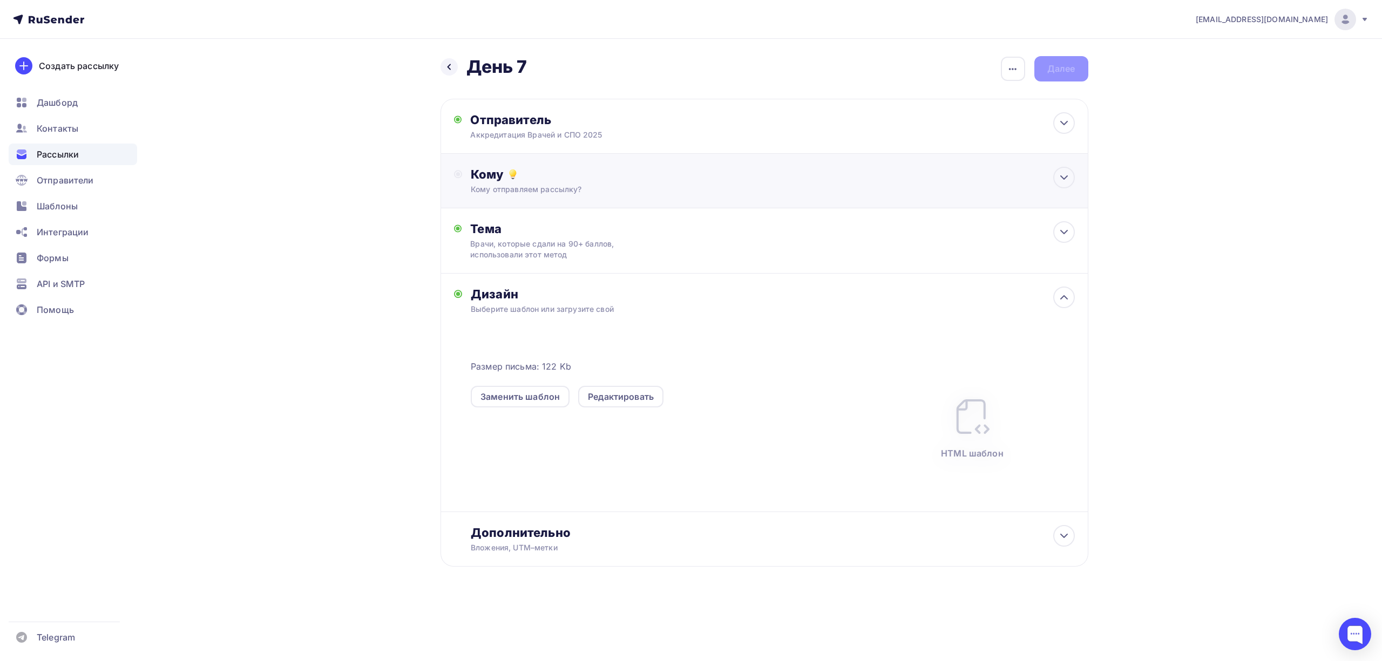
click at [813, 204] on div "Кому Кому отправляем рассылку? Списки получателей Выберите список Все списки id…" at bounding box center [765, 181] width 648 height 55
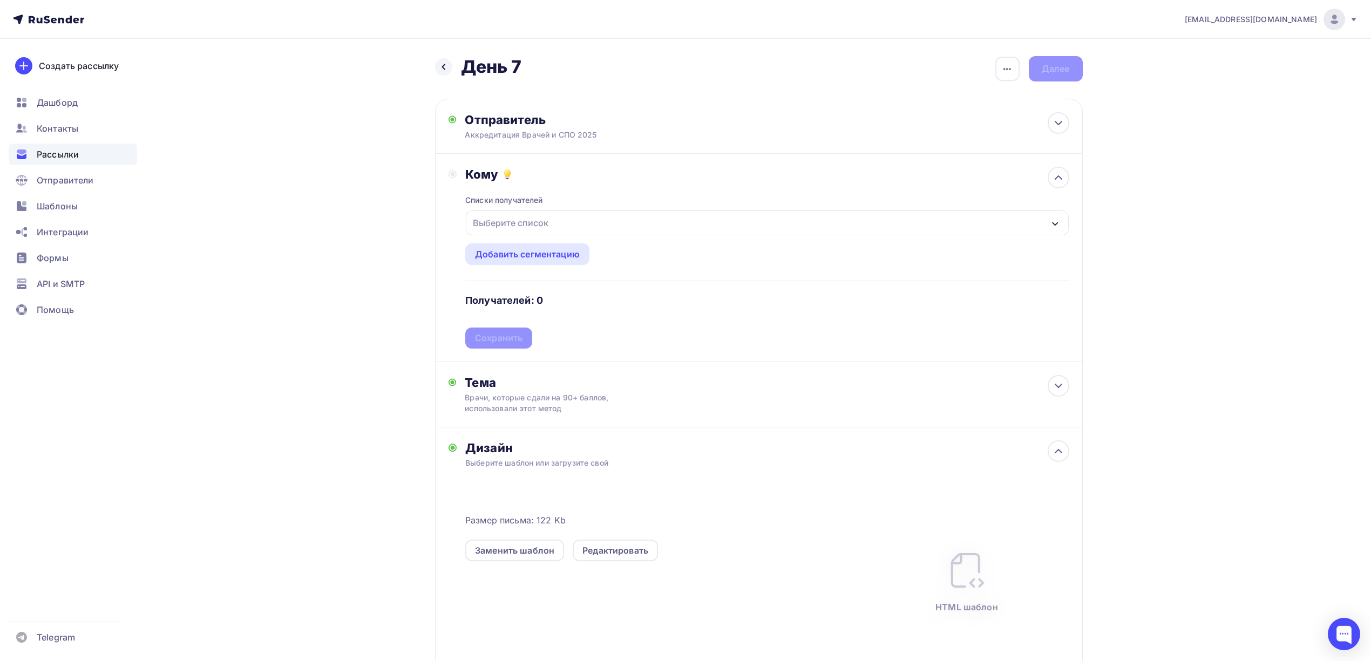
click at [622, 233] on div "Выберите список" at bounding box center [767, 223] width 603 height 25
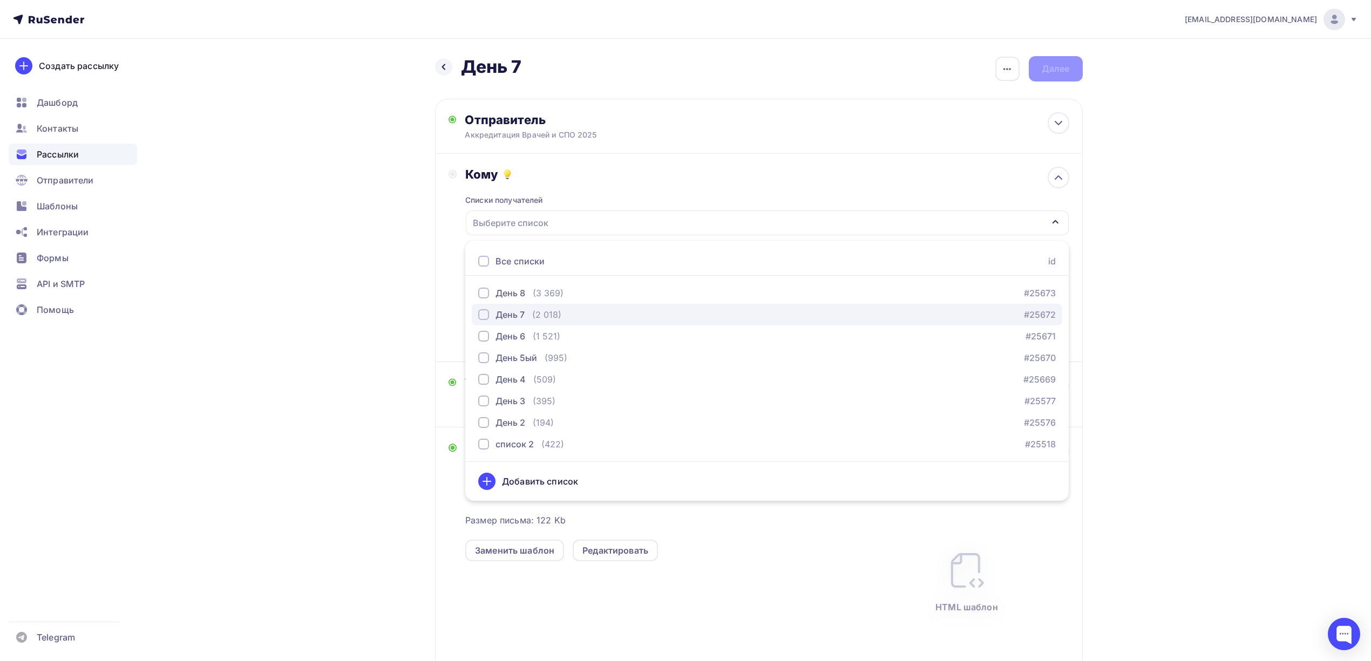
click at [512, 319] on div "День 7" at bounding box center [510, 314] width 29 height 13
click at [1226, 327] on div "[EMAIL_ADDRESS][DOMAIN_NAME] Аккаунт Тарифы Выйти Создать рассылку [GEOGRAPHIC_…" at bounding box center [685, 395] width 1371 height 790
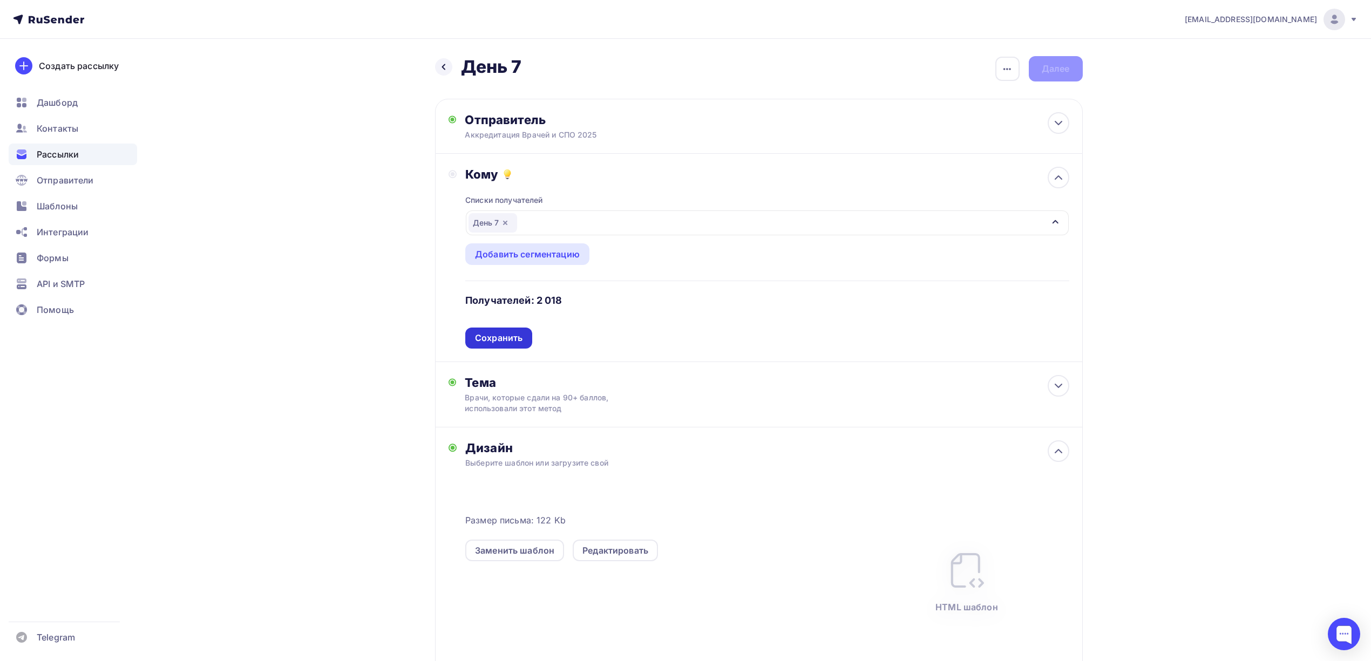
click at [512, 336] on div "Сохранить" at bounding box center [499, 338] width 48 height 12
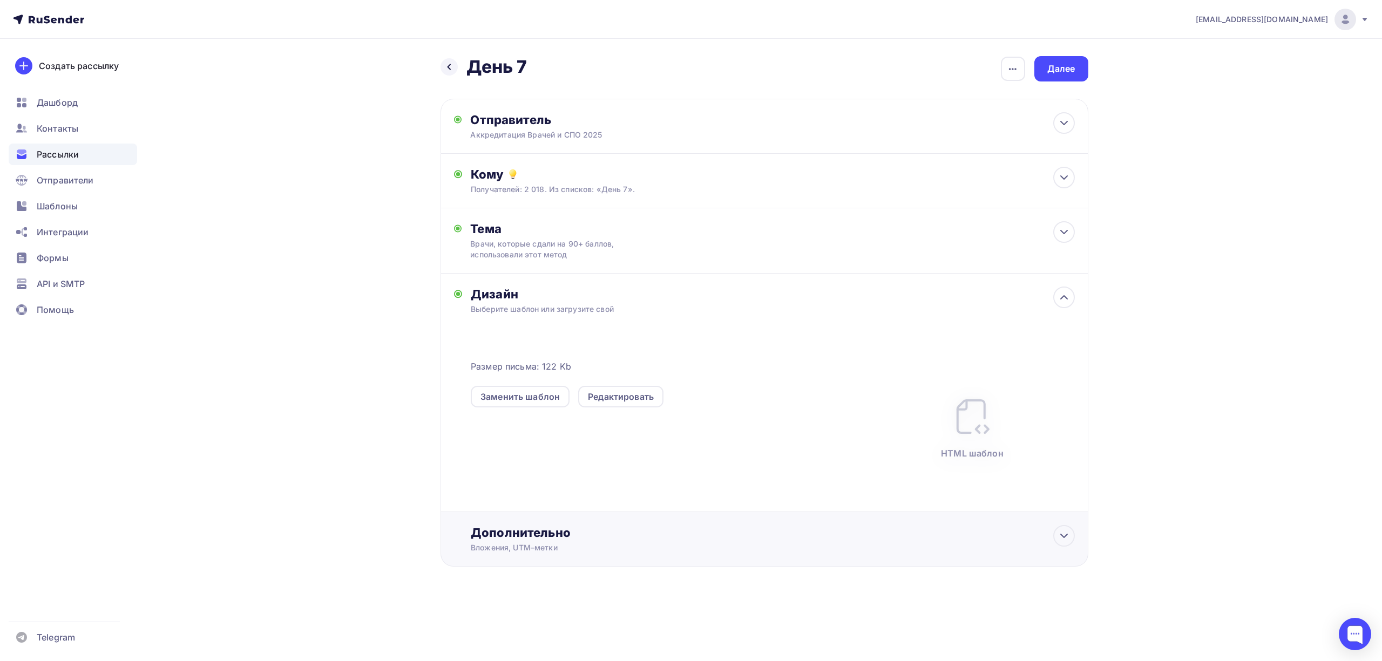
click at [607, 536] on div "Дополнительно" at bounding box center [773, 532] width 604 height 15
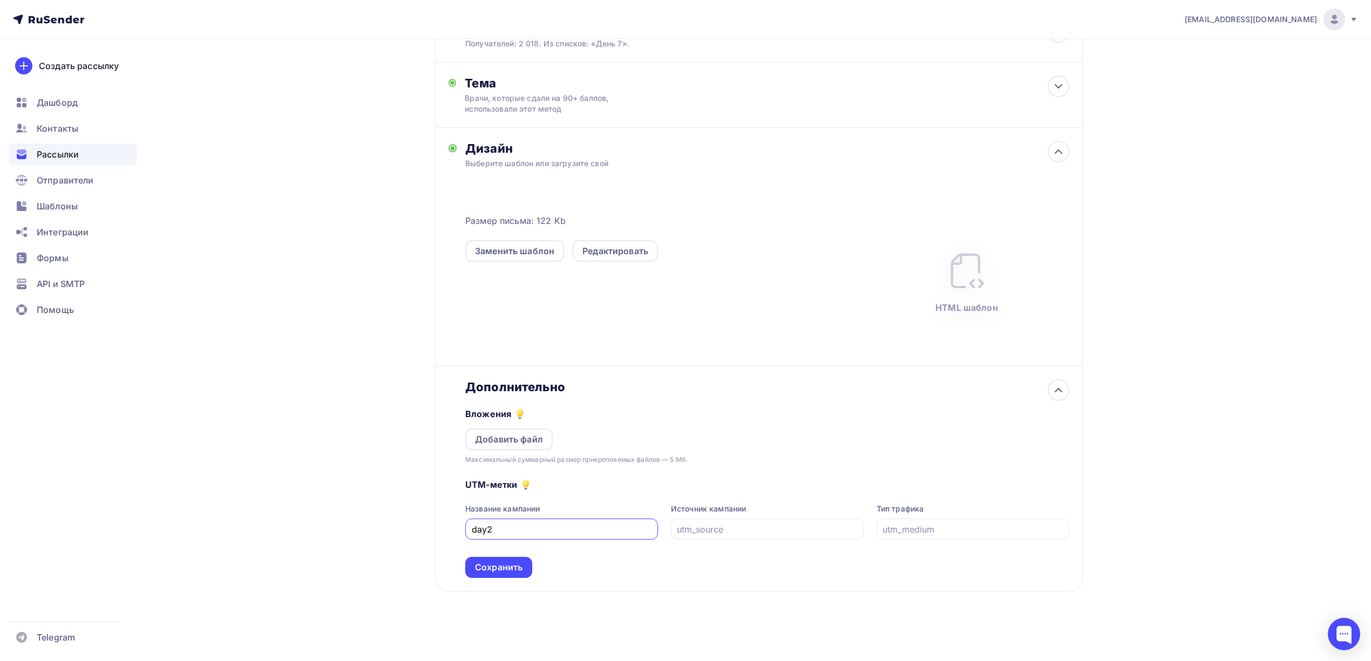
scroll to position [147, 0]
type input "day7"
click at [517, 564] on div "Сохранить" at bounding box center [499, 567] width 48 height 12
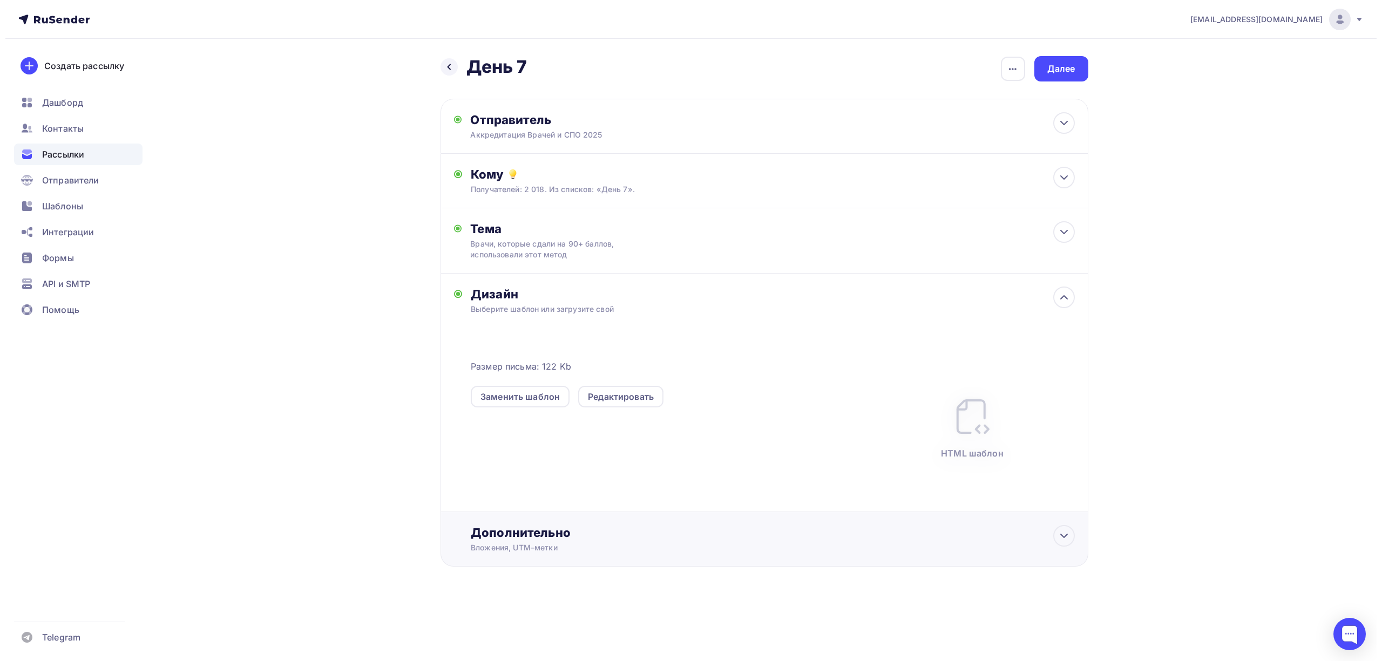
scroll to position [0, 0]
click at [630, 523] on div "Дополнительно Вложения, UTM–метки Вложения Добавить файл Максимальный суммарный…" at bounding box center [765, 539] width 648 height 55
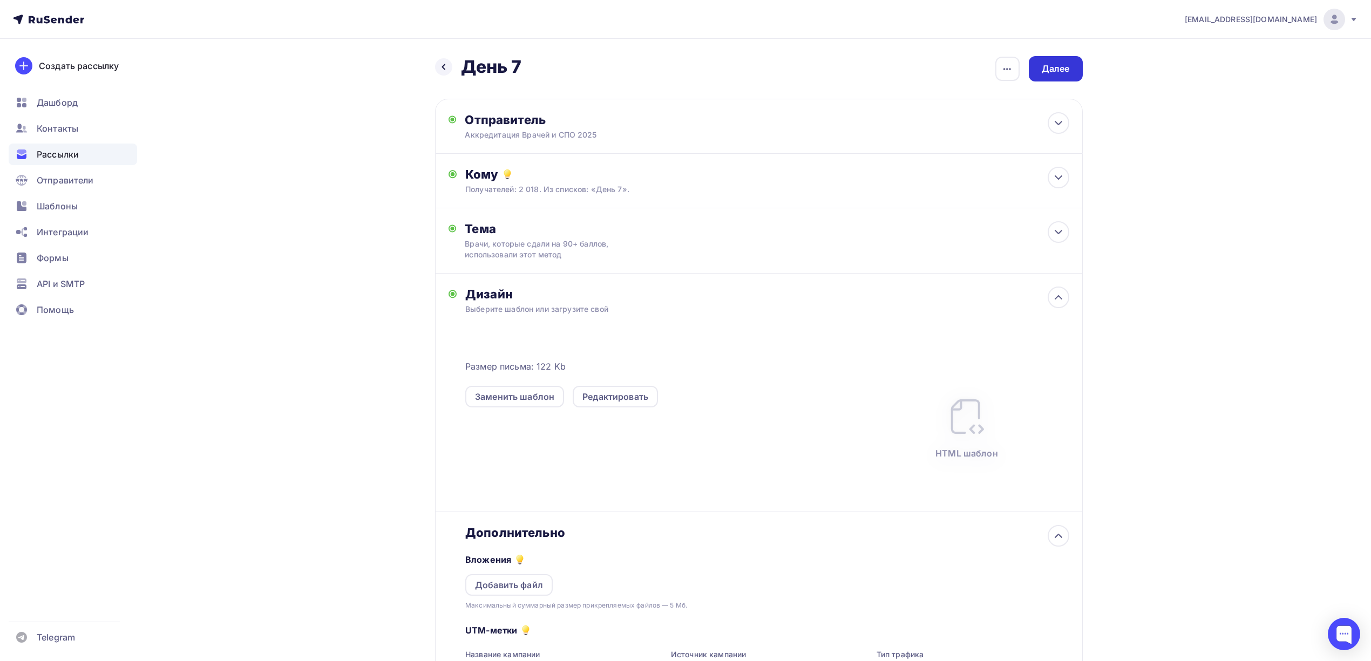
click at [1059, 72] on div "Далее" at bounding box center [1056, 69] width 28 height 12
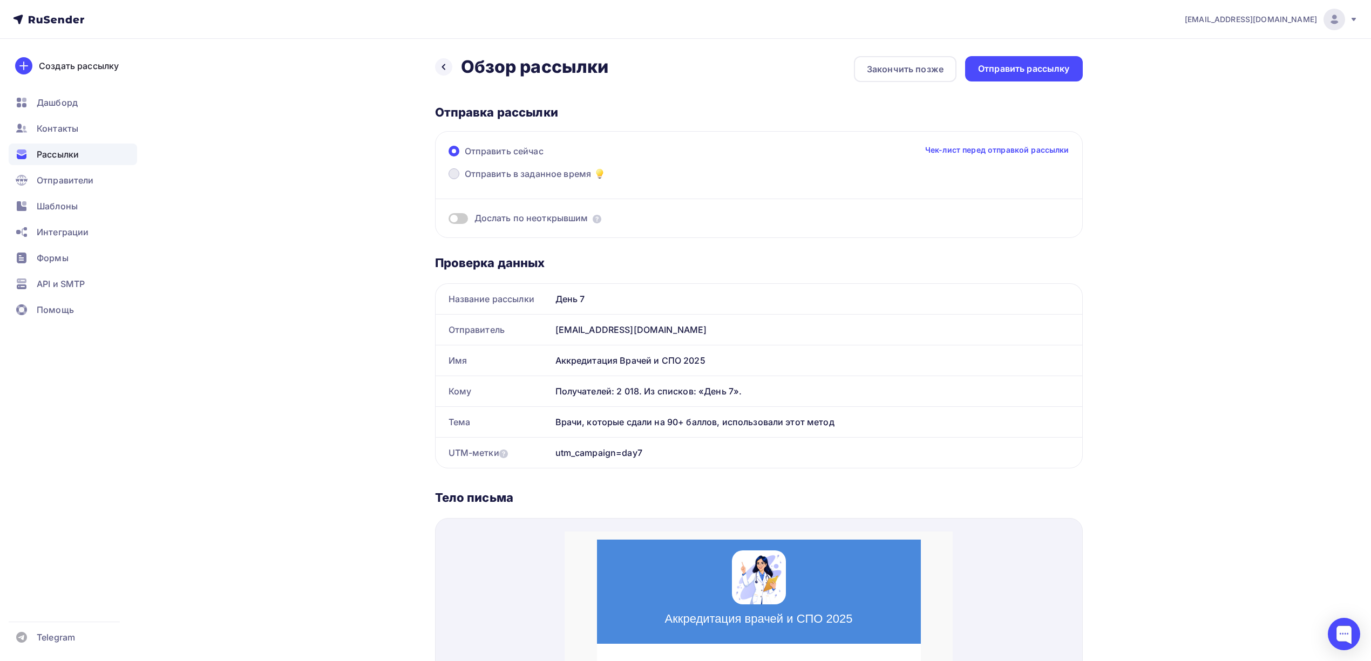
click at [560, 171] on span "Отправить в заданное время" at bounding box center [528, 173] width 127 height 13
click at [465, 180] on input "Отправить в заданное время" at bounding box center [465, 180] width 0 height 0
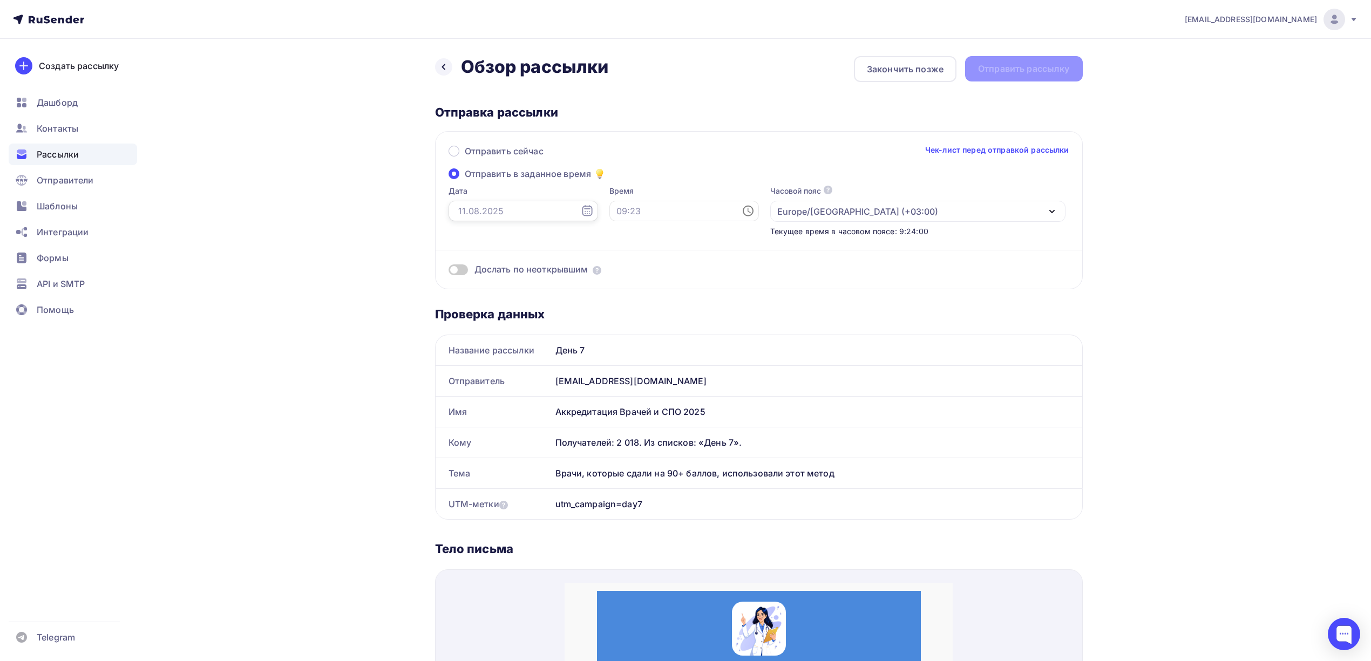
click at [555, 208] on input "text" at bounding box center [524, 211] width 150 height 21
click at [518, 307] on div "14" at bounding box center [515, 304] width 17 height 10
type input "[DATE]"
click at [650, 210] on input "text" at bounding box center [685, 211] width 150 height 21
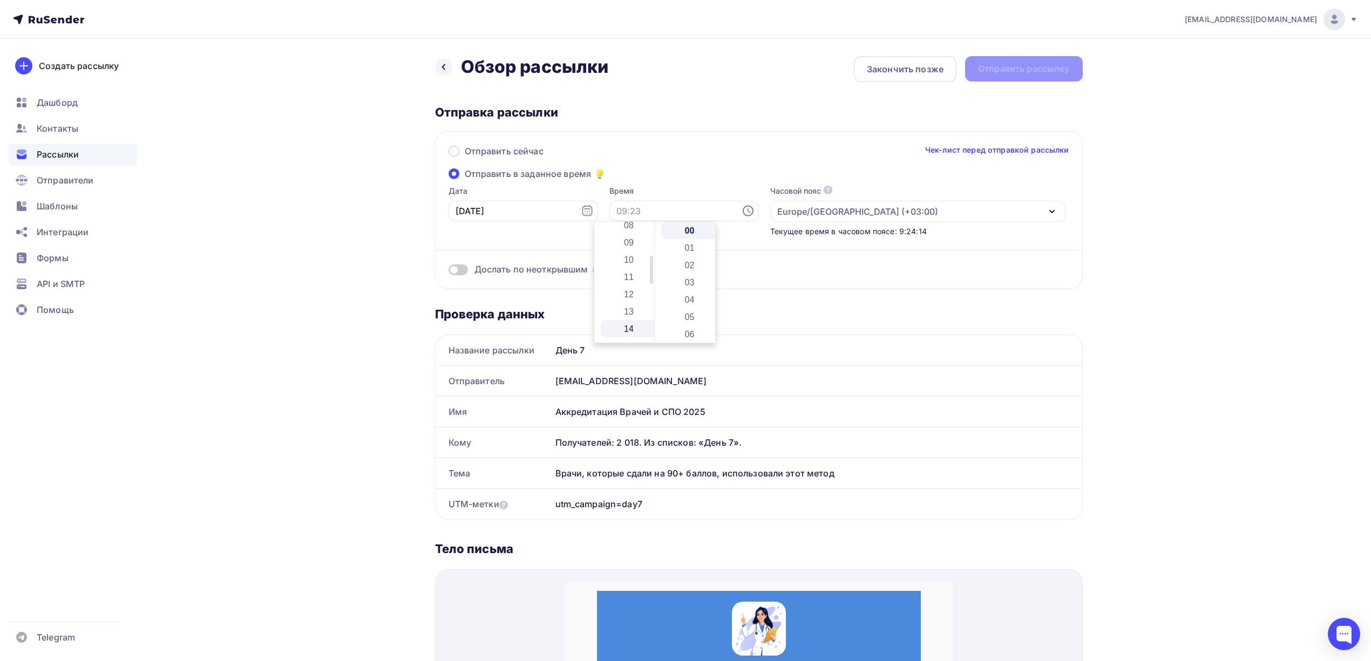
click at [631, 329] on li "14" at bounding box center [630, 328] width 58 height 17
click at [689, 279] on li "07" at bounding box center [690, 279] width 58 height 17
type input "14:07"
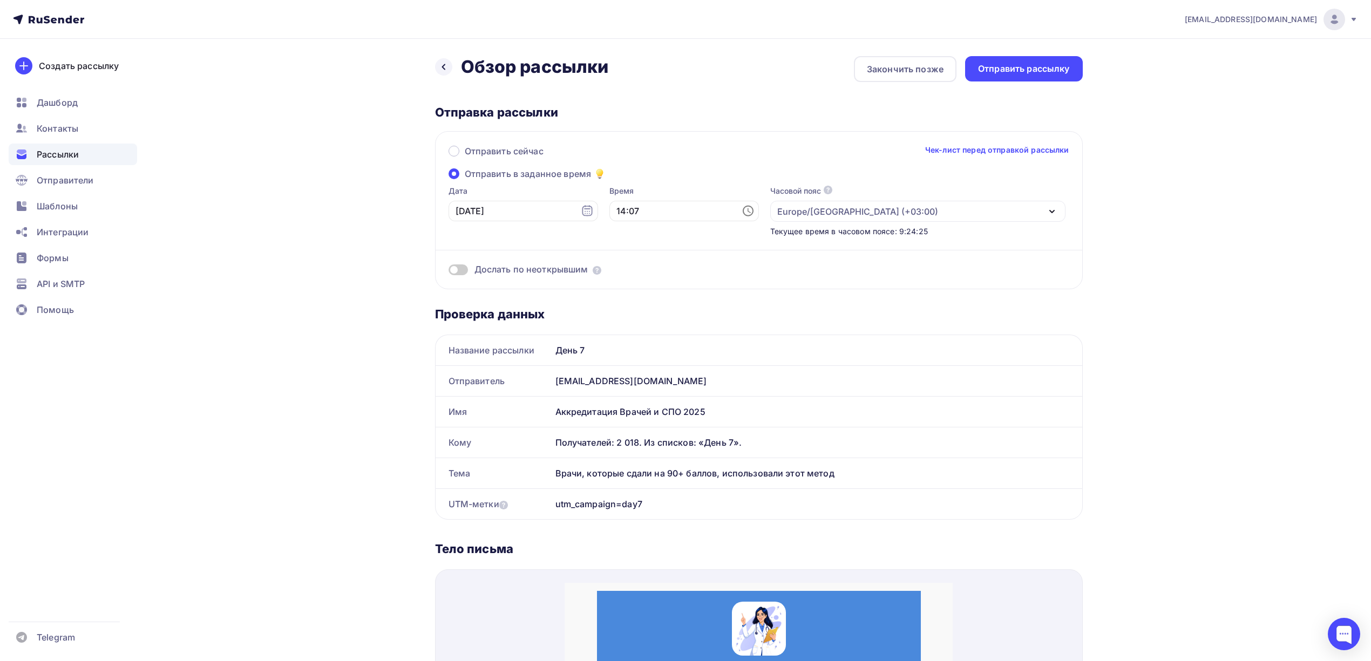
click at [1131, 249] on div "[EMAIL_ADDRESS][DOMAIN_NAME] Аккаунт Тарифы Выйти Создать рассылку [GEOGRAPHIC_…" at bounding box center [685, 598] width 1371 height 1196
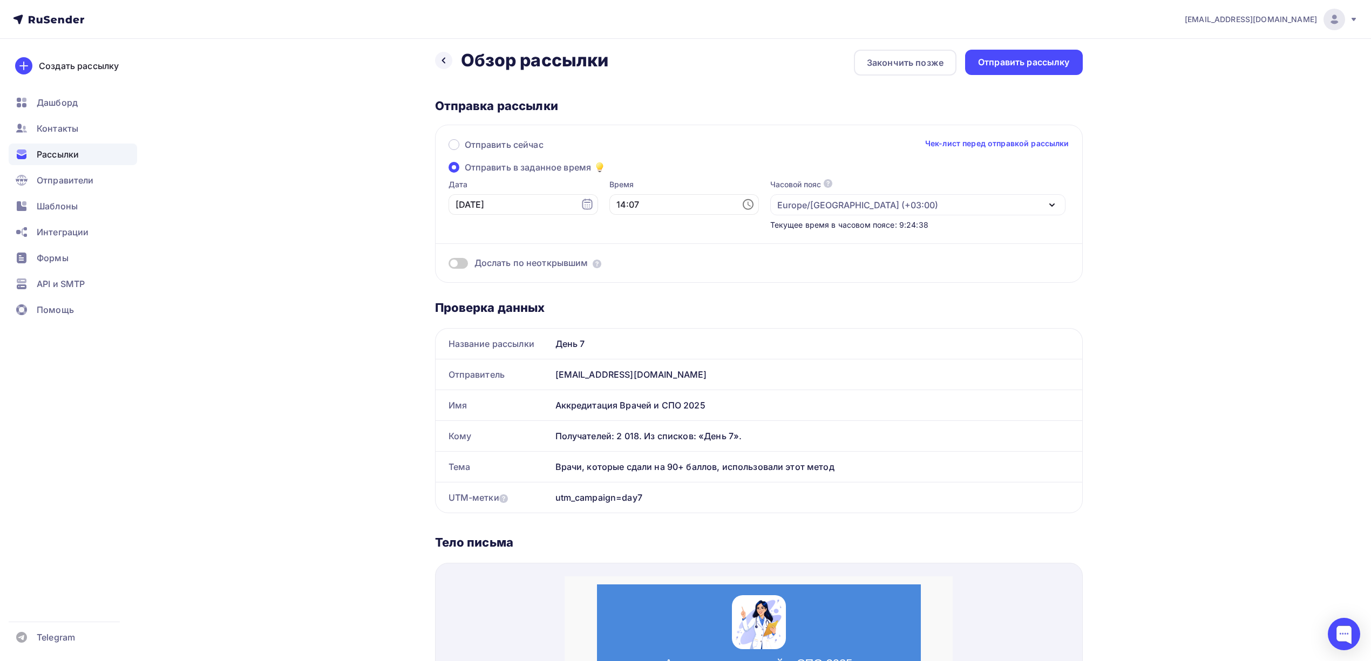
scroll to position [0, 0]
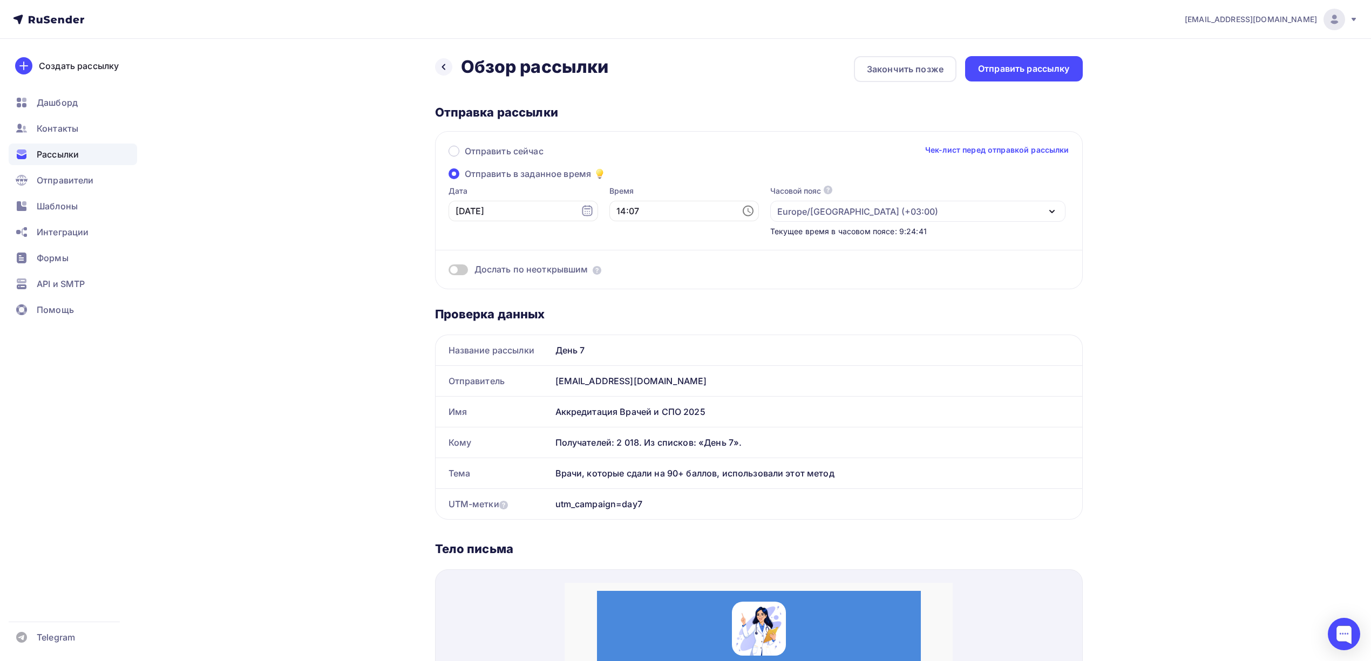
click at [514, 268] on span "Дослать по неоткрывшим" at bounding box center [532, 269] width 114 height 12
click at [462, 268] on span at bounding box center [458, 270] width 19 height 11
click at [449, 272] on input "checkbox" at bounding box center [449, 272] width 0 height 0
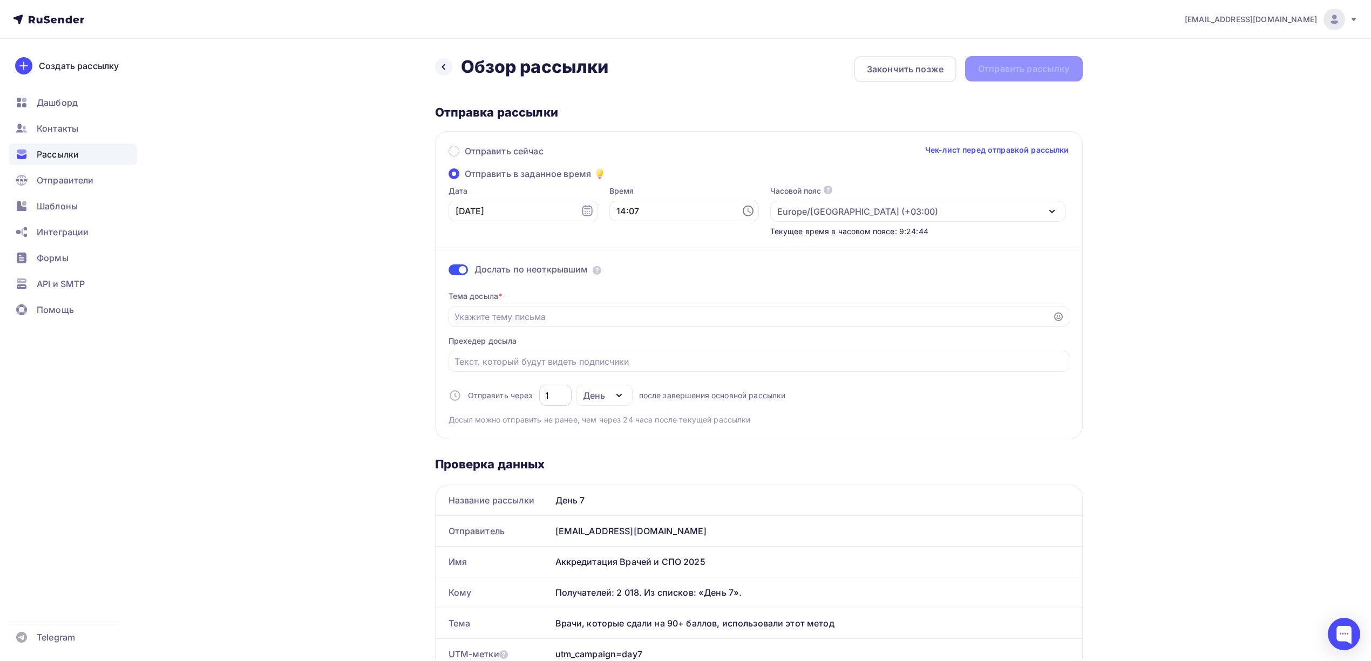
click at [556, 404] on div "1" at bounding box center [555, 395] width 32 height 21
click at [555, 402] on input "1" at bounding box center [555, 395] width 20 height 13
type input "6"
type input "5"
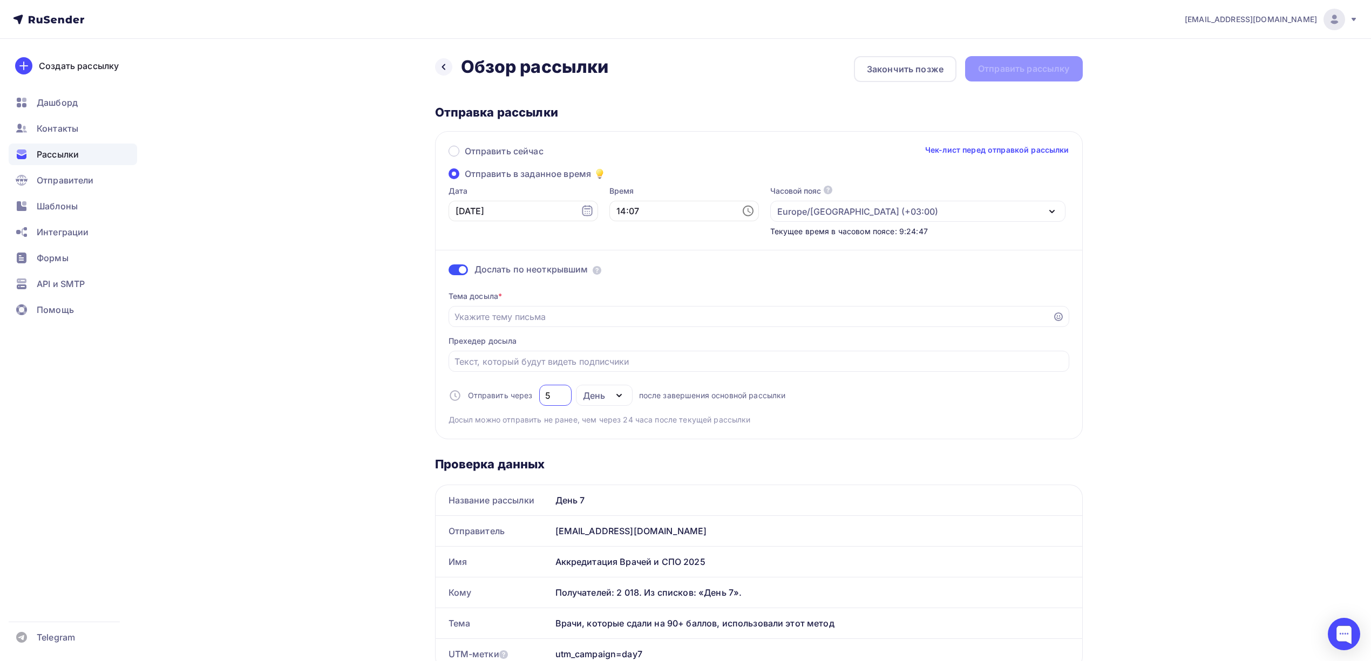
click at [1177, 401] on div "[EMAIL_ADDRESS][DOMAIN_NAME] Аккаунт Тарифы Выйти Создать рассылку [GEOGRAPHIC_…" at bounding box center [685, 673] width 1371 height 1346
click at [604, 311] on input "Отправить в заданное время" at bounding box center [751, 316] width 592 height 13
paste input "❓ Готовы к аккредитации? Вот помощь"
type input "❓ Готовы к аккредитации? Вот помощь"
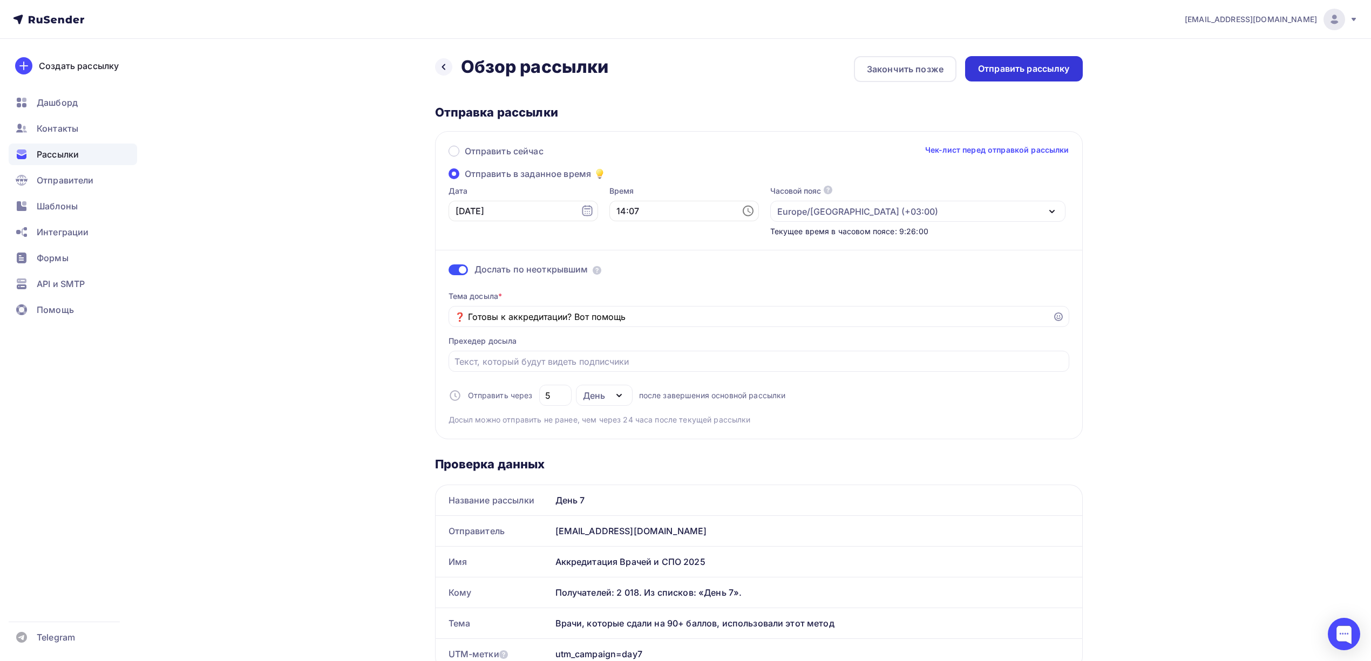
click at [1033, 76] on div "Отправить рассылку" at bounding box center [1024, 68] width 118 height 25
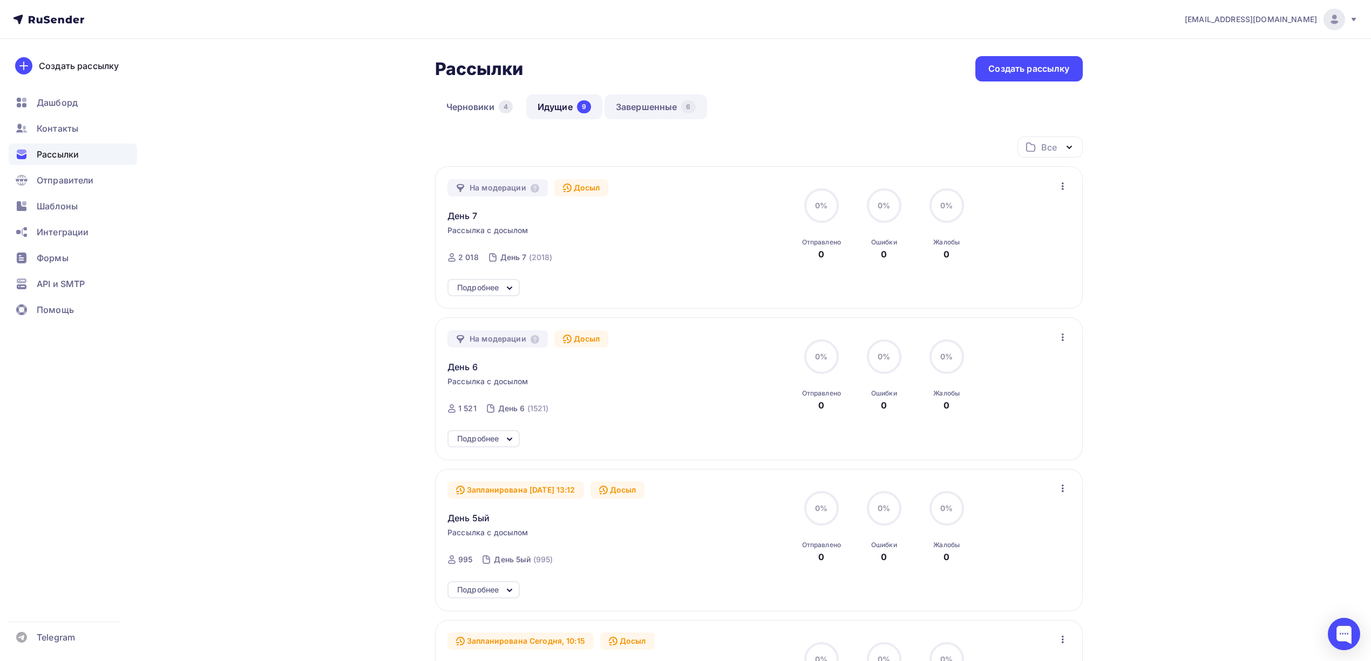
click at [638, 104] on link "Завершенные 6" at bounding box center [656, 106] width 103 height 25
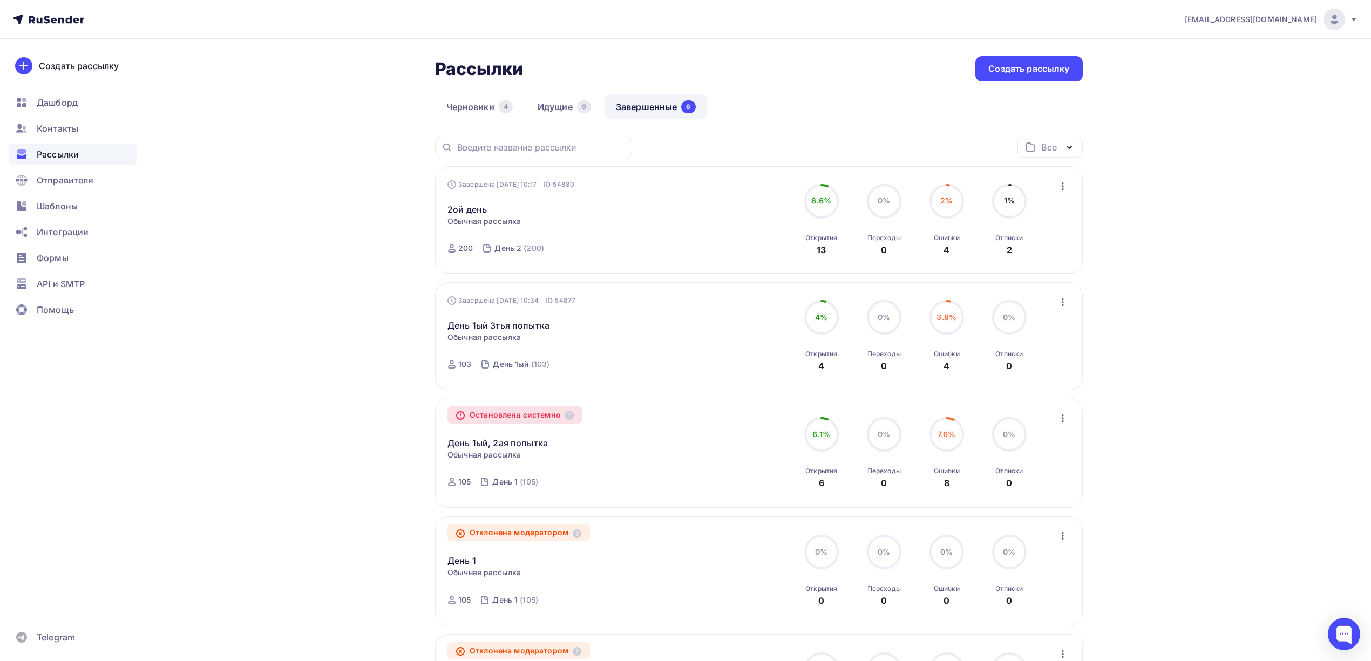
click at [1071, 188] on div "Завершена [DATE] 10:17 ID 54880 2ой день Статистика Обзор рассылки Копировать в…" at bounding box center [759, 219] width 648 height 107
click at [1068, 188] on icon "button" at bounding box center [1063, 186] width 13 height 13
click at [1028, 256] on div "Копировать в новую" at bounding box center [1013, 257] width 111 height 13
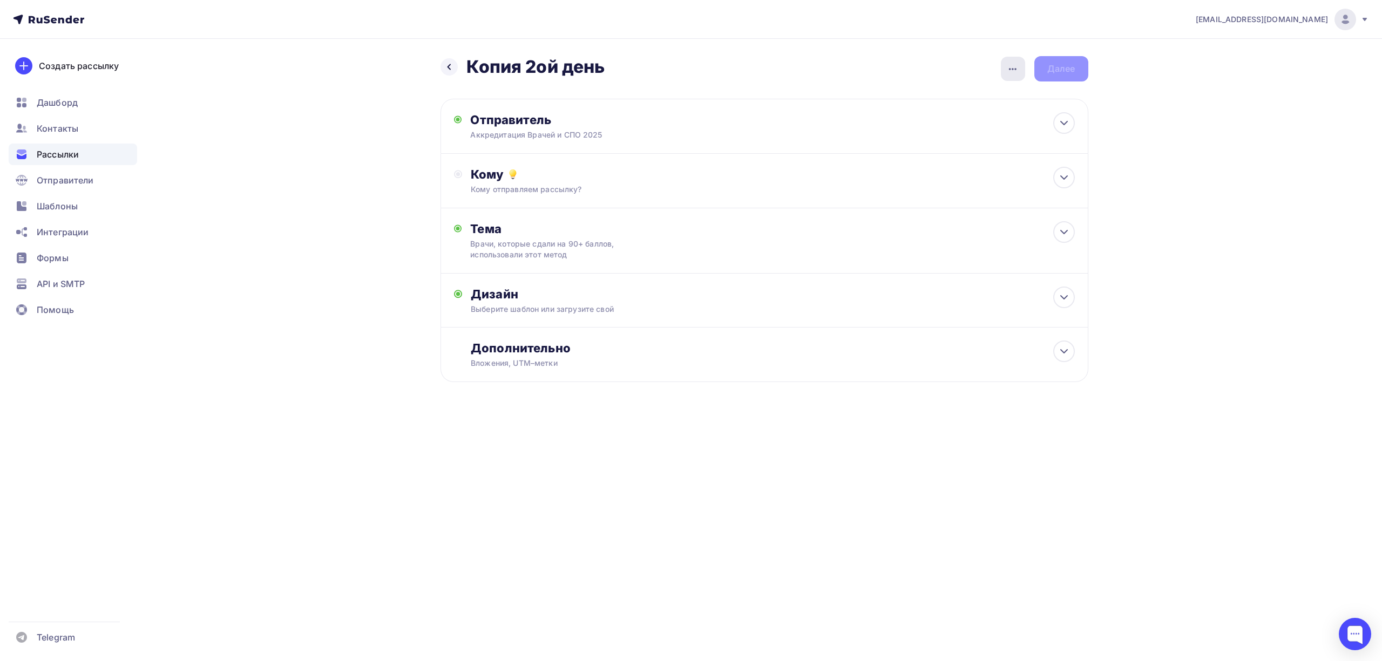
click at [1016, 71] on icon "button" at bounding box center [1012, 69] width 13 height 13
click at [966, 126] on div "Переименовать рассылку" at bounding box center [956, 124] width 134 height 13
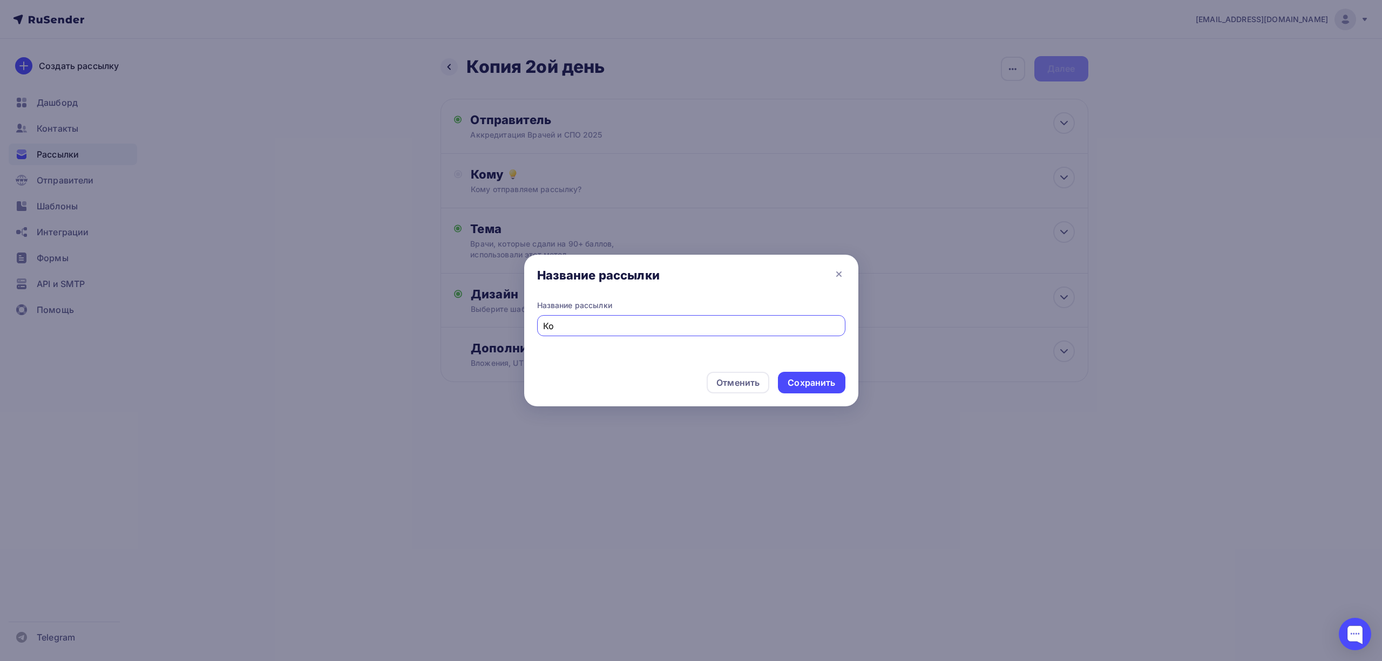
type input "[PERSON_NAME]"
type input "День 8"
click at [798, 382] on div "Сохранить" at bounding box center [812, 383] width 48 height 12
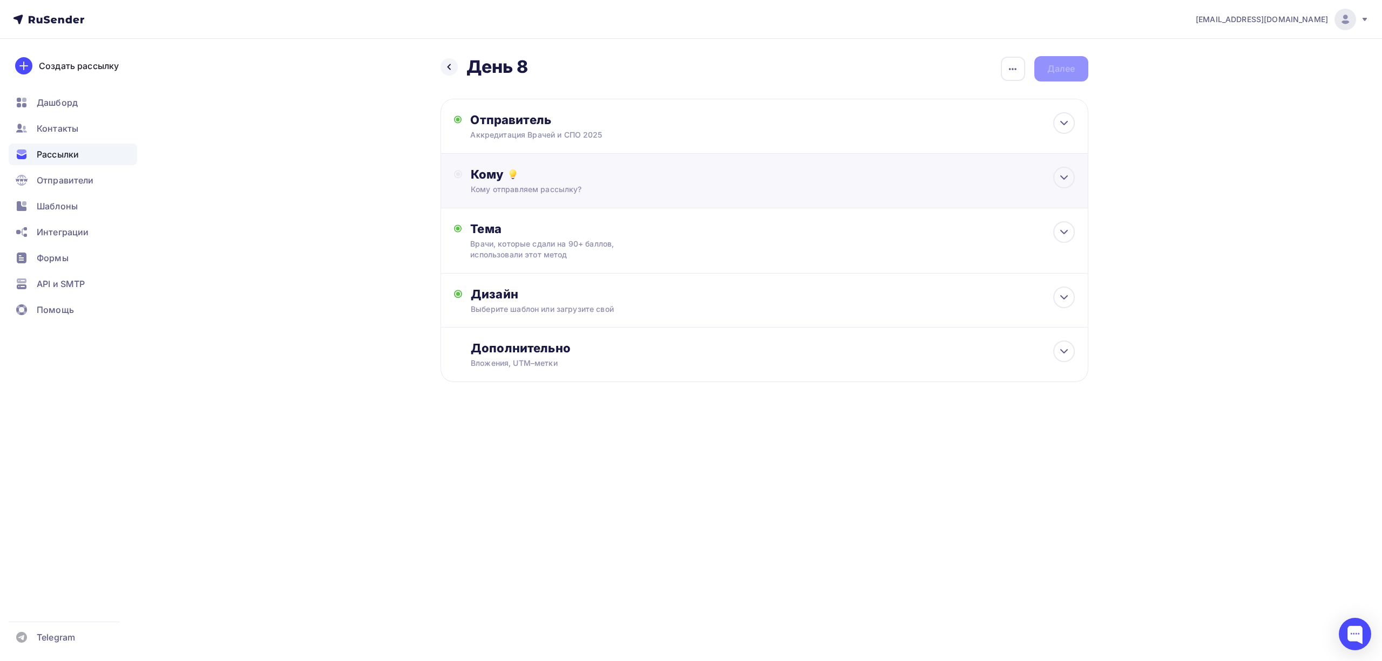
click at [599, 184] on div "Кому Кому отправляем рассылку? Списки получателей Выберите список Все списки id…" at bounding box center [773, 181] width 604 height 28
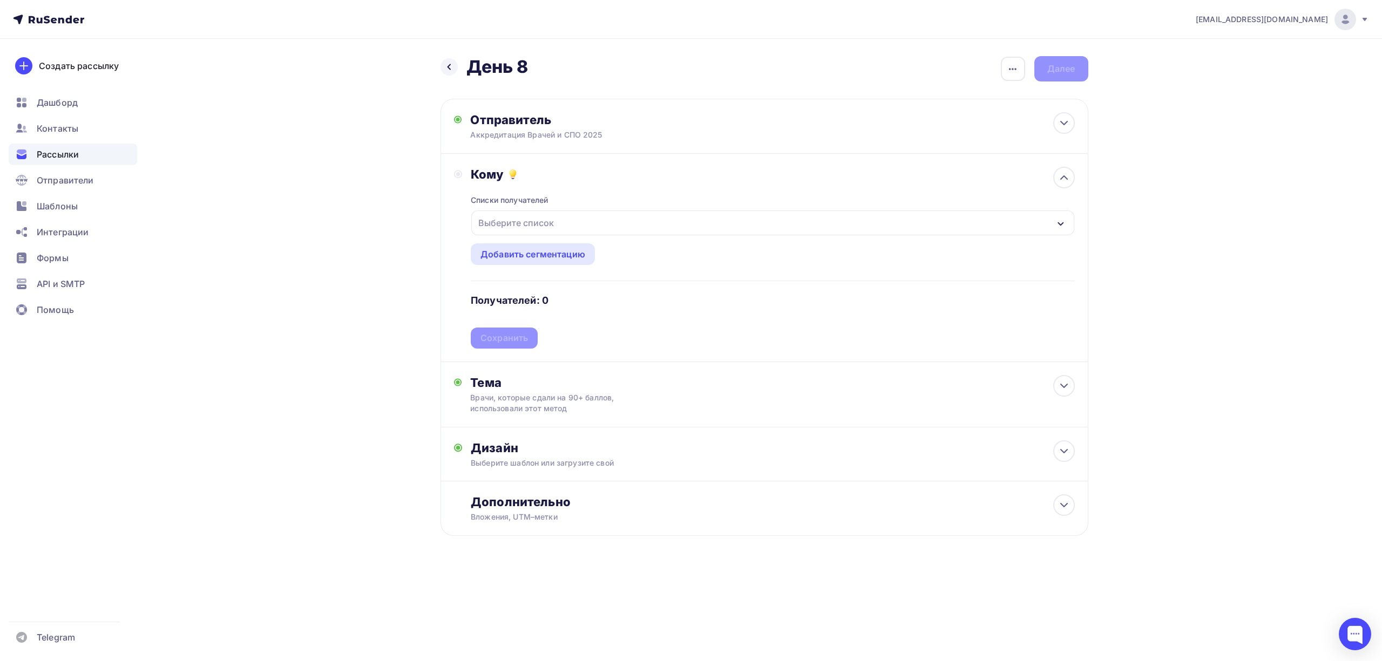
click at [572, 222] on div "Выберите список" at bounding box center [772, 223] width 603 height 25
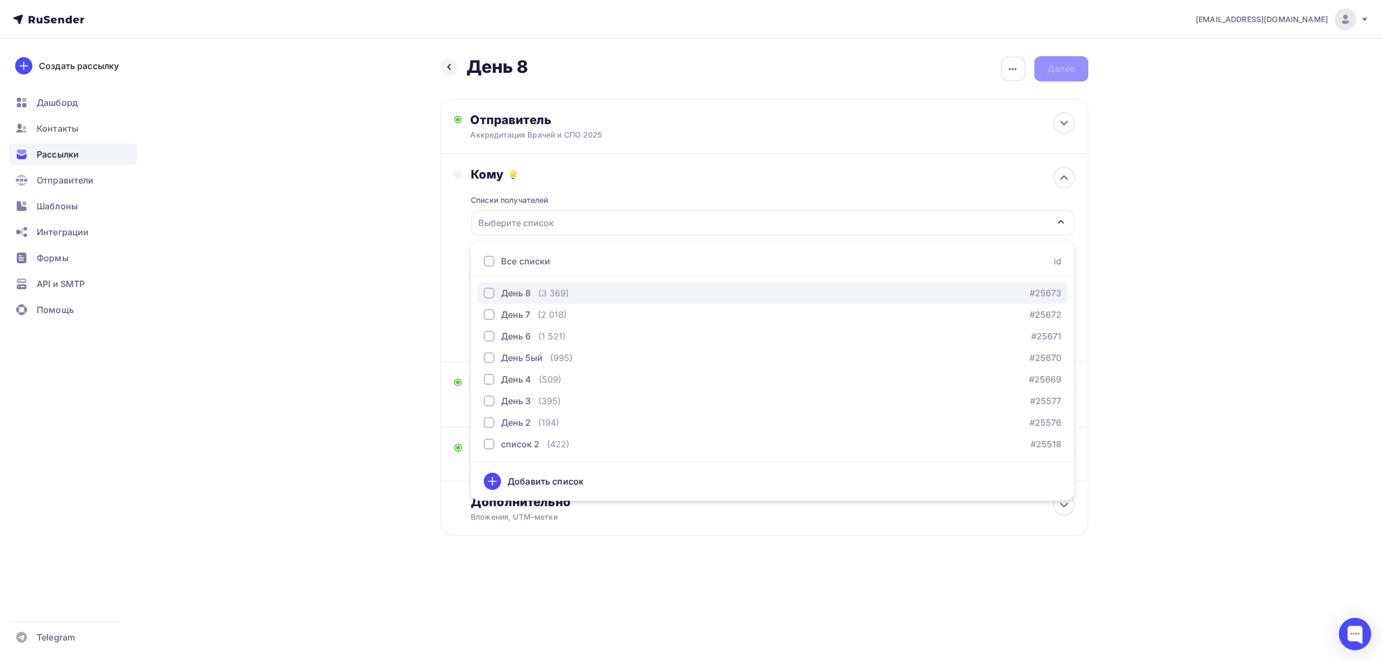
click at [489, 294] on div "button" at bounding box center [489, 293] width 11 height 11
click at [1159, 223] on div "drongar89@gmail.com Аккаунт Тарифы Выйти Создать рассылку Дашборд Контакты Расс…" at bounding box center [691, 303] width 1382 height 606
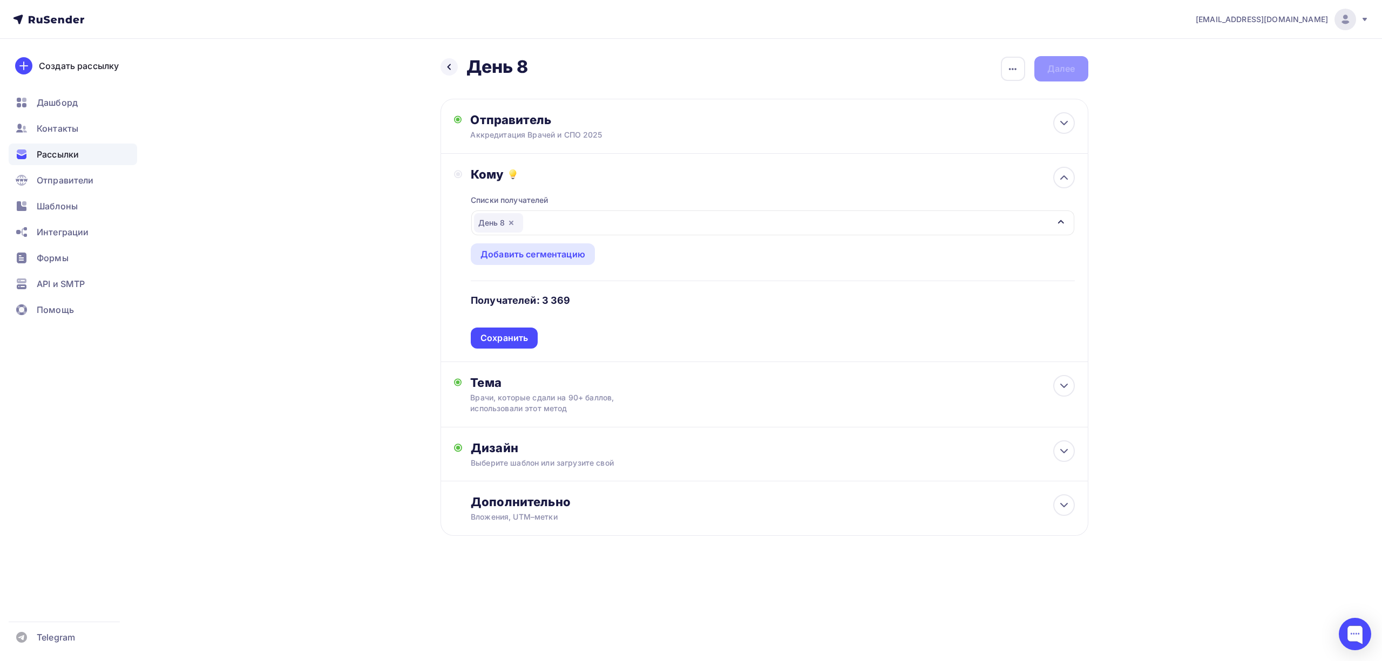
drag, startPoint x: 515, startPoint y: 328, endPoint x: 586, endPoint y: 320, distance: 71.3
click at [586, 320] on div "Списки получателей День 8 Все списки id День 8 (3 369) #25673 День 7 (2 018) #2…" at bounding box center [773, 265] width 604 height 167
click at [588, 323] on div "Списки получателей День 8 Все списки id День 8 (3 369) #25673 День 7 (2 018) #2…" at bounding box center [773, 265] width 604 height 167
click at [514, 344] on div "Сохранить" at bounding box center [504, 338] width 48 height 12
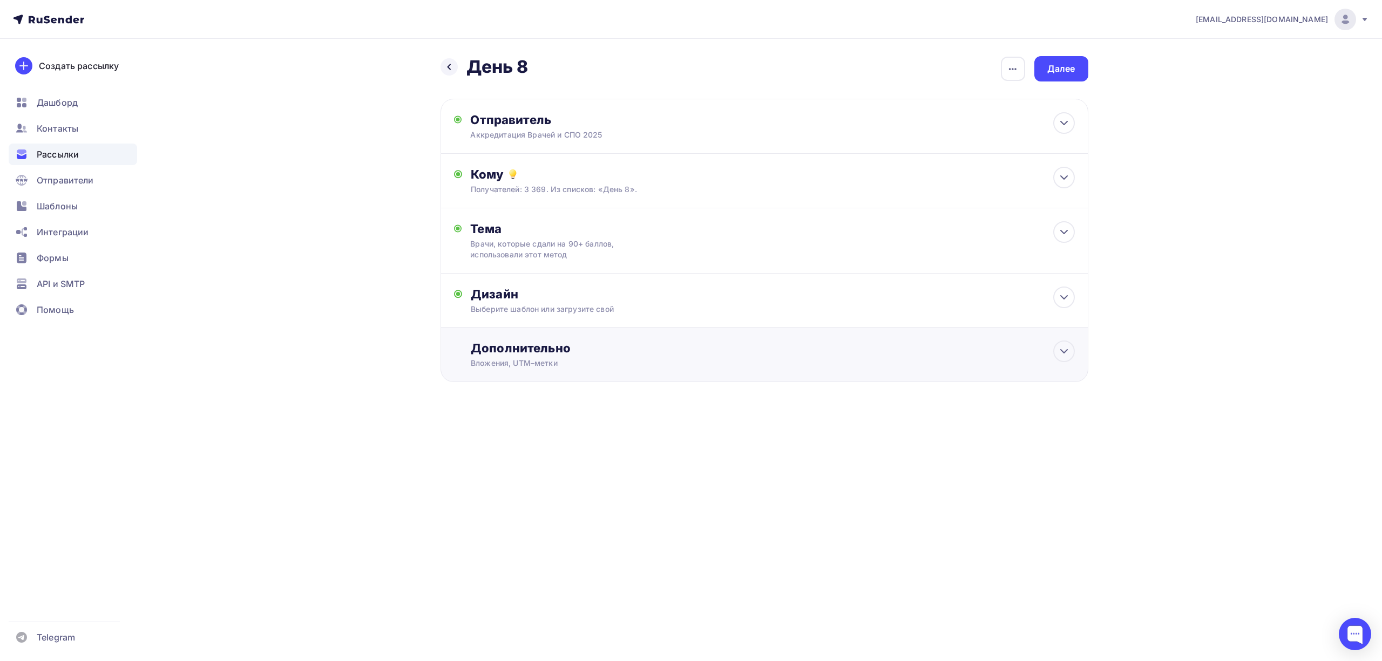
click at [552, 357] on div "Дополнительно Вложения, UTM–метки Вложения Добавить файл Максимальный суммарный…" at bounding box center [773, 355] width 604 height 28
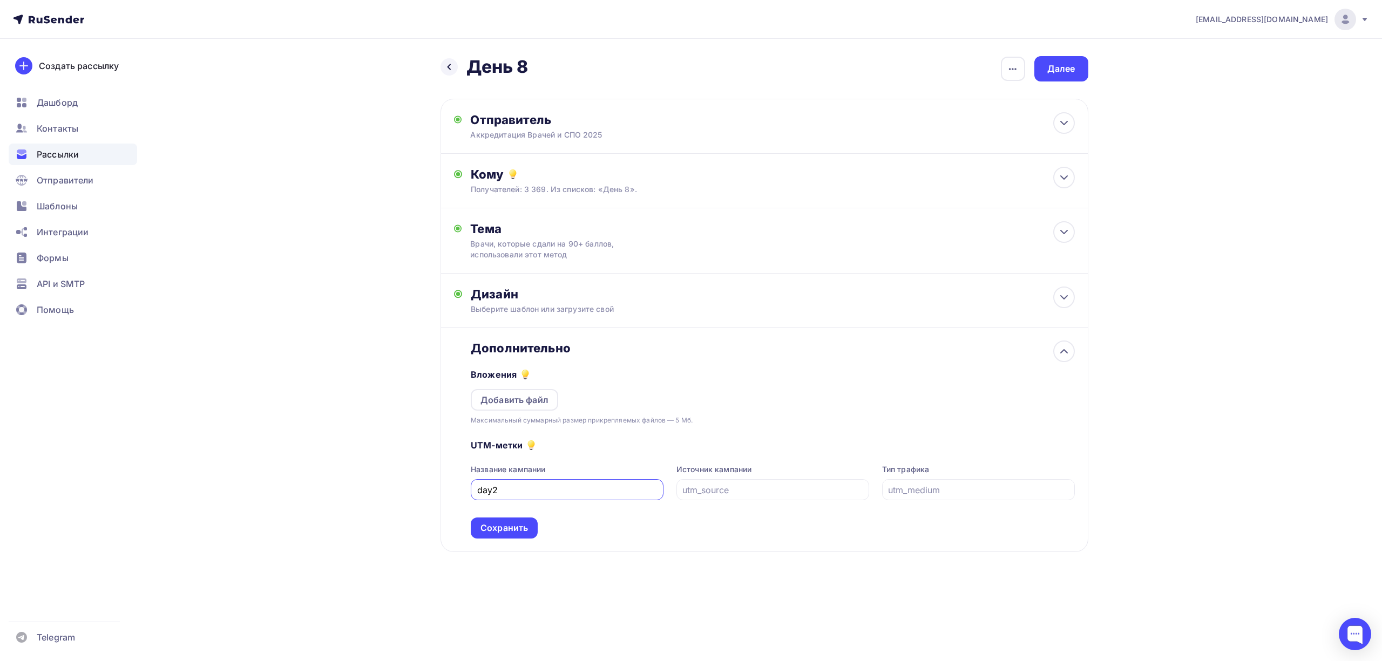
scroll to position [1, 0]
type input "day8"
click at [519, 530] on div "Сохранить" at bounding box center [504, 529] width 48 height 12
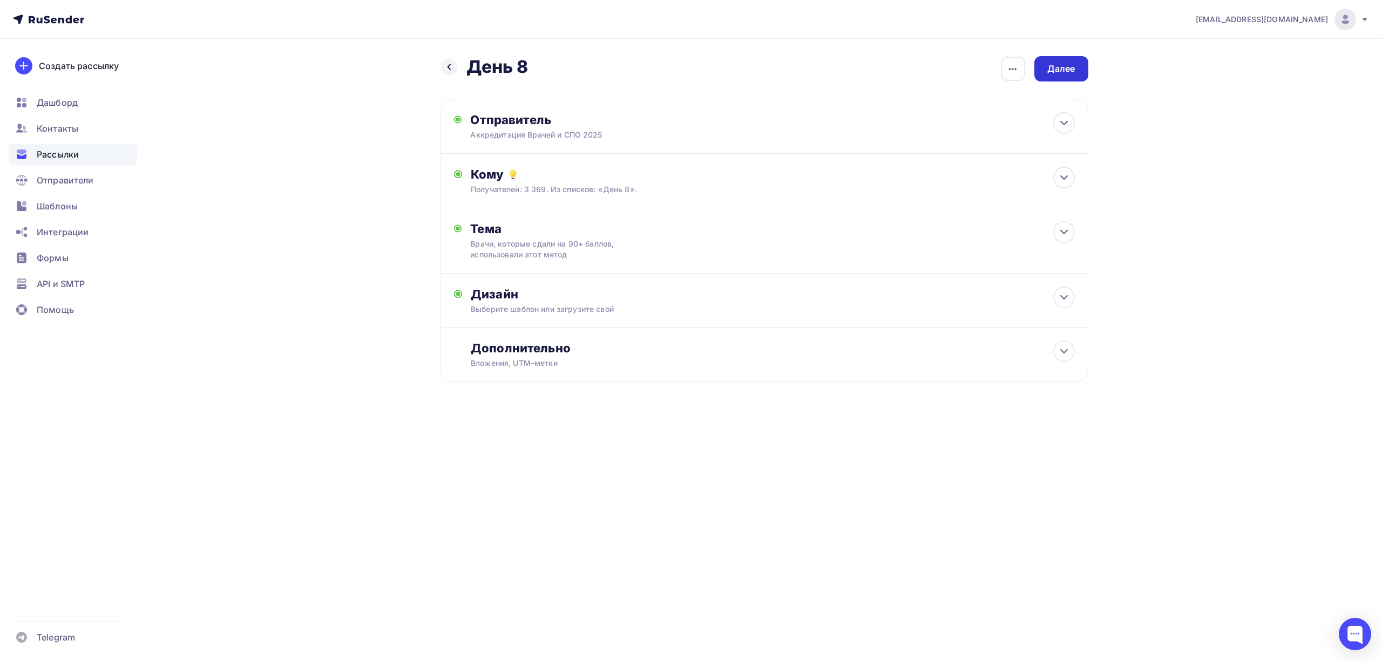
click at [1061, 70] on div "Далее" at bounding box center [1061, 69] width 28 height 12
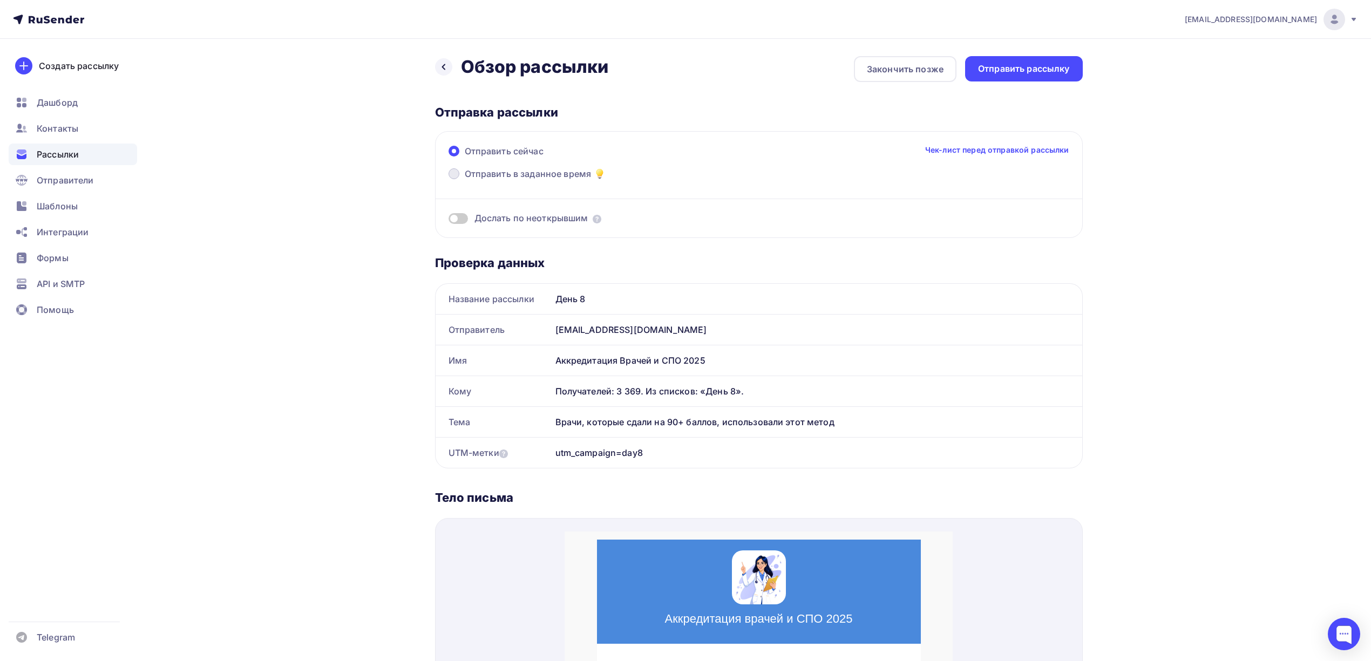
click at [534, 176] on span "Отправить в заданное время" at bounding box center [528, 173] width 127 height 13
click at [465, 180] on input "Отправить в заданное время" at bounding box center [465, 180] width 0 height 0
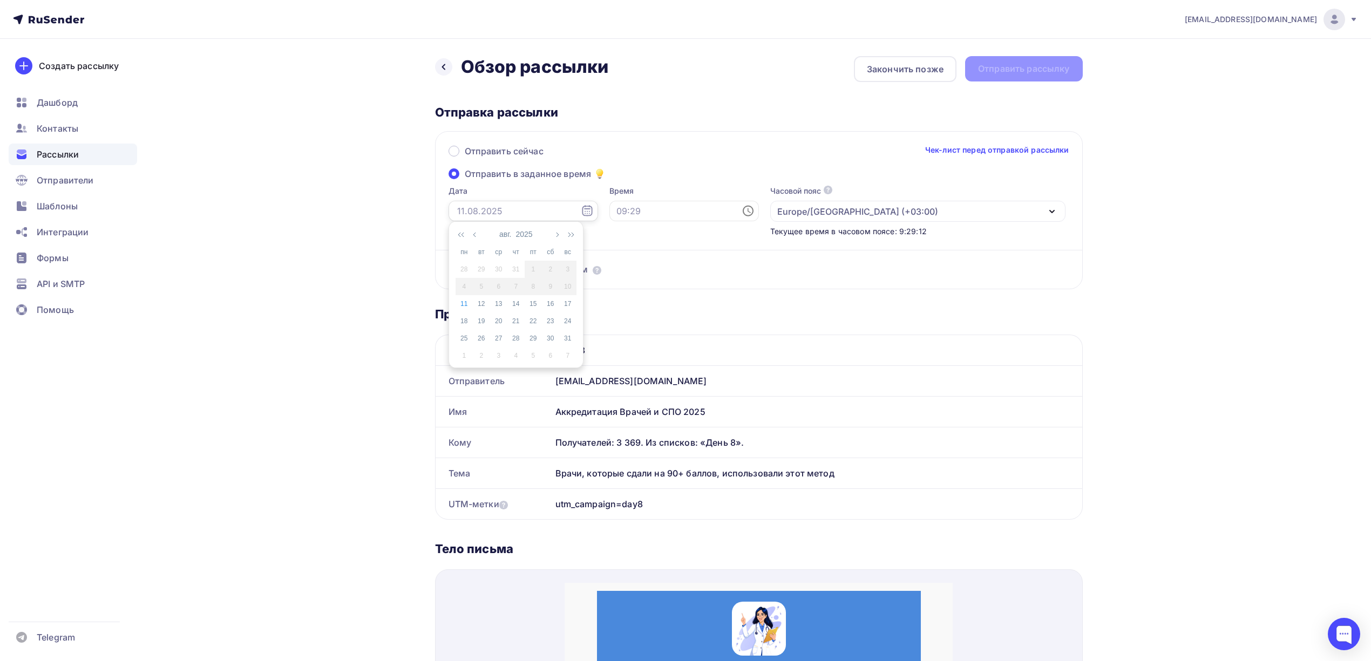
click at [534, 210] on input "text" at bounding box center [524, 211] width 150 height 21
click at [533, 304] on div "15" at bounding box center [533, 304] width 17 height 10
type input "15.08.2025"
click at [640, 210] on input "text" at bounding box center [685, 211] width 150 height 21
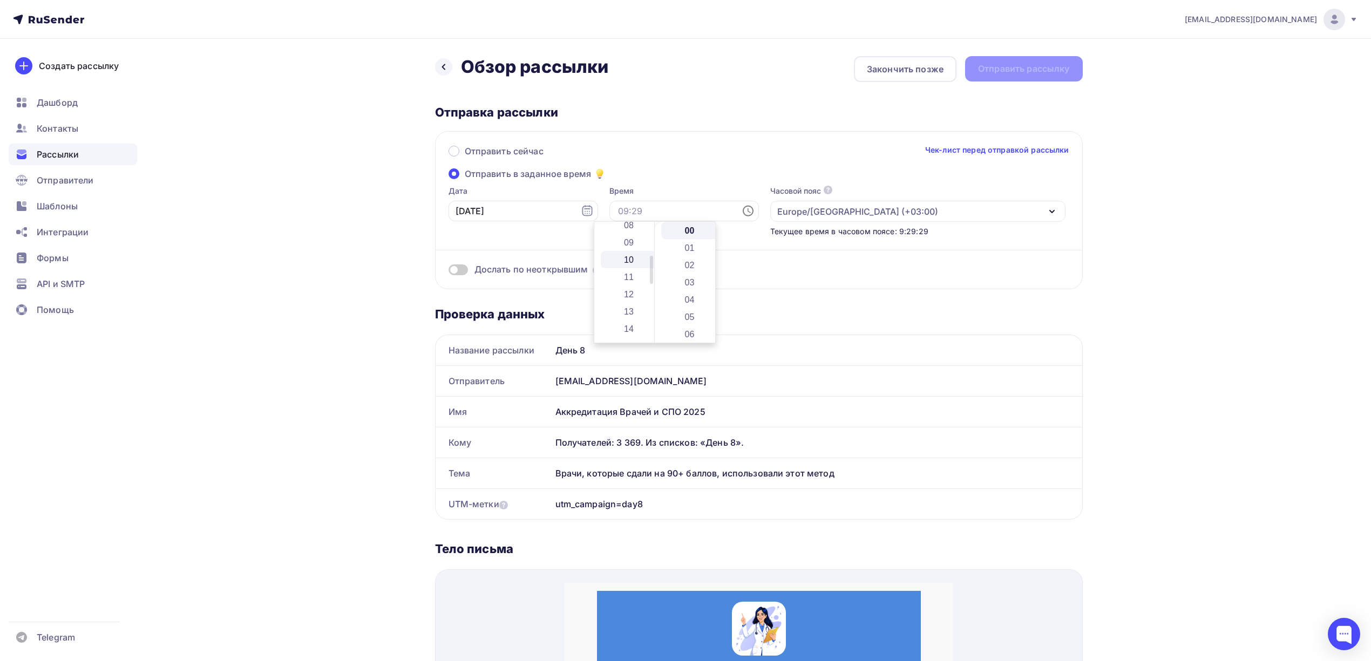
click at [633, 257] on li "10" at bounding box center [630, 259] width 58 height 17
click at [689, 316] on li "13" at bounding box center [690, 311] width 58 height 17
type input "10:13"
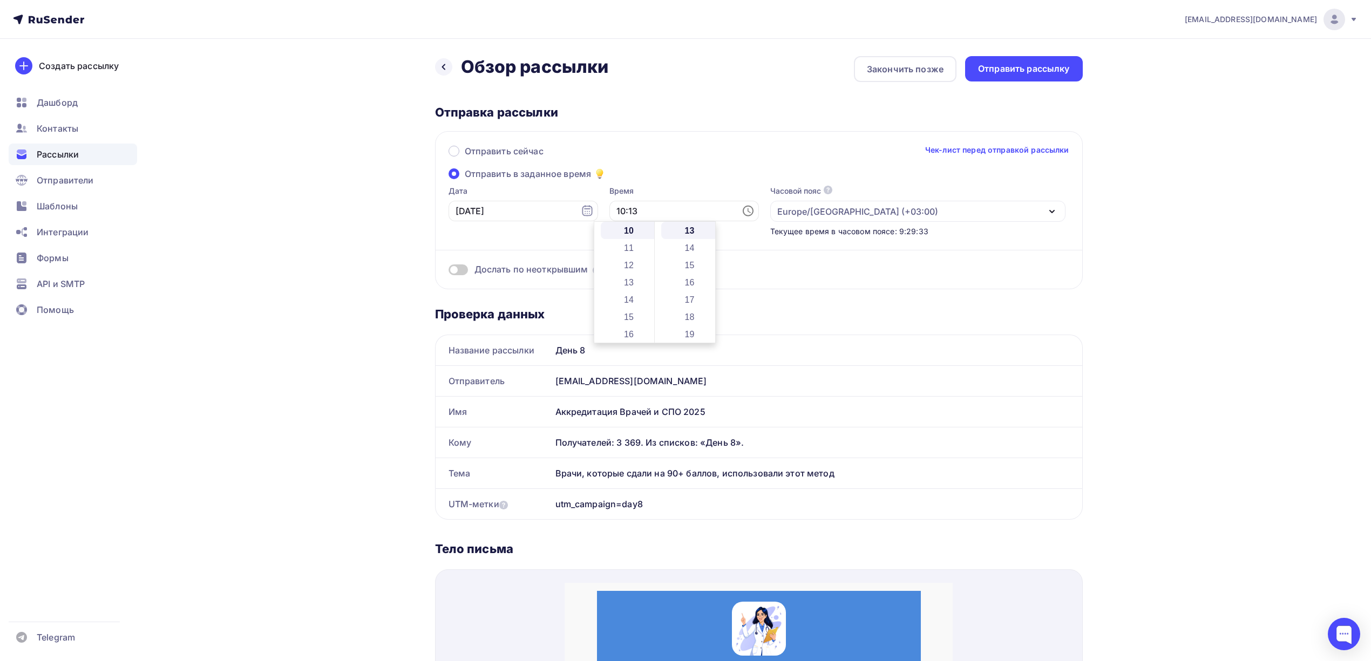
click at [1097, 240] on div "Назад Обзор рассылки Обзор рассылки Закончить позже Отправить рассылку Отправка…" at bounding box center [685, 618] width 885 height 1158
click at [534, 267] on span "Дослать по неоткрывшим" at bounding box center [532, 269] width 114 height 12
click at [470, 270] on div "Дослать по неоткрывшим" at bounding box center [759, 269] width 621 height 12
click at [458, 266] on span at bounding box center [458, 270] width 19 height 11
click at [449, 272] on input "checkbox" at bounding box center [449, 272] width 0 height 0
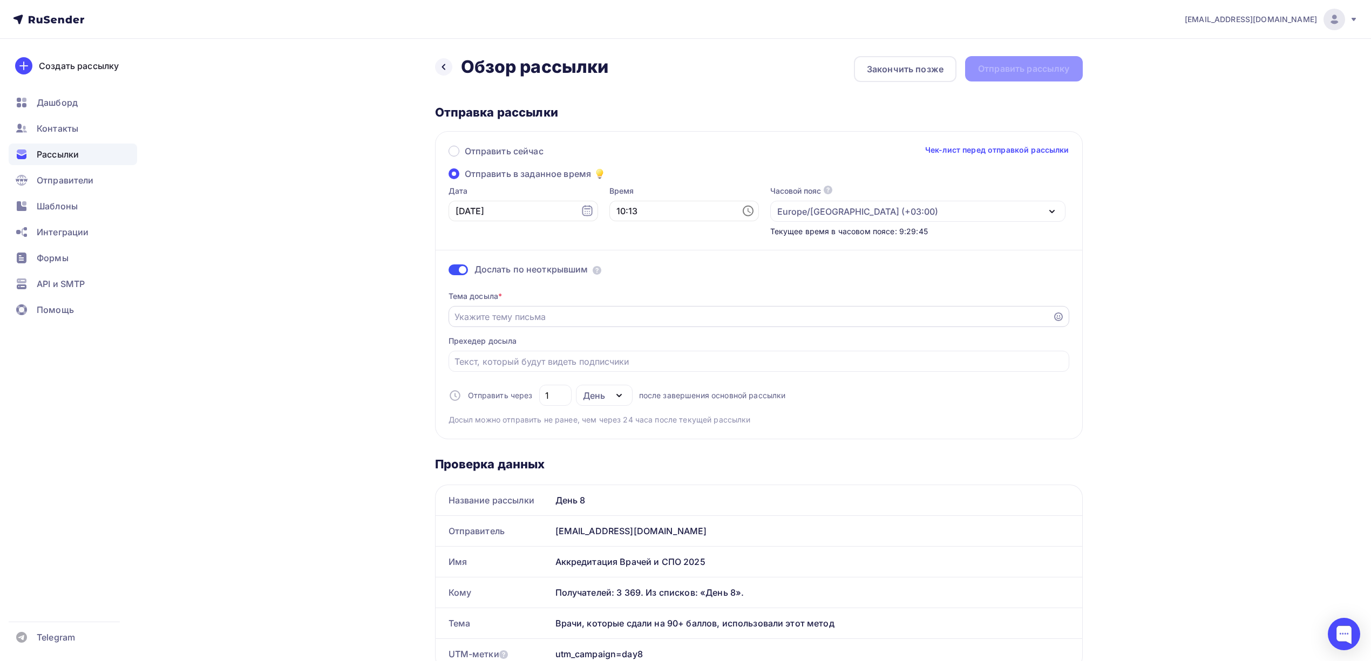
click at [562, 314] on input "Отправить в заданное время" at bounding box center [751, 316] width 592 height 13
paste input "❓ Готовы к аккредитации? Вот помощь"
type input "❓ Готовы к аккредитации? Вот помощь"
click at [1167, 248] on div "drongar89@gmail.com Аккаунт Тарифы Выйти Создать рассылку Дашборд Контакты Расс…" at bounding box center [685, 673] width 1371 height 1346
drag, startPoint x: 560, startPoint y: 398, endPoint x: 525, endPoint y: 397, distance: 35.1
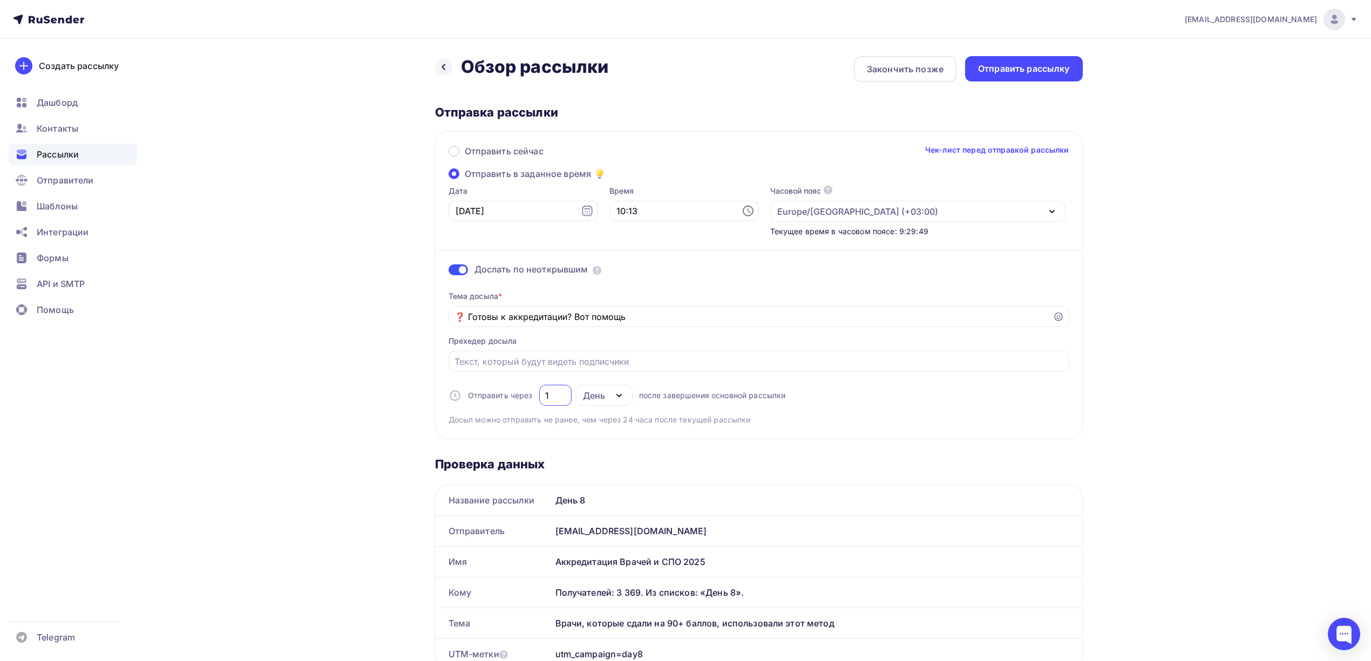
click at [525, 397] on div "Отправить через 1 День День Часы после завершения основной рассылки" at bounding box center [617, 395] width 337 height 21
type input "5"
click at [1204, 366] on div "drongar89@gmail.com Аккаунт Тарифы Выйти Создать рассылку Дашборд Контакты Расс…" at bounding box center [685, 673] width 1371 height 1346
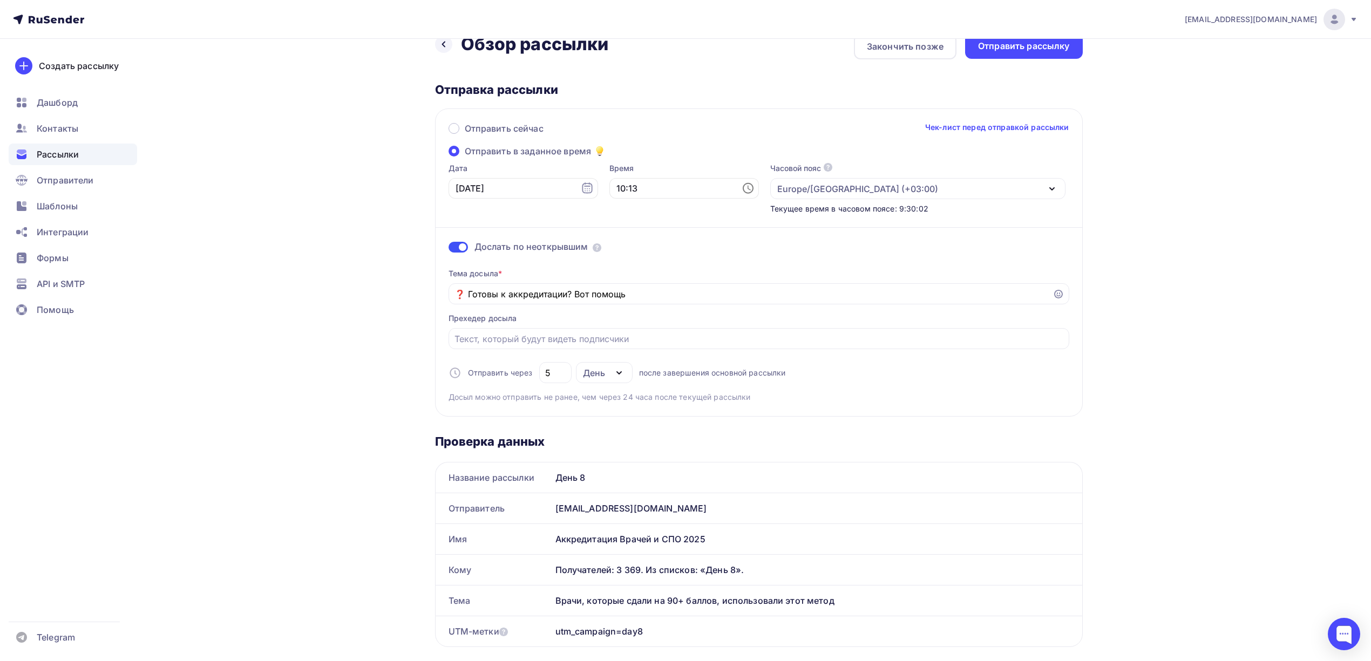
scroll to position [0, 0]
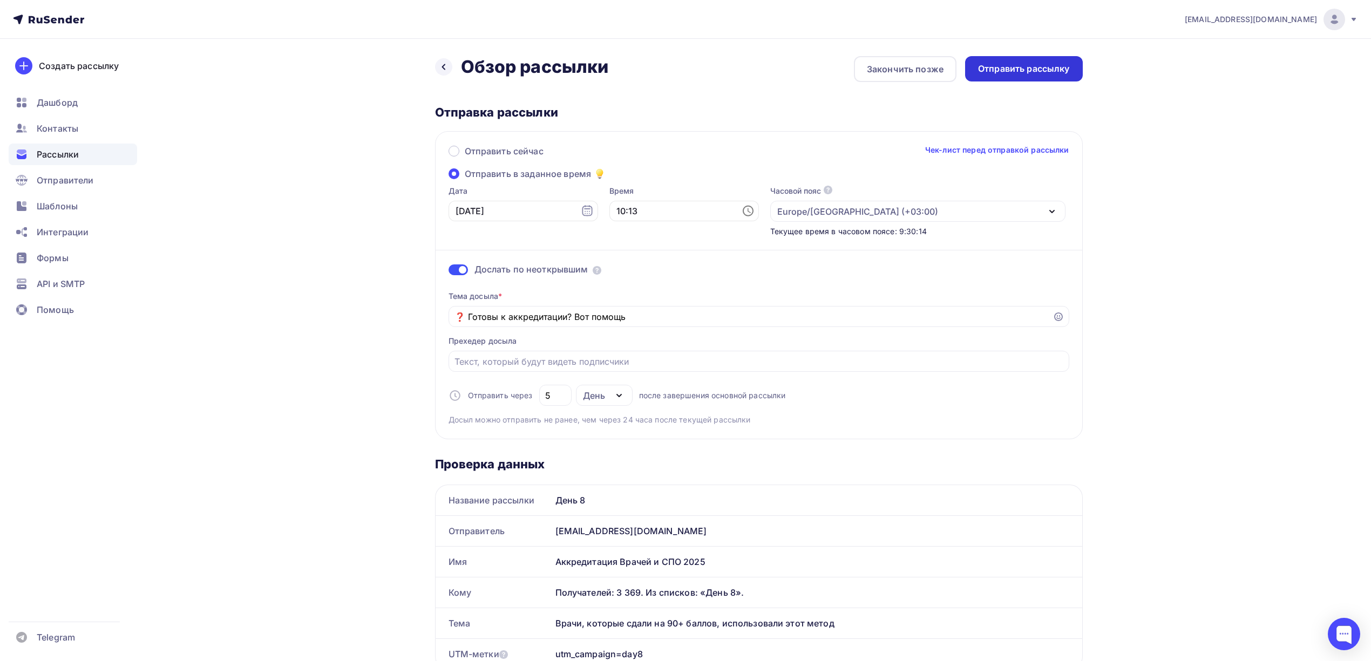
click at [1017, 63] on div "Отправить рассылку" at bounding box center [1024, 69] width 92 height 12
